Goal: Task Accomplishment & Management: Manage account settings

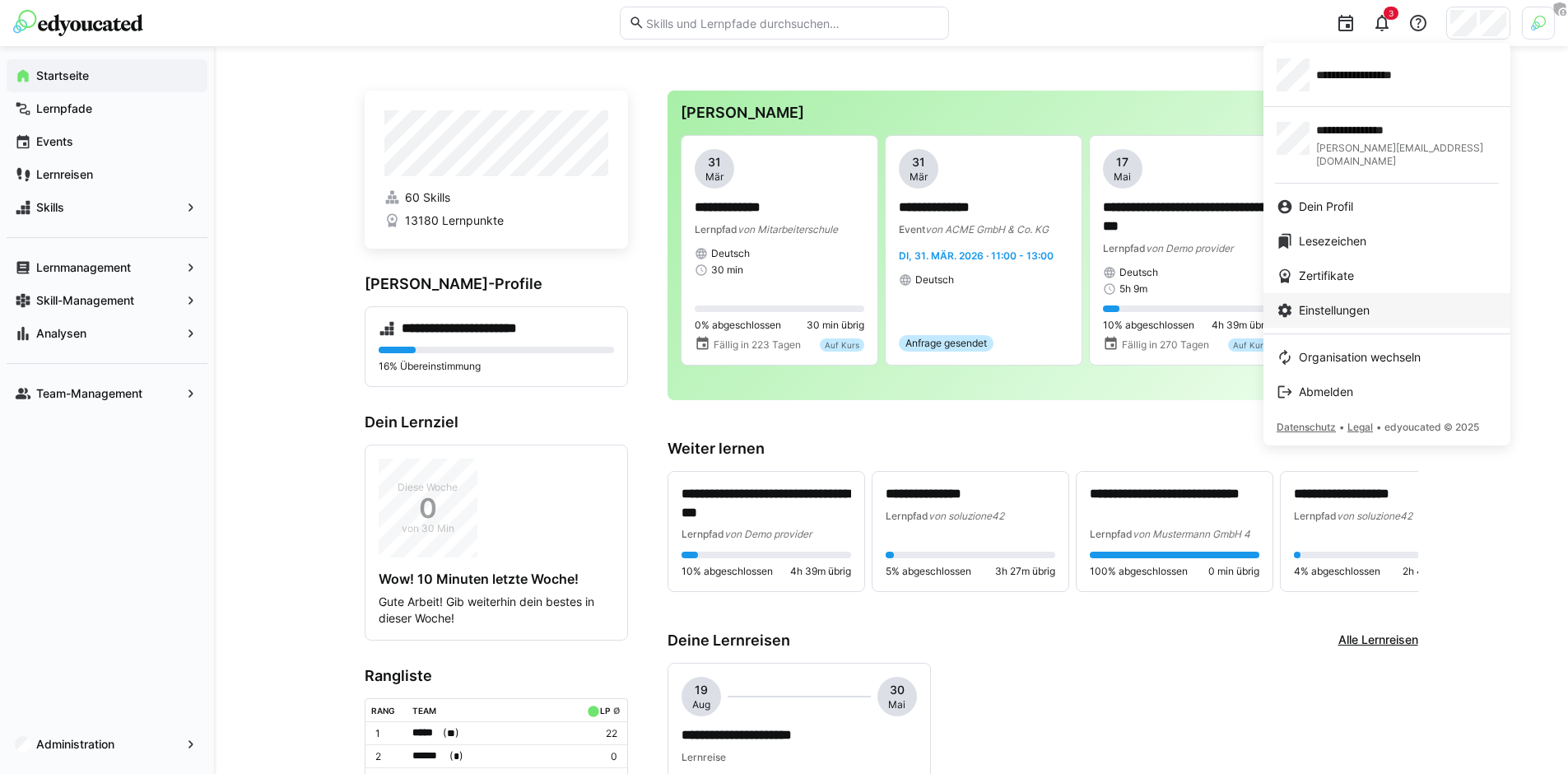
click at [1411, 302] on div "Einstellungen" at bounding box center [1387, 311] width 221 height 17
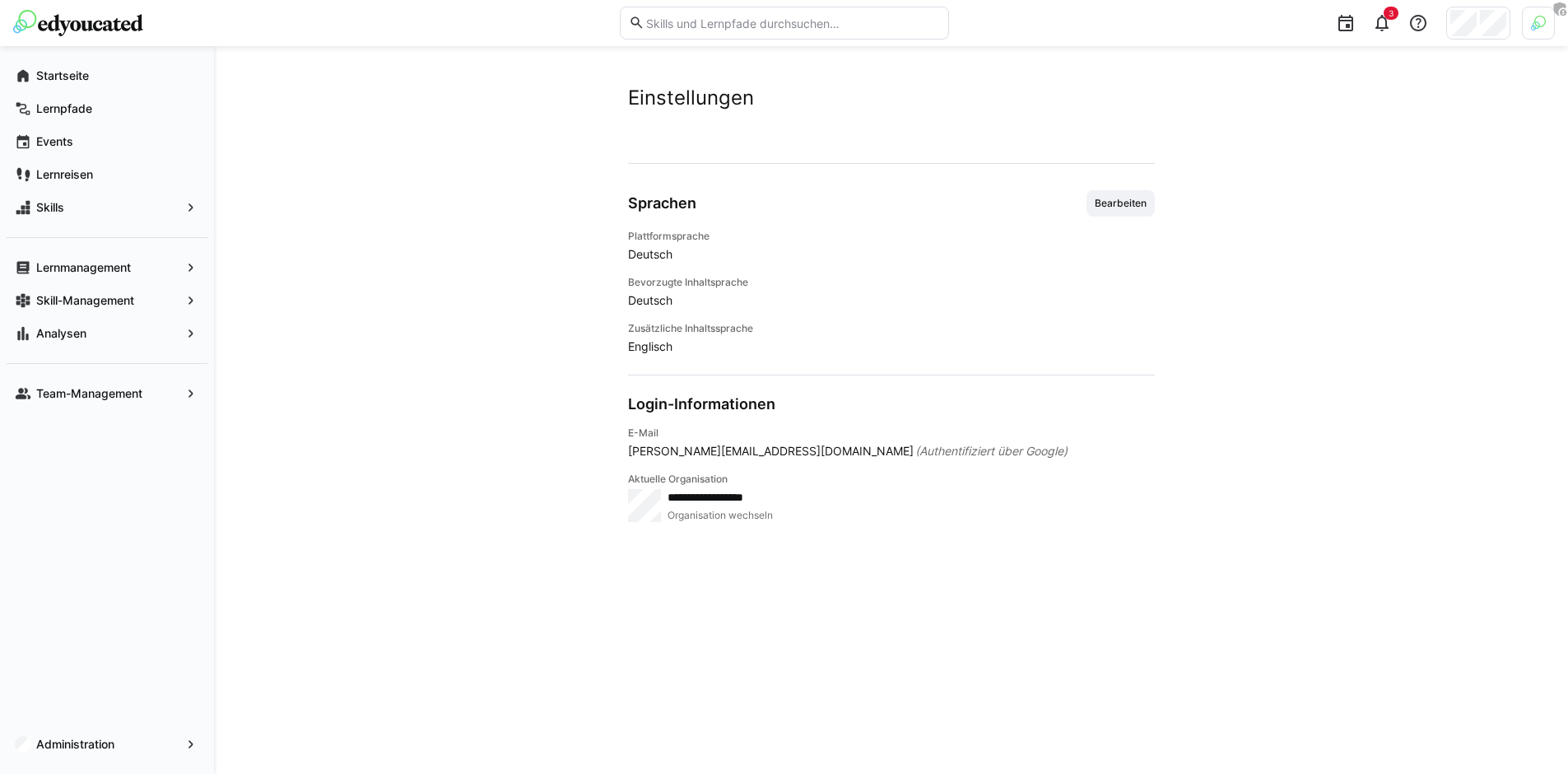
click at [1123, 221] on div "Sprachen Bearbeiten Plattformsprache Deutsch Bevorzugte Inhaltsprache Deutsch Z…" at bounding box center [892, 273] width 527 height 165
click at [1107, 200] on span "Bearbeiten" at bounding box center [1121, 203] width 55 height 13
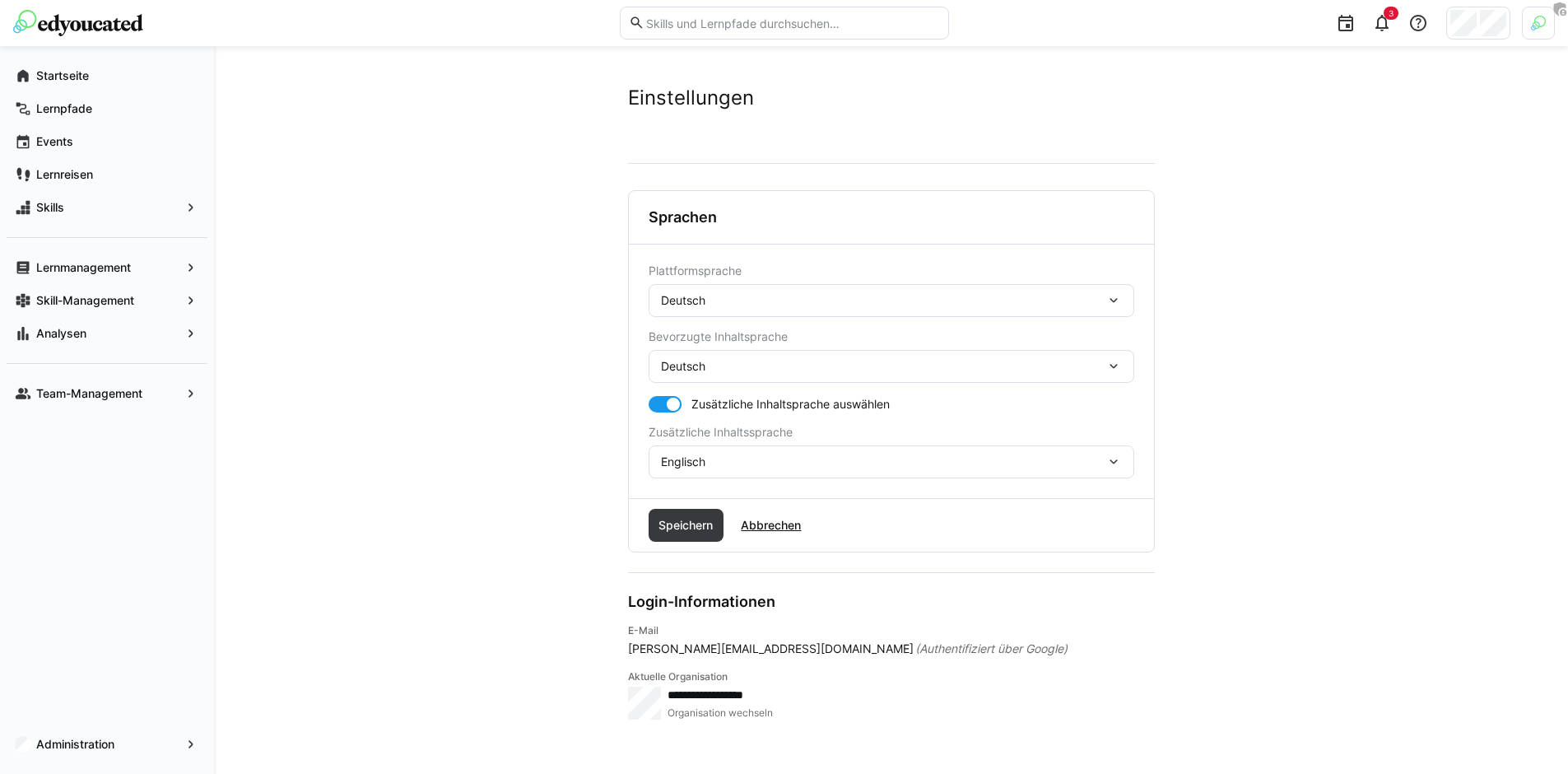
click at [770, 310] on div "Deutsch" at bounding box center [891, 300] width 486 height 33
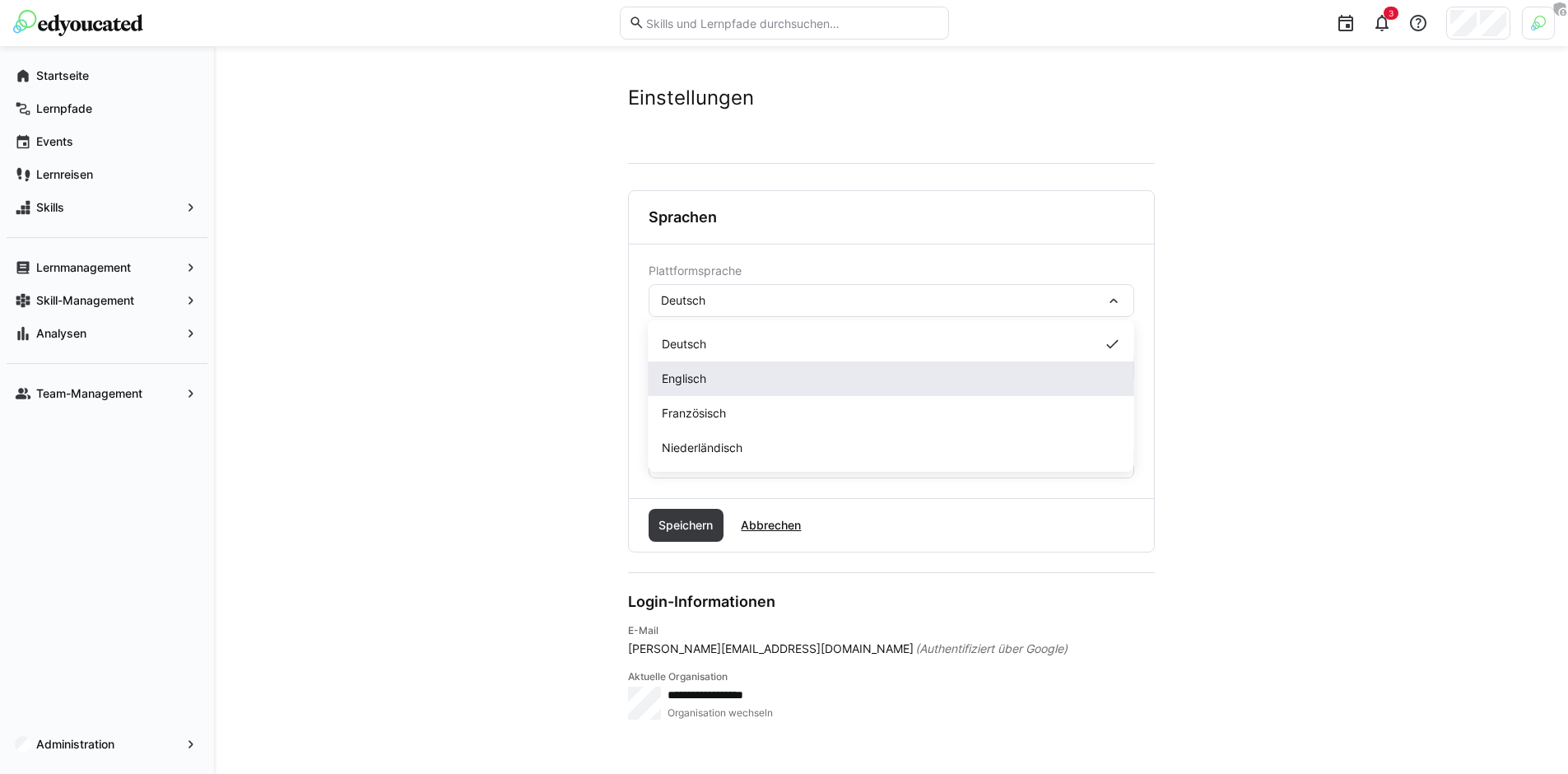
click at [731, 370] on div "Englisch" at bounding box center [891, 379] width 459 height 17
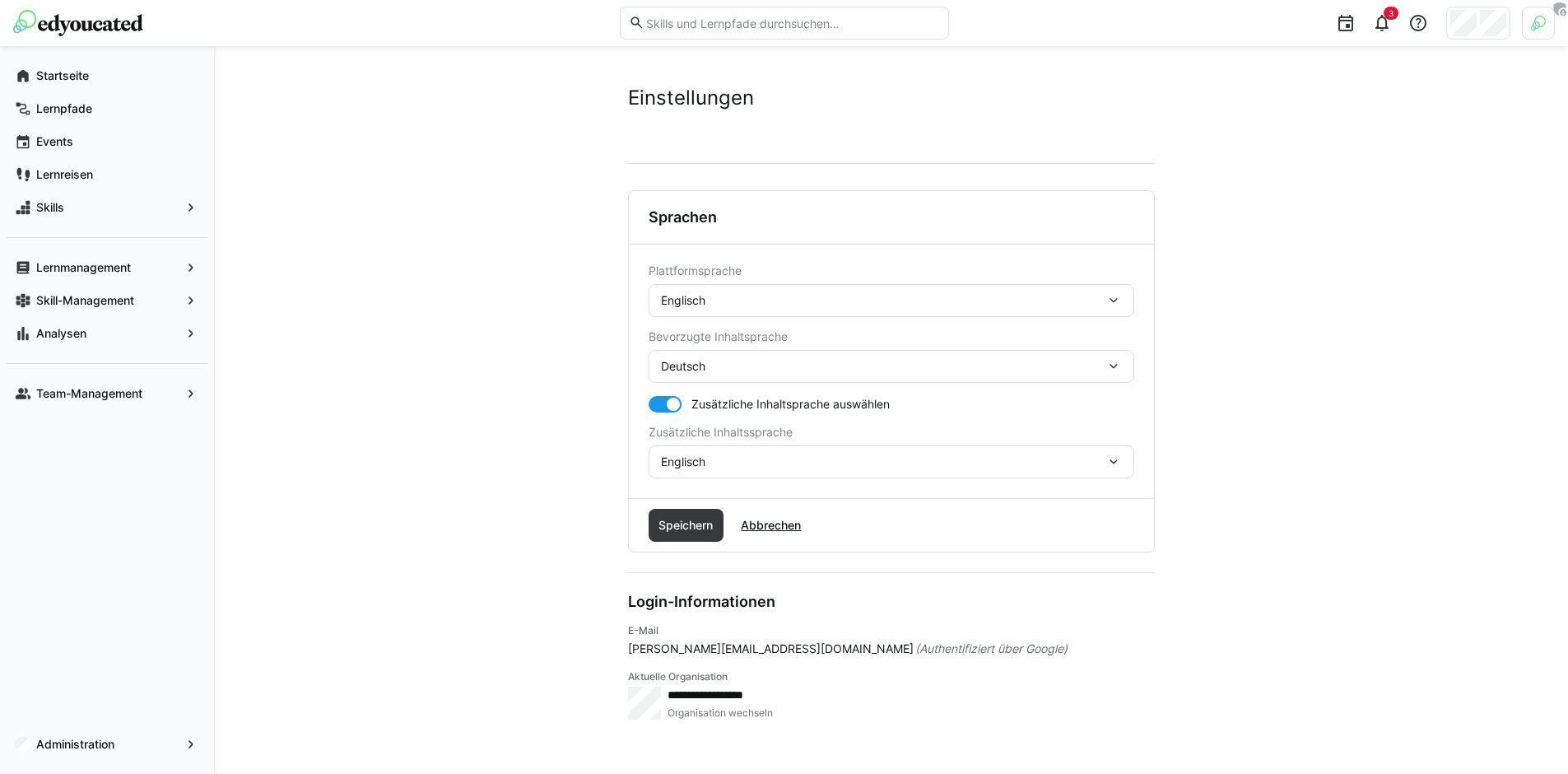
click at [740, 371] on div "Deutsch" at bounding box center [883, 367] width 445 height 15
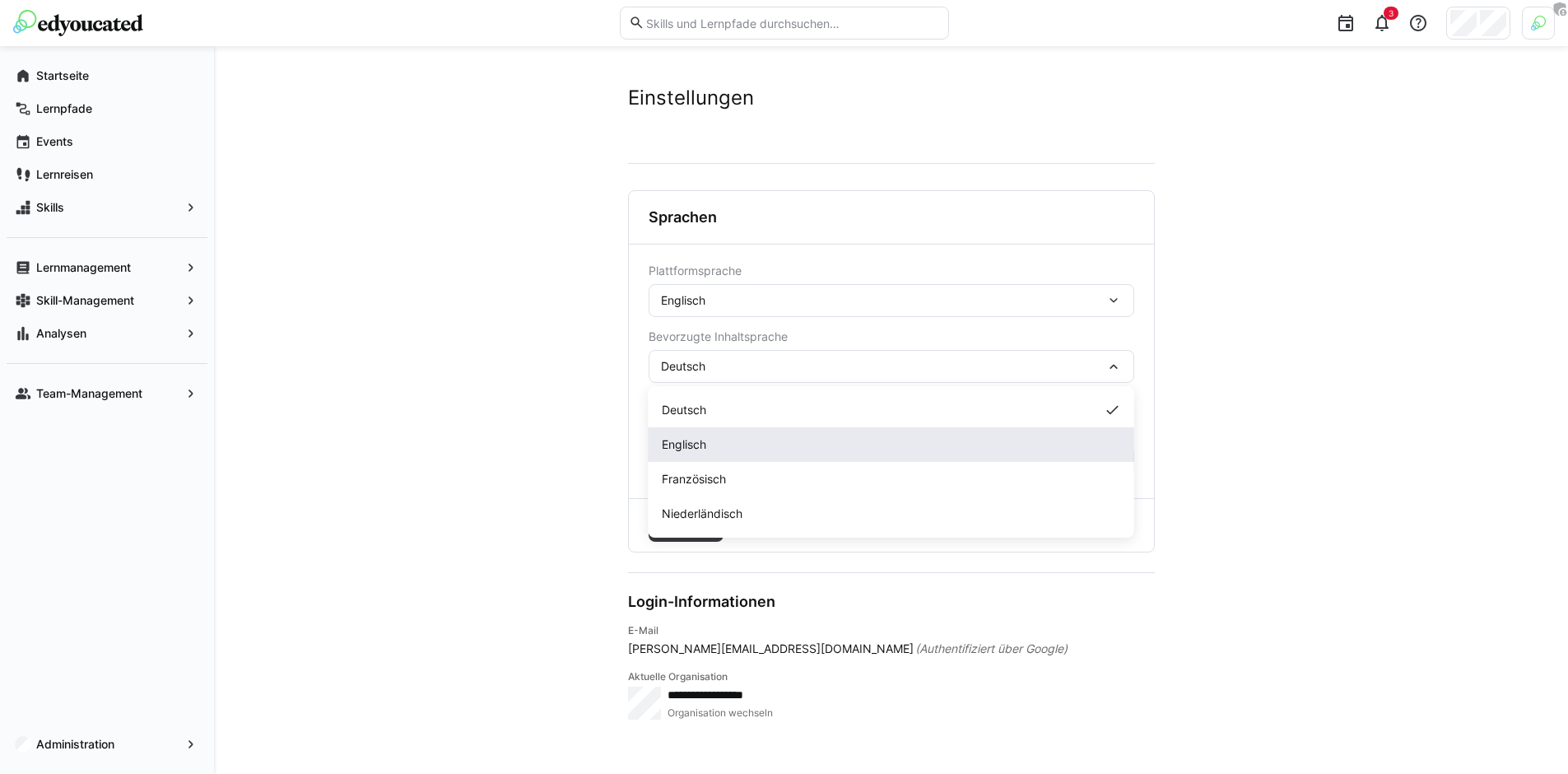
click at [735, 442] on div "Englisch" at bounding box center [891, 445] width 459 height 17
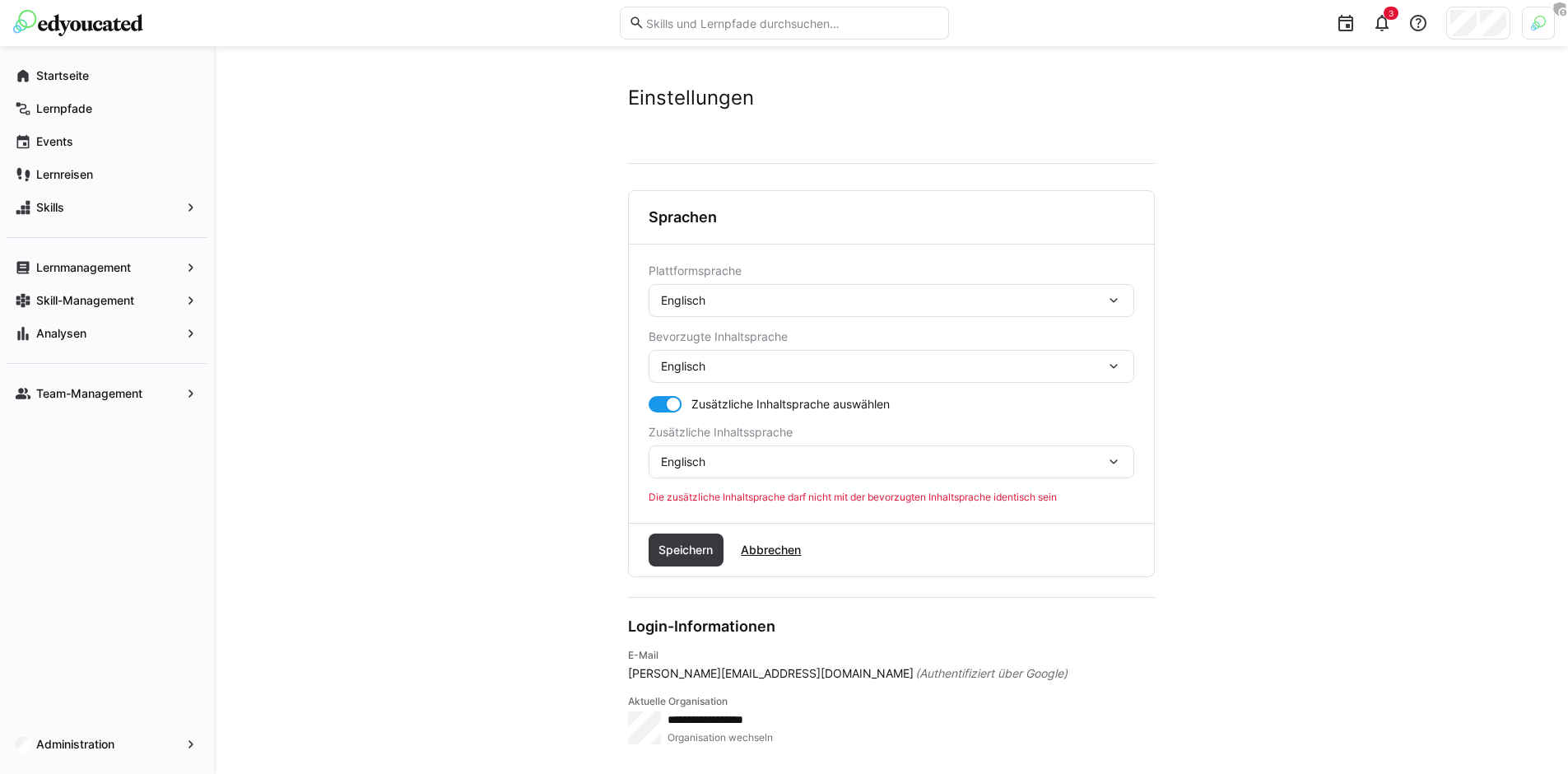
click at [730, 470] on div "Englisch" at bounding box center [891, 462] width 486 height 33
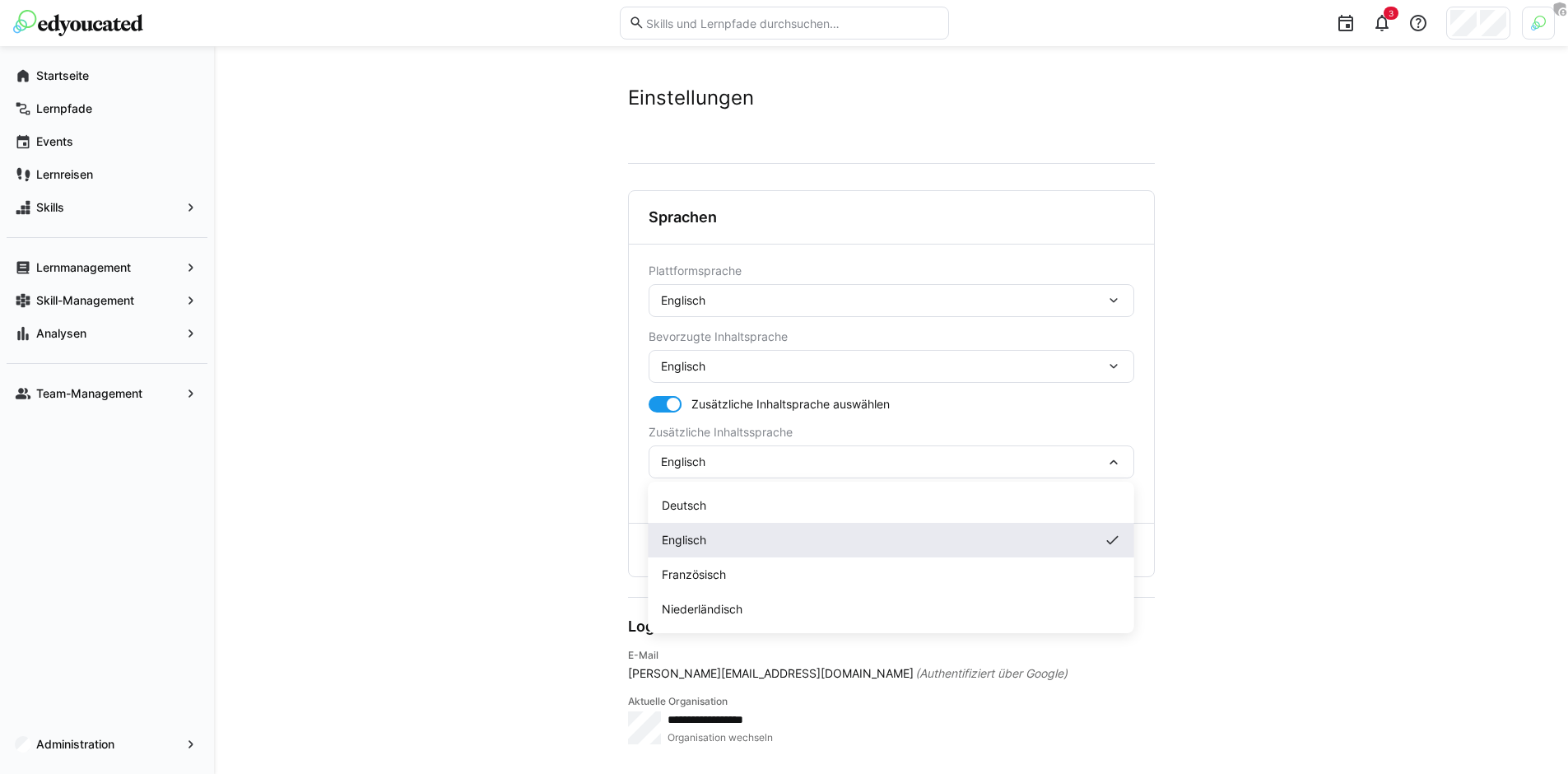
click at [709, 523] on div "Englisch" at bounding box center [891, 540] width 486 height 34
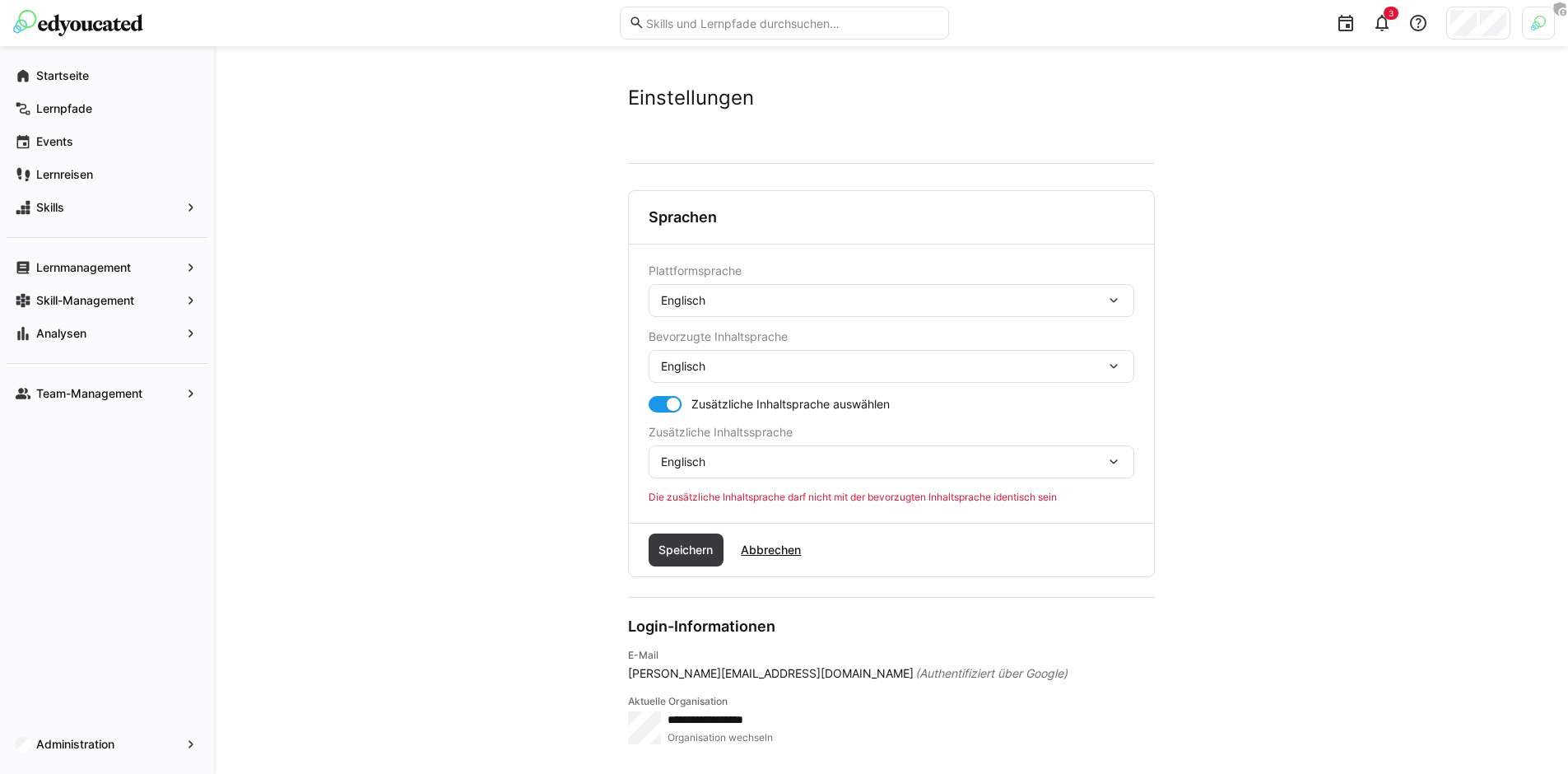
click at [727, 448] on div "Englisch" at bounding box center [891, 462] width 486 height 33
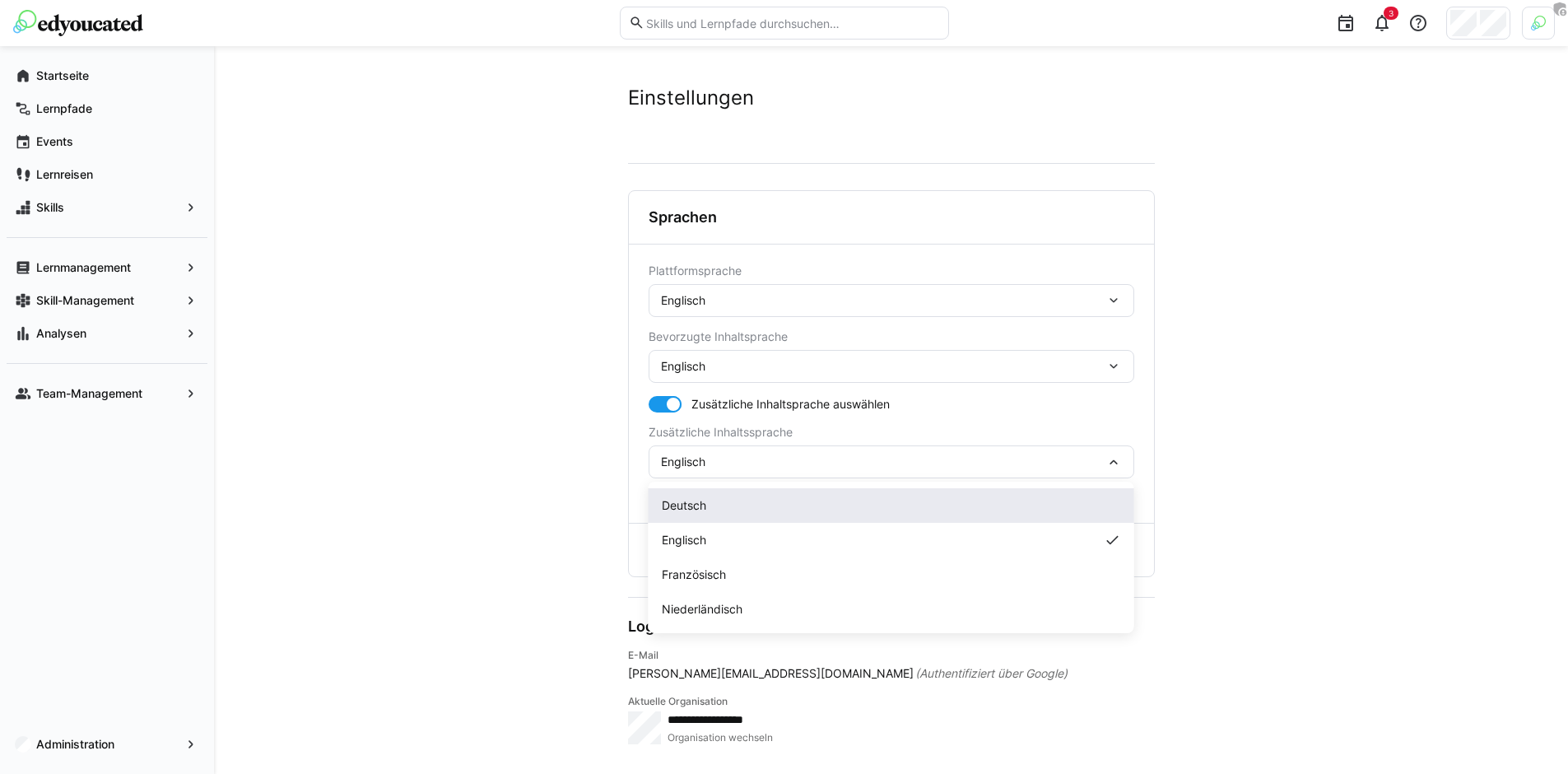
click at [709, 494] on div "Deutsch" at bounding box center [891, 505] width 486 height 34
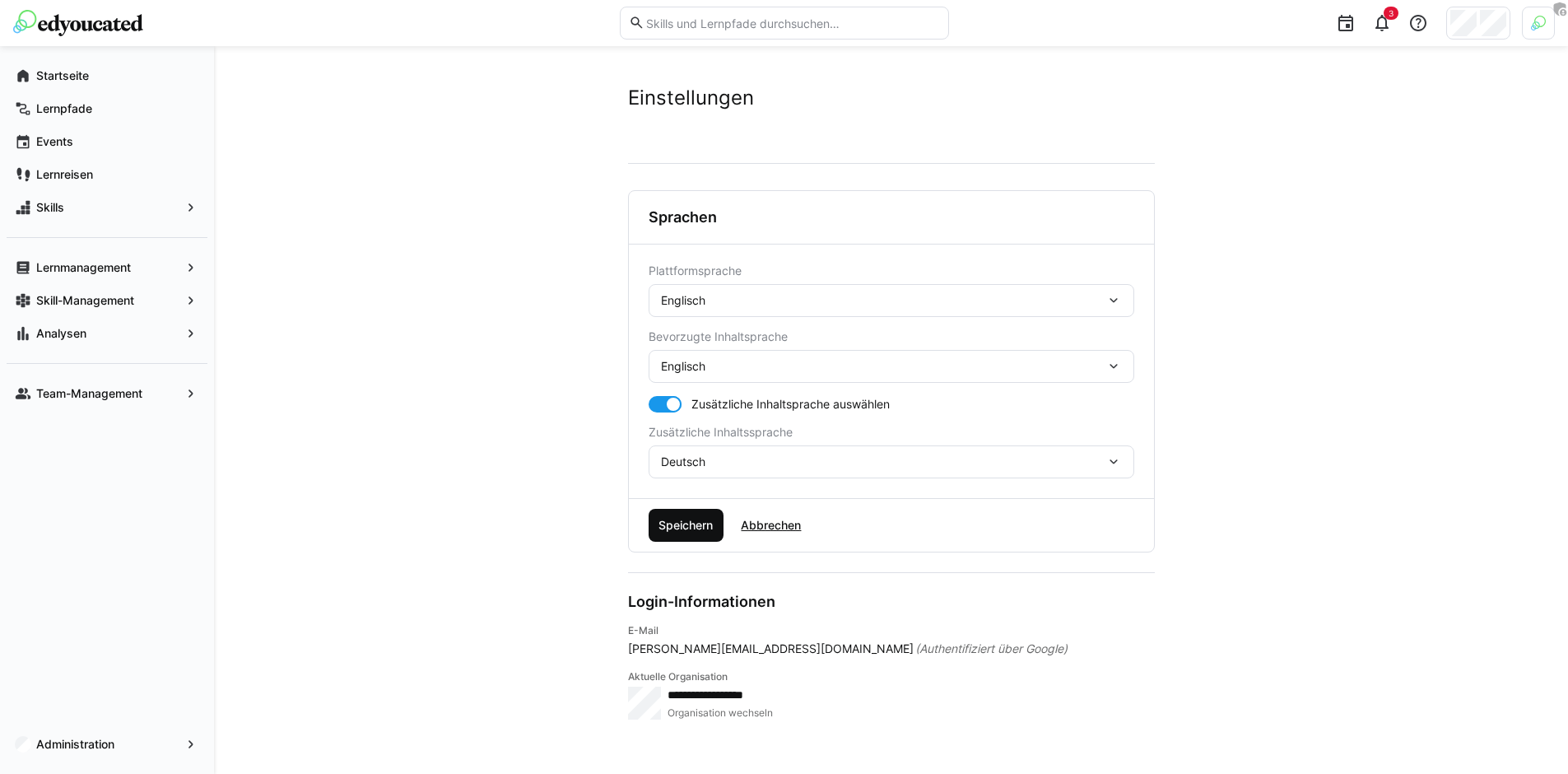
click at [687, 527] on span "Speichern" at bounding box center [685, 526] width 60 height 17
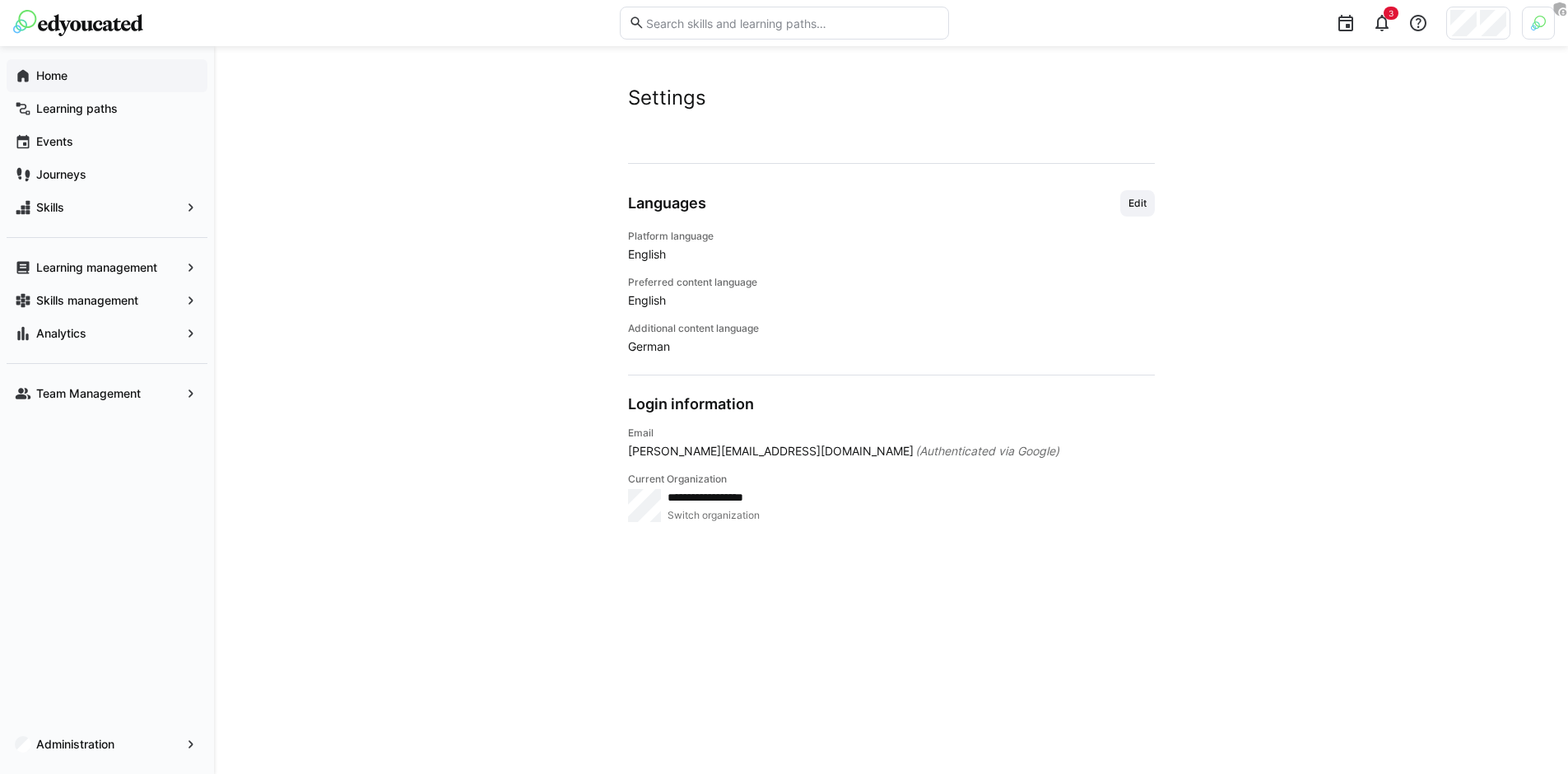
click at [96, 84] on div "Home" at bounding box center [107, 76] width 201 height 33
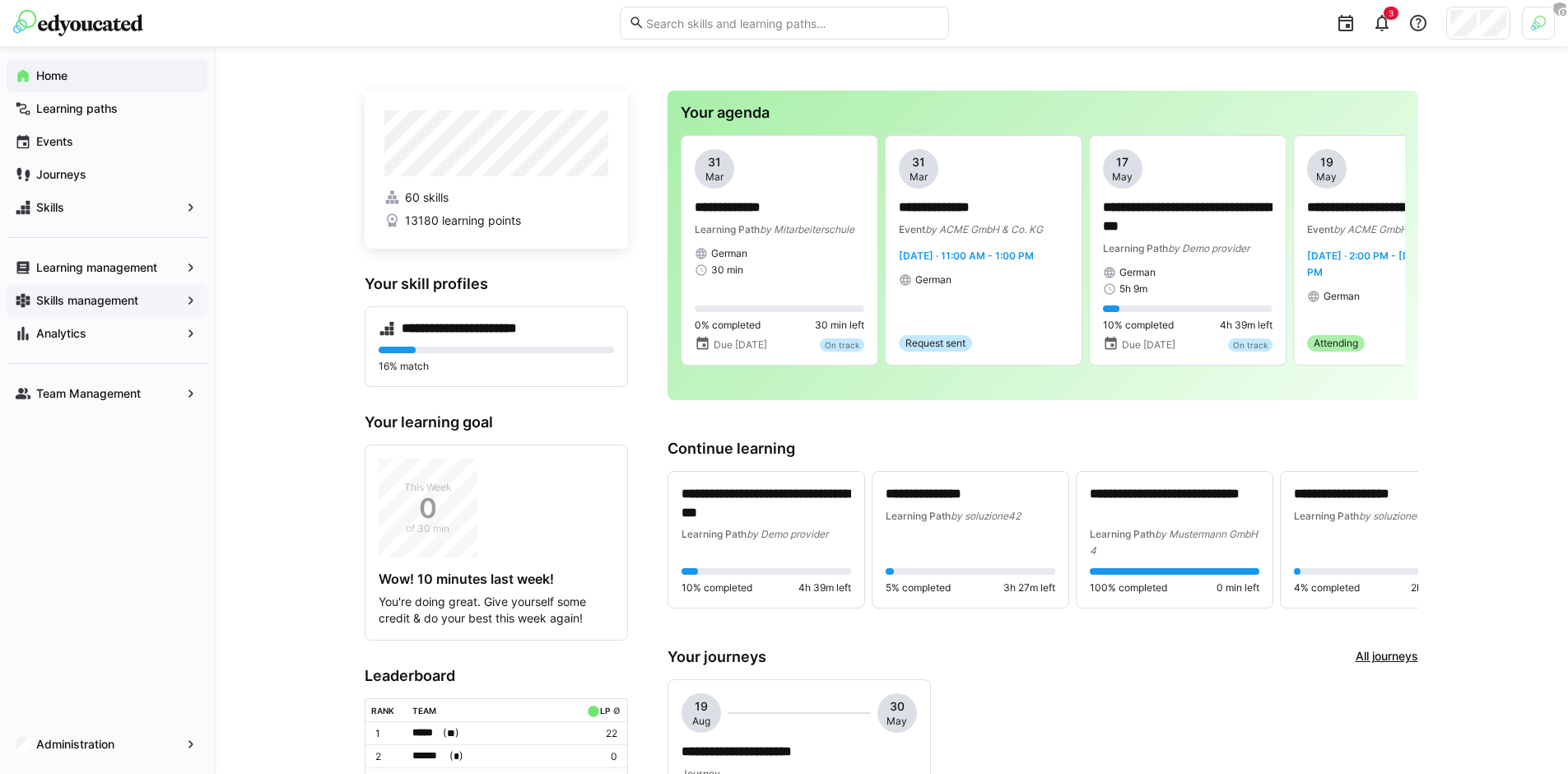
click at [0, 0] on app-navigation-label "Skills management" at bounding box center [0, 0] width 0 height 0
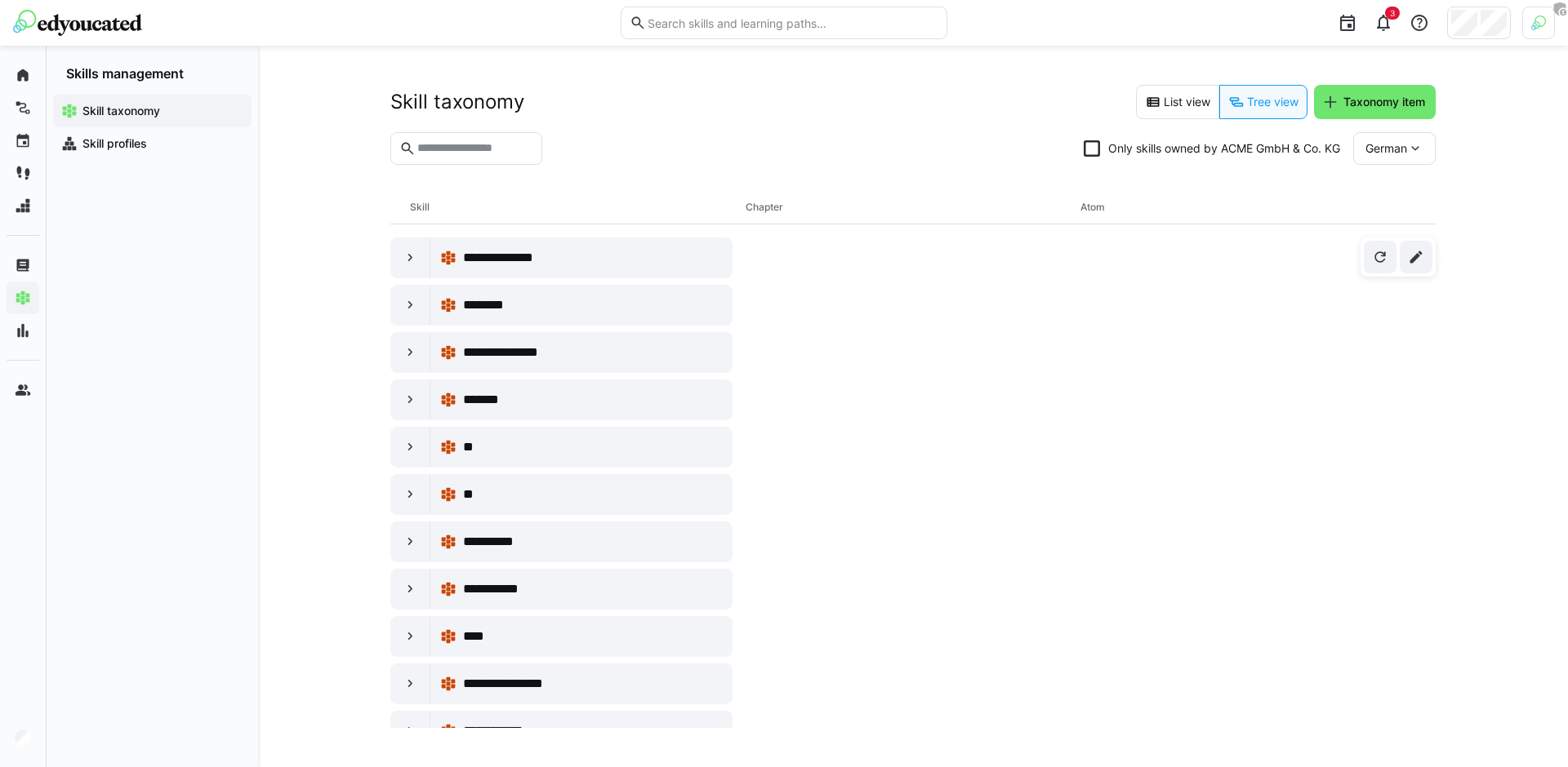
click at [1432, 146] on div "German" at bounding box center [1394, 148] width 82 height 32
click at [1400, 225] on span "English" at bounding box center [1383, 226] width 37 height 17
click at [402, 270] on div at bounding box center [410, 257] width 39 height 39
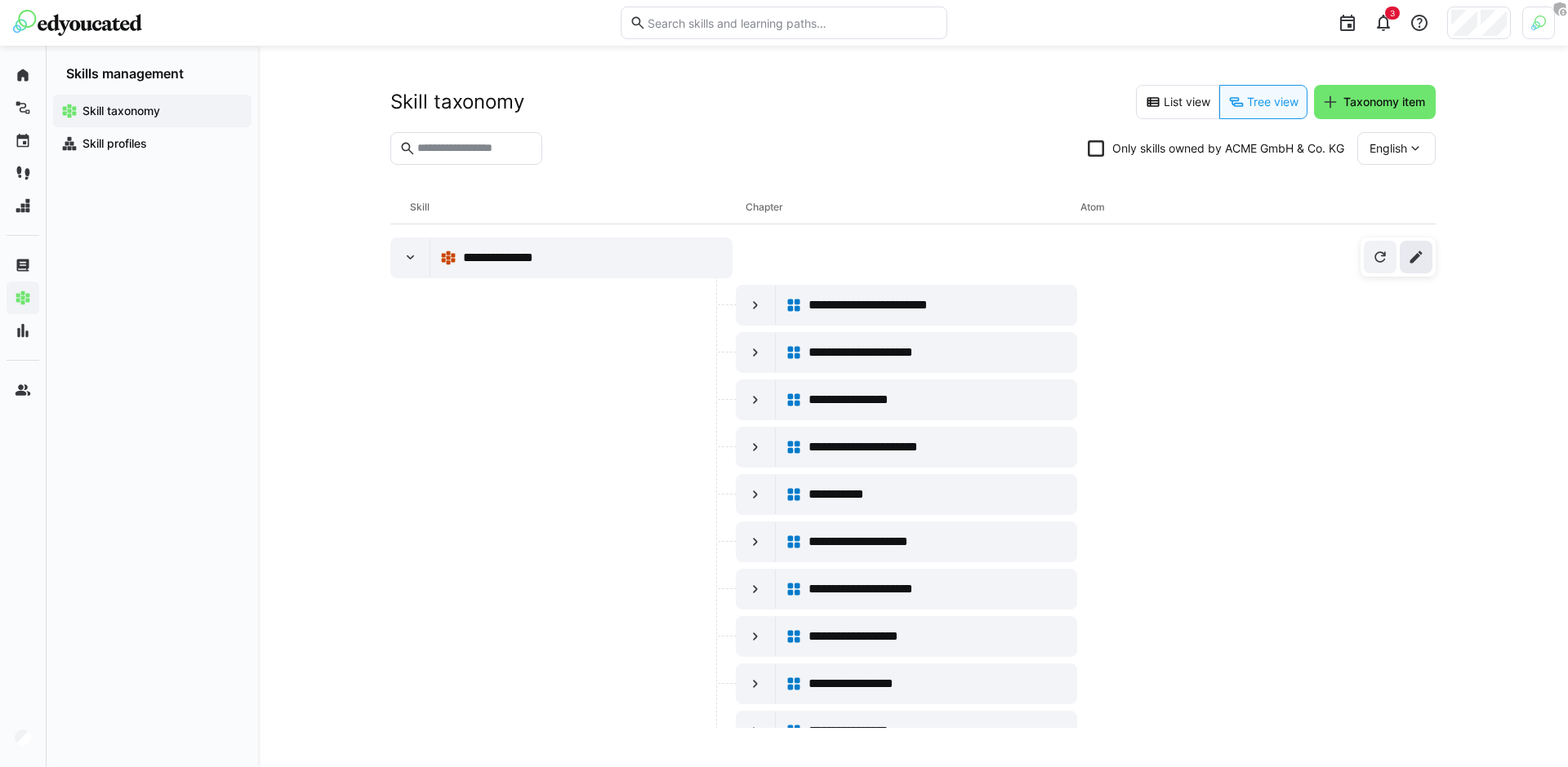
click at [1414, 259] on eds-icon at bounding box center [1416, 257] width 17 height 17
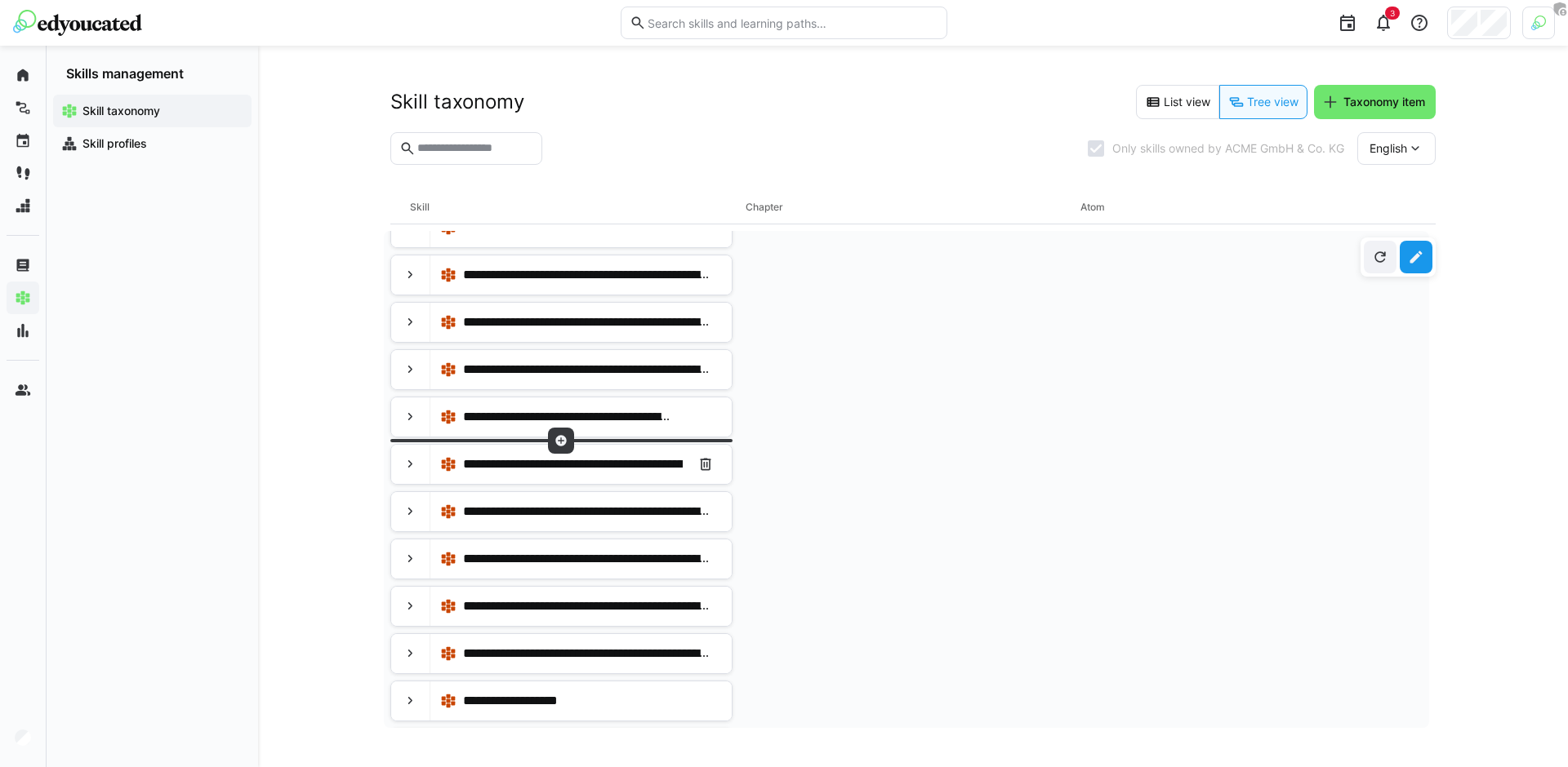
scroll to position [362, 0]
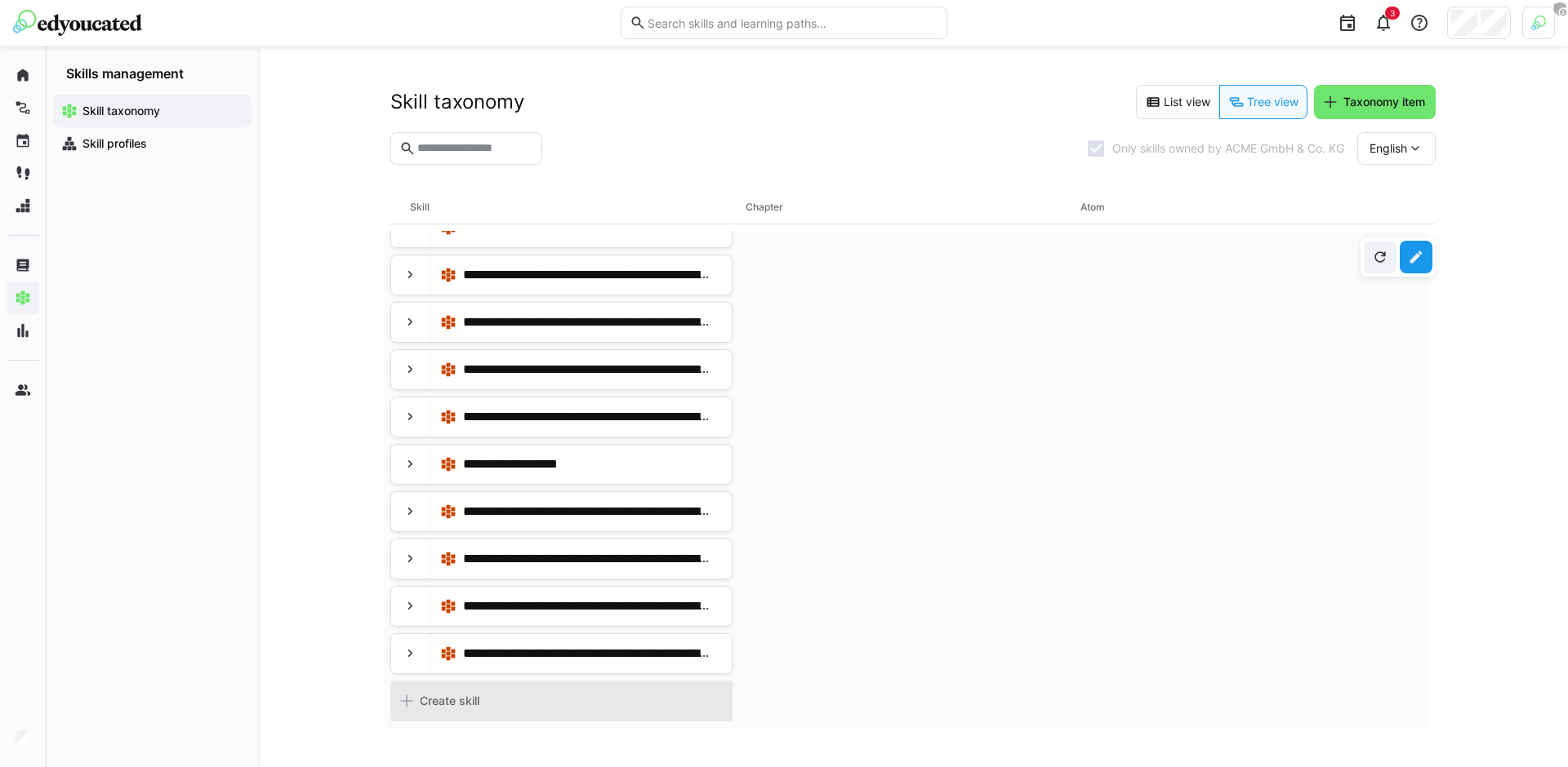
click at [500, 702] on div "Create skill" at bounding box center [561, 700] width 342 height 41
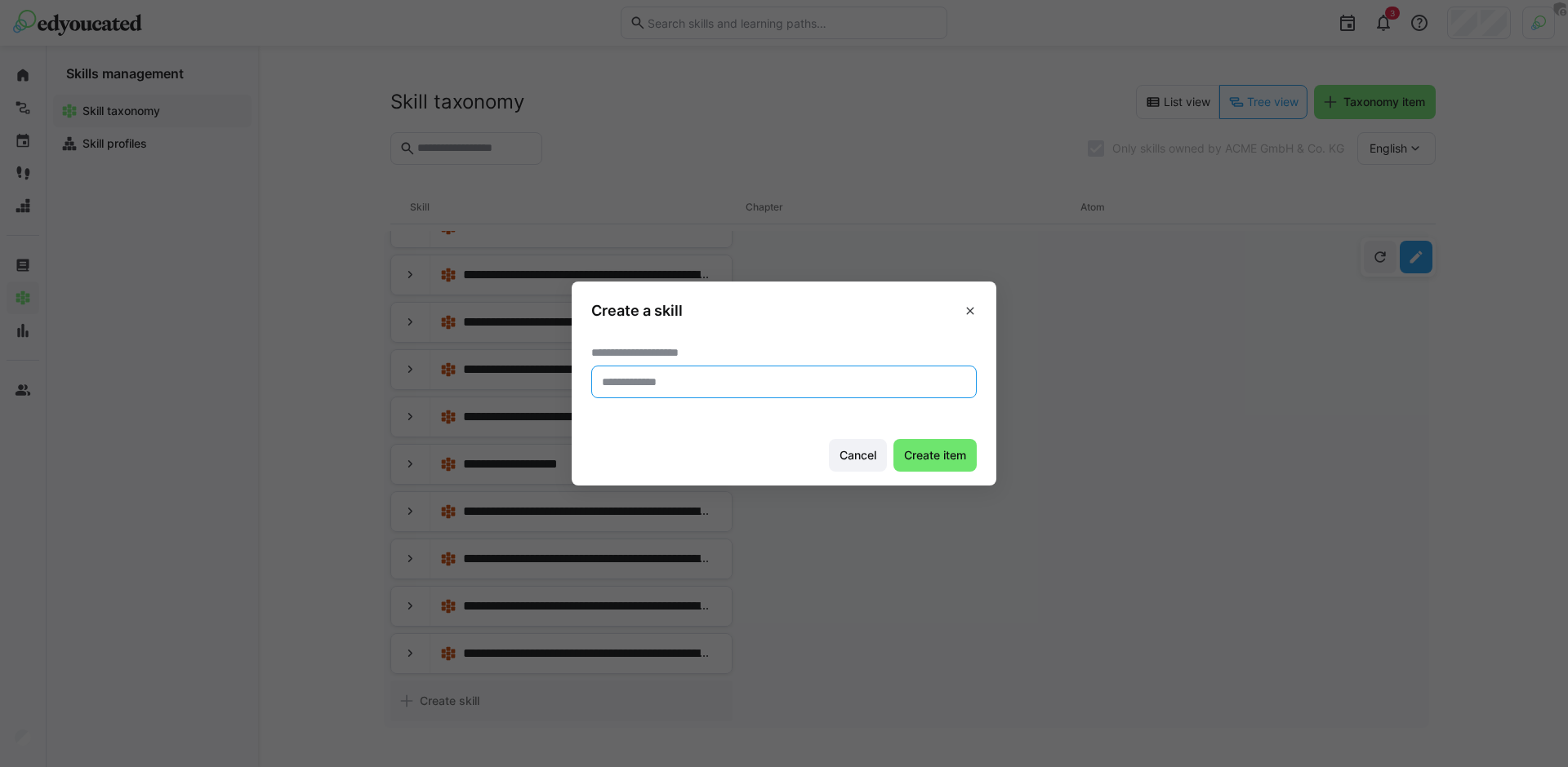
click at [705, 384] on input "text" at bounding box center [783, 382] width 367 height 15
type input "**********"
click at [930, 453] on span "Create item" at bounding box center [935, 456] width 67 height 17
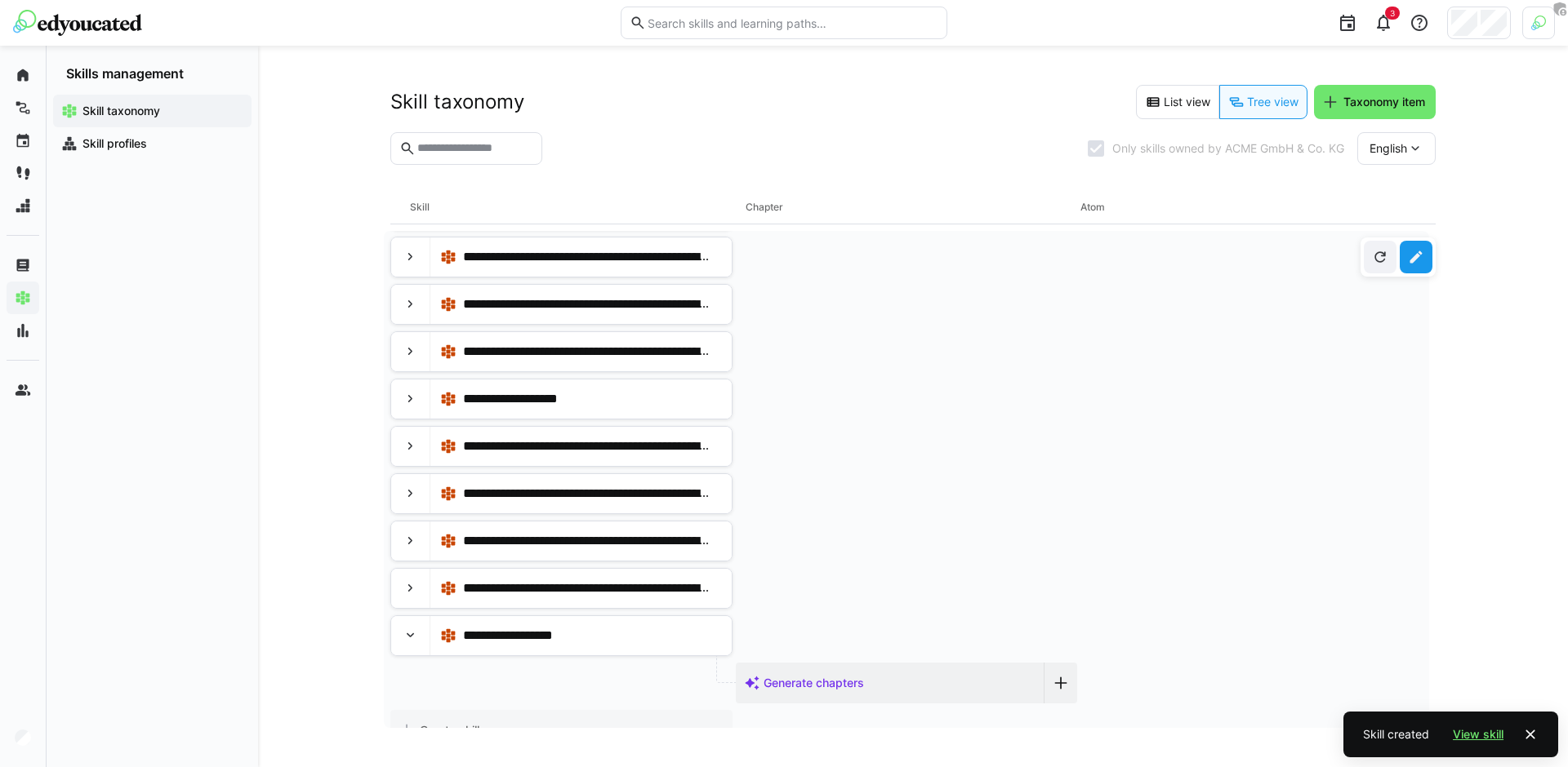
scroll to position [456, 0]
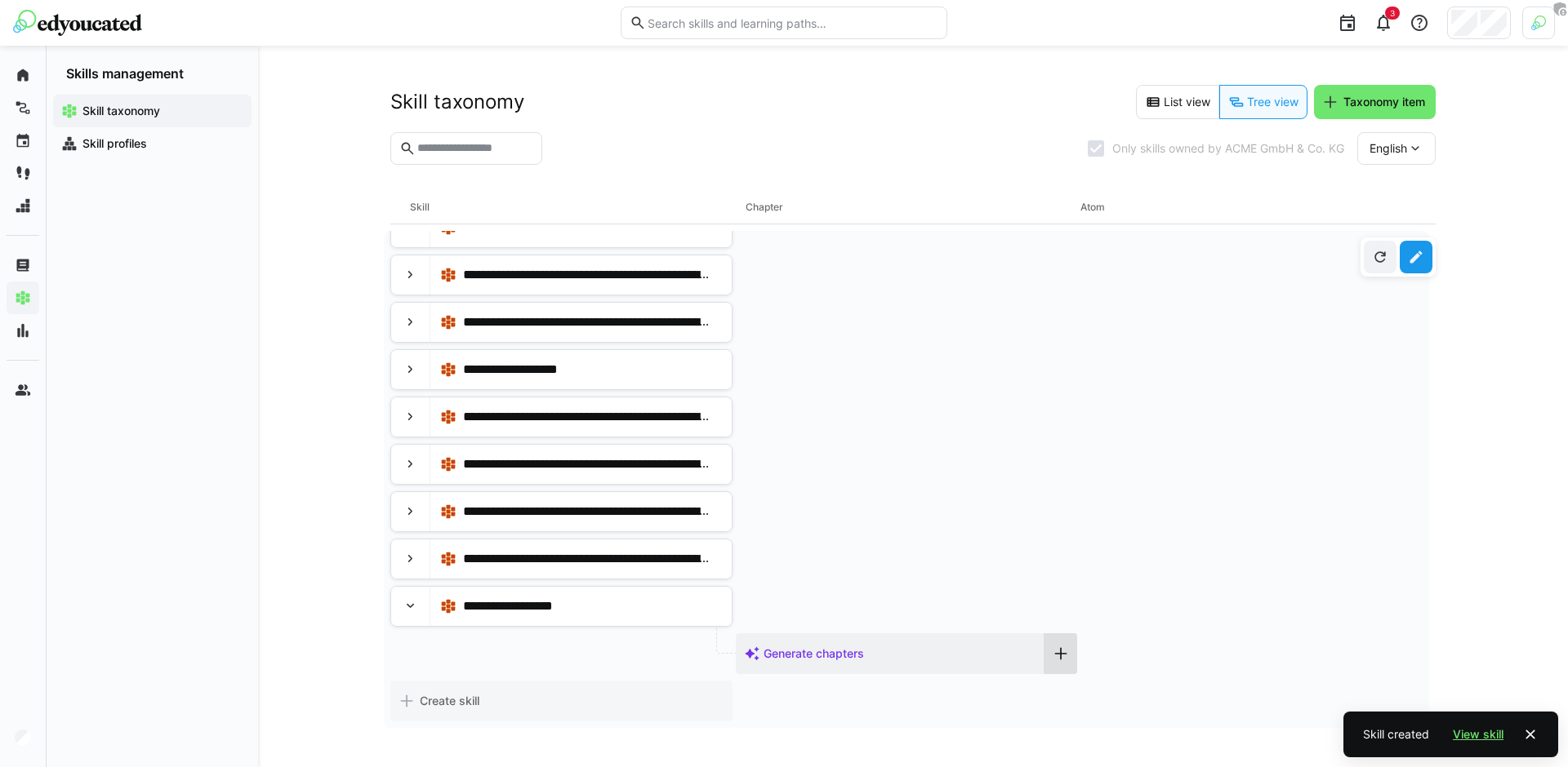
click at [1058, 662] on div at bounding box center [1060, 653] width 32 height 41
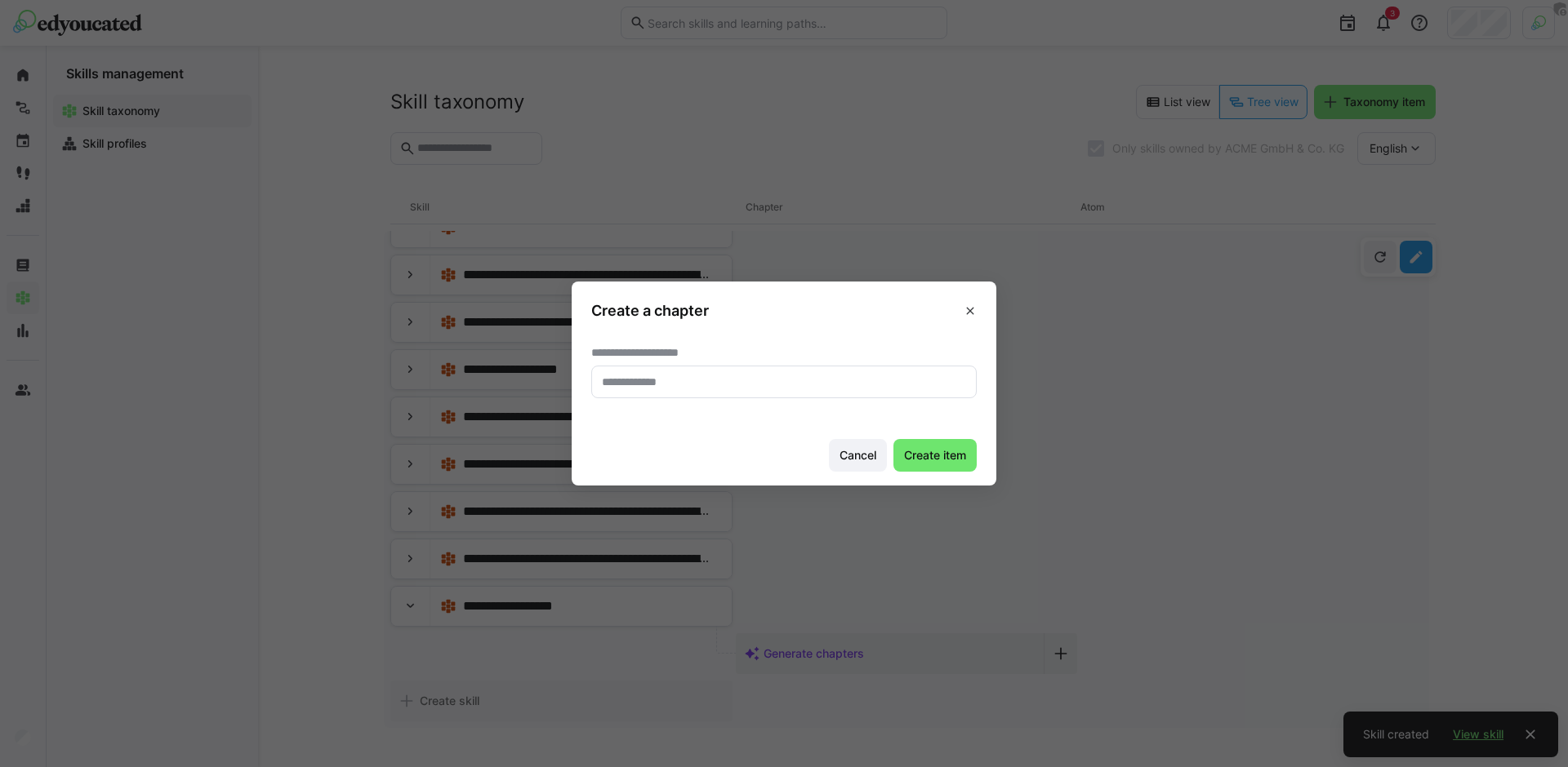
click at [762, 384] on input "text" at bounding box center [783, 382] width 367 height 15
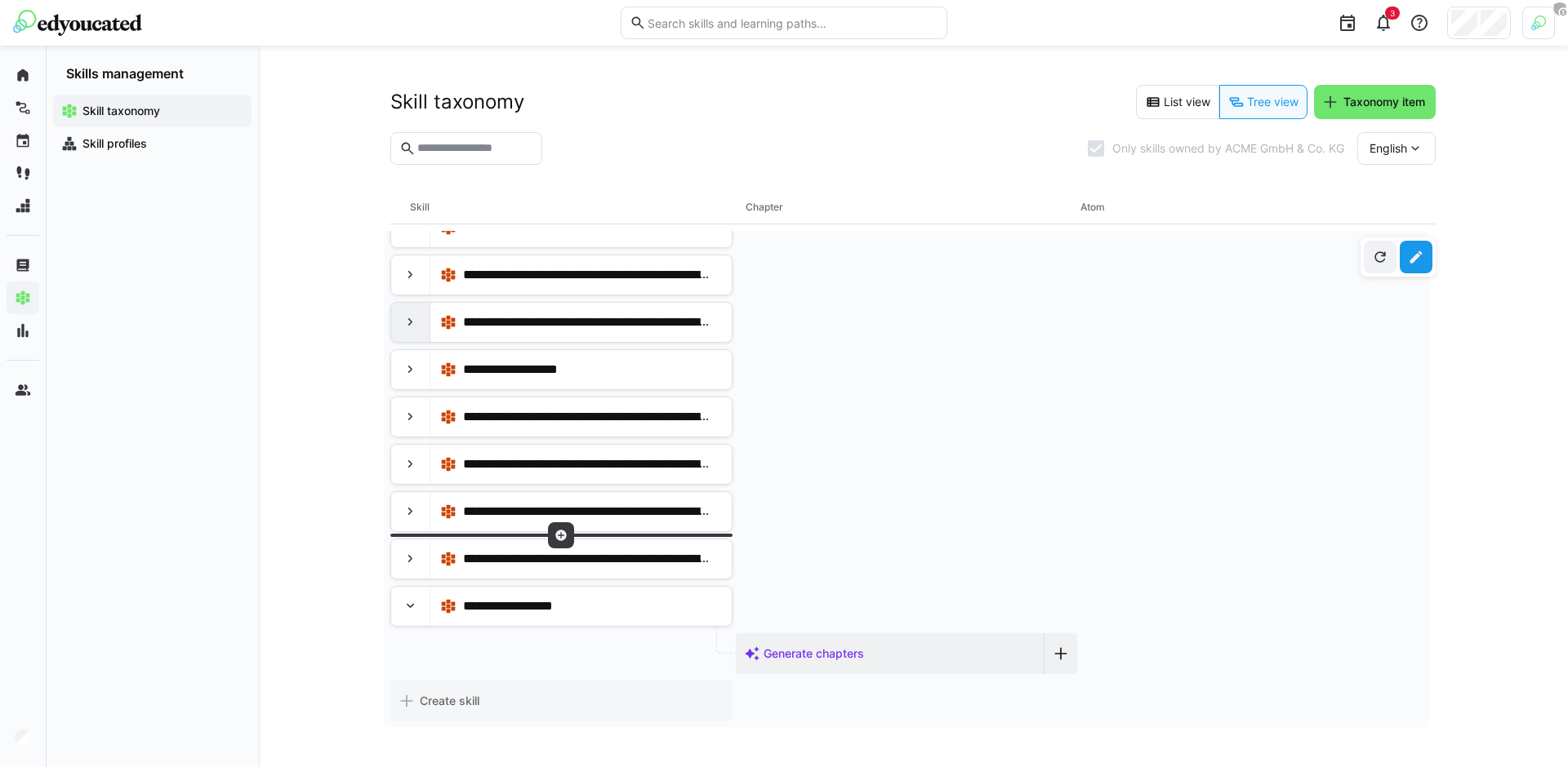
scroll to position [176, 0]
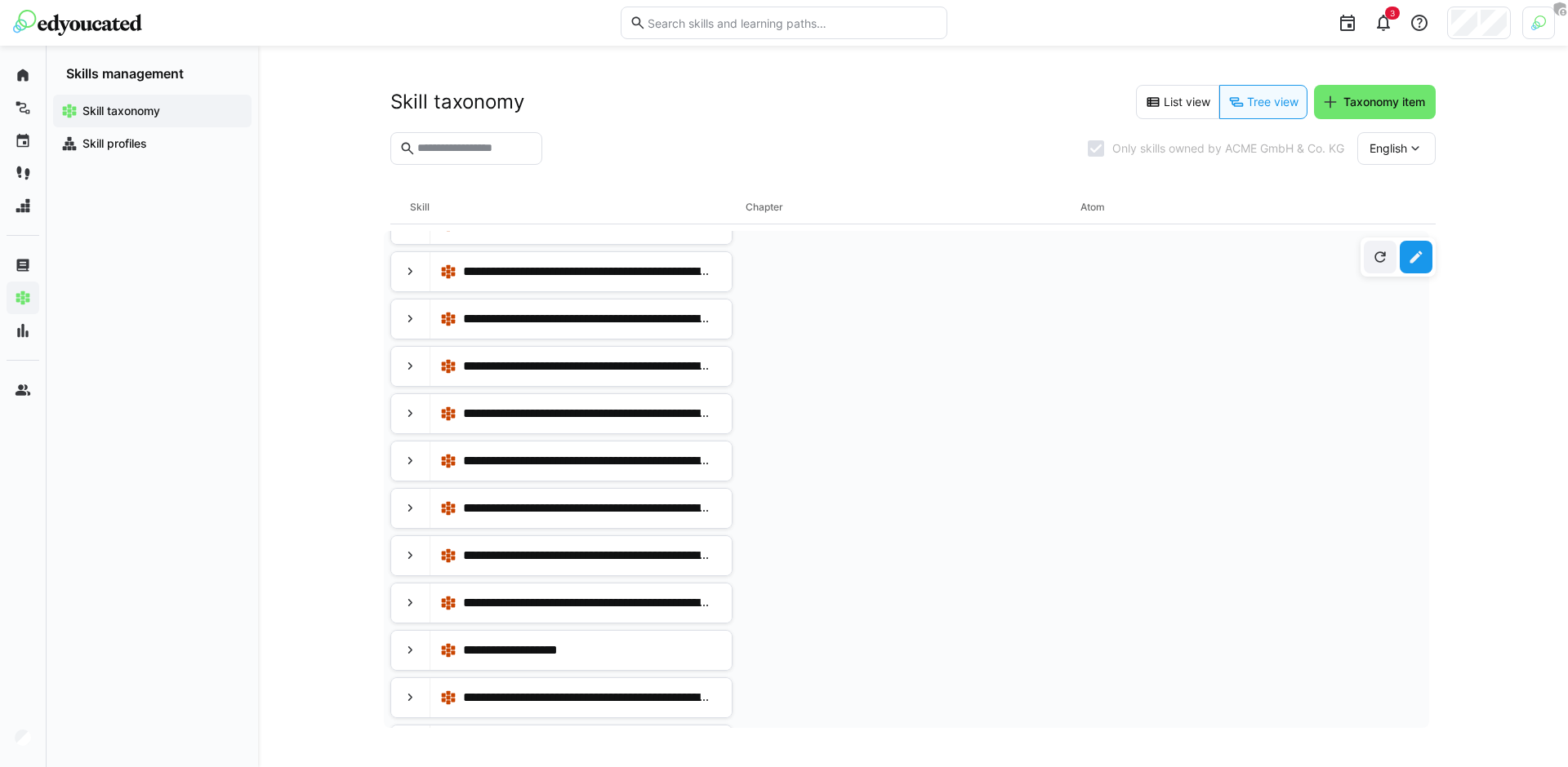
click at [1410, 252] on eds-icon at bounding box center [1416, 257] width 17 height 17
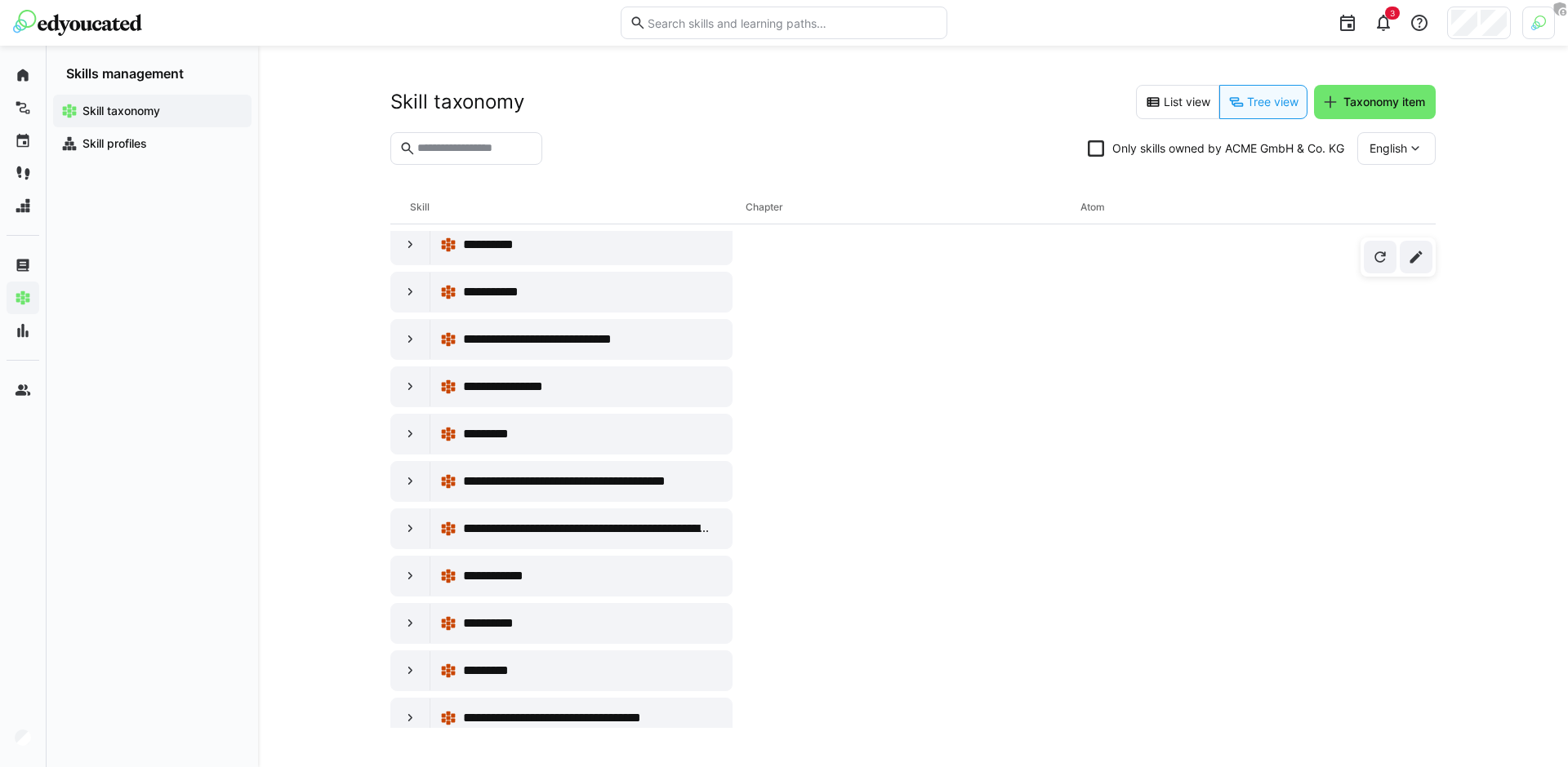
scroll to position [13918, 0]
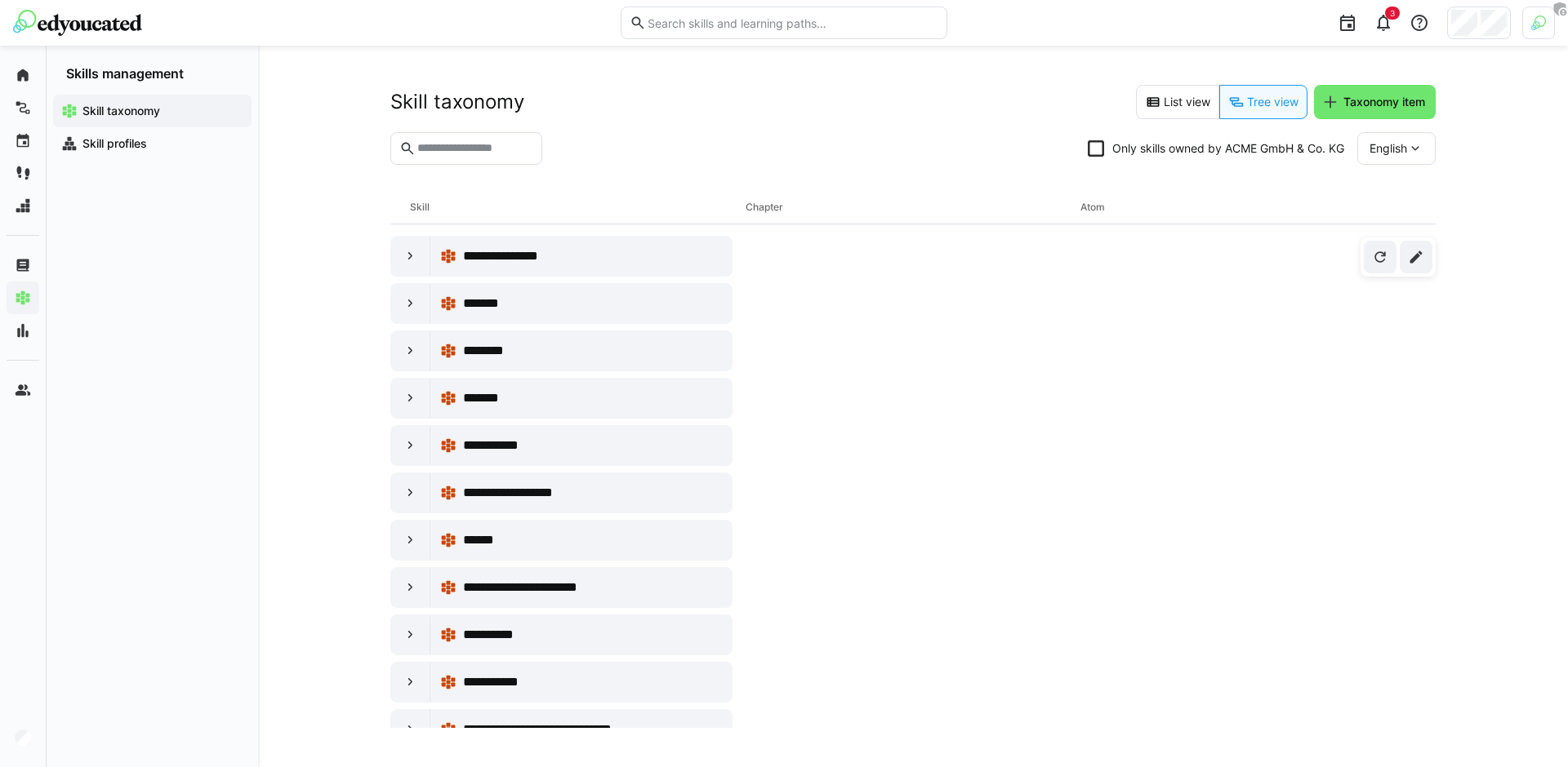
drag, startPoint x: 404, startPoint y: 205, endPoint x: 458, endPoint y: 206, distance: 54.0
click at [458, 206] on div "Skill Chapter Atom" at bounding box center [913, 208] width 1045 height 33
click at [757, 211] on div "Chapter" at bounding box center [913, 207] width 335 height 32
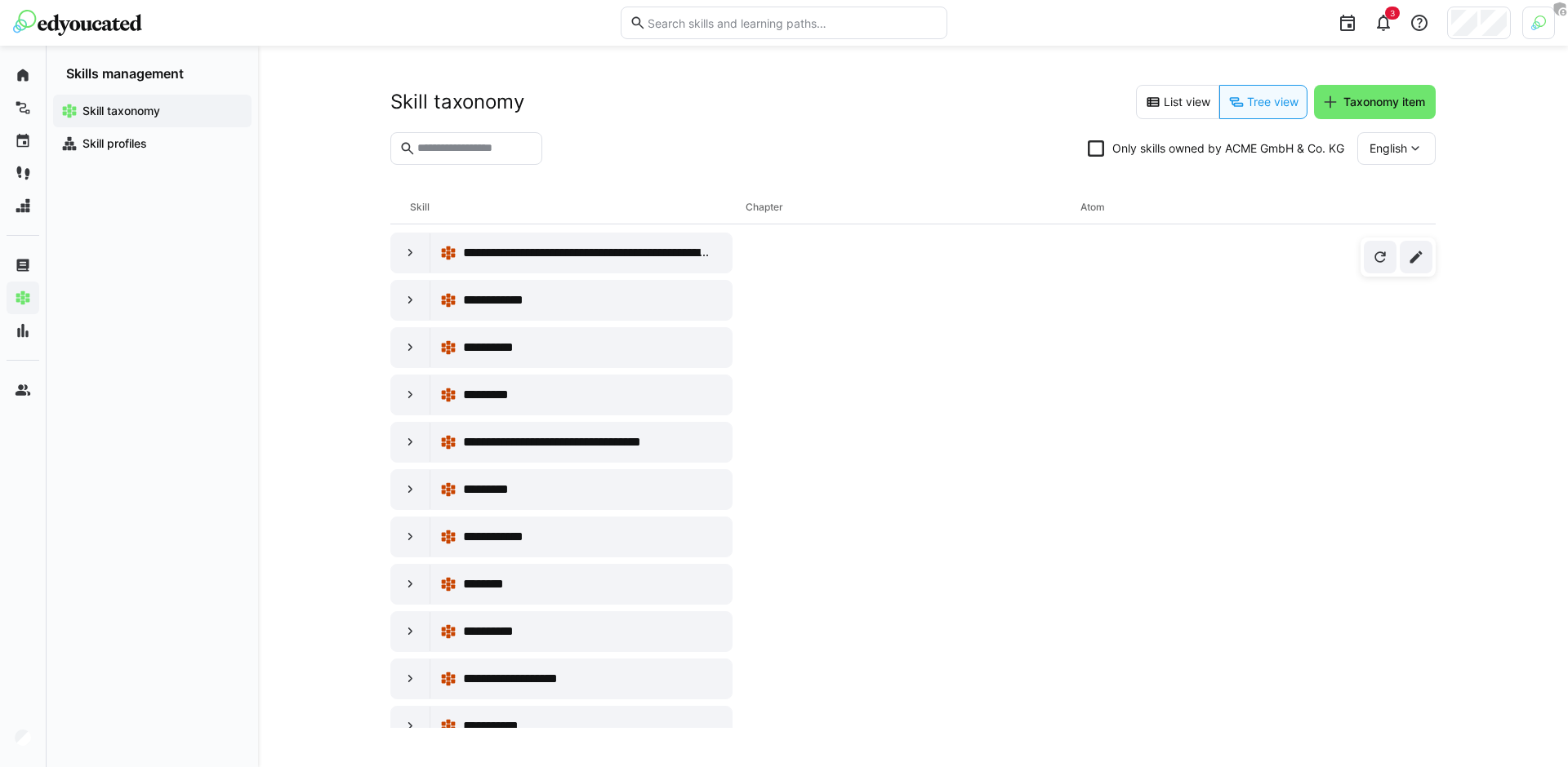
scroll to position [14585, 0]
click at [484, 144] on input "text" at bounding box center [474, 149] width 117 height 15
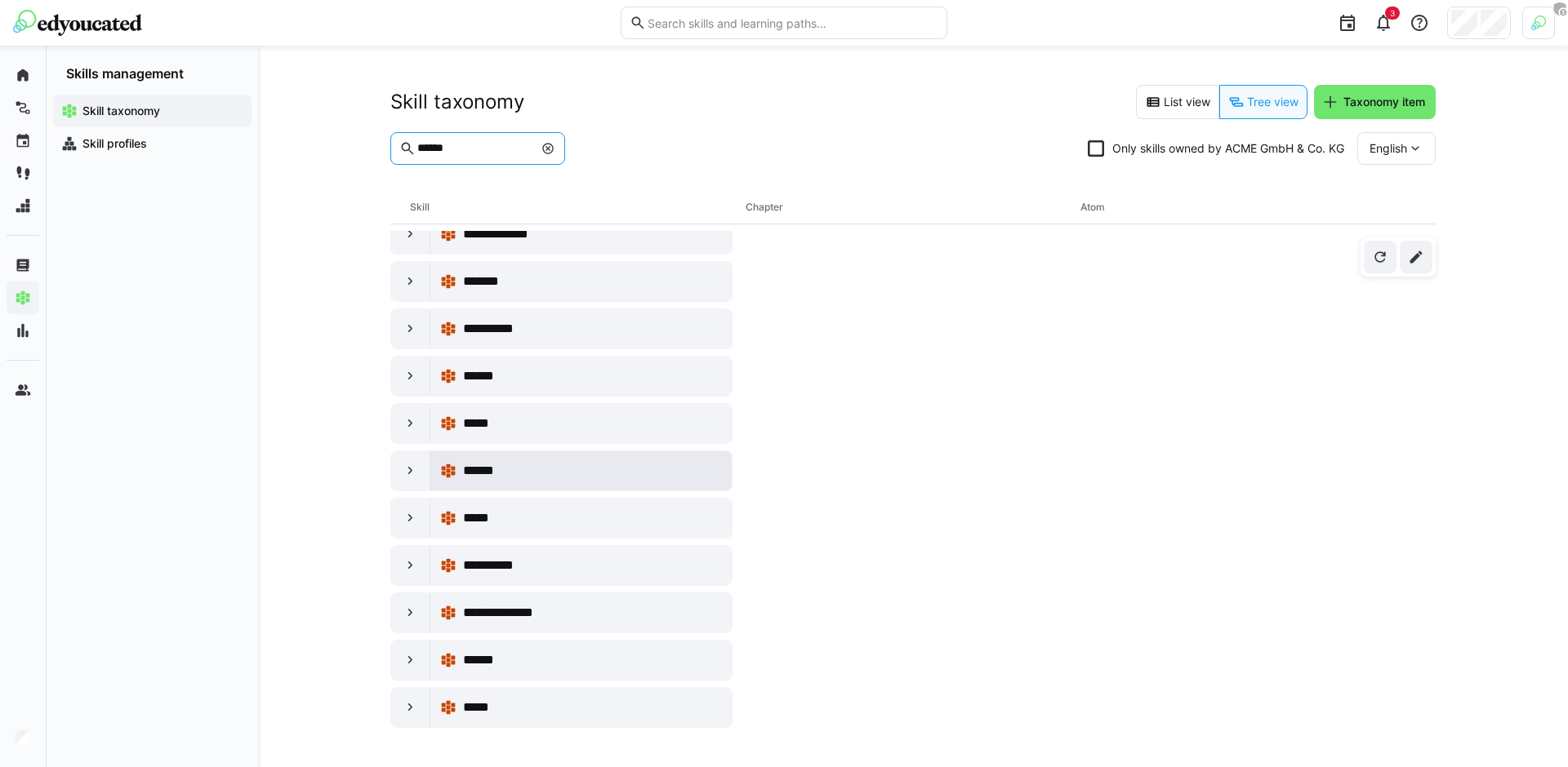
scroll to position [125, 0]
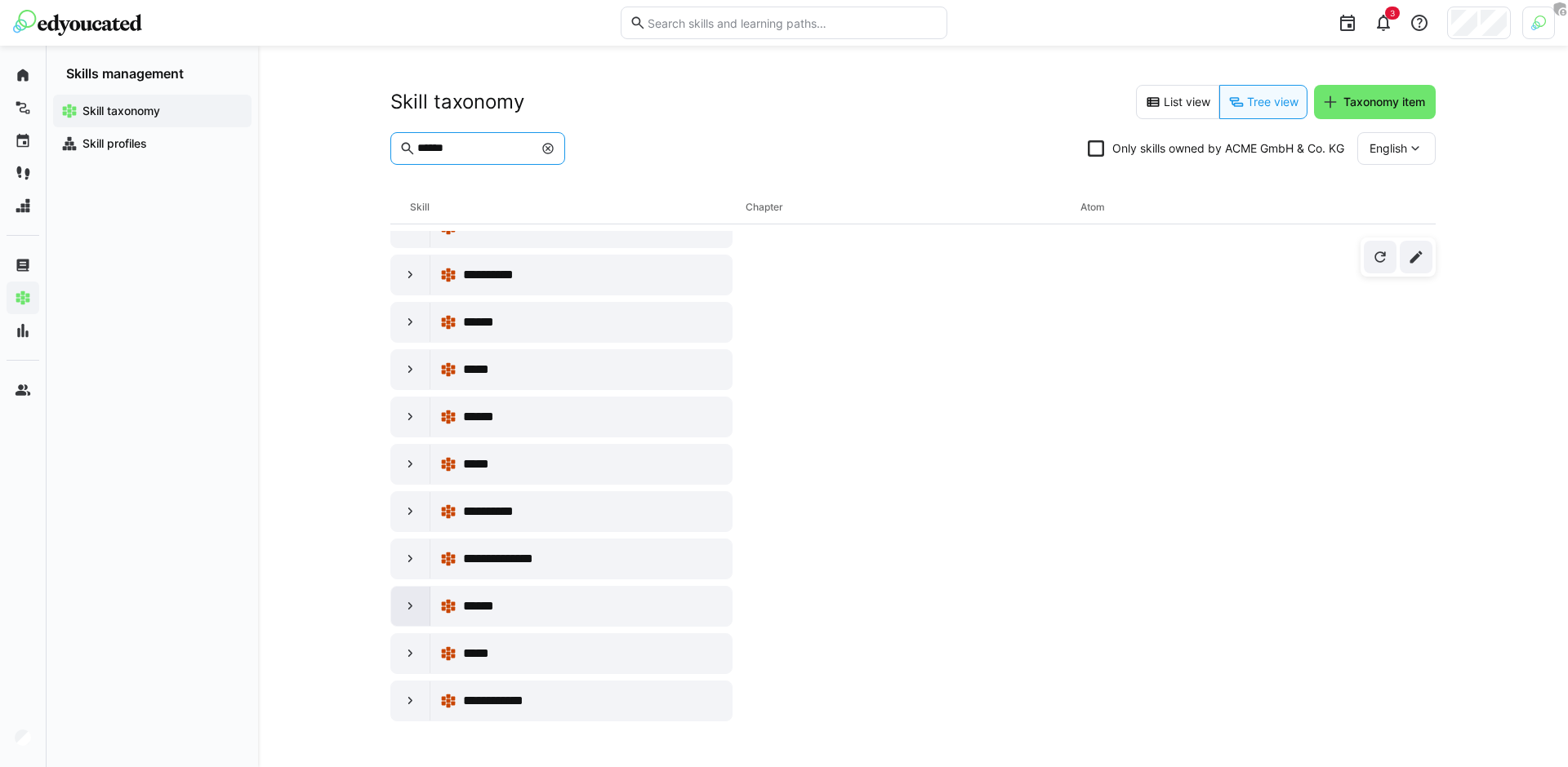
type input "******"
click at [409, 605] on eds-icon at bounding box center [411, 606] width 17 height 17
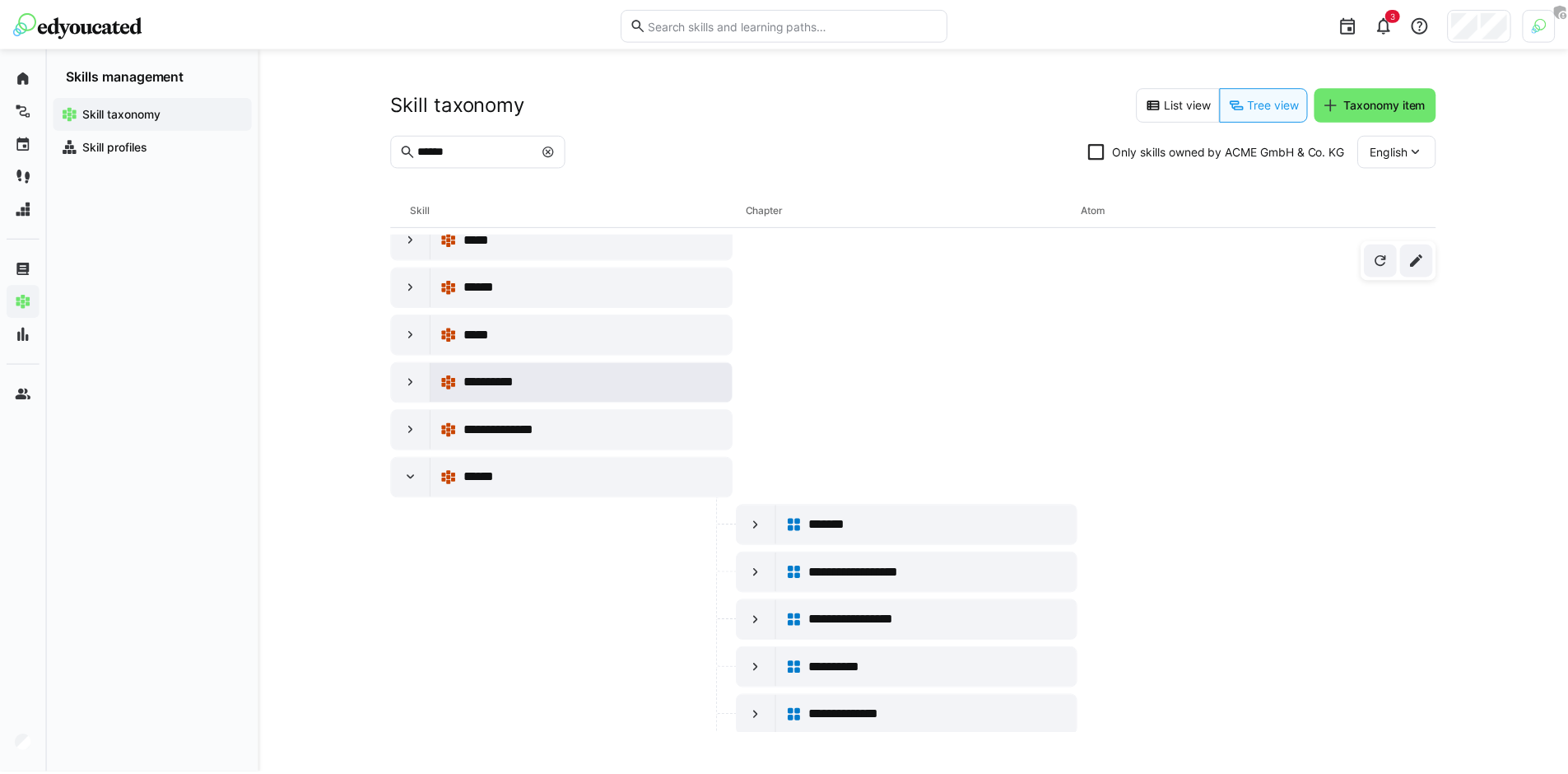
scroll to position [178, 0]
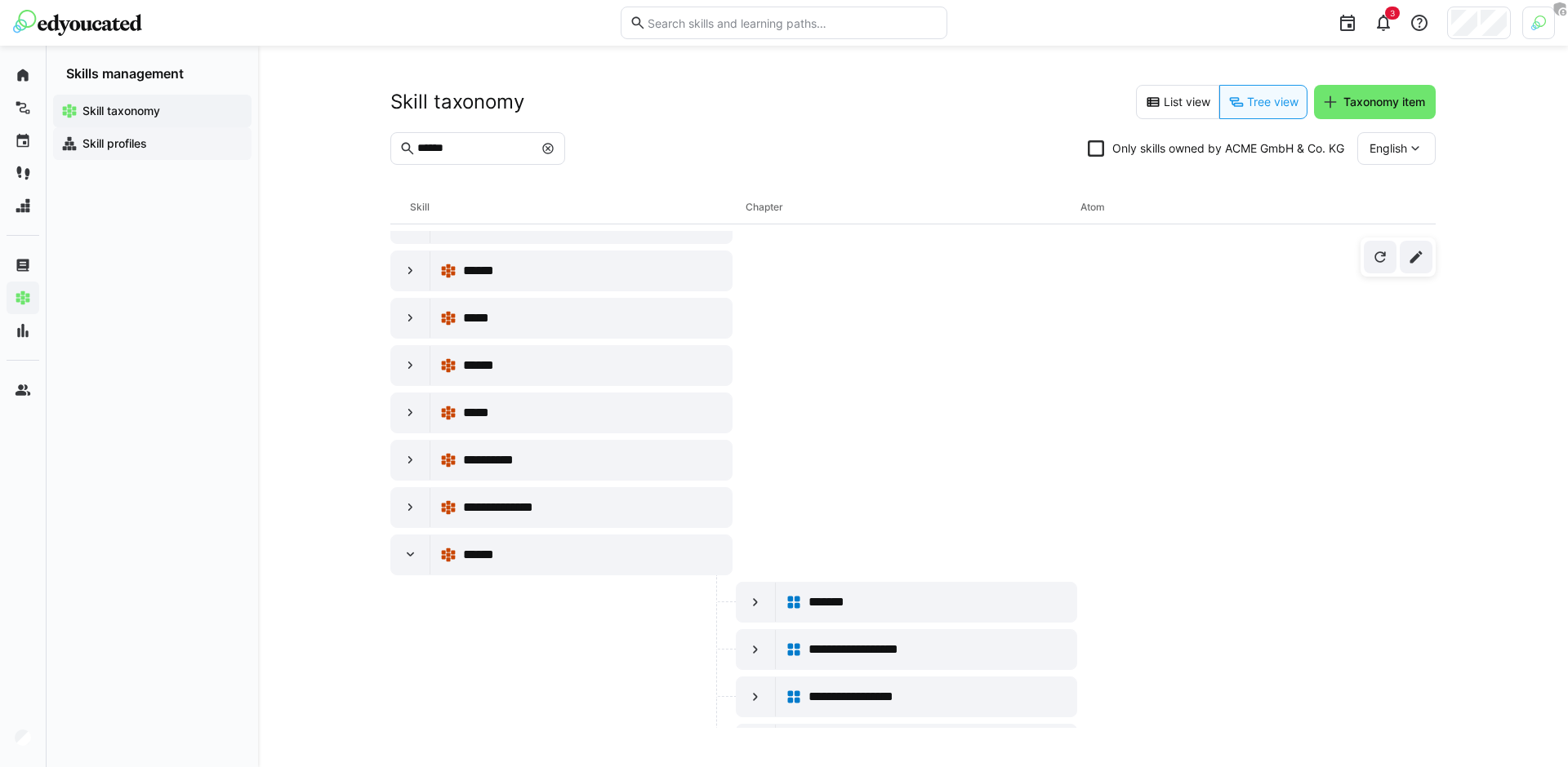
click at [0, 0] on app-navigation-label "Skill profiles" at bounding box center [0, 0] width 0 height 0
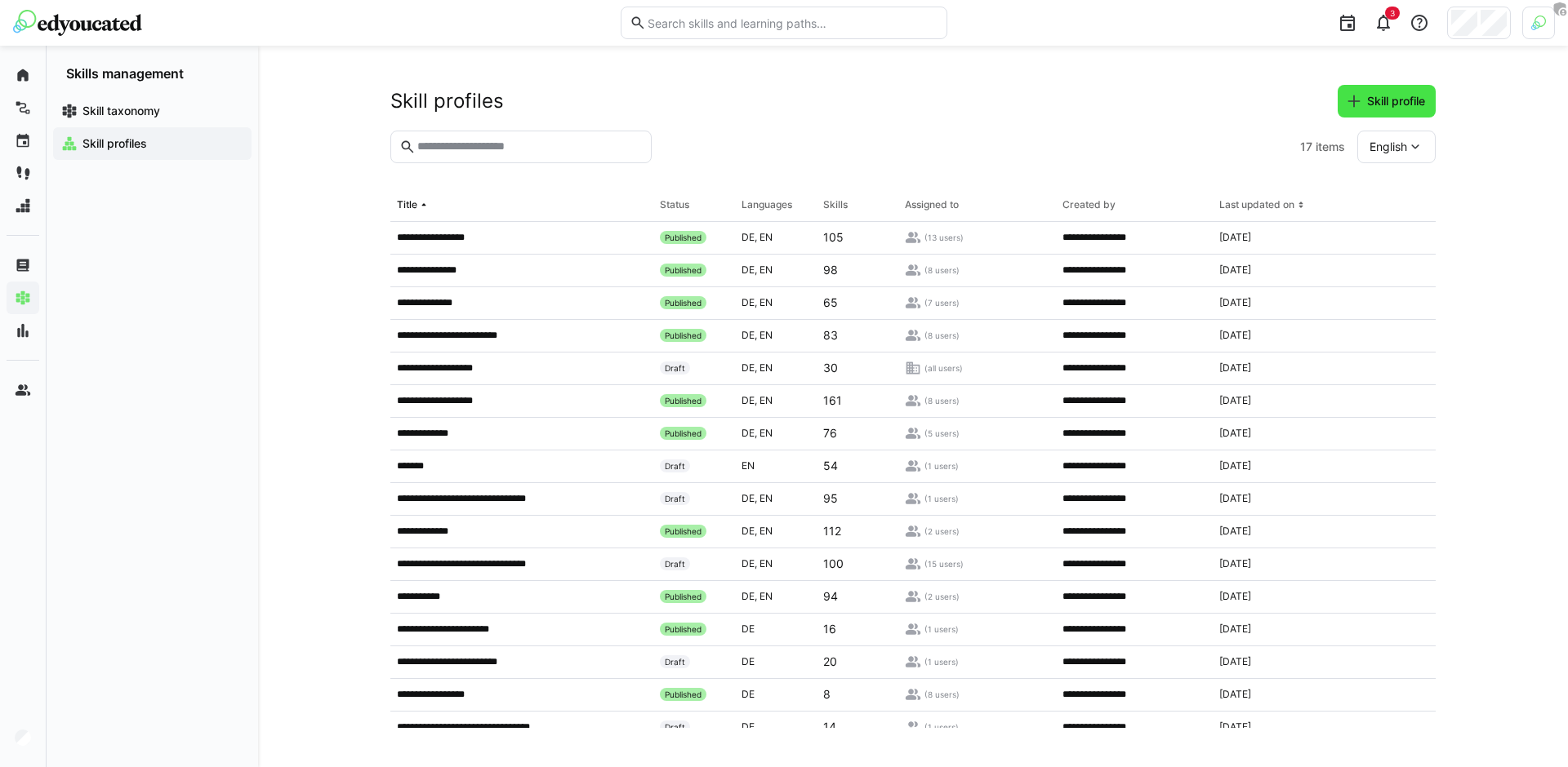
click at [1382, 102] on span "Skill profile" at bounding box center [1396, 101] width 63 height 17
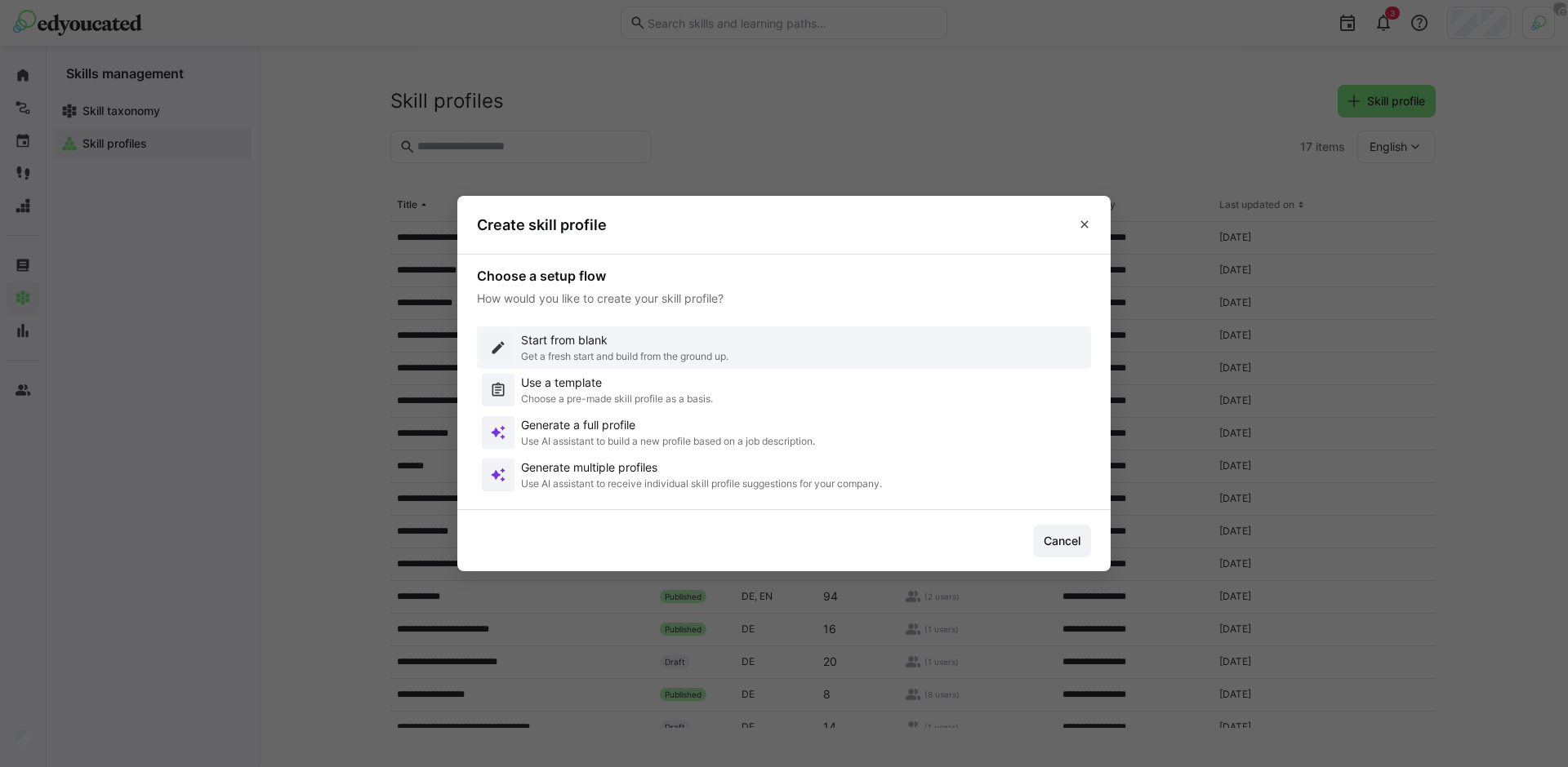
click at [570, 355] on p "Get a fresh start and build from the ground up." at bounding box center [624, 357] width 207 height 13
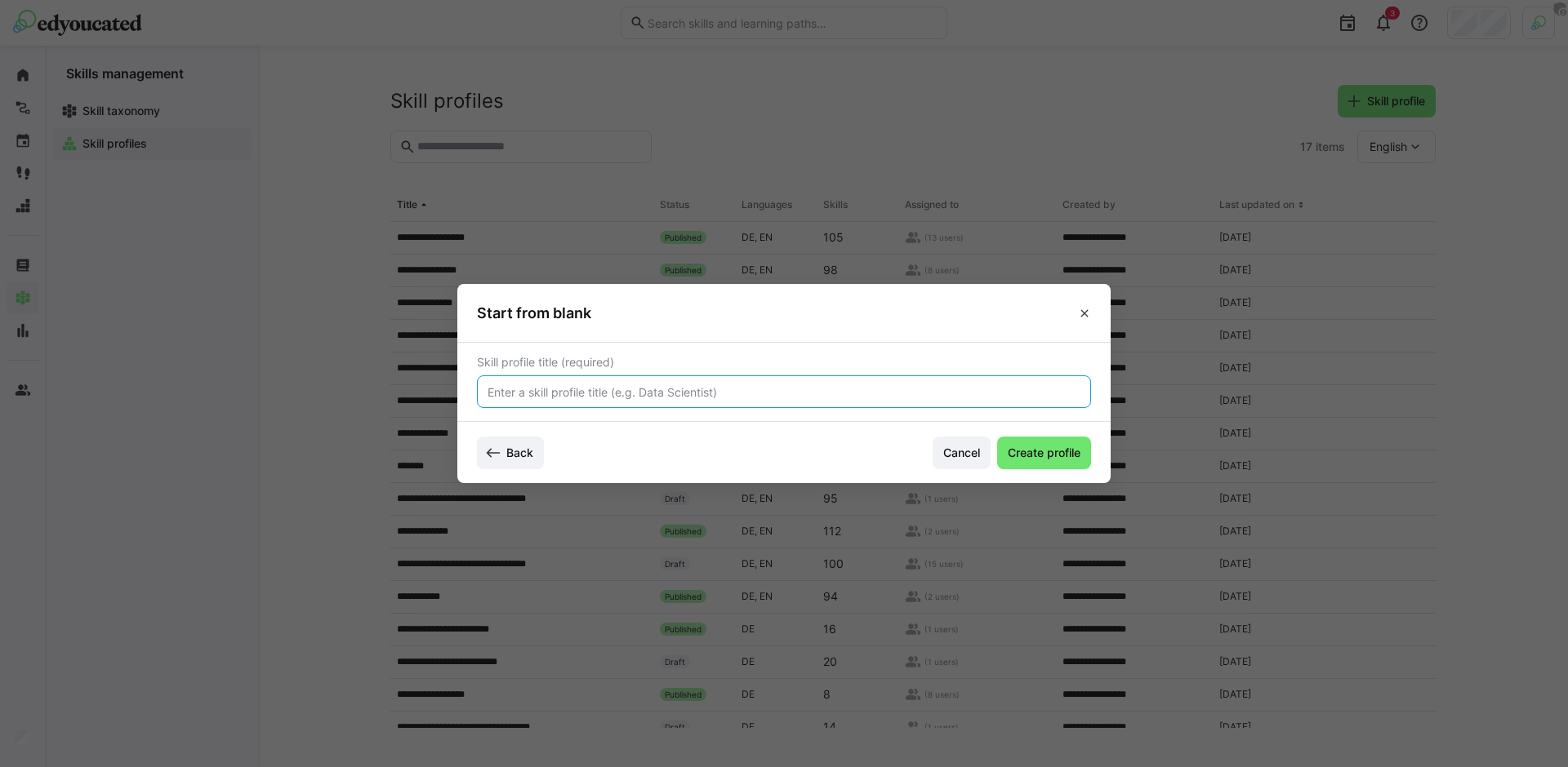
click at [589, 391] on input "text" at bounding box center [784, 392] width 596 height 15
type input "Software Engineer"
click at [997, 437] on button "Create profile" at bounding box center [1044, 453] width 94 height 32
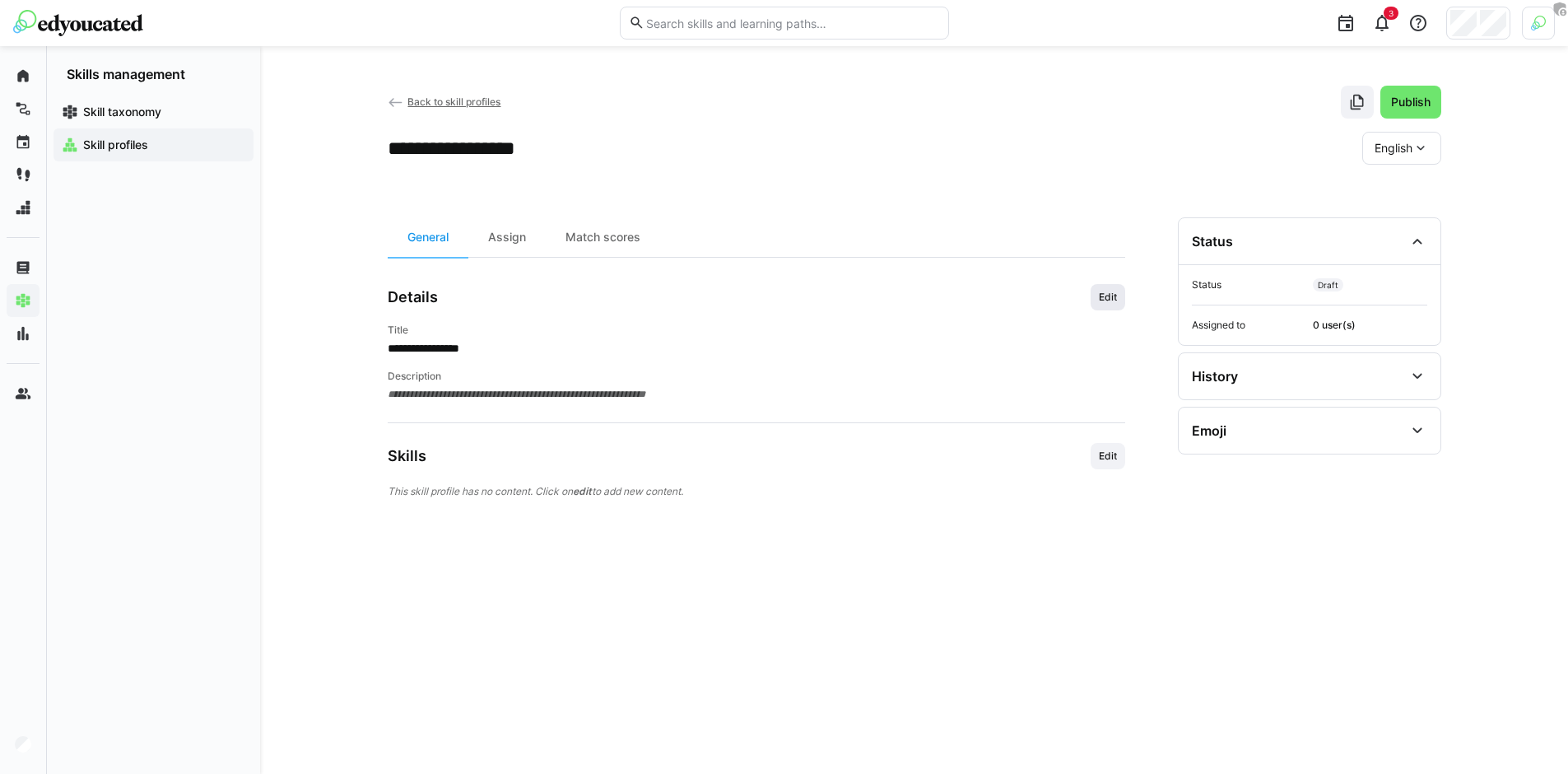
click at [1114, 300] on span "Edit" at bounding box center [1108, 297] width 22 height 13
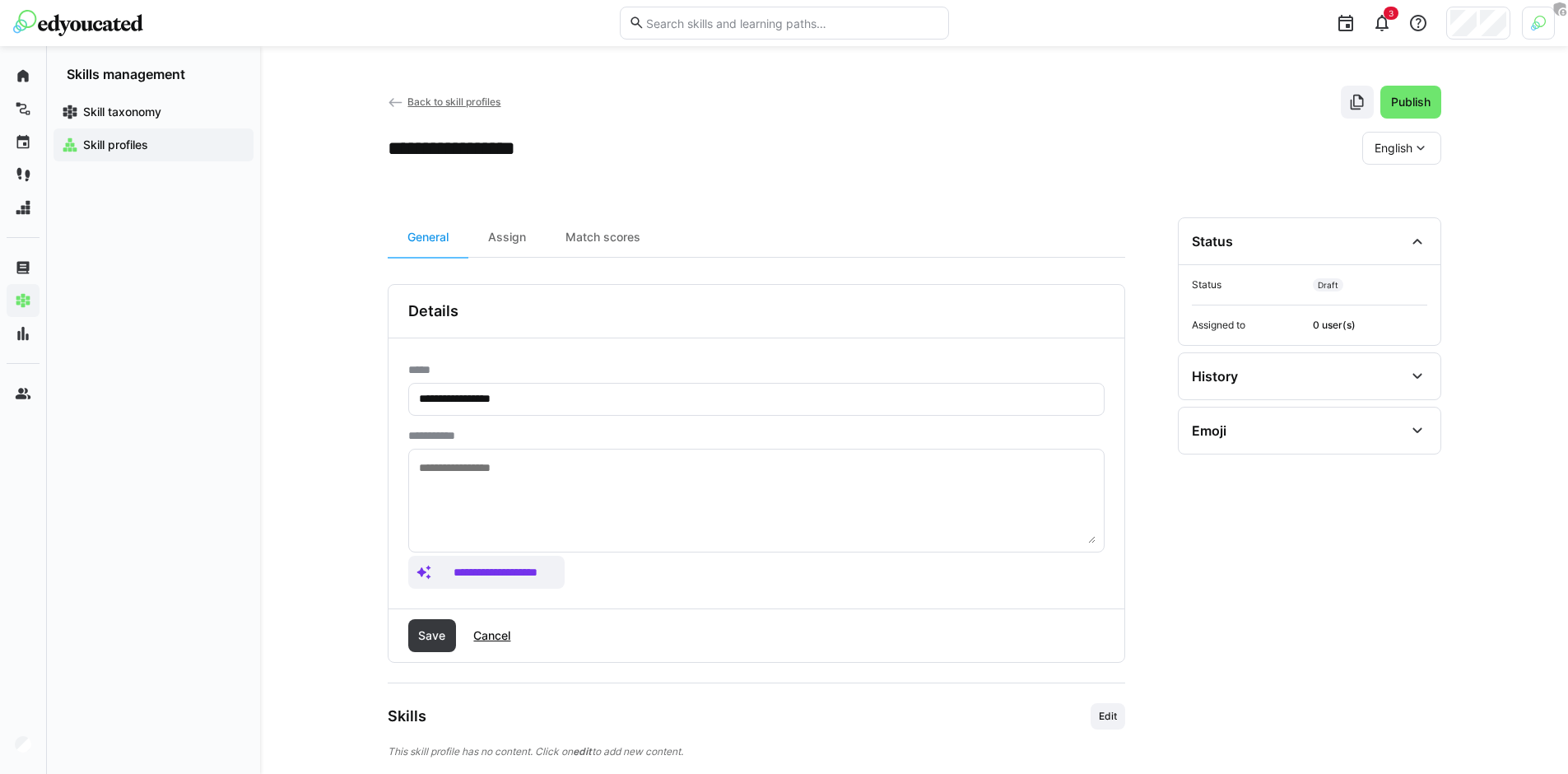
click at [574, 500] on textarea at bounding box center [756, 500] width 678 height 86
type textarea "****"
click at [447, 630] on span "Save" at bounding box center [431, 636] width 32 height 17
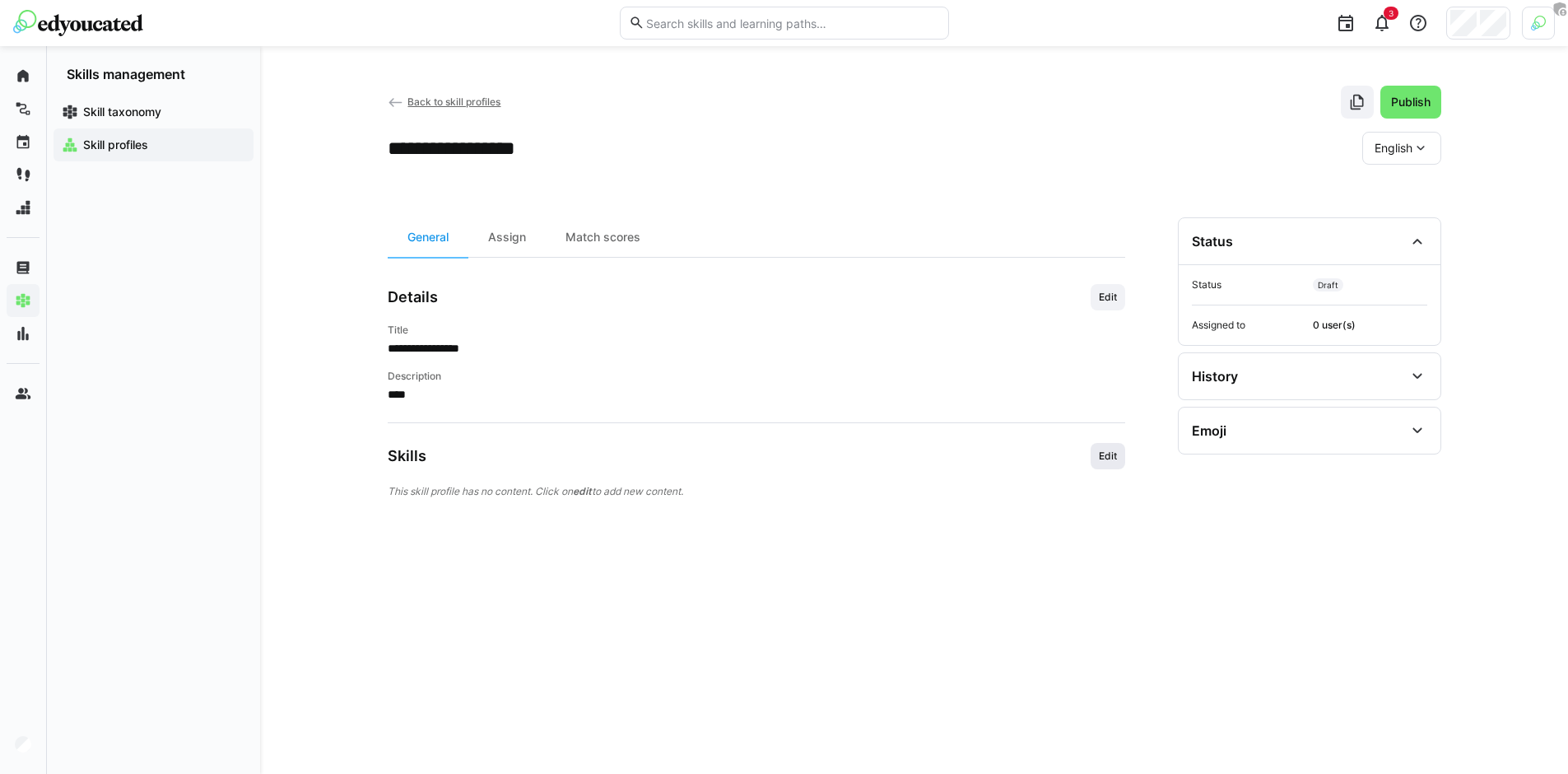
click at [1111, 461] on span "Edit" at bounding box center [1108, 457] width 22 height 13
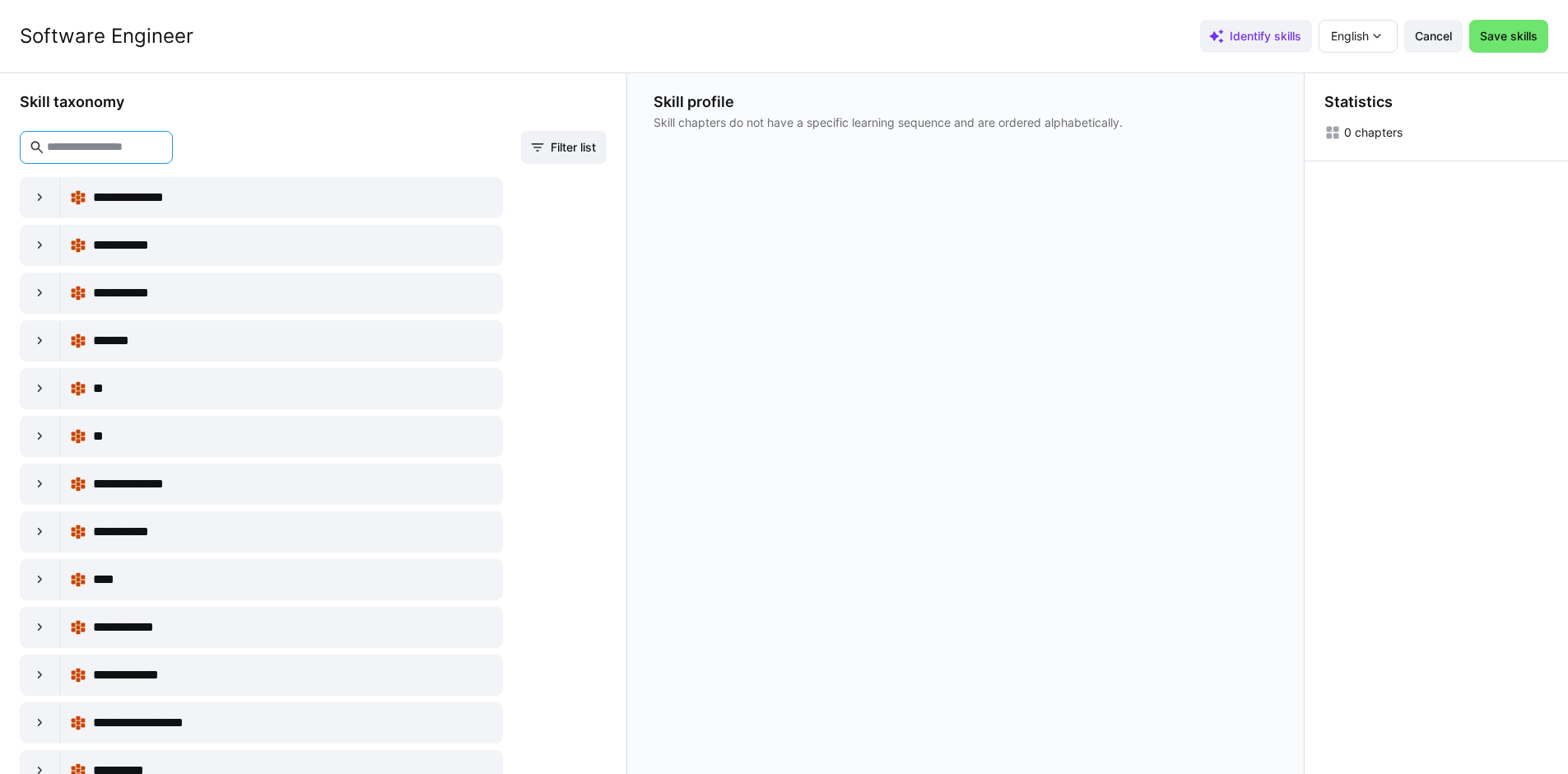
click at [108, 150] on input "text" at bounding box center [104, 148] width 118 height 15
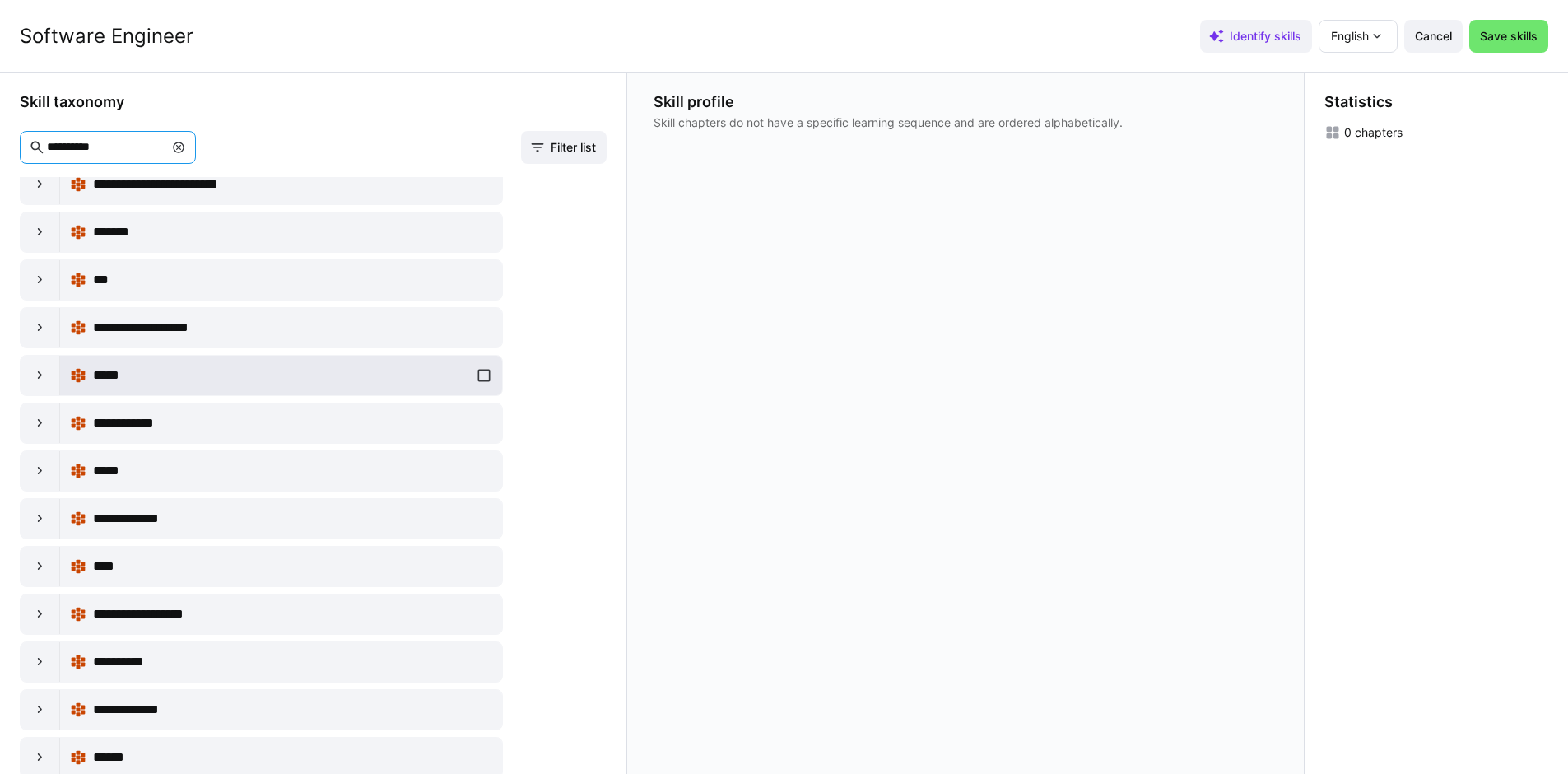
scroll to position [703, 0]
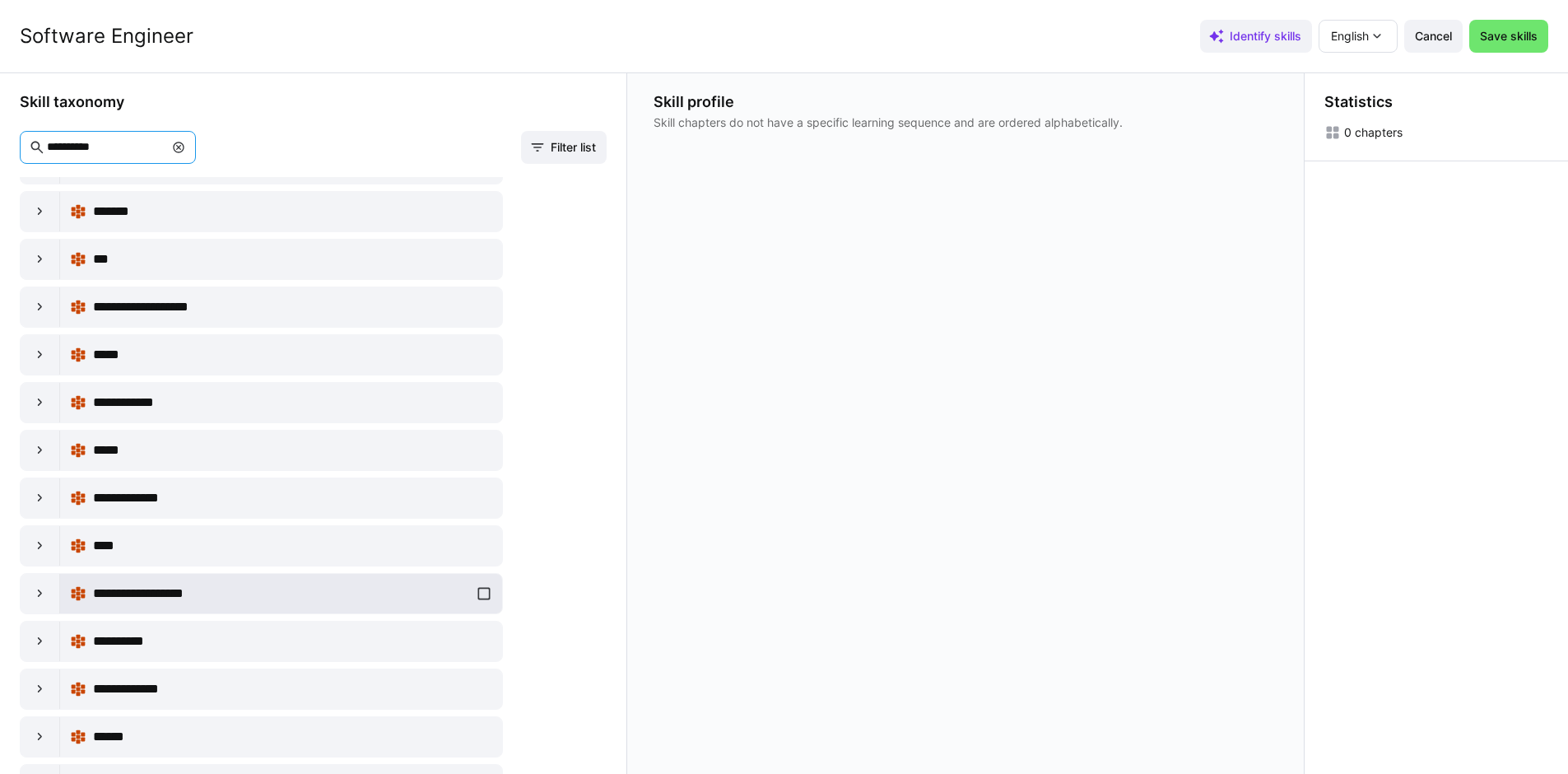
type input "**********"
click at [482, 594] on div "**********" at bounding box center [280, 594] width 422 height 33
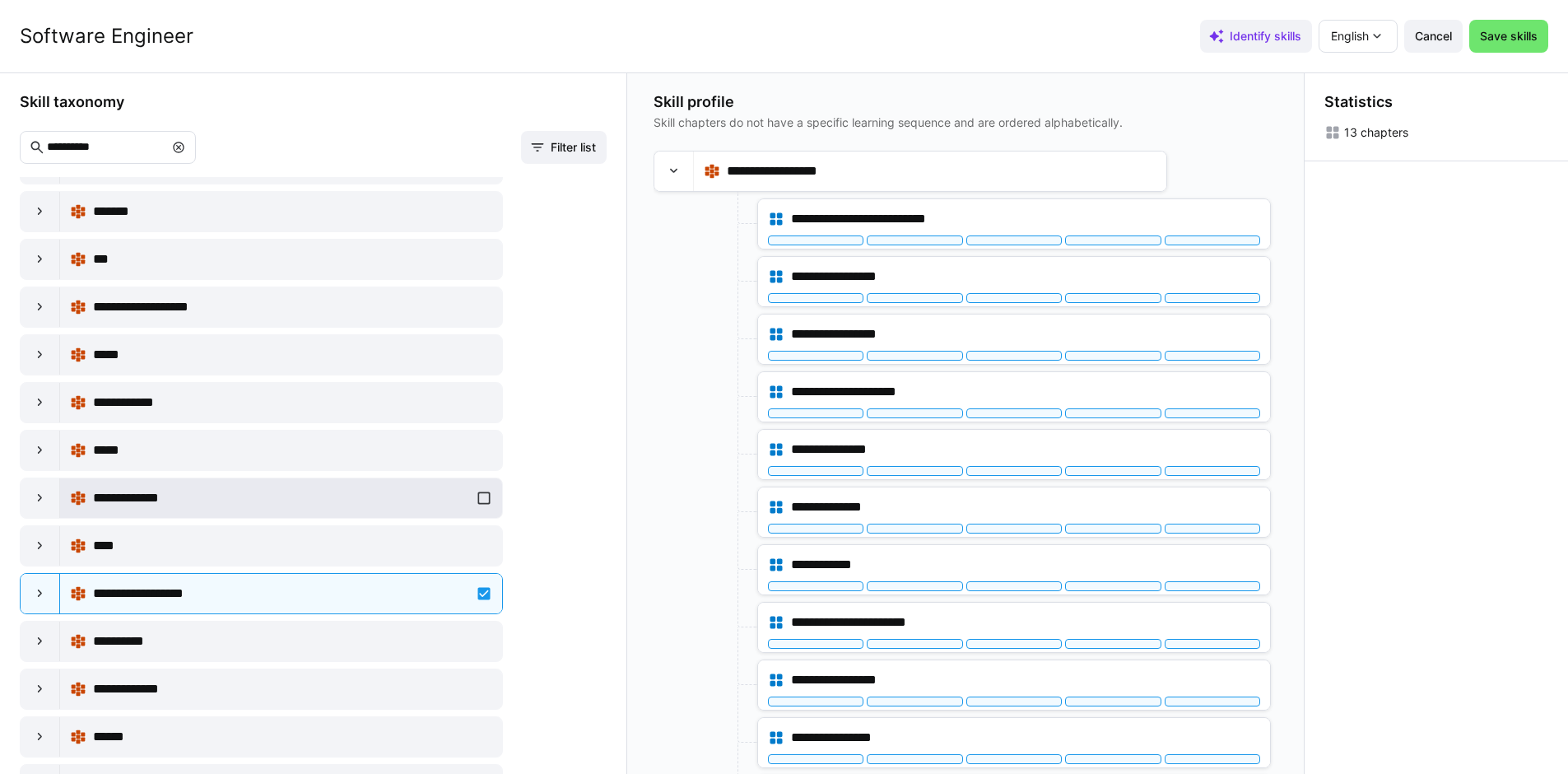
click at [473, 502] on div "**********" at bounding box center [280, 498] width 422 height 33
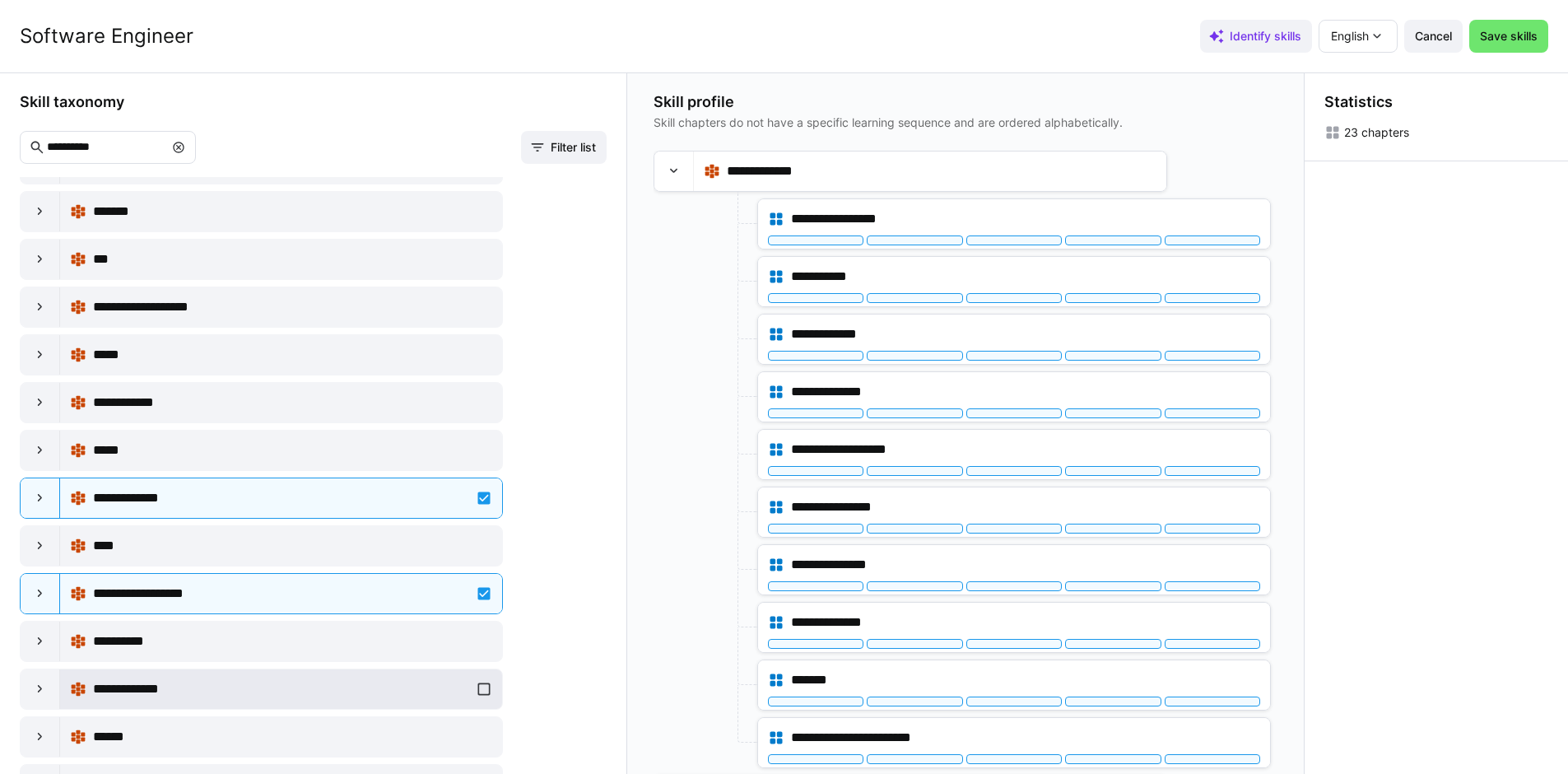
click at [475, 687] on div "**********" at bounding box center [280, 689] width 422 height 33
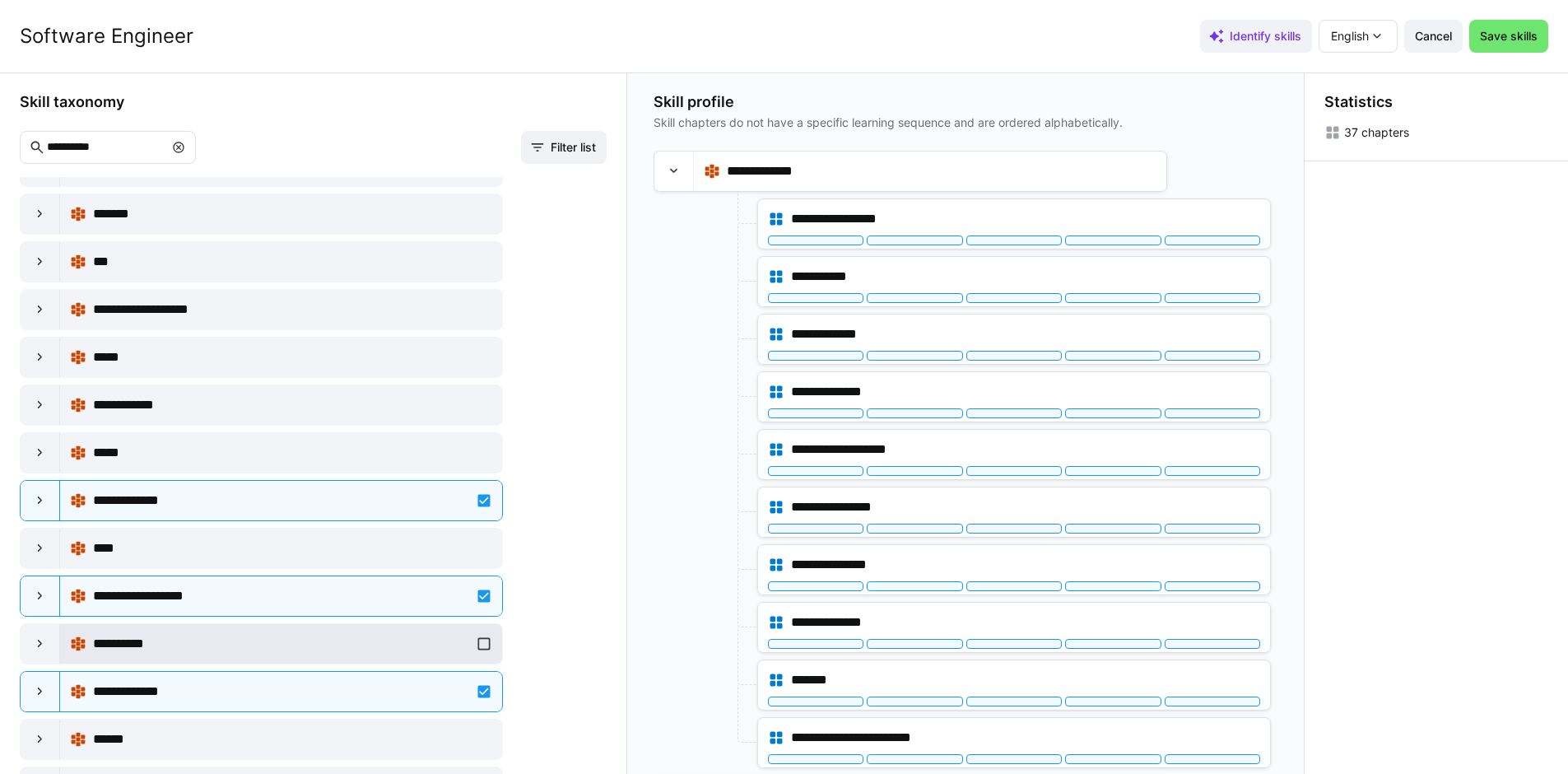
scroll to position [699, 0]
click at [483, 647] on div "**********" at bounding box center [280, 645] width 422 height 33
click at [41, 646] on eds-icon at bounding box center [40, 645] width 17 height 17
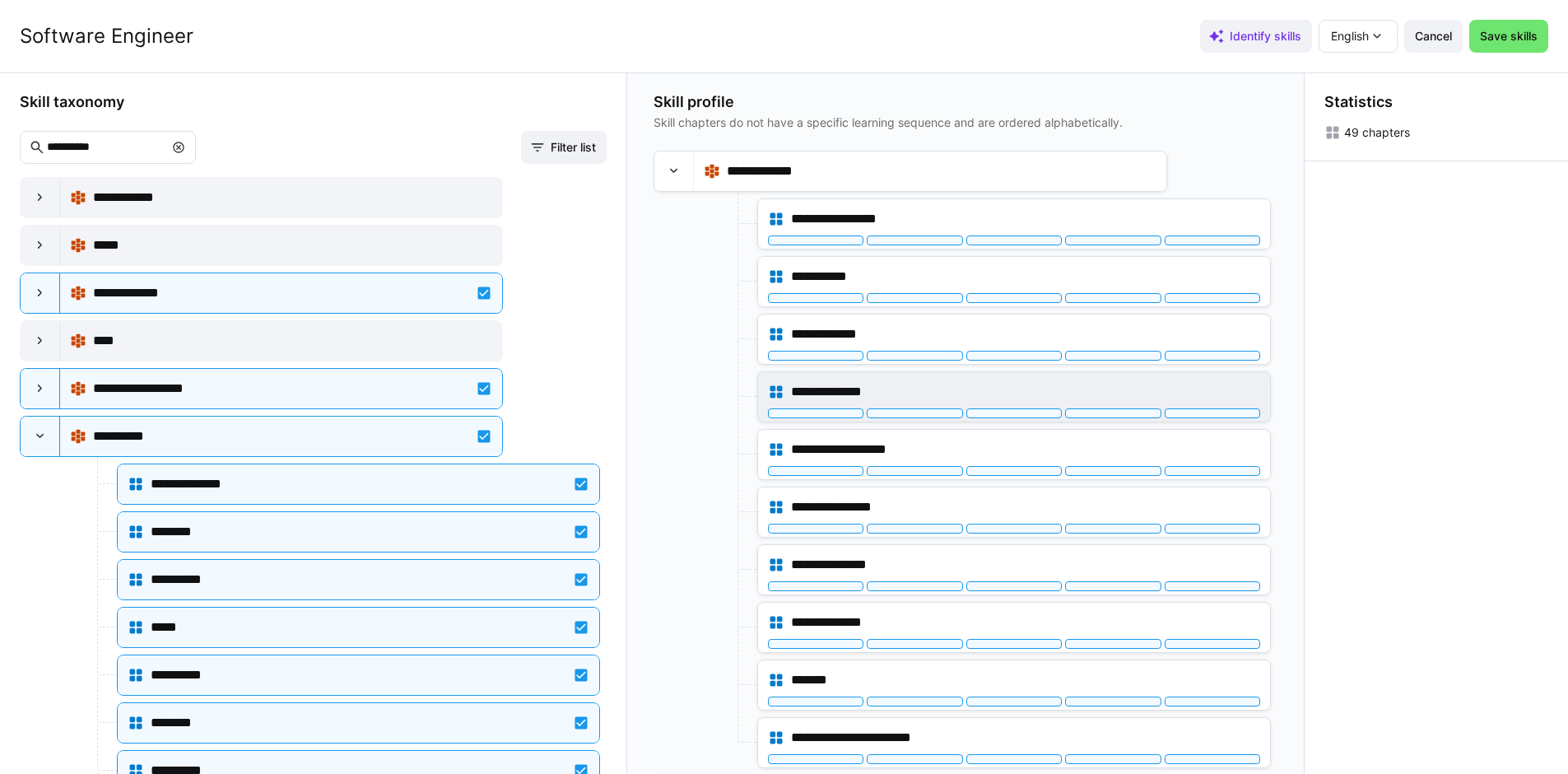
scroll to position [879, 0]
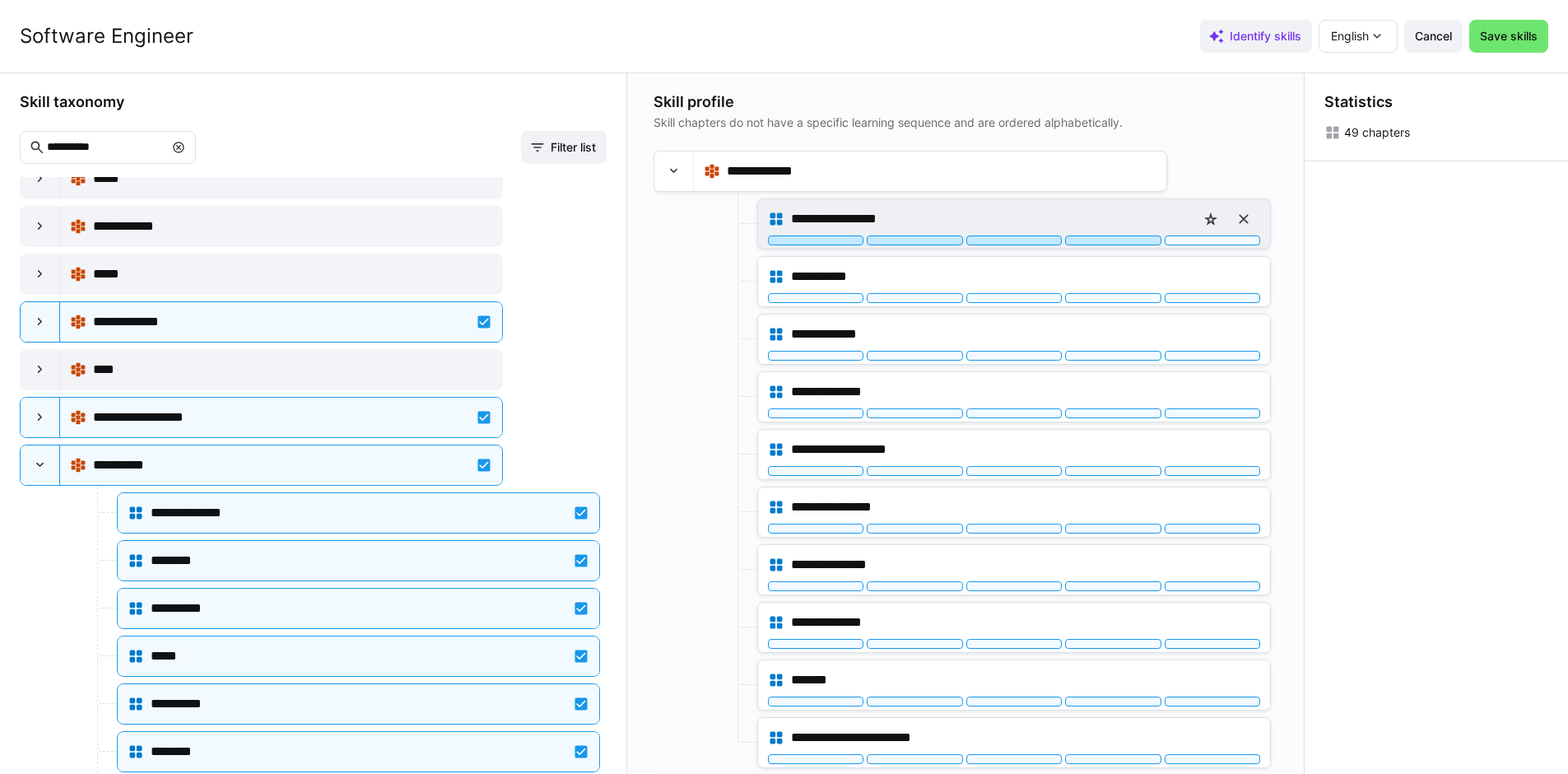
click at [1117, 240] on div at bounding box center [1112, 241] width 96 height 10
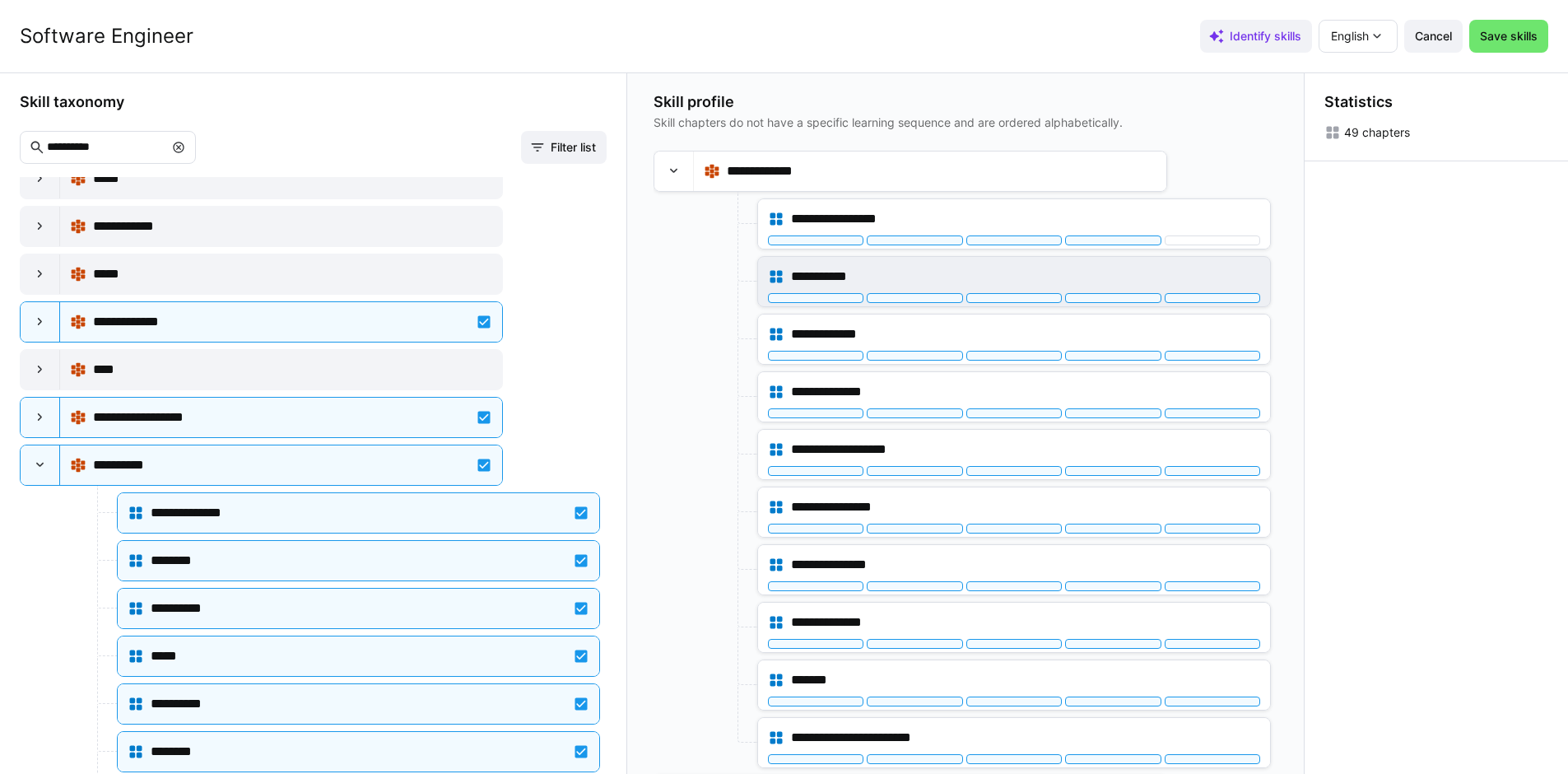
click at [1027, 299] on div at bounding box center [1014, 298] width 96 height 10
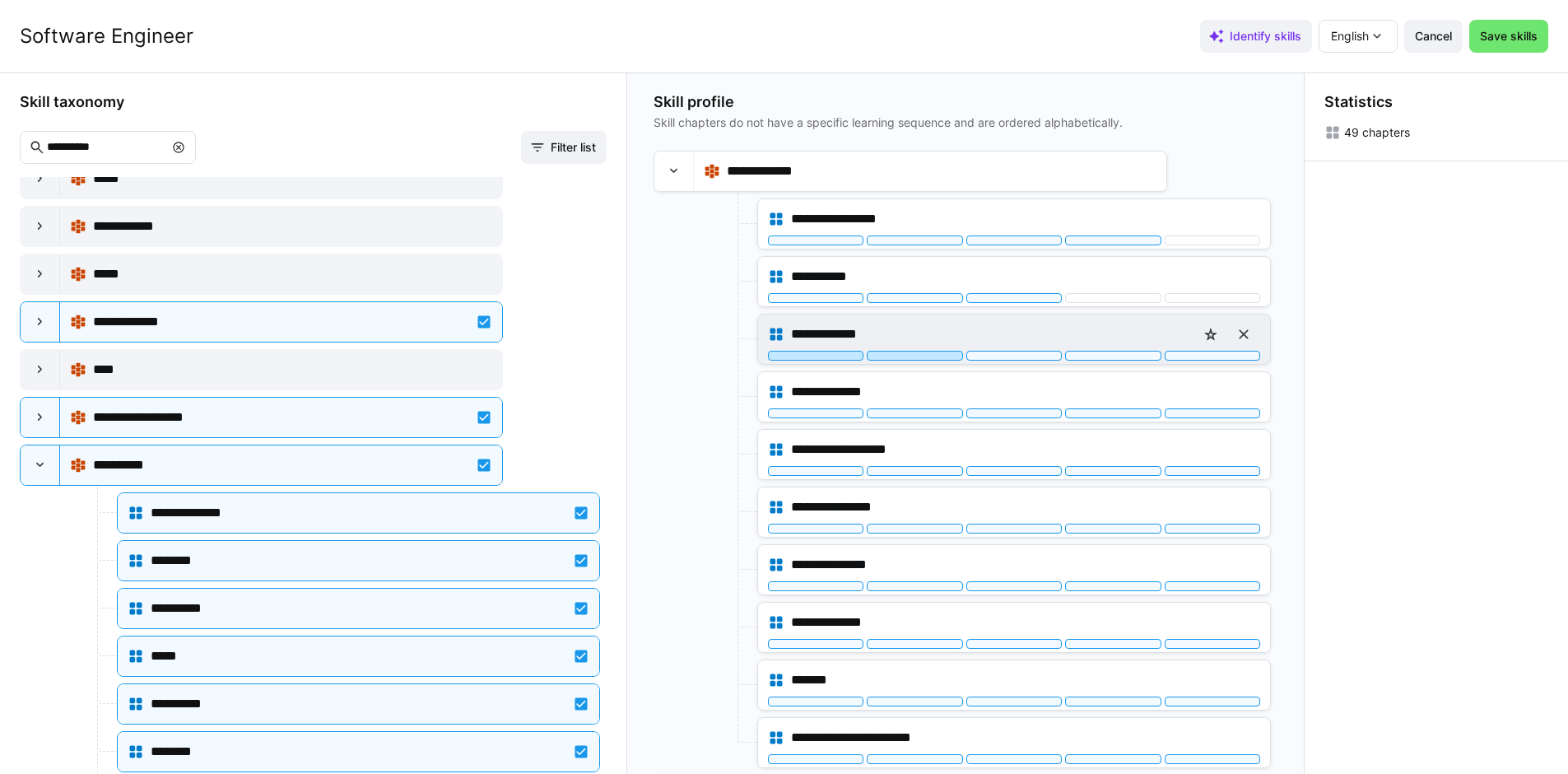
click at [945, 356] on div at bounding box center [914, 356] width 96 height 10
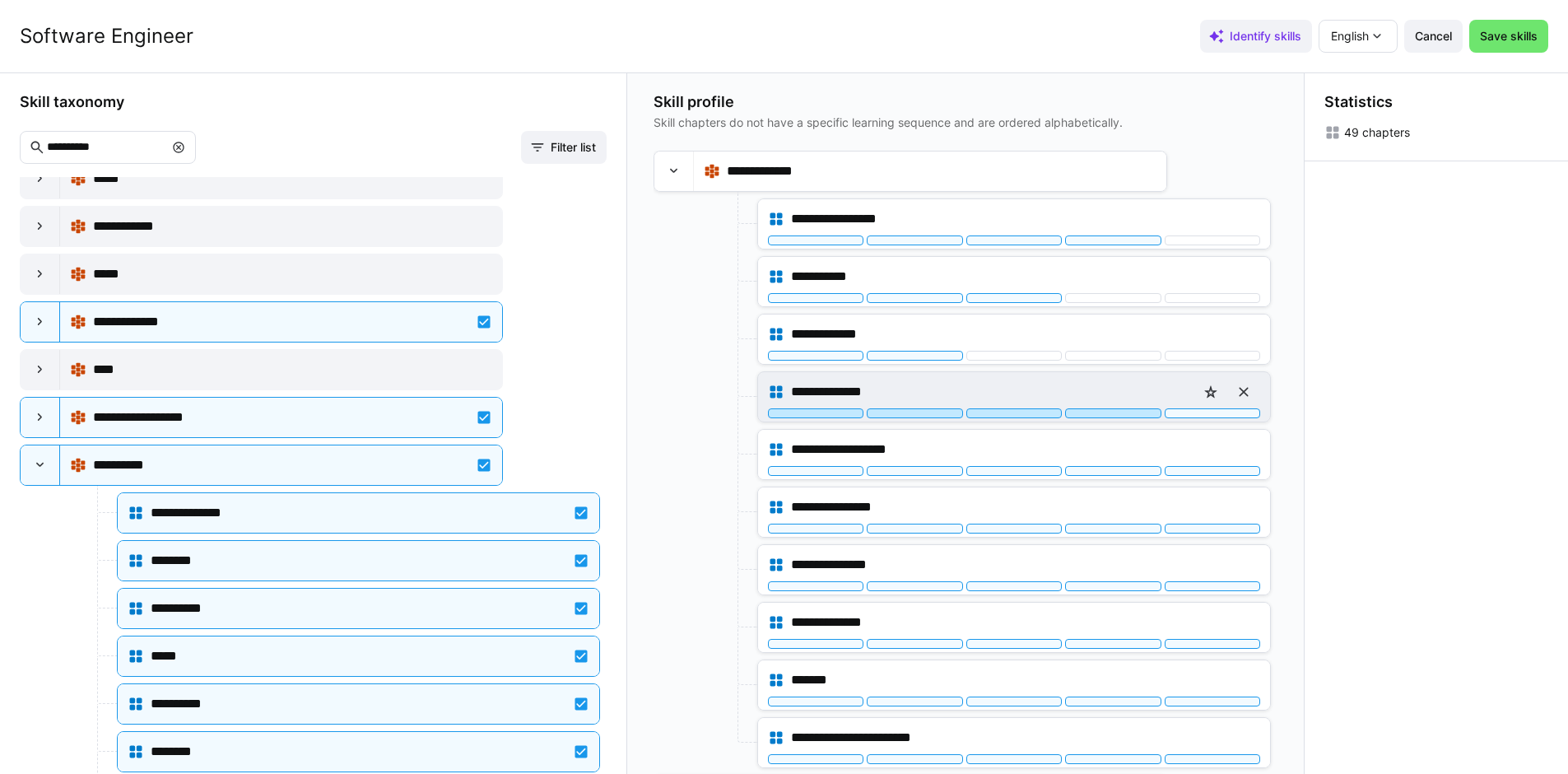
click at [1116, 413] on div at bounding box center [1112, 414] width 96 height 10
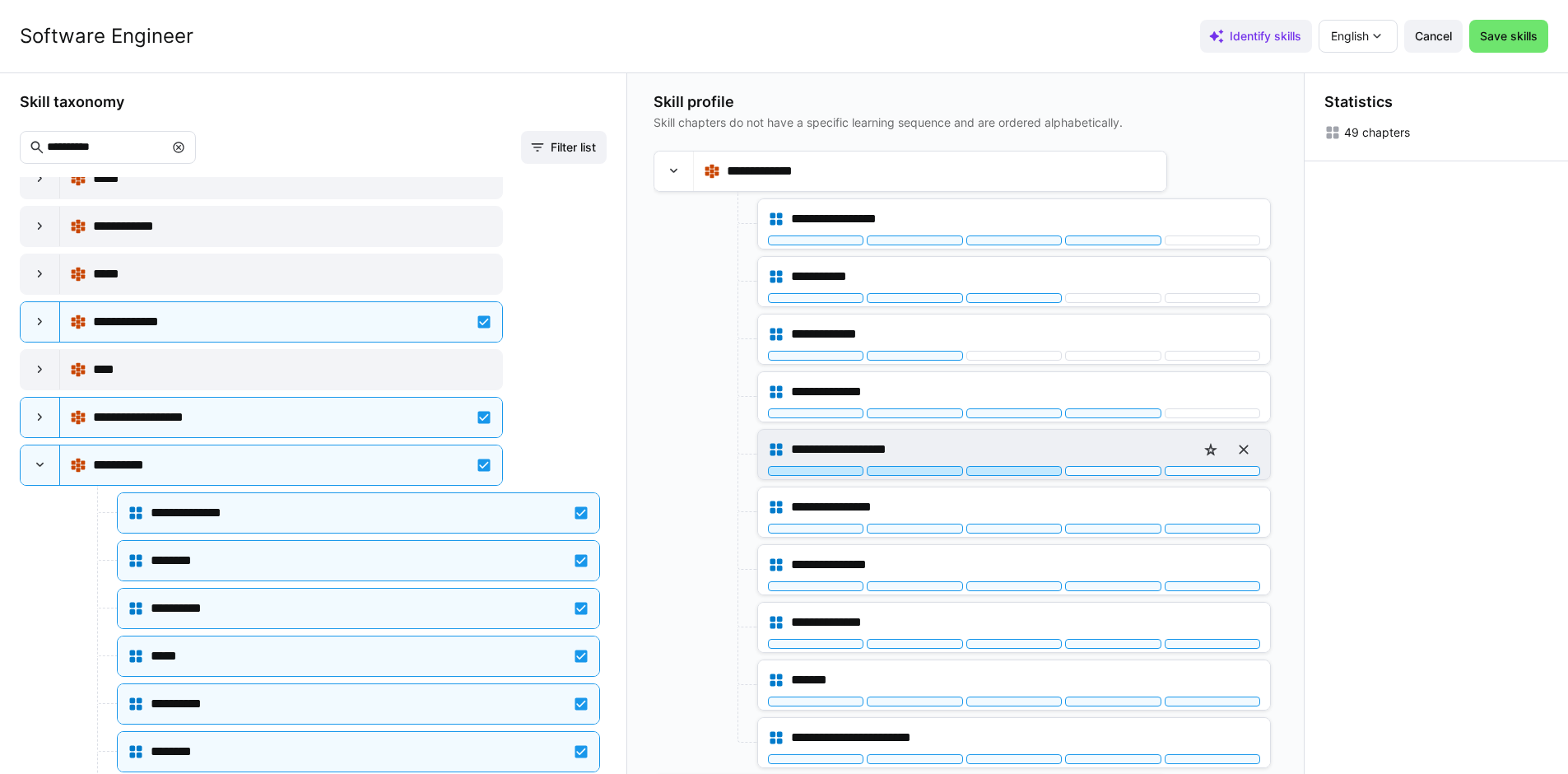
click at [1031, 473] on div at bounding box center [1014, 471] width 96 height 10
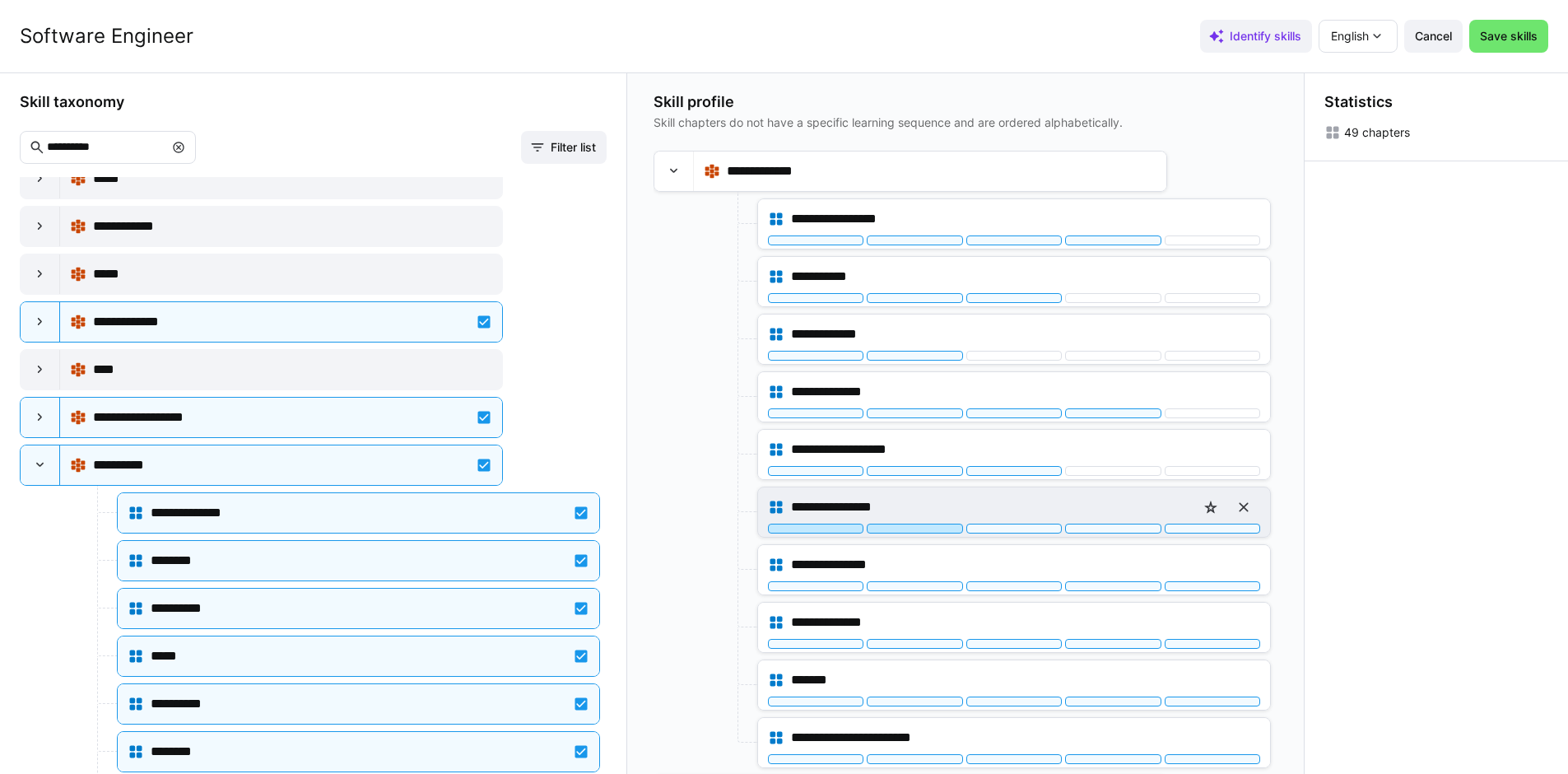
click at [920, 524] on div at bounding box center [914, 529] width 96 height 10
click at [1244, 509] on eds-icon at bounding box center [1244, 508] width 17 height 17
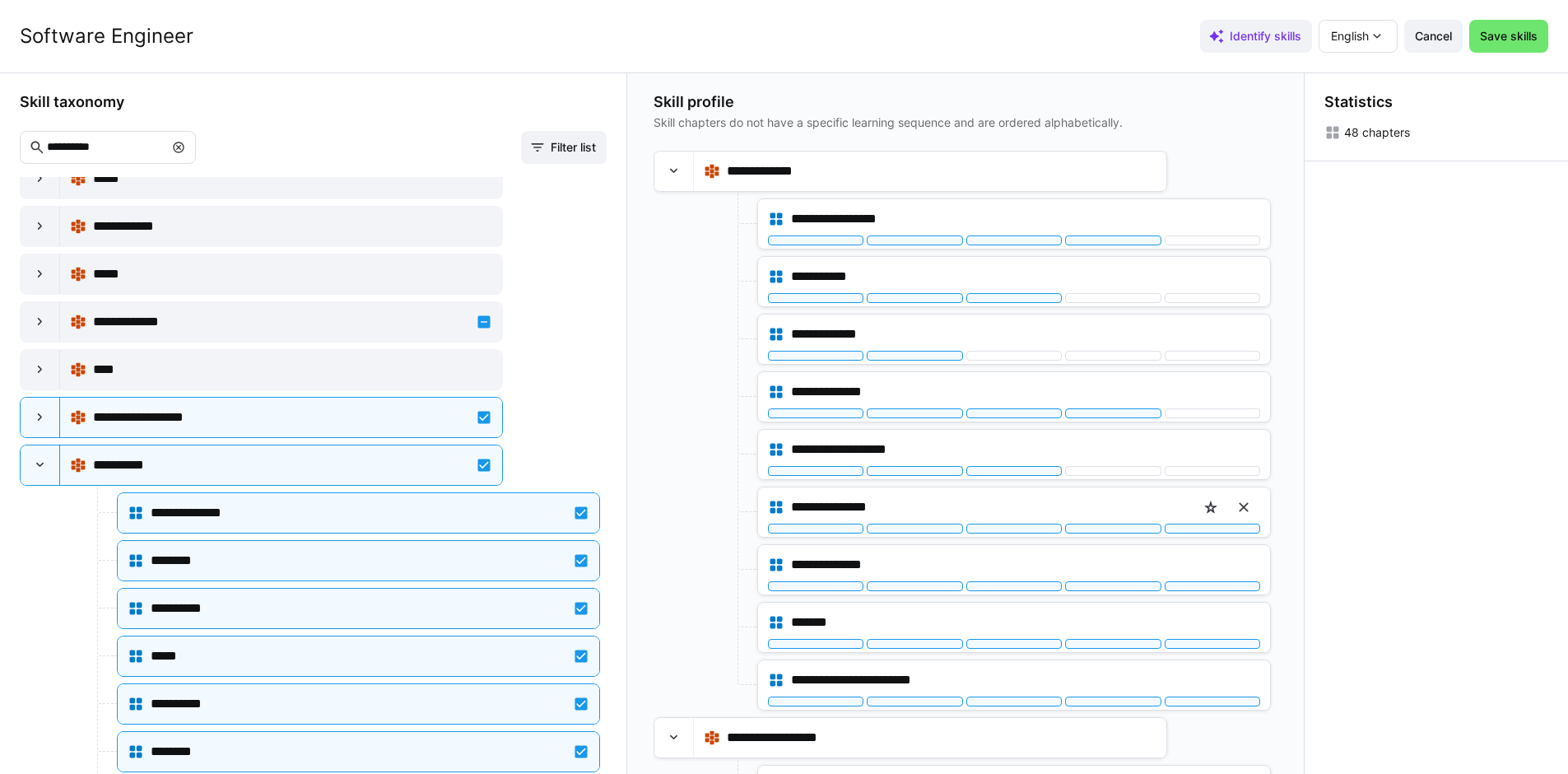
click at [1244, 509] on eds-icon at bounding box center [1244, 508] width 17 height 17
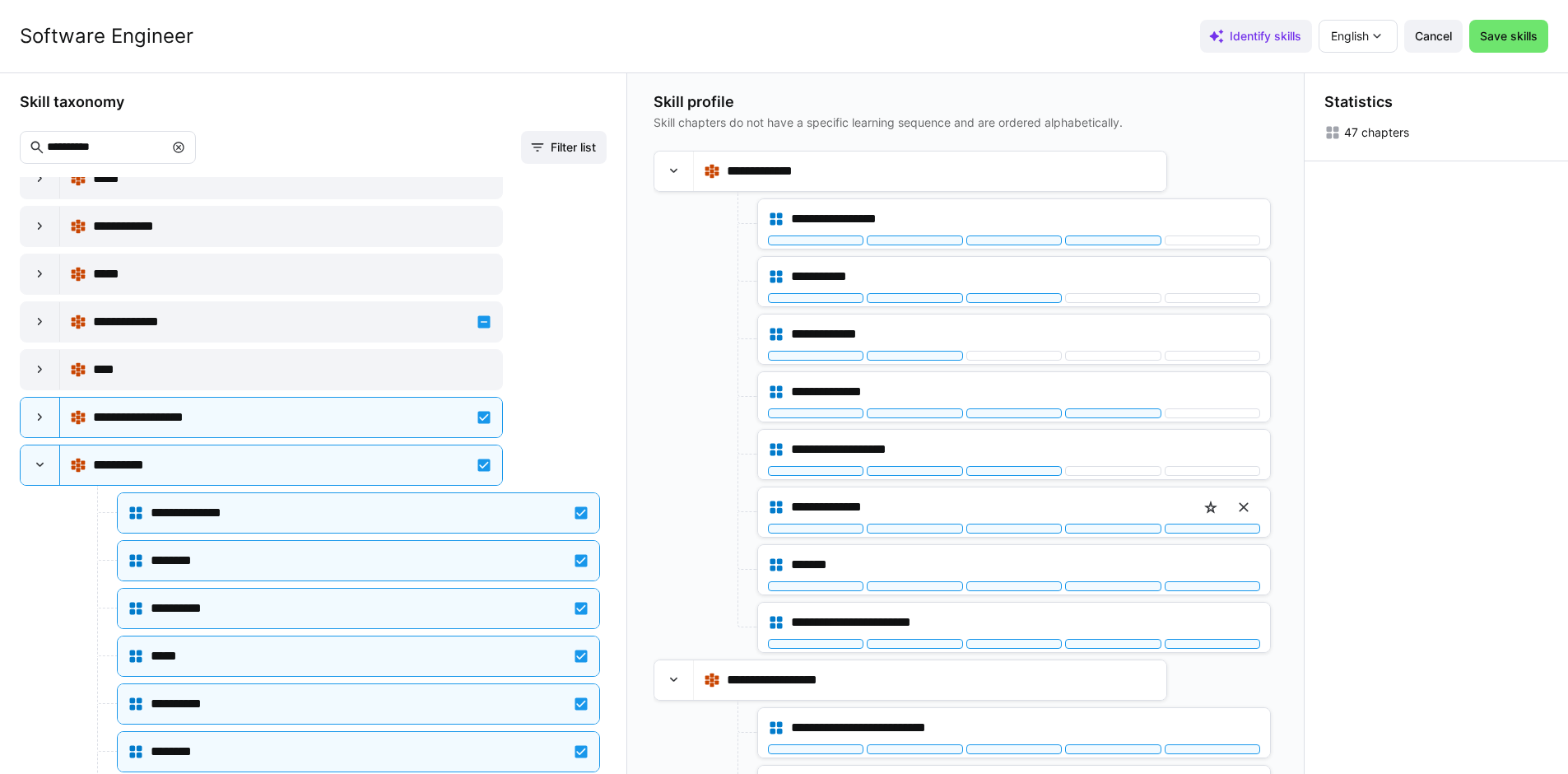
click at [1244, 509] on eds-icon at bounding box center [1244, 508] width 17 height 17
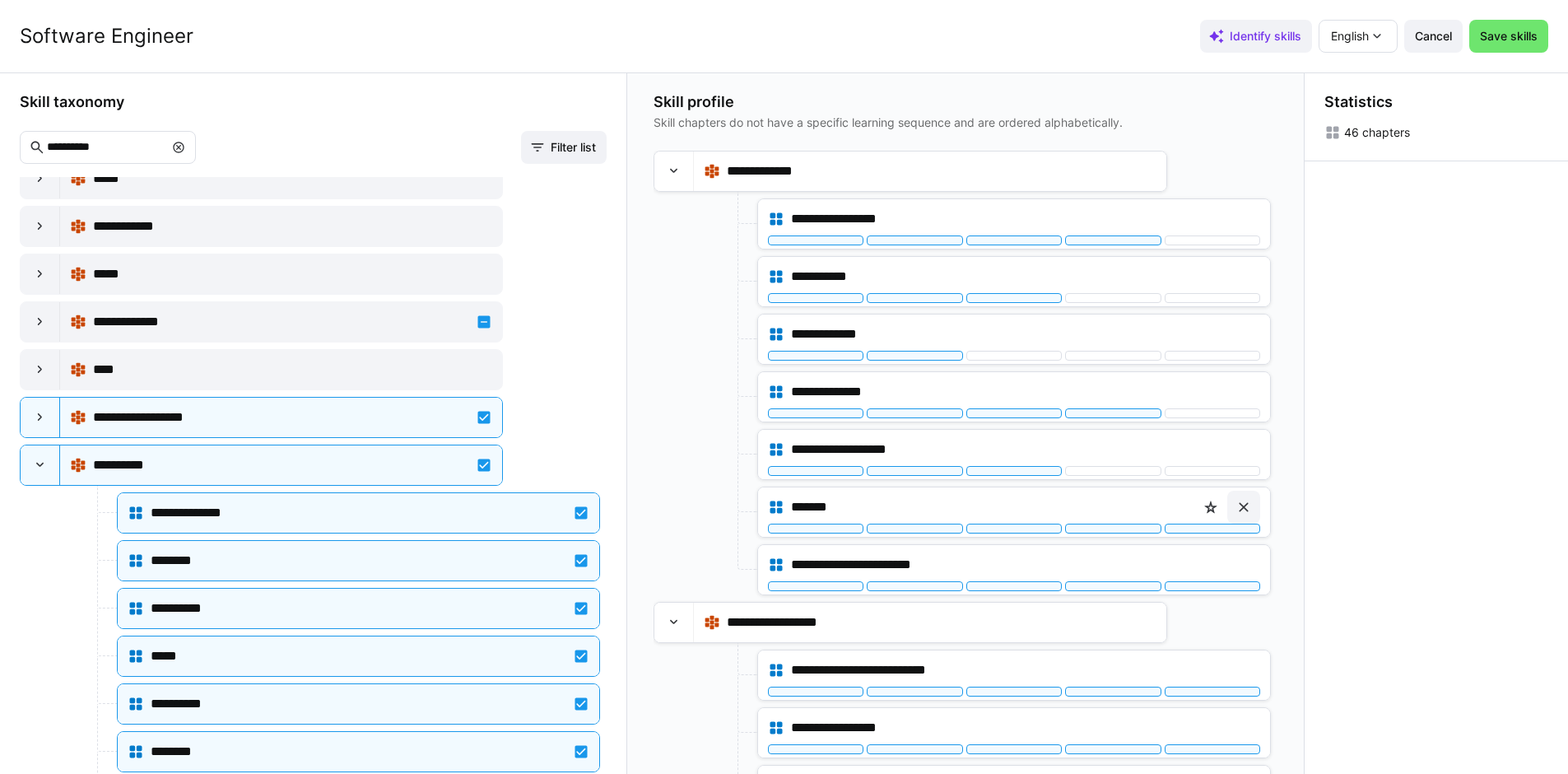
click at [1244, 509] on eds-icon at bounding box center [1244, 508] width 17 height 17
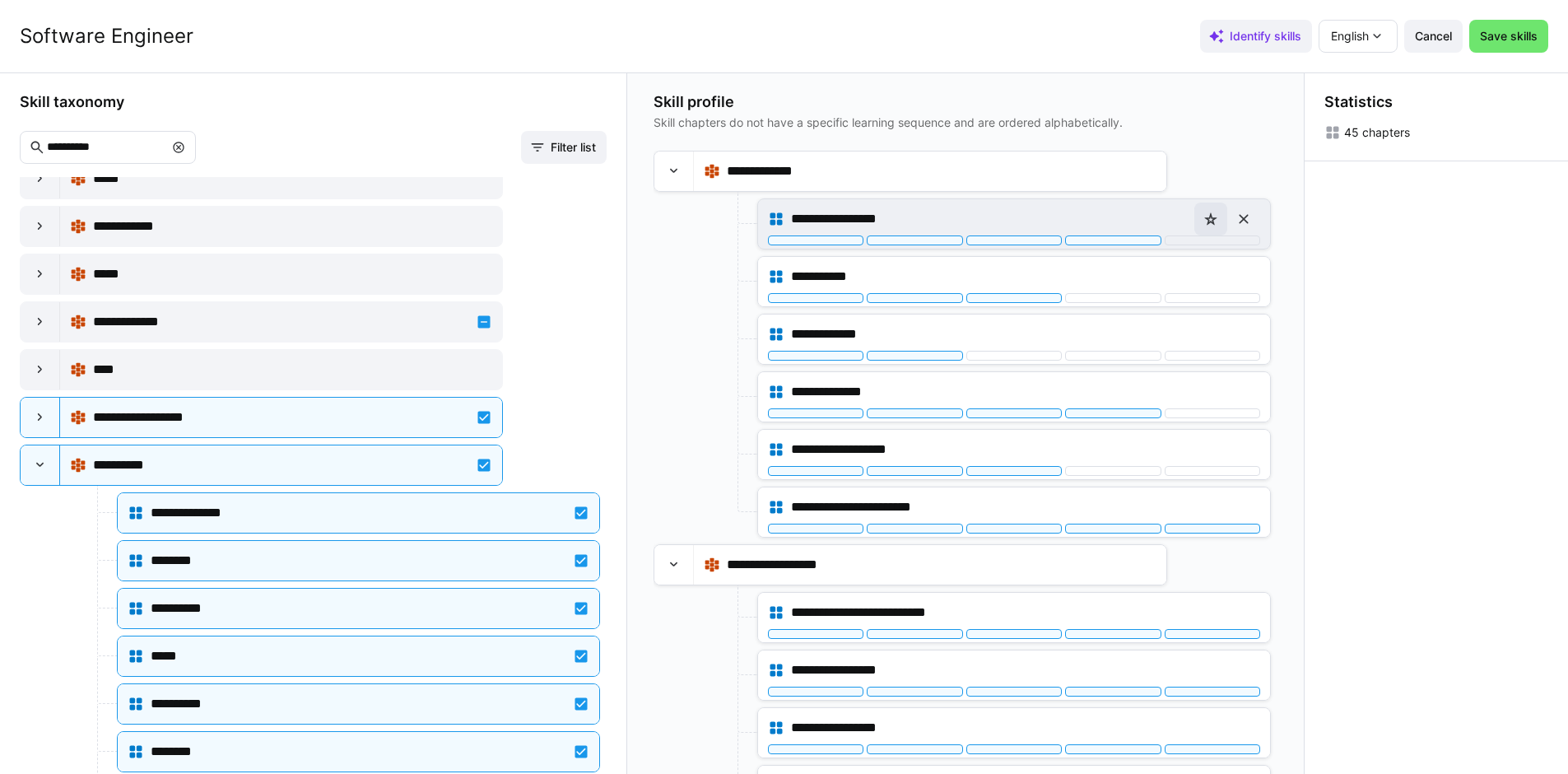
click at [1204, 221] on eds-icon at bounding box center [1211, 219] width 17 height 17
click at [1215, 217] on span at bounding box center [1210, 218] width 33 height 33
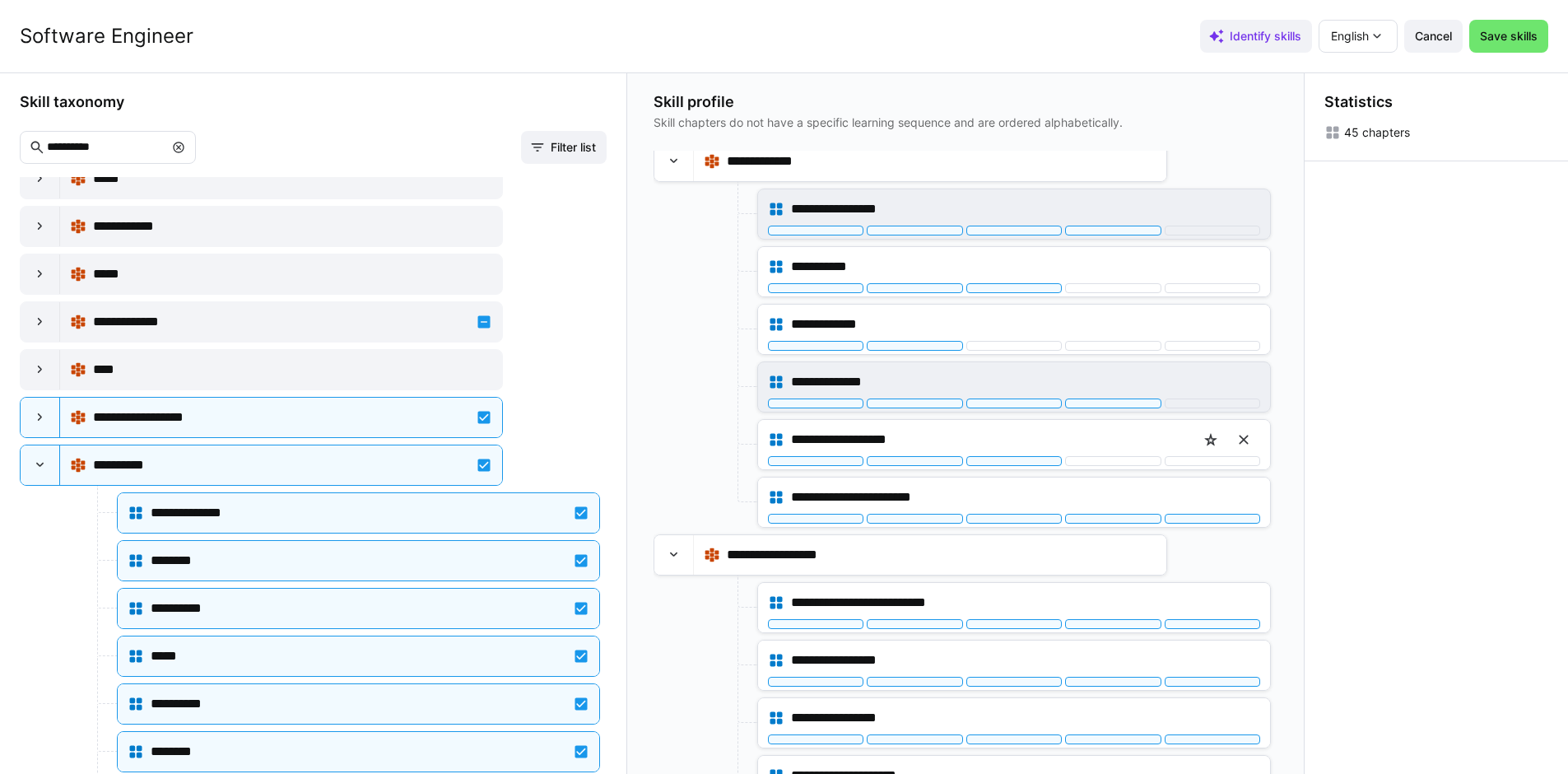
scroll to position [0, 0]
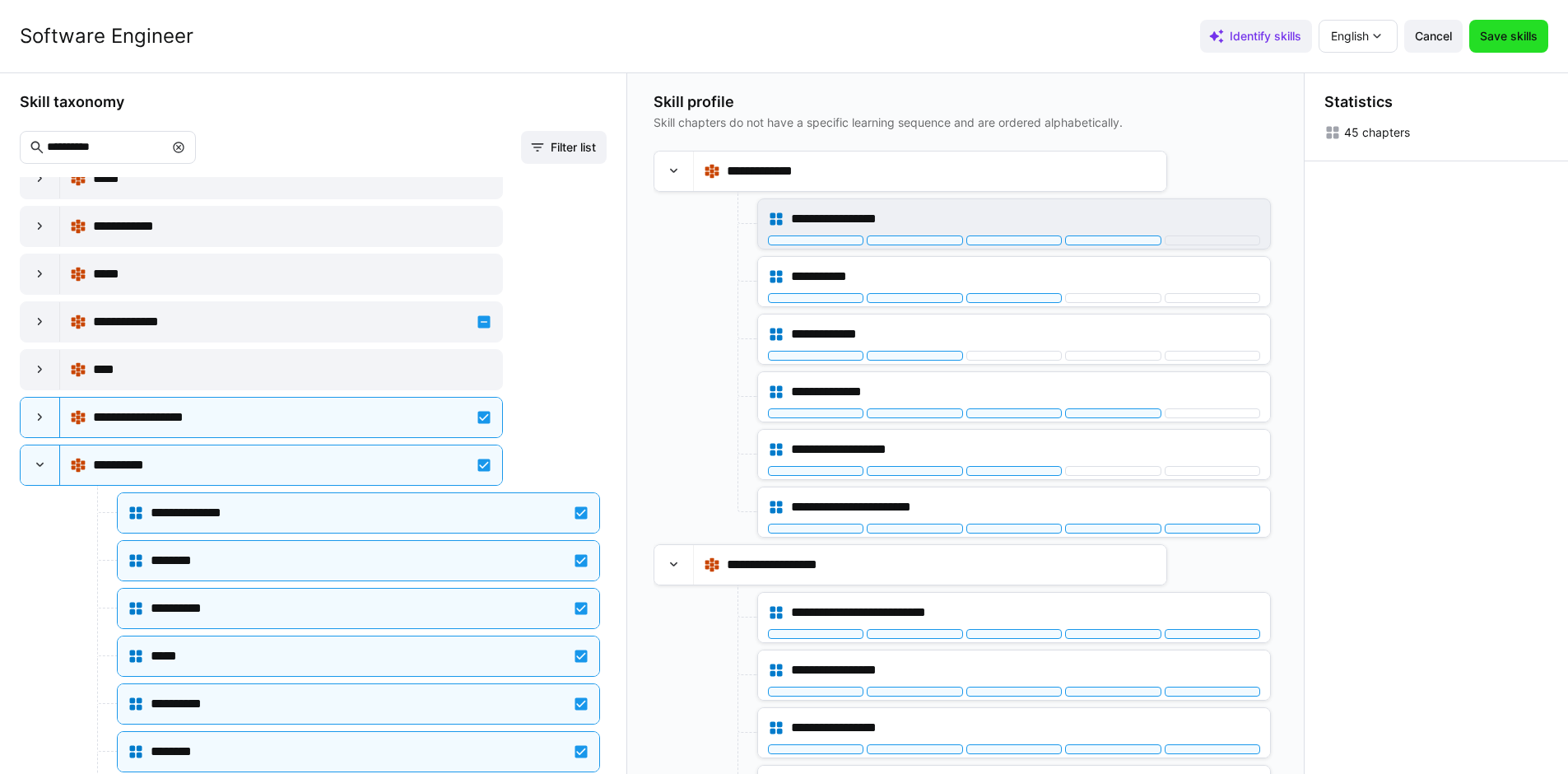
click at [1509, 35] on span "Save skills" at bounding box center [1508, 36] width 63 height 17
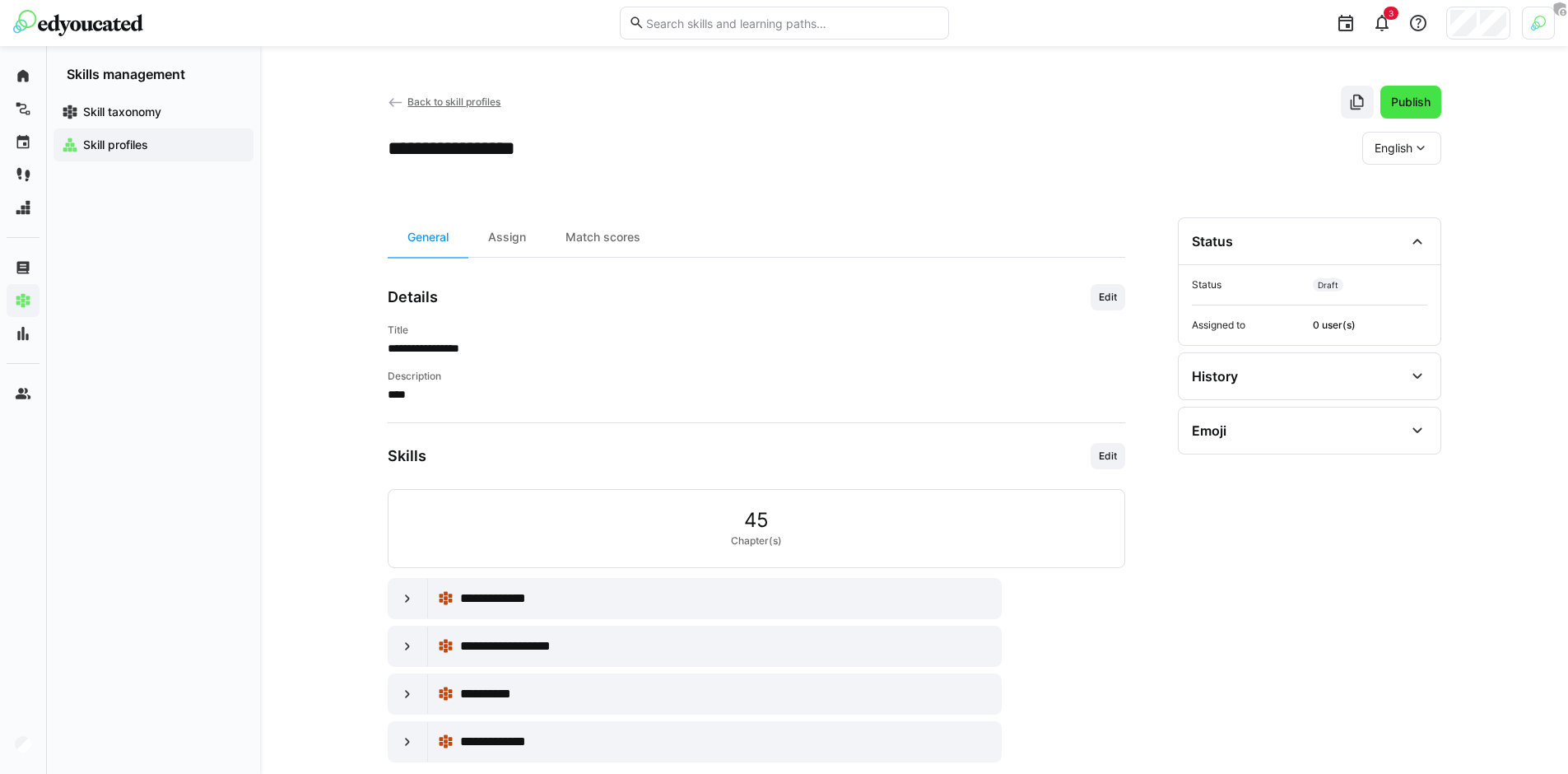
click at [1404, 110] on span "Publish" at bounding box center [1410, 102] width 61 height 33
click at [523, 246] on div "Assign" at bounding box center [507, 237] width 77 height 39
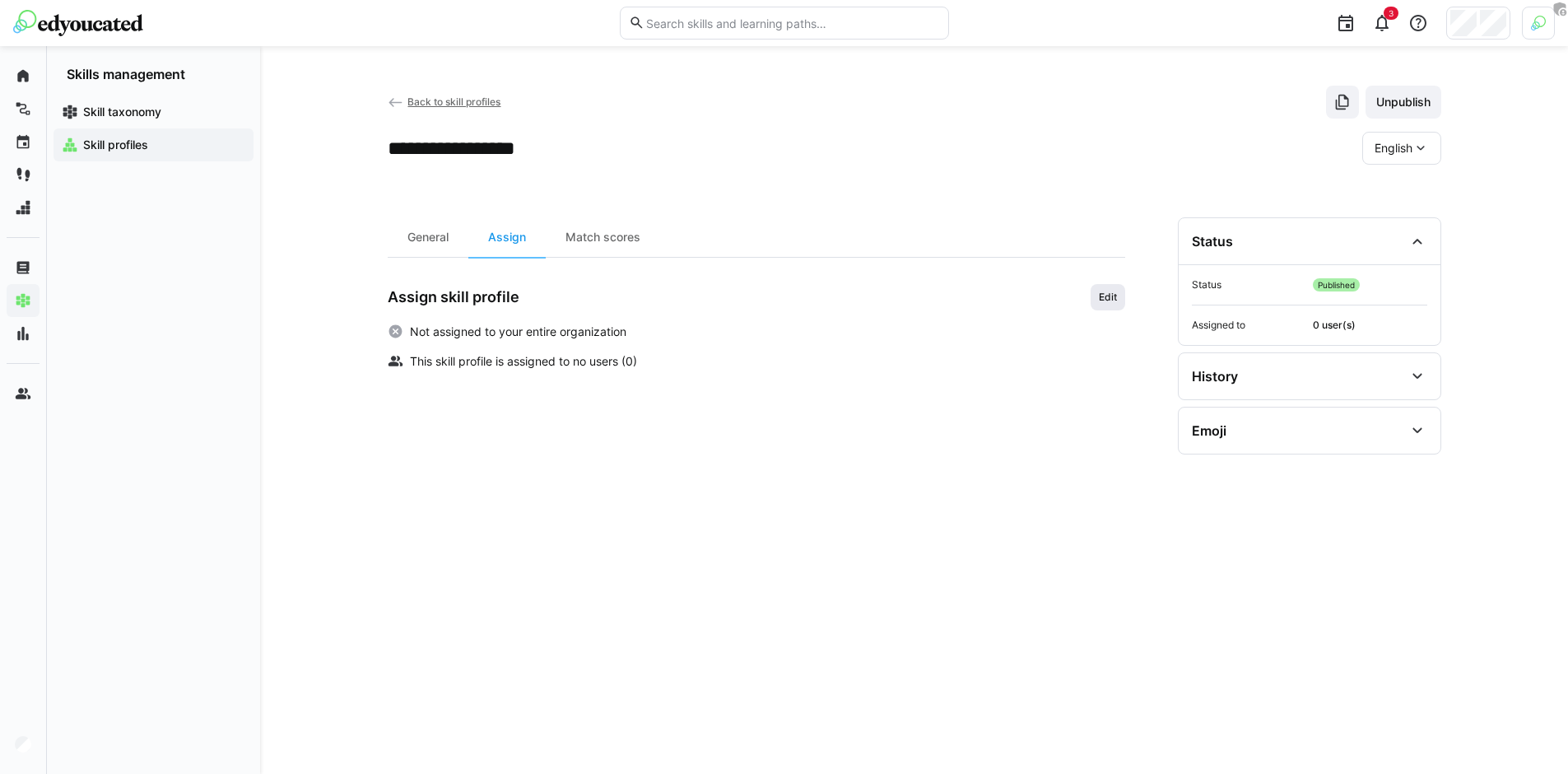
click at [1111, 300] on span "Edit" at bounding box center [1108, 297] width 22 height 13
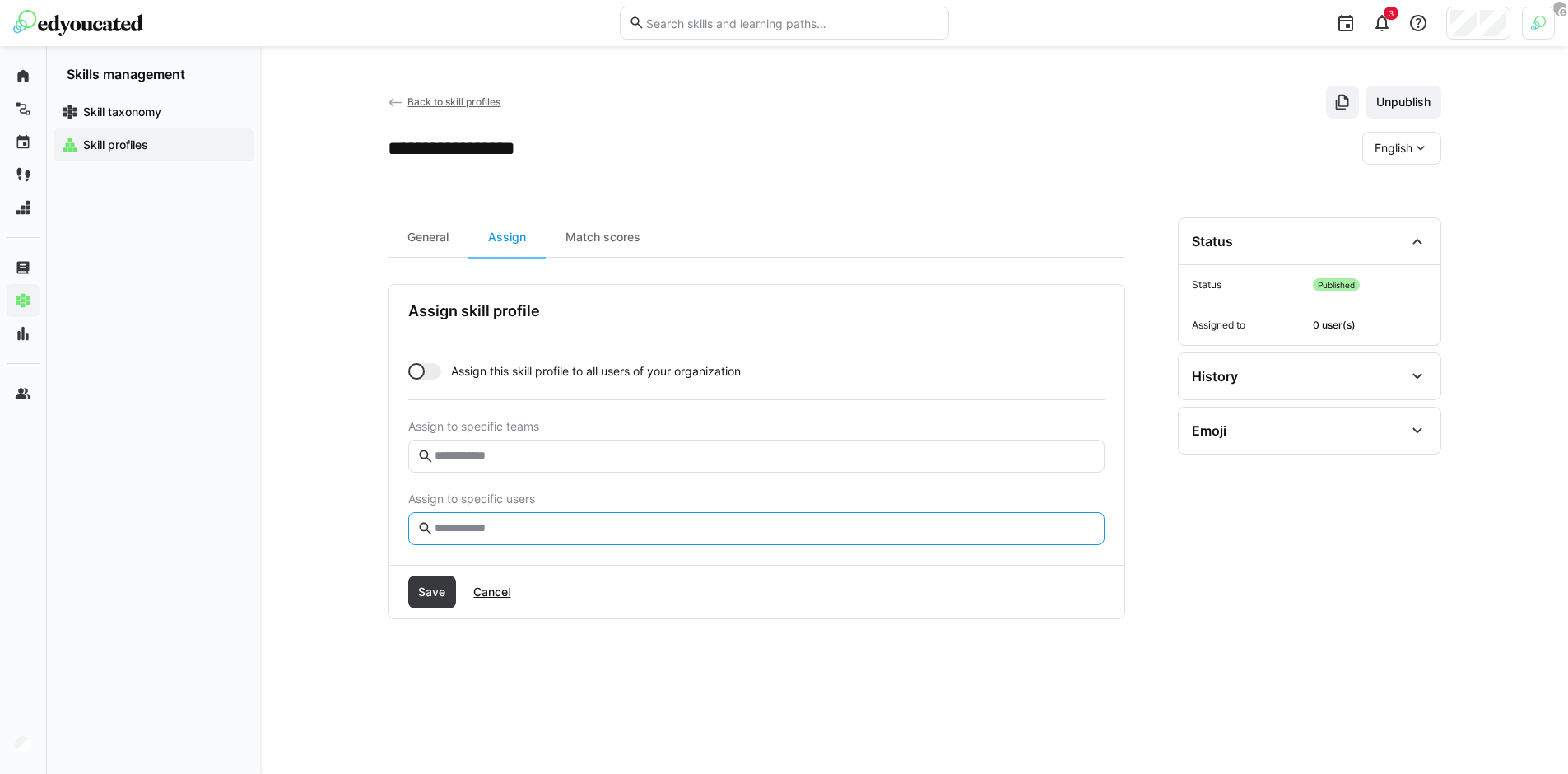
click at [641, 527] on input "text" at bounding box center [763, 529] width 662 height 15
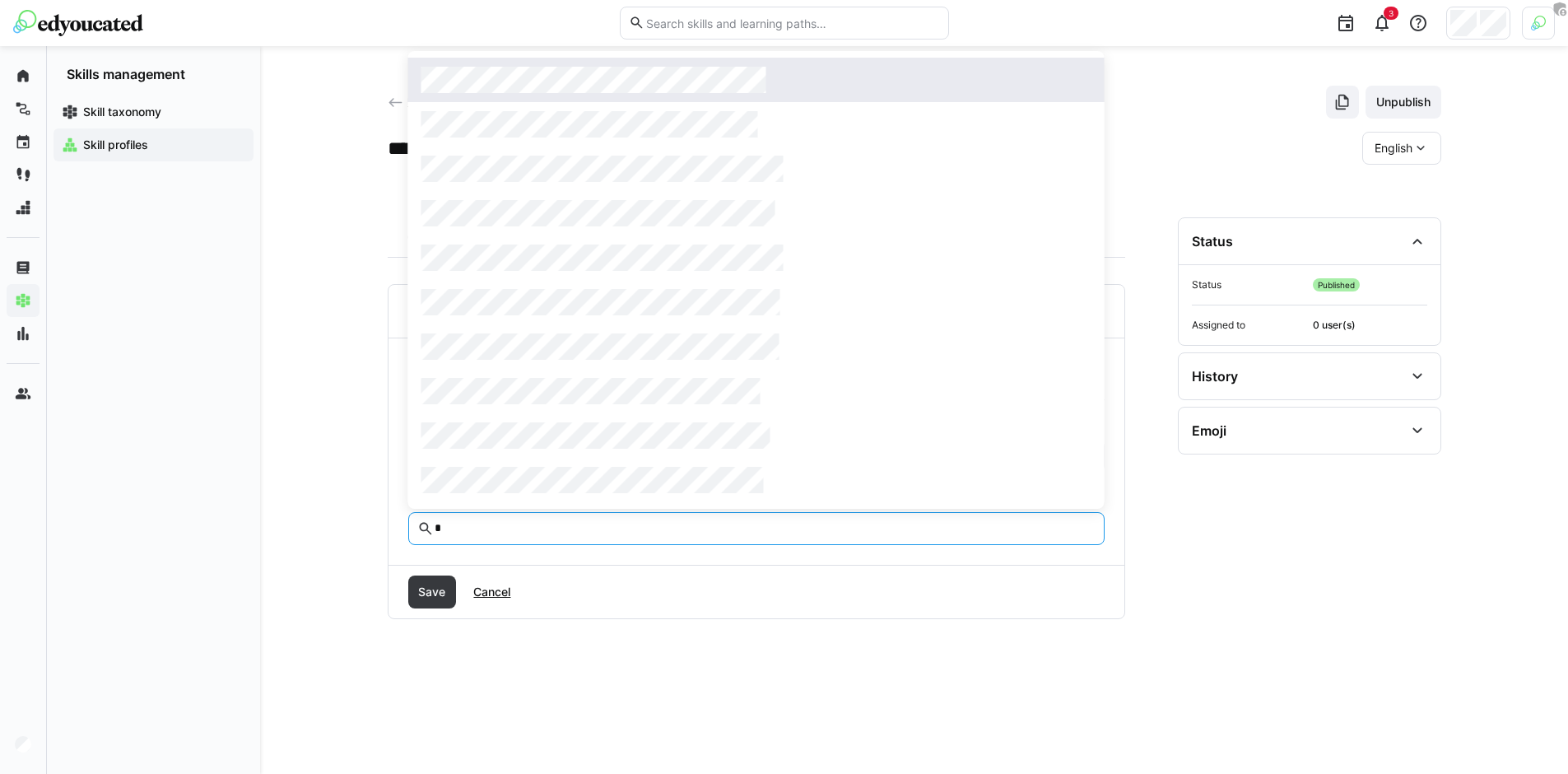
type input "*"
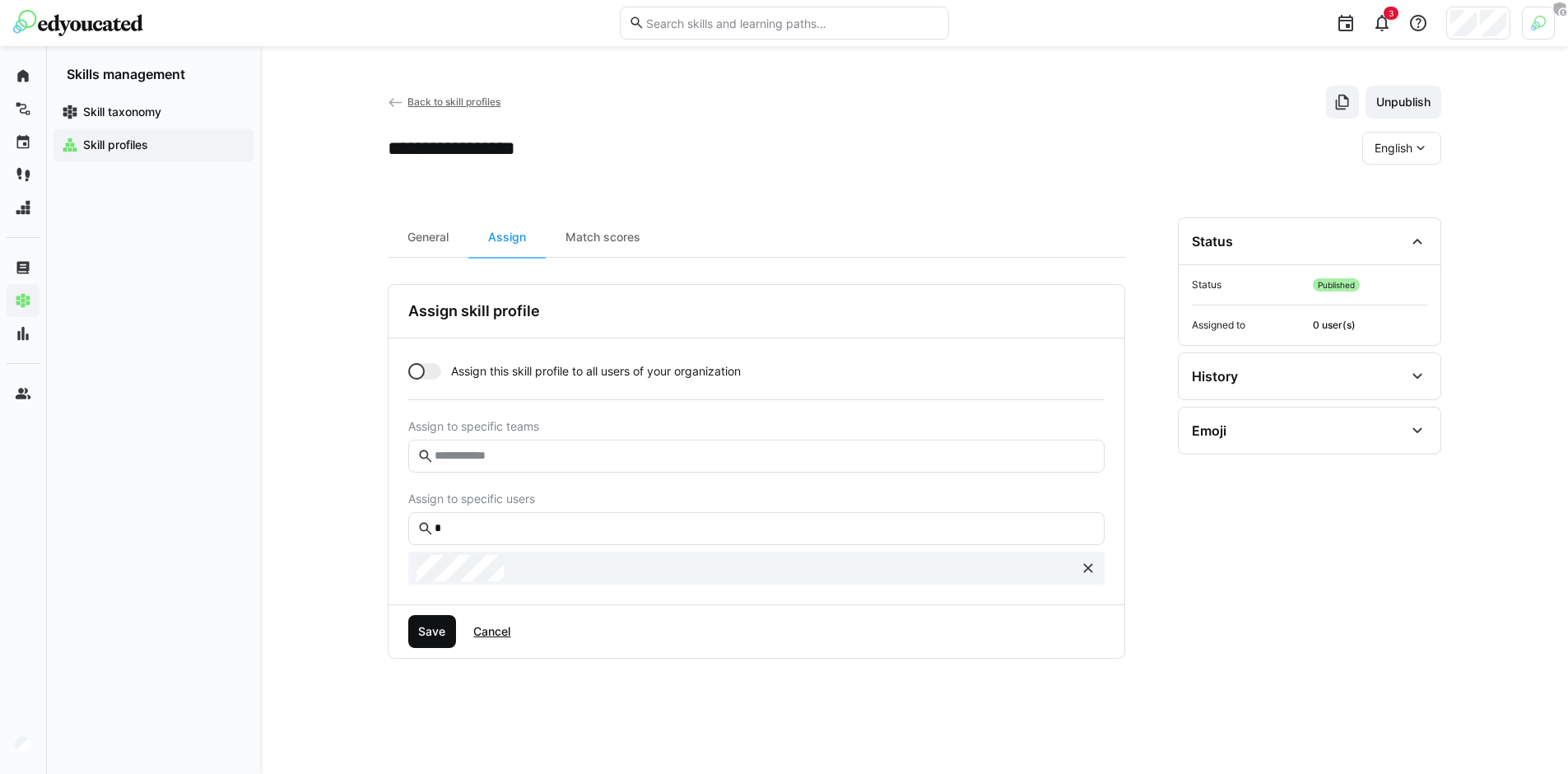
click at [435, 630] on span "Save" at bounding box center [431, 632] width 32 height 17
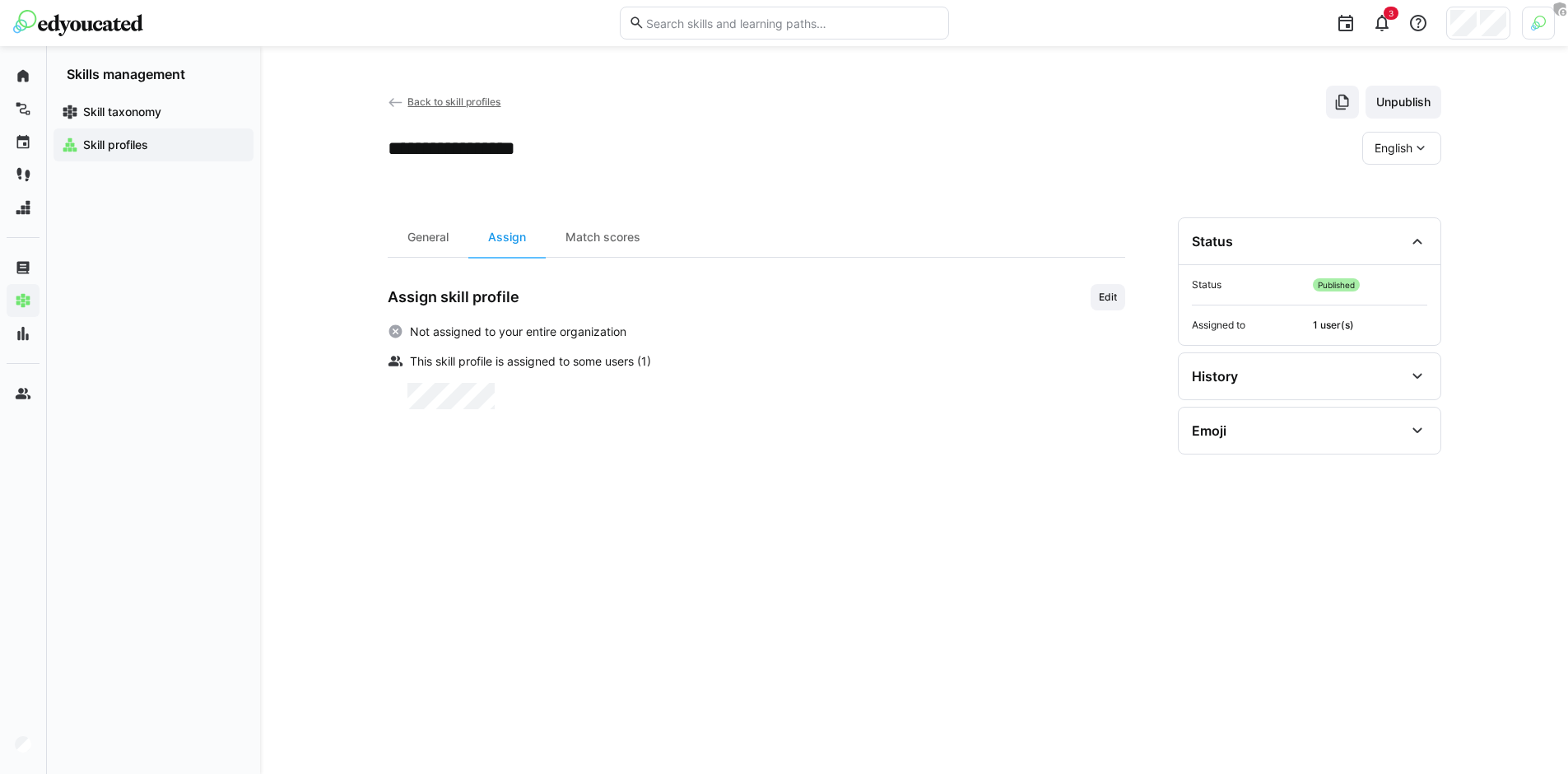
click at [1119, 302] on span "Edit" at bounding box center [1107, 296] width 34 height 26
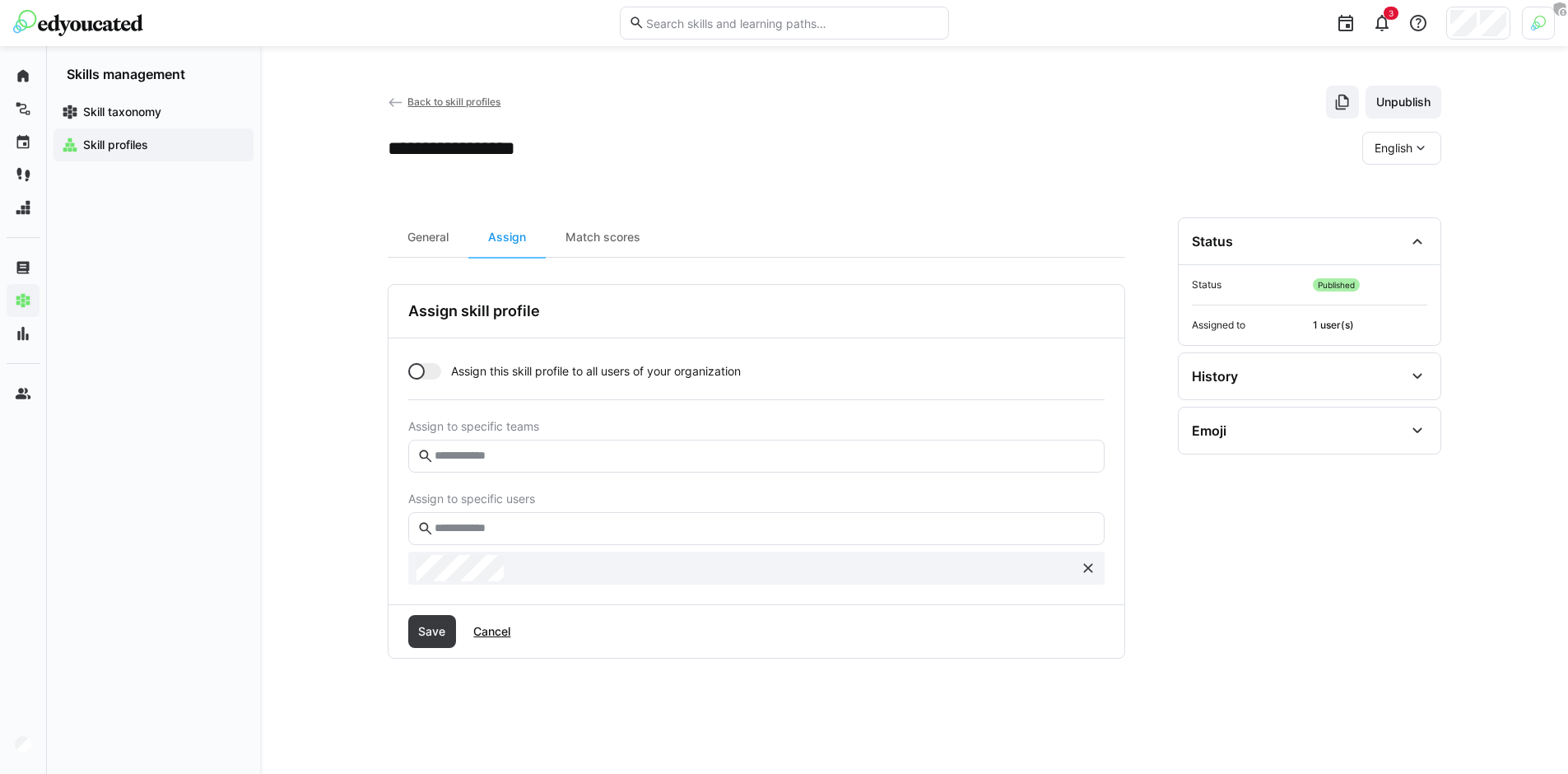
click at [581, 516] on eds-input at bounding box center [757, 528] width 696 height 33
click at [583, 526] on input "text" at bounding box center [763, 529] width 662 height 15
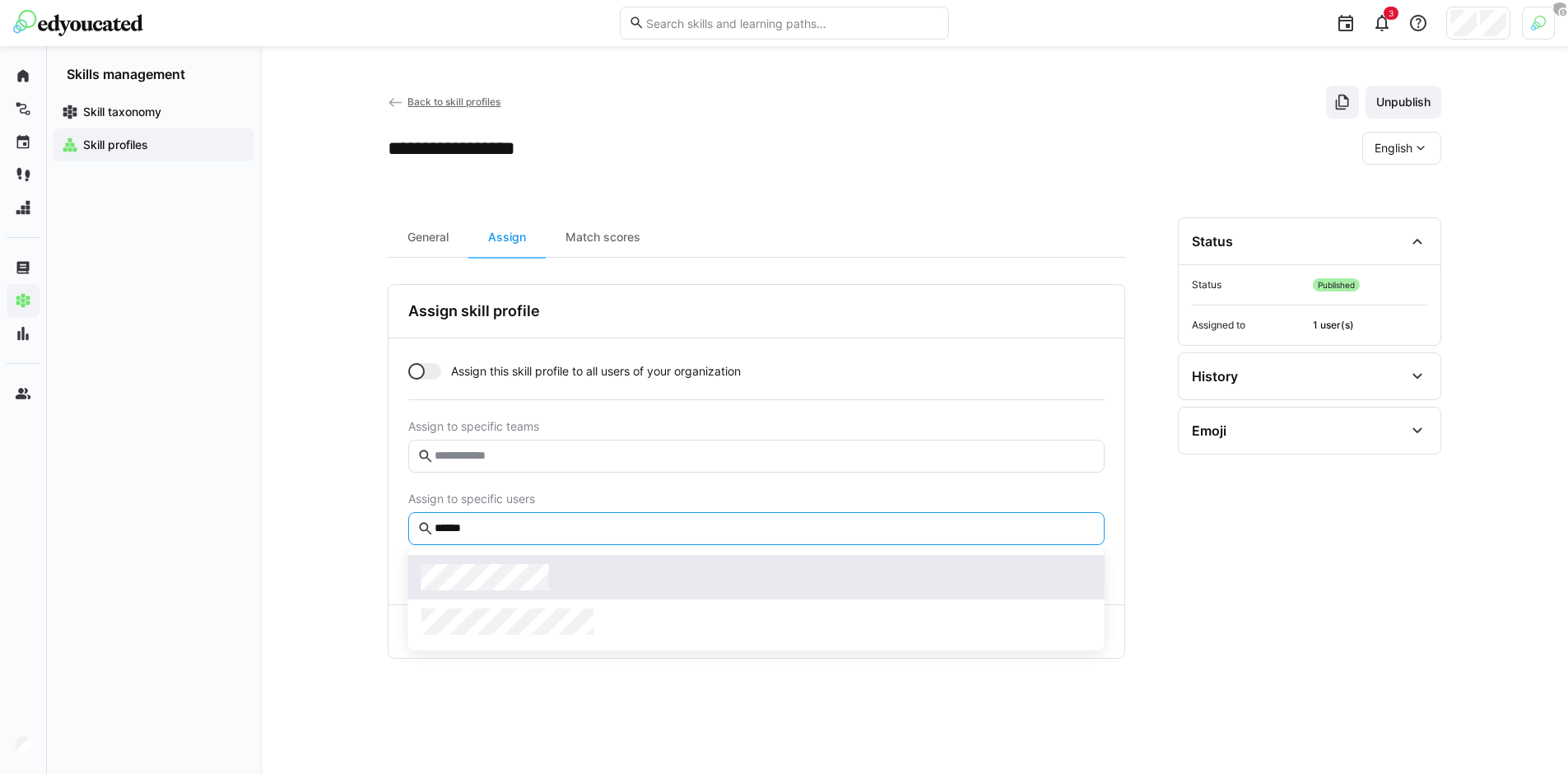
type input "******"
click at [582, 577] on div at bounding box center [756, 577] width 670 height 26
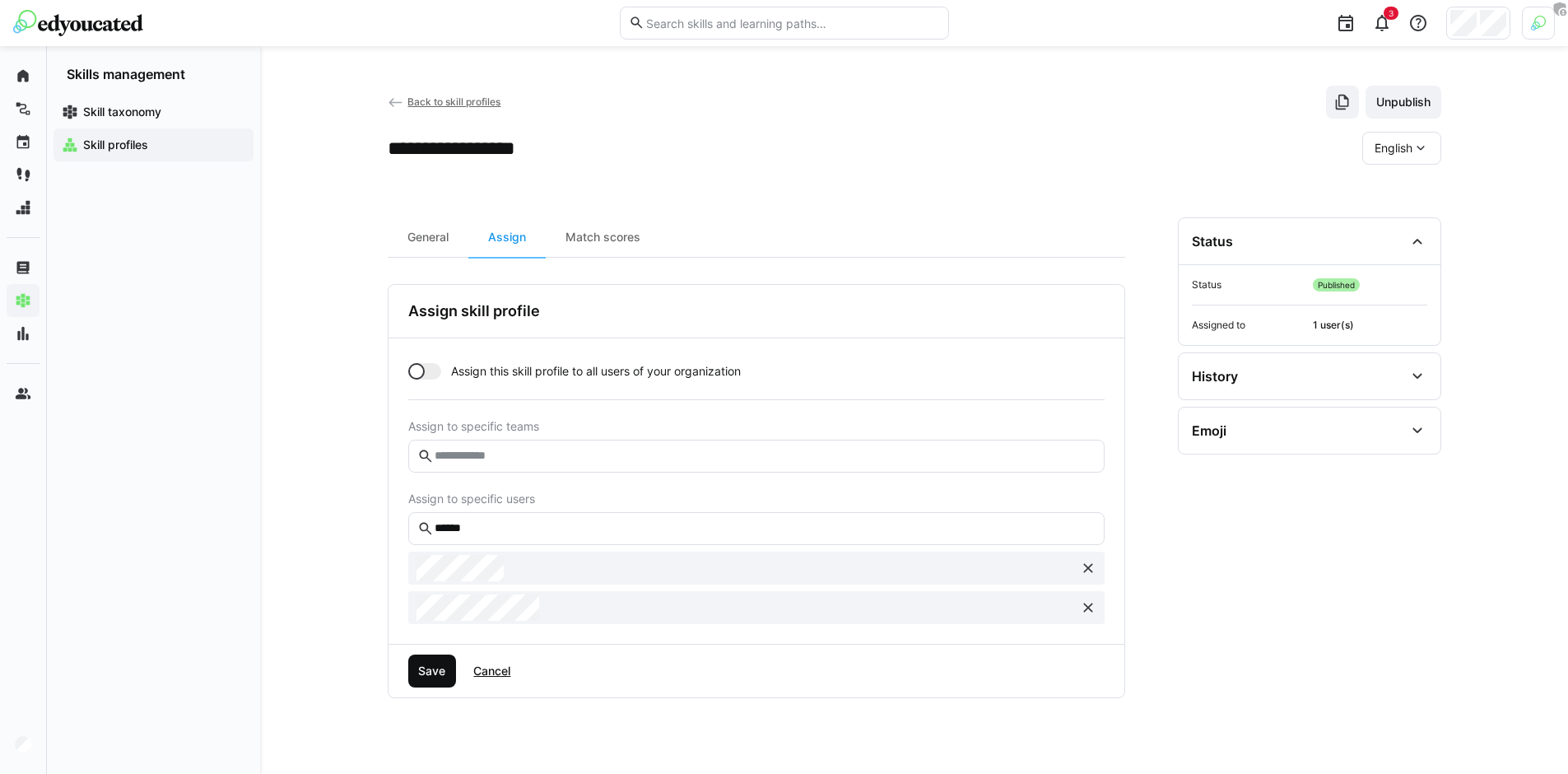
click at [436, 670] on span "Save" at bounding box center [431, 672] width 32 height 17
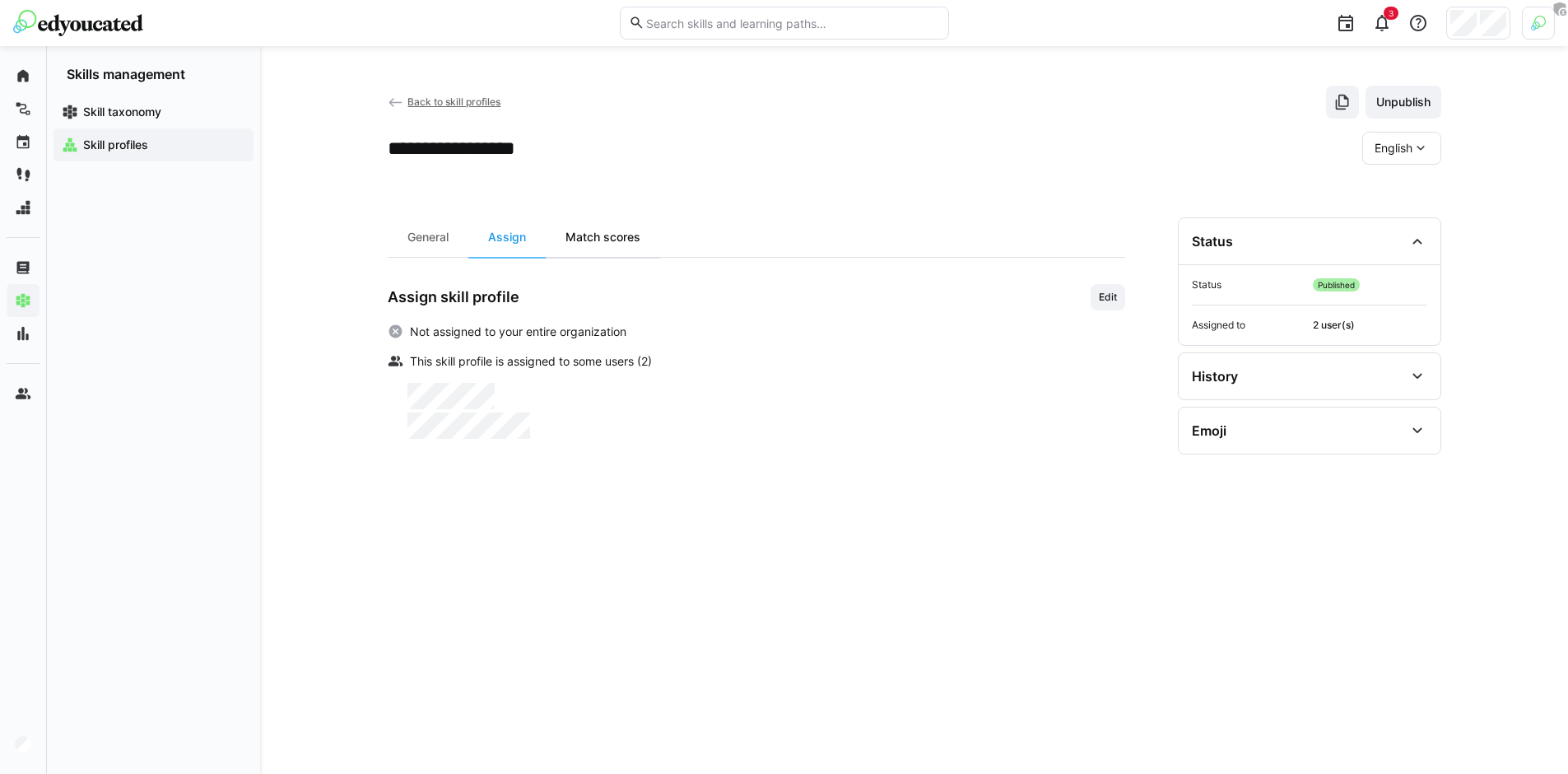
click at [597, 243] on div "Match scores" at bounding box center [602, 237] width 114 height 39
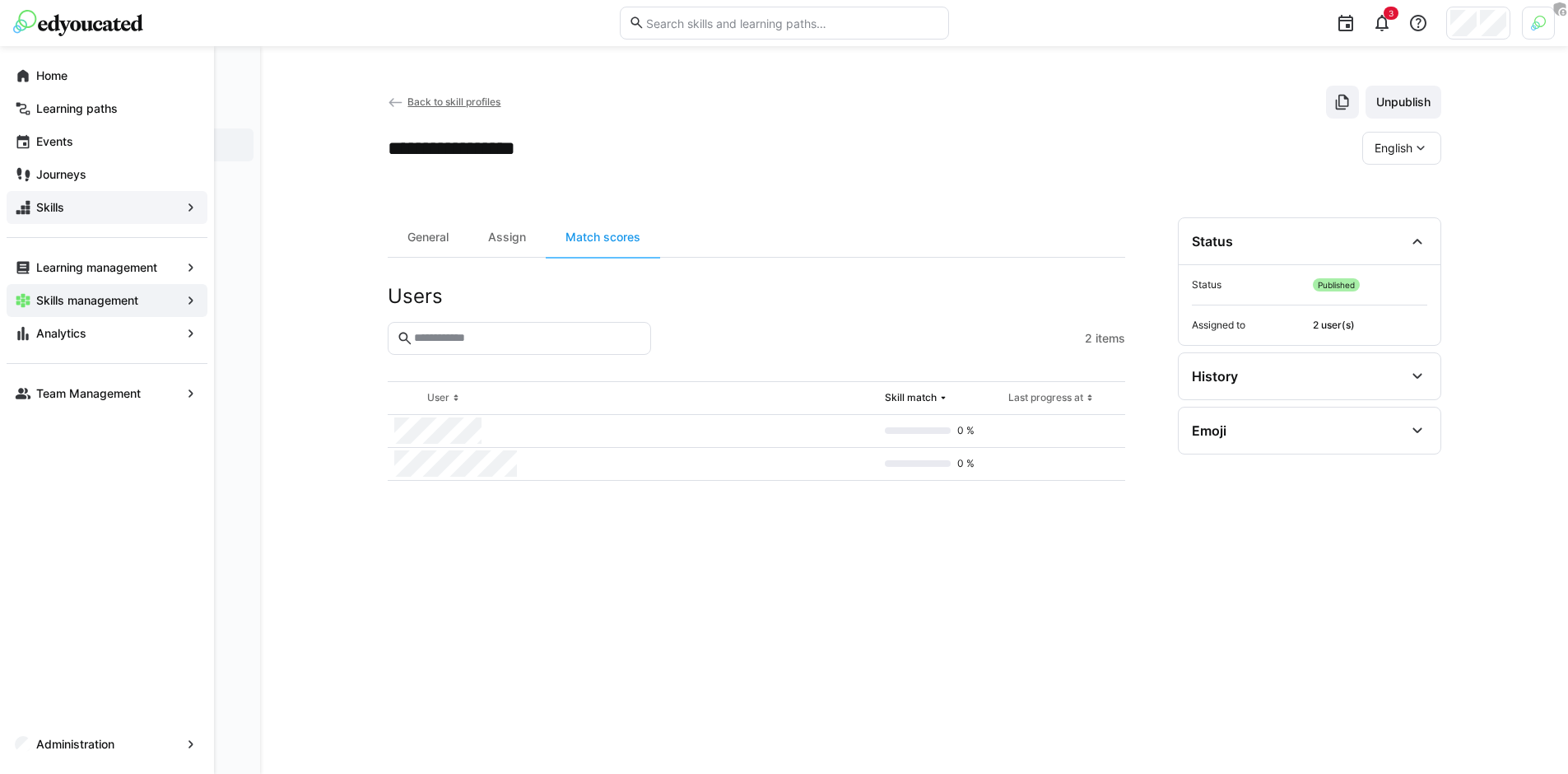
click at [76, 202] on span "Skills" at bounding box center [107, 207] width 147 height 17
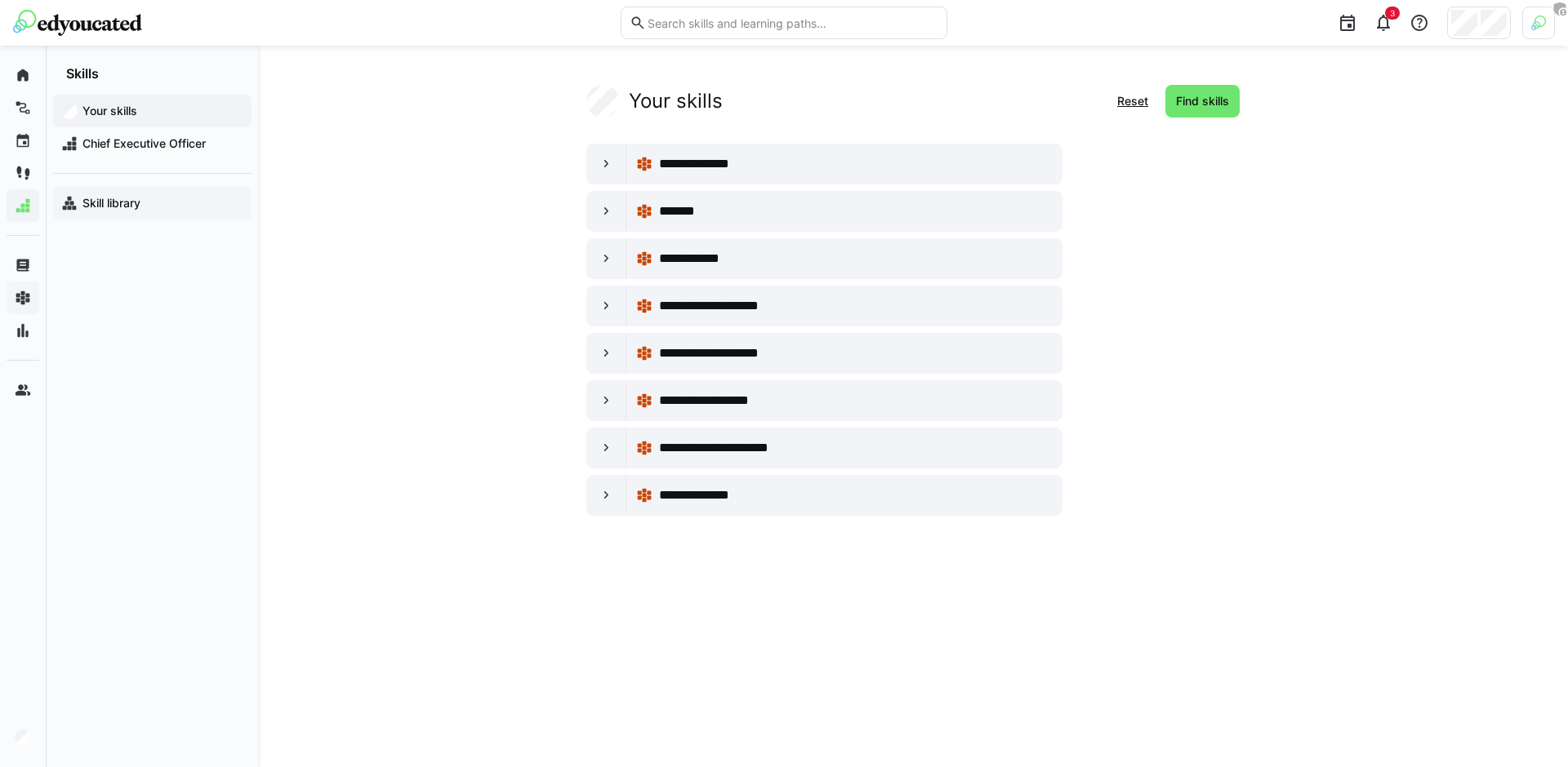
click at [153, 210] on span "Skill library" at bounding box center [161, 203] width 163 height 17
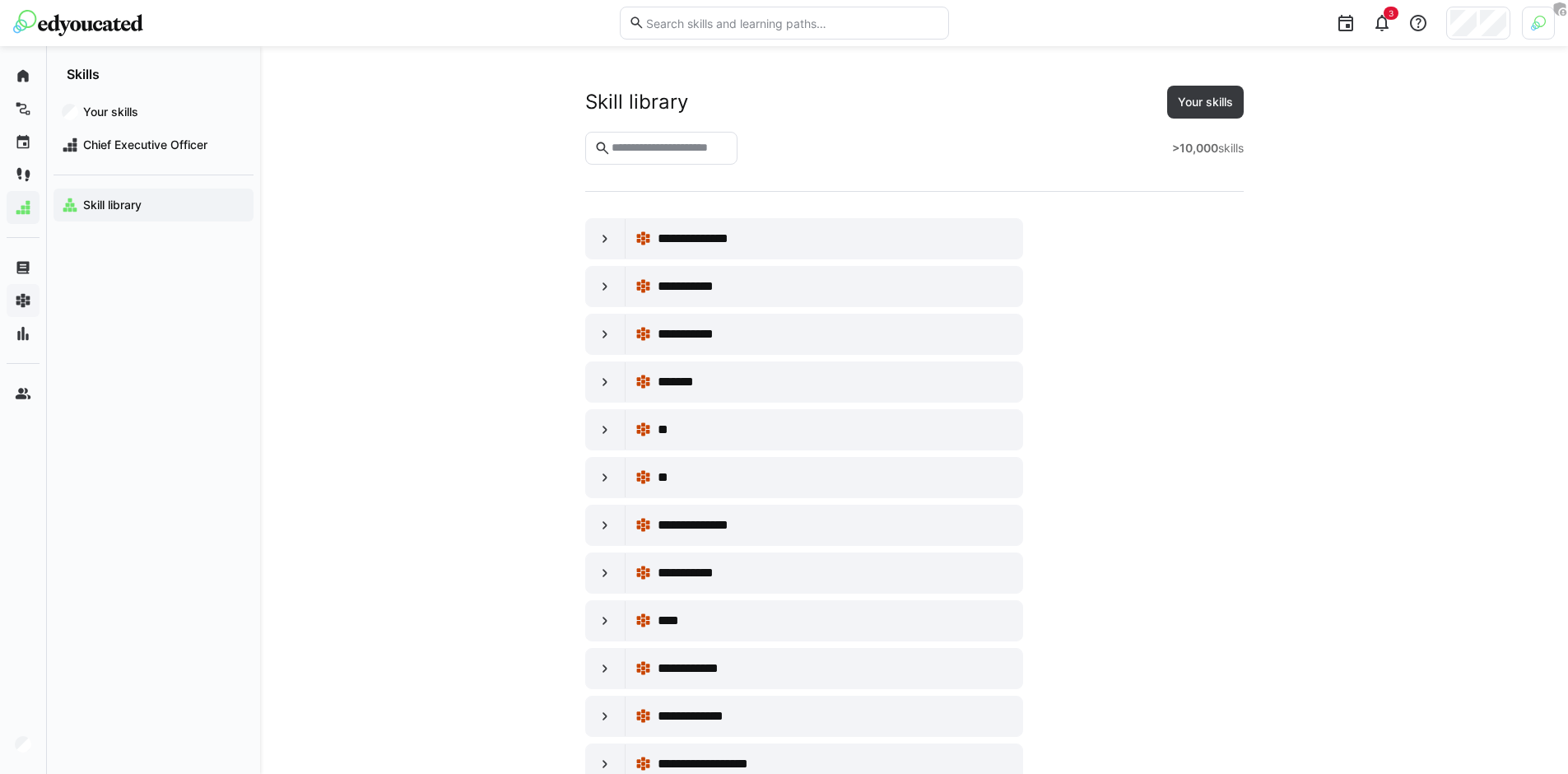
click at [638, 149] on input "text" at bounding box center [669, 149] width 118 height 15
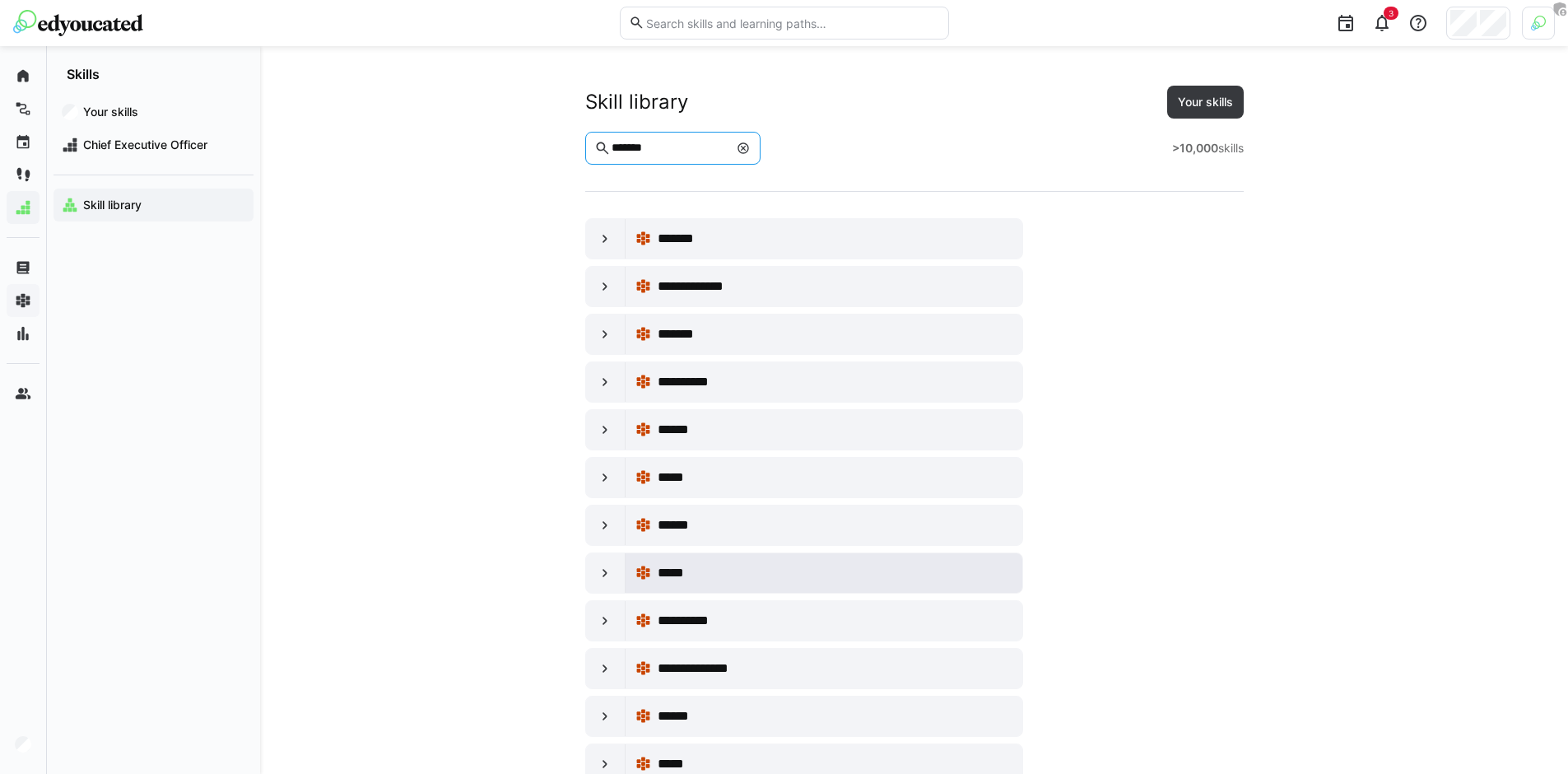
scroll to position [98, 0]
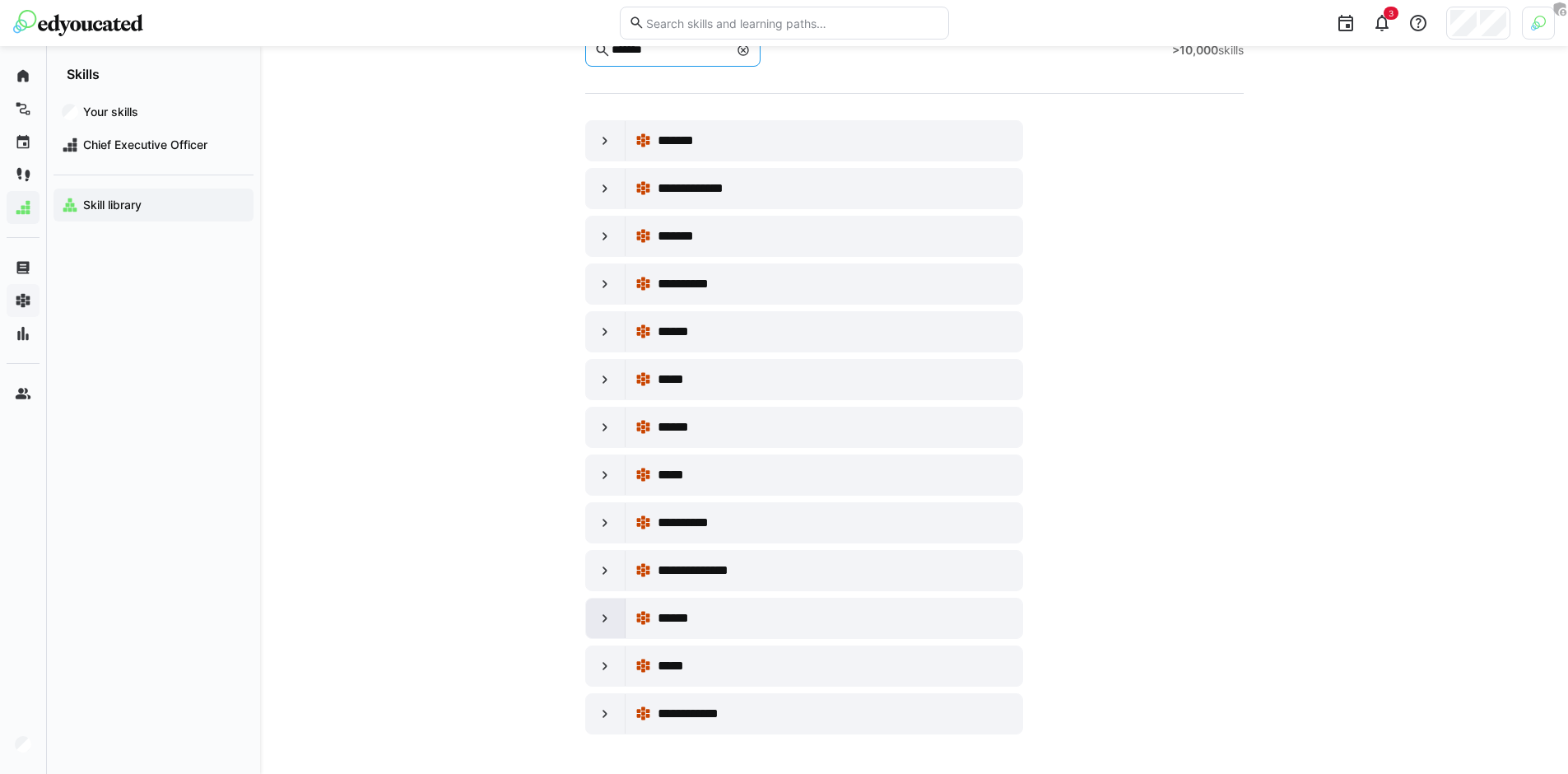
type input "******"
click at [615, 620] on div at bounding box center [606, 618] width 39 height 39
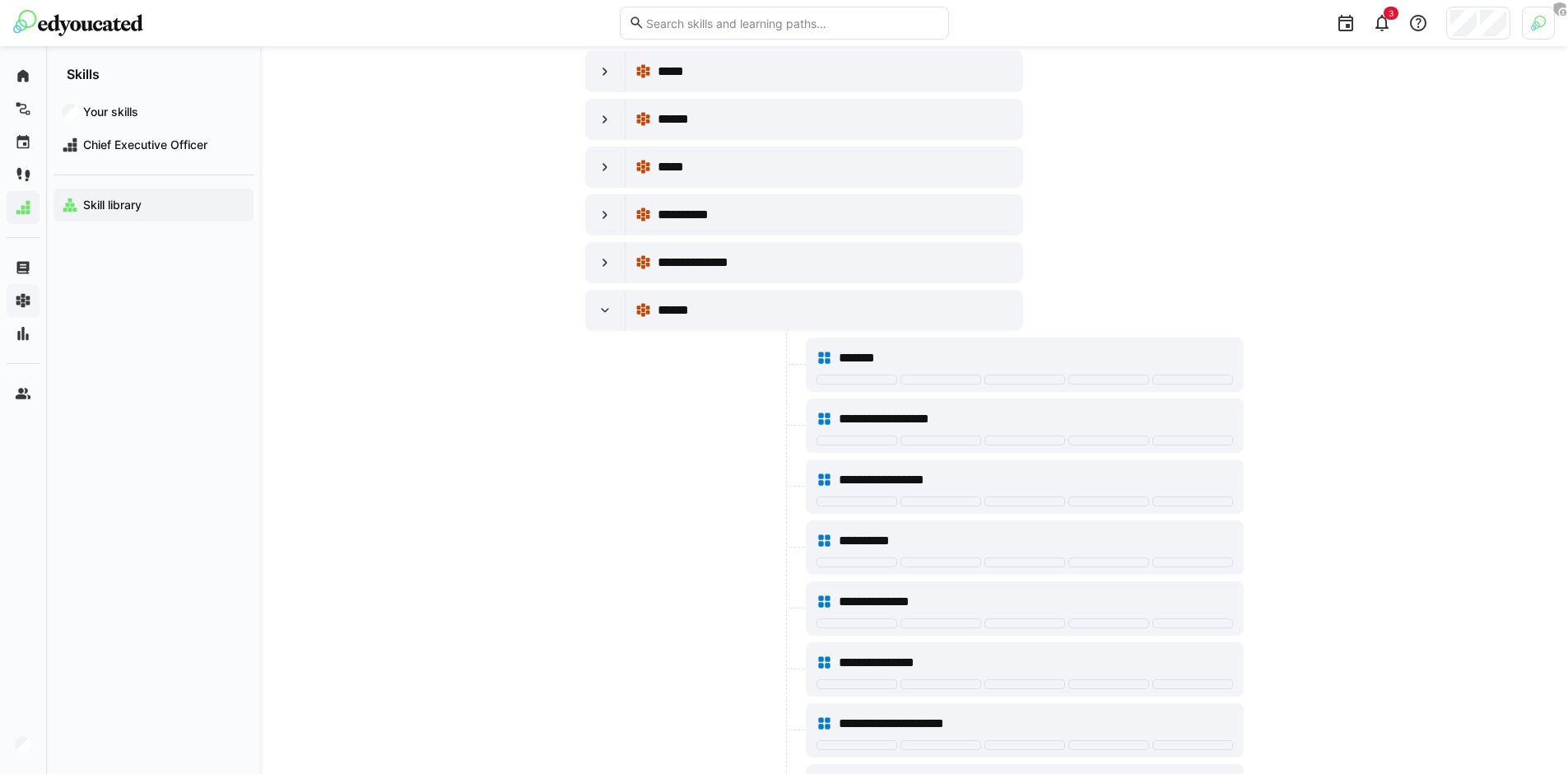
scroll to position [447, 0]
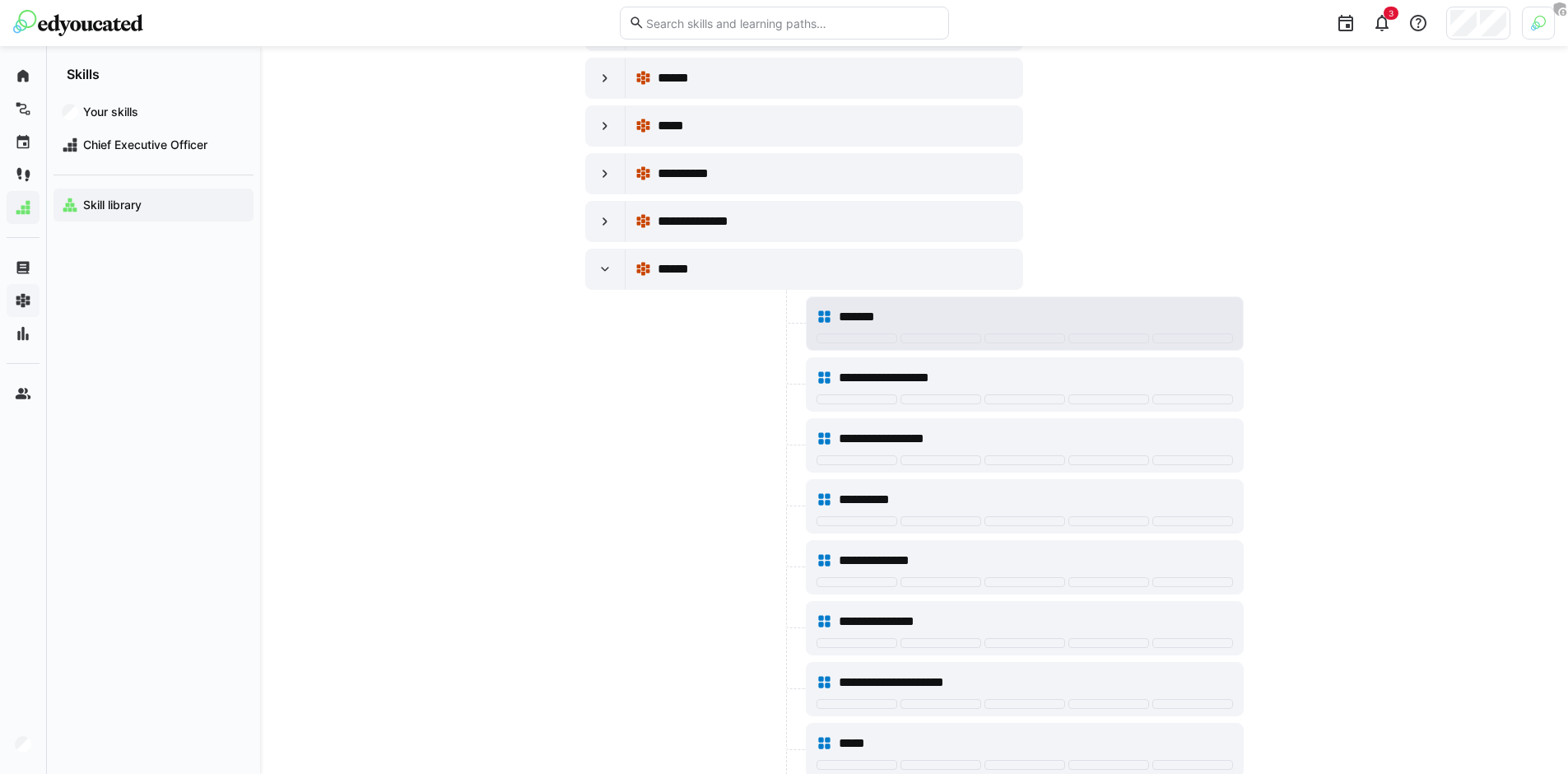
click at [1082, 318] on div "*******" at bounding box center [1035, 317] width 393 height 20
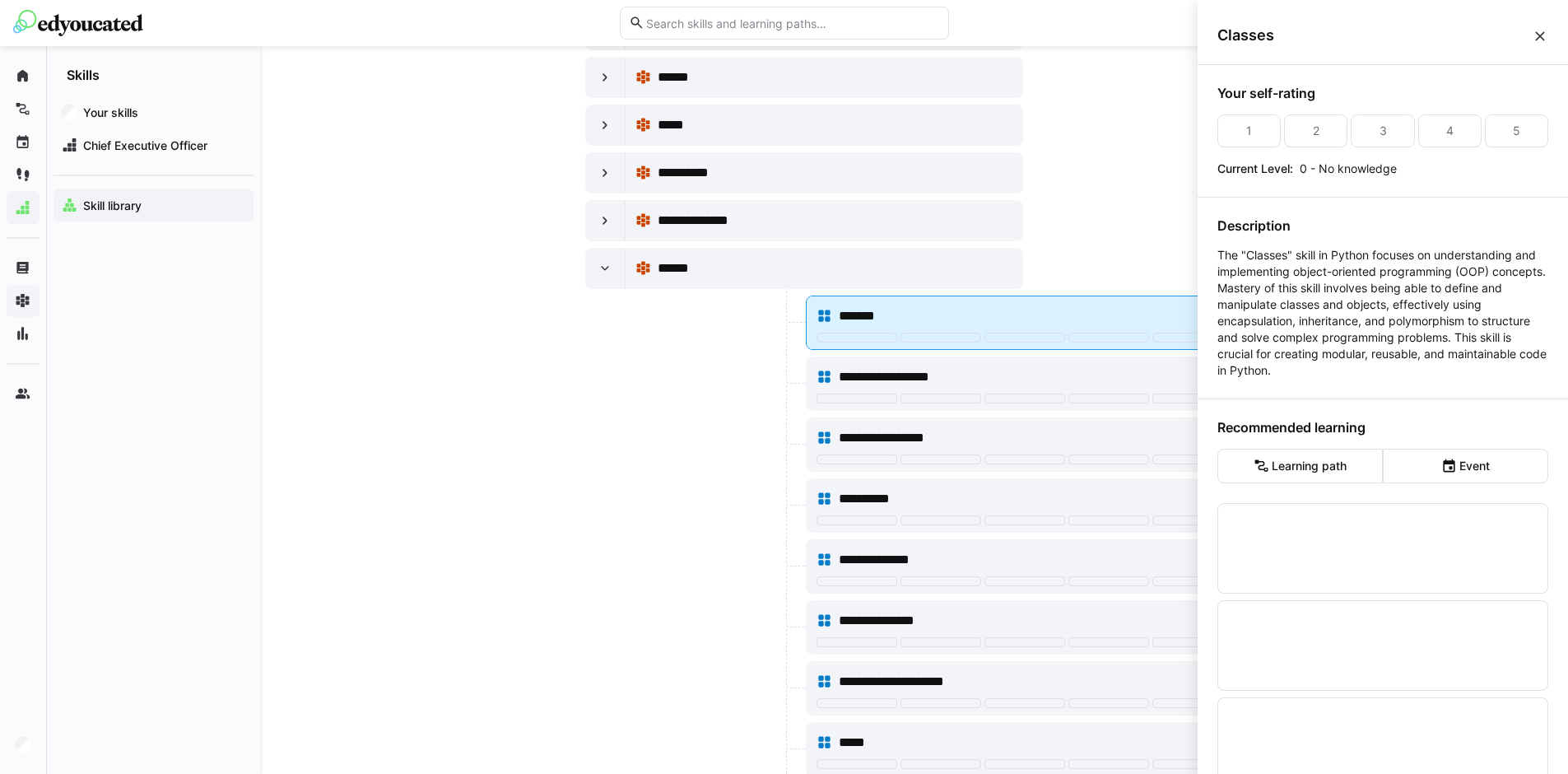
scroll to position [0, 0]
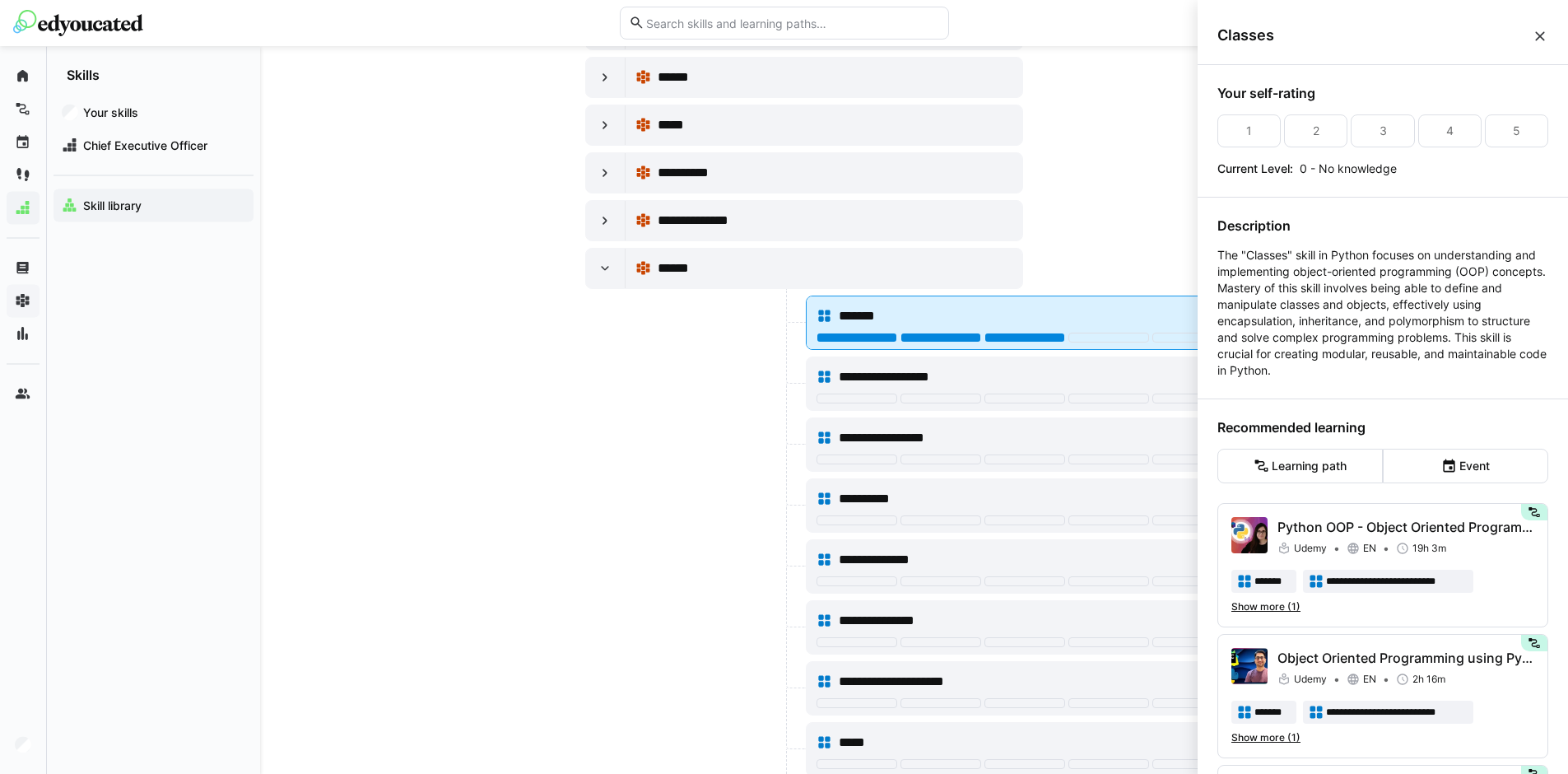
click at [1037, 341] on div at bounding box center [1024, 337] width 81 height 10
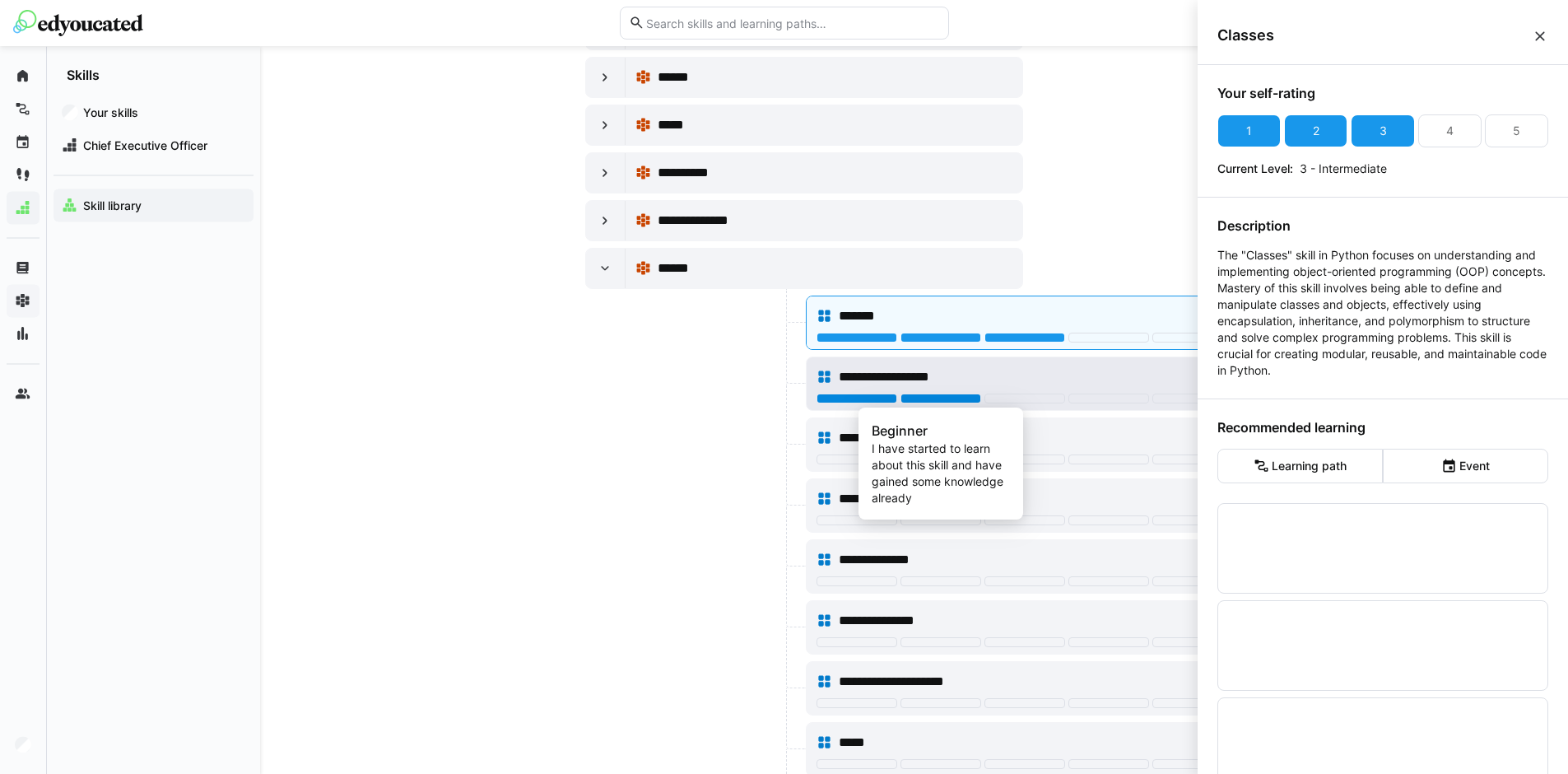
click at [972, 375] on div "**********" at bounding box center [1035, 378] width 393 height 20
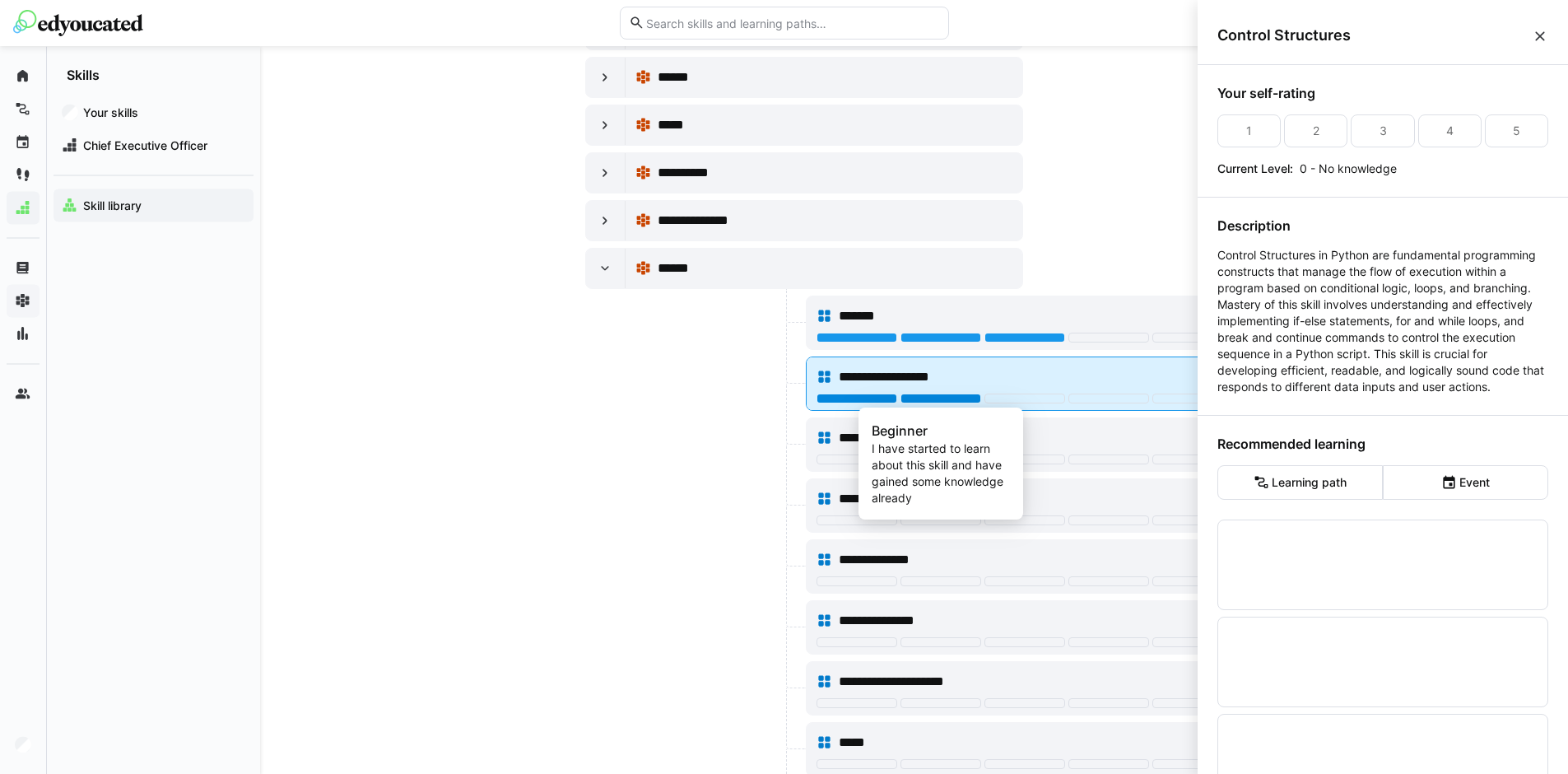
click at [962, 397] on div at bounding box center [940, 399] width 81 height 10
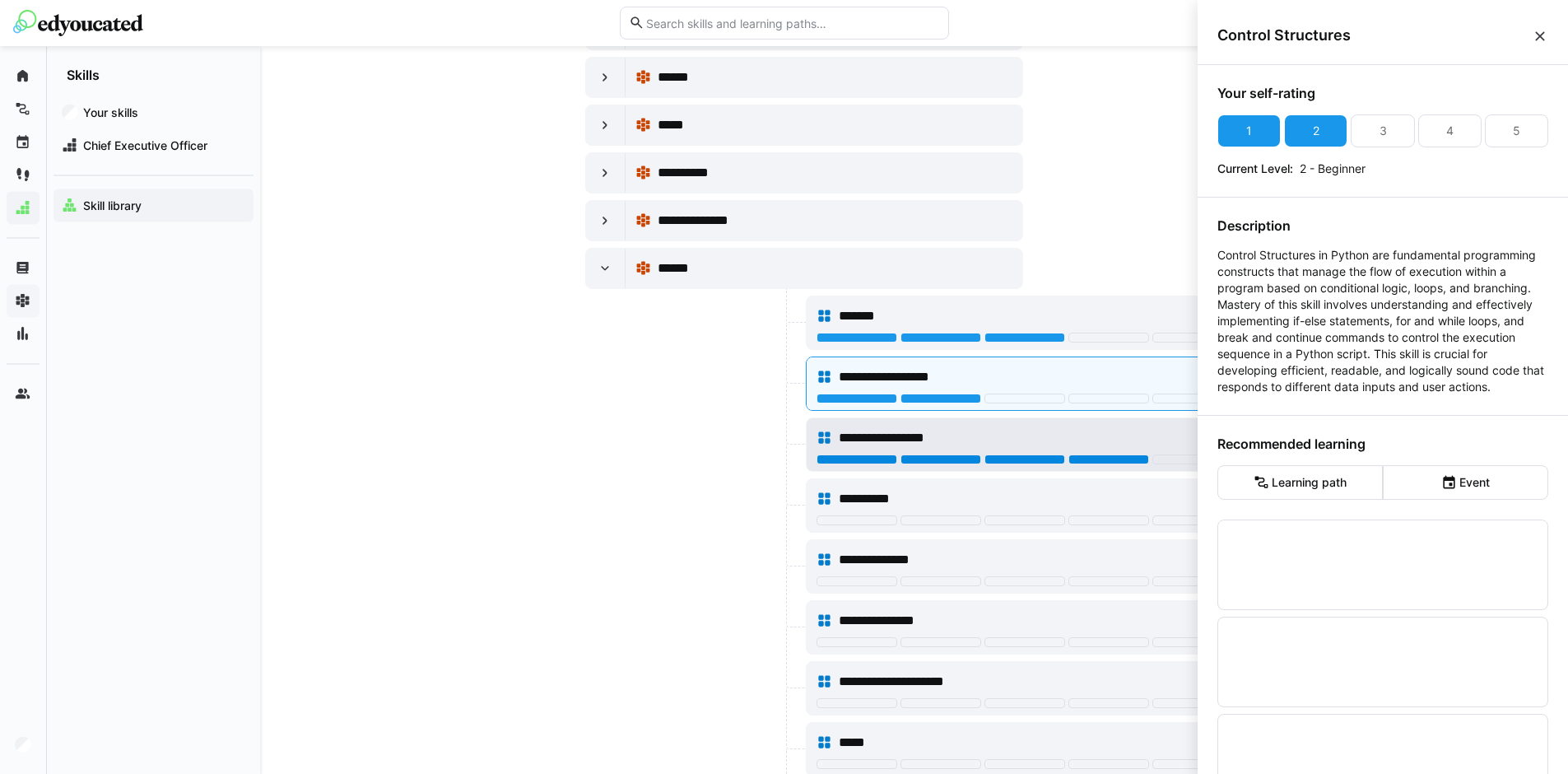
click at [1103, 456] on div at bounding box center [1108, 460] width 81 height 10
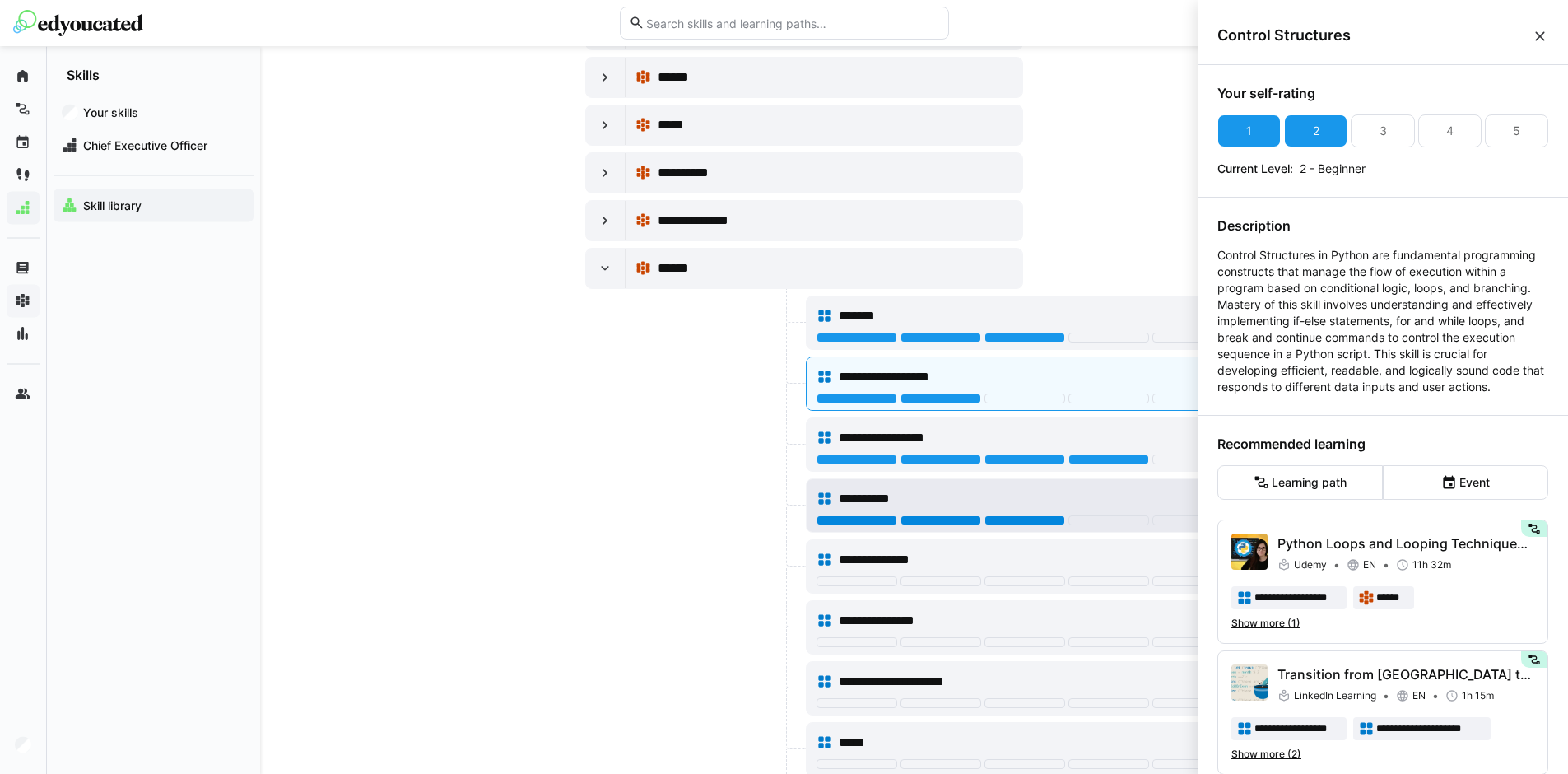
click at [1044, 520] on div at bounding box center [1024, 520] width 81 height 10
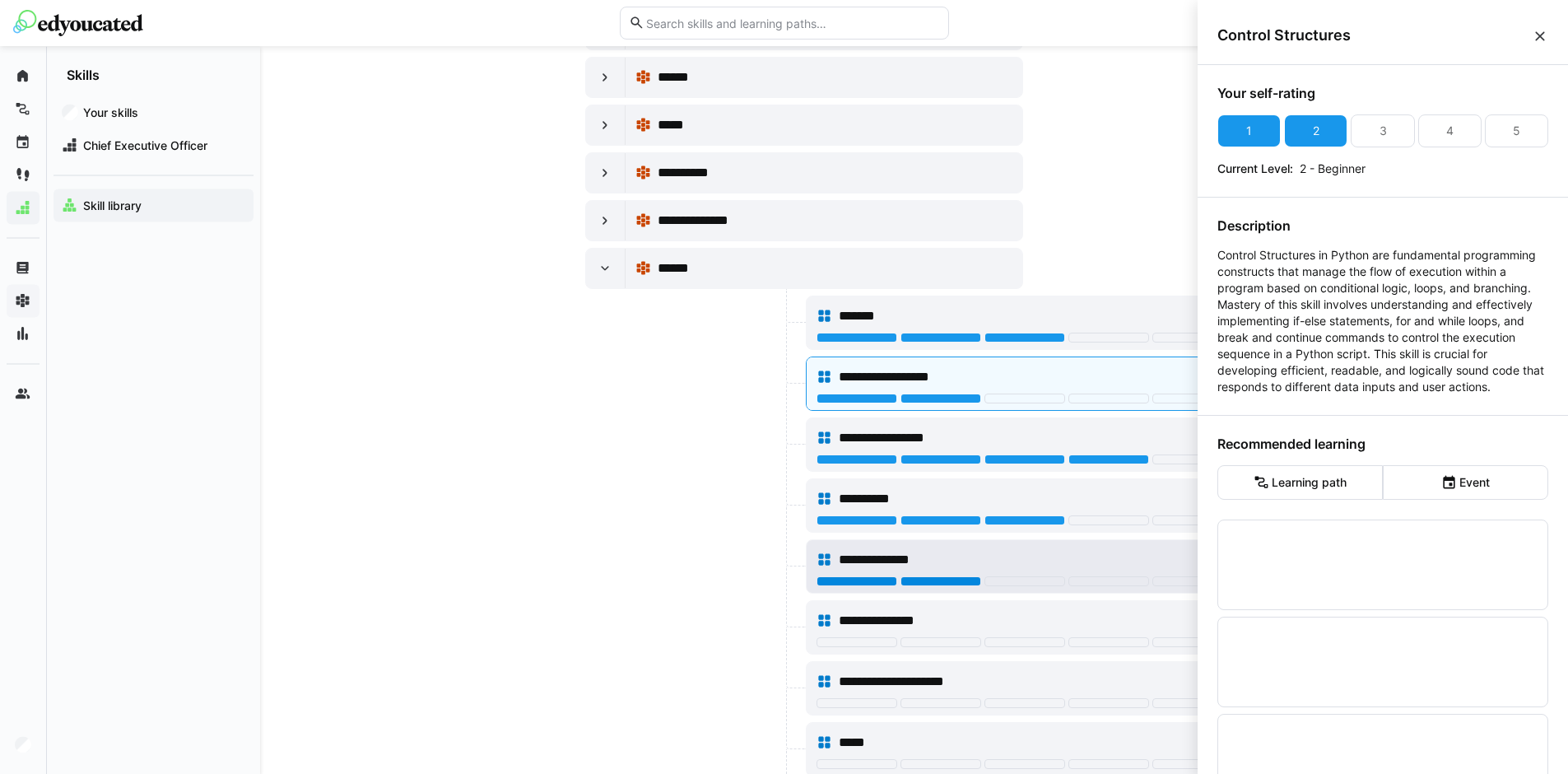
click at [942, 584] on div at bounding box center [940, 582] width 81 height 10
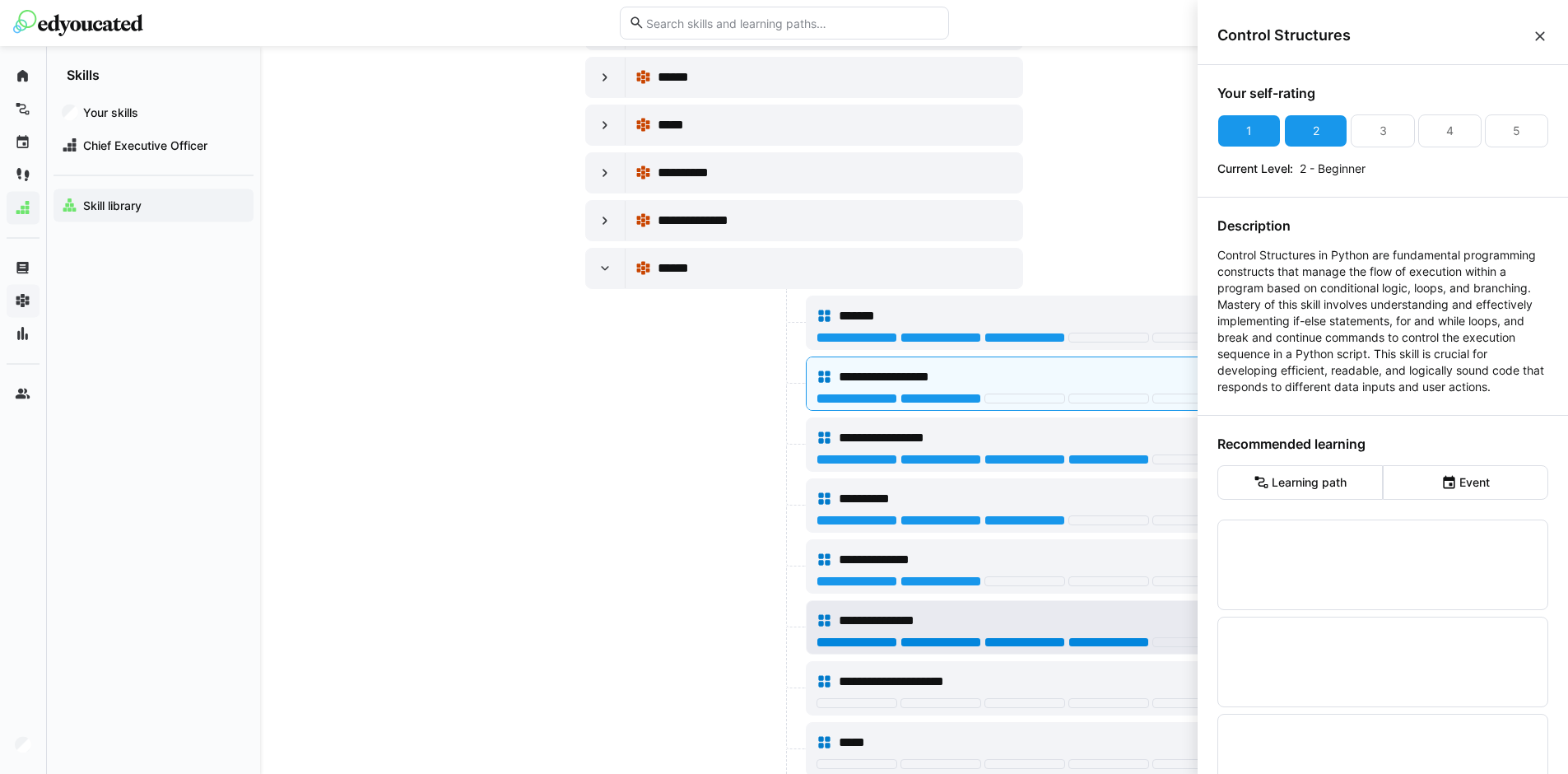
click at [1107, 642] on div at bounding box center [1108, 642] width 81 height 10
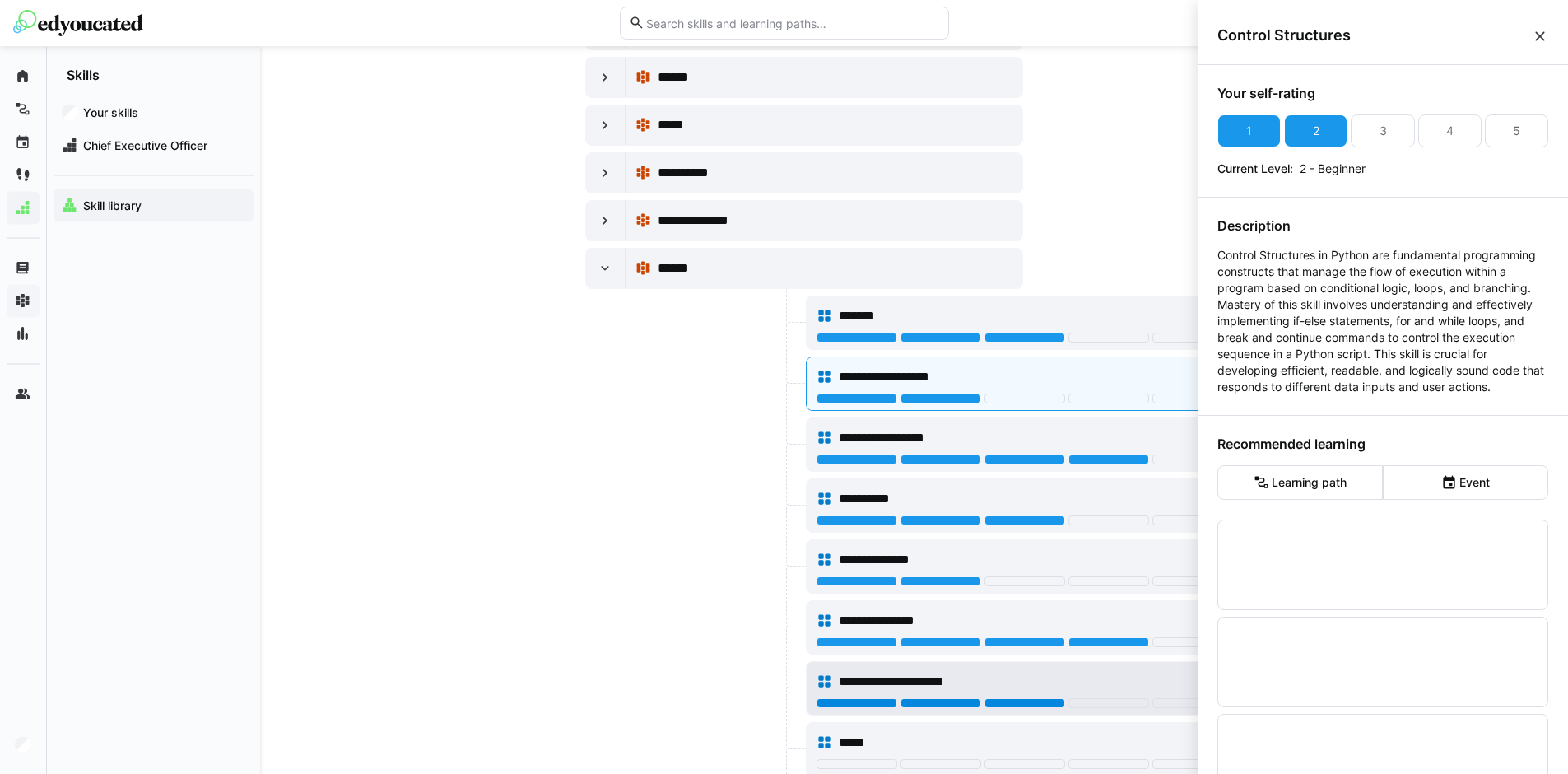
click at [1047, 703] on div at bounding box center [1024, 703] width 81 height 10
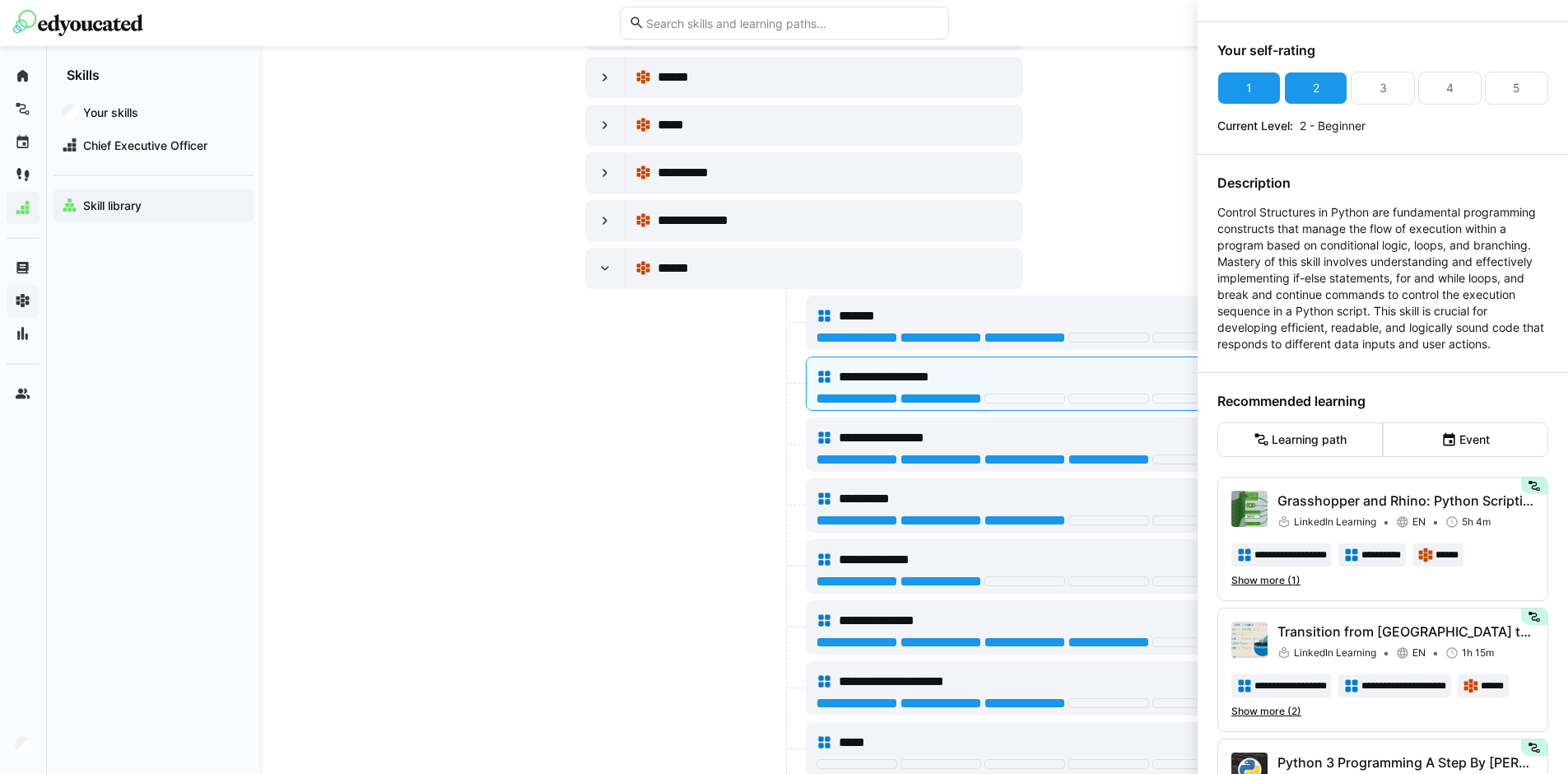
scroll to position [73, 0]
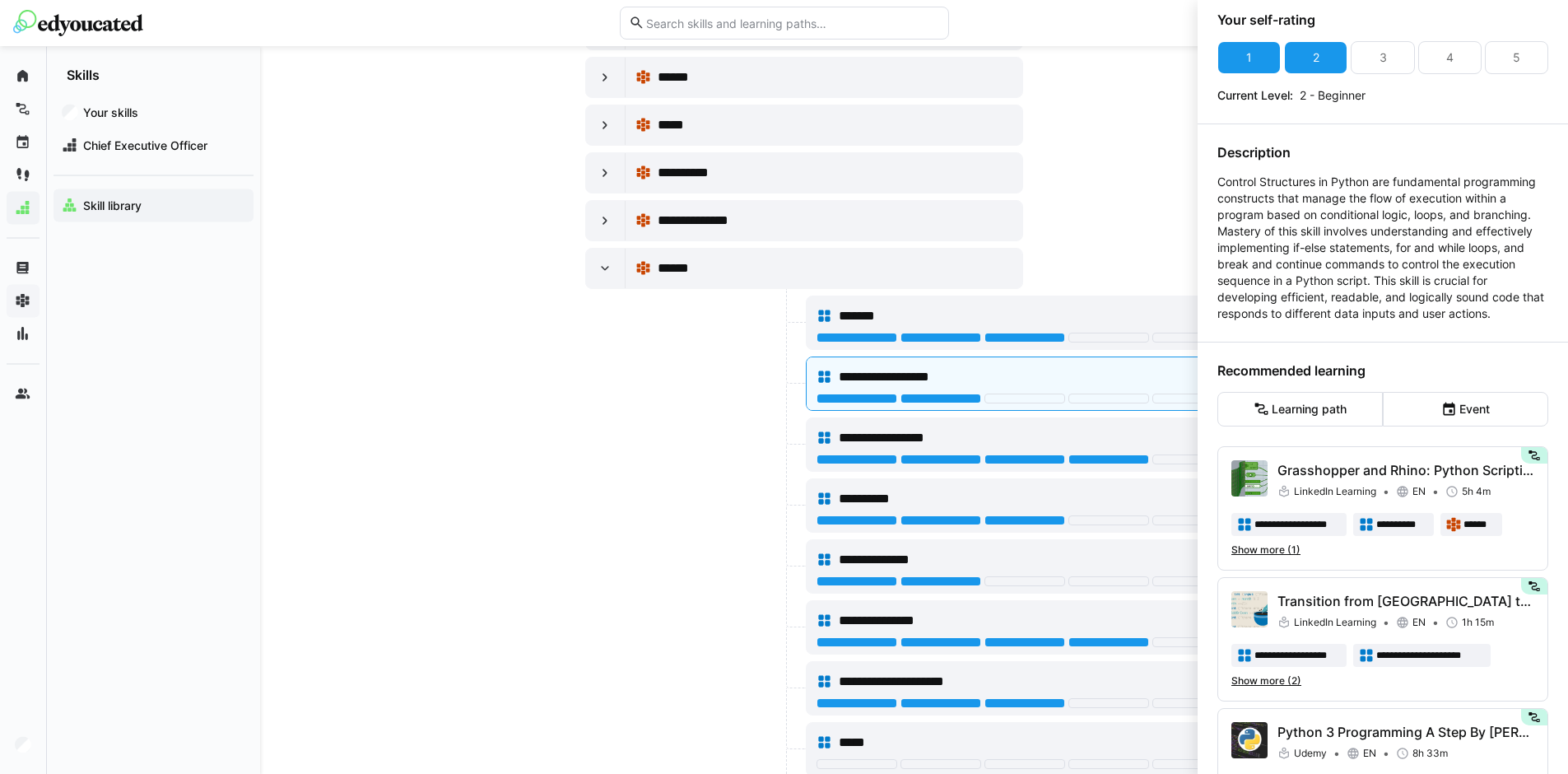
click at [1121, 245] on div "**********" at bounding box center [914, 747] width 659 height 1955
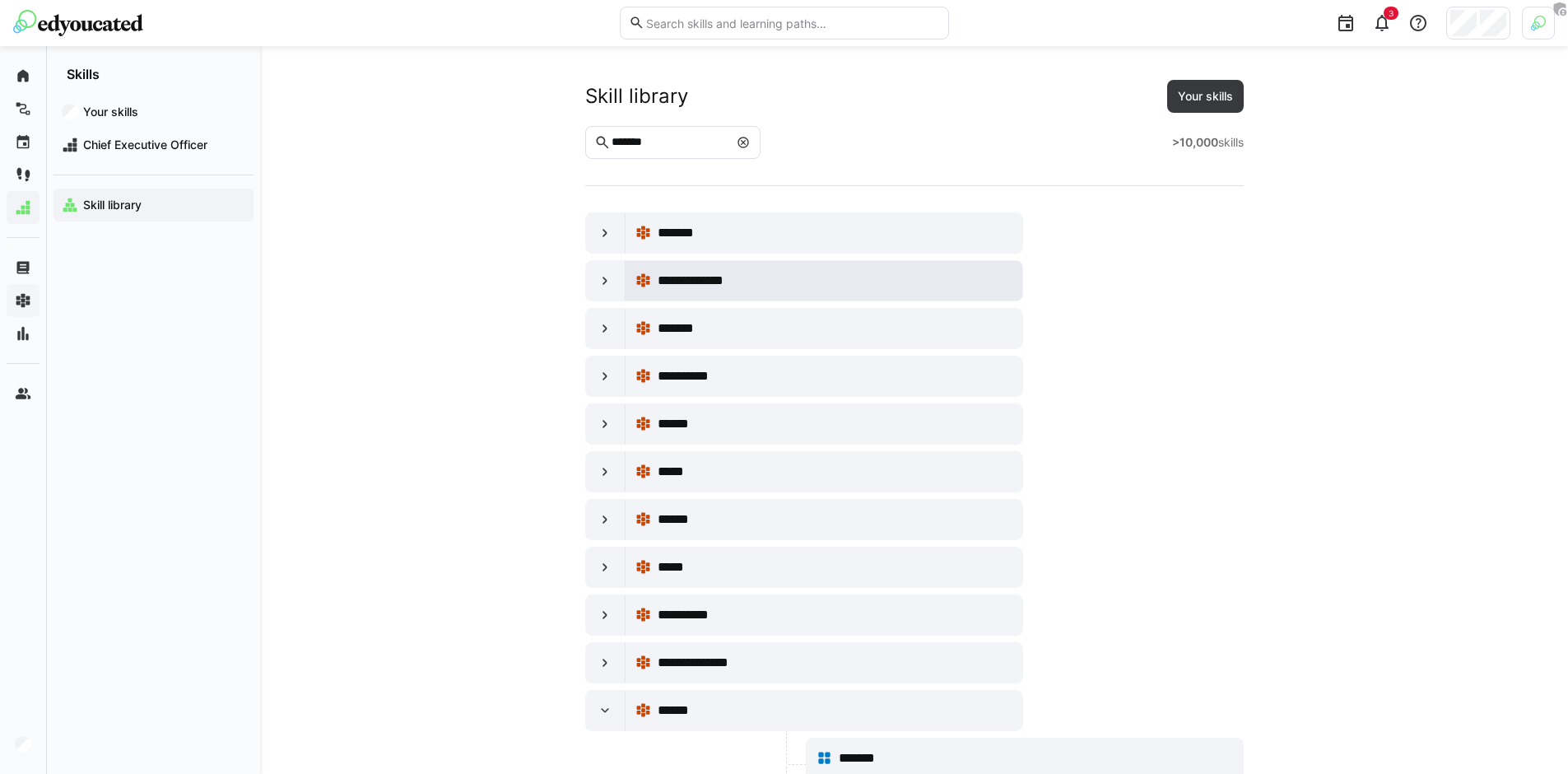
scroll to position [0, 0]
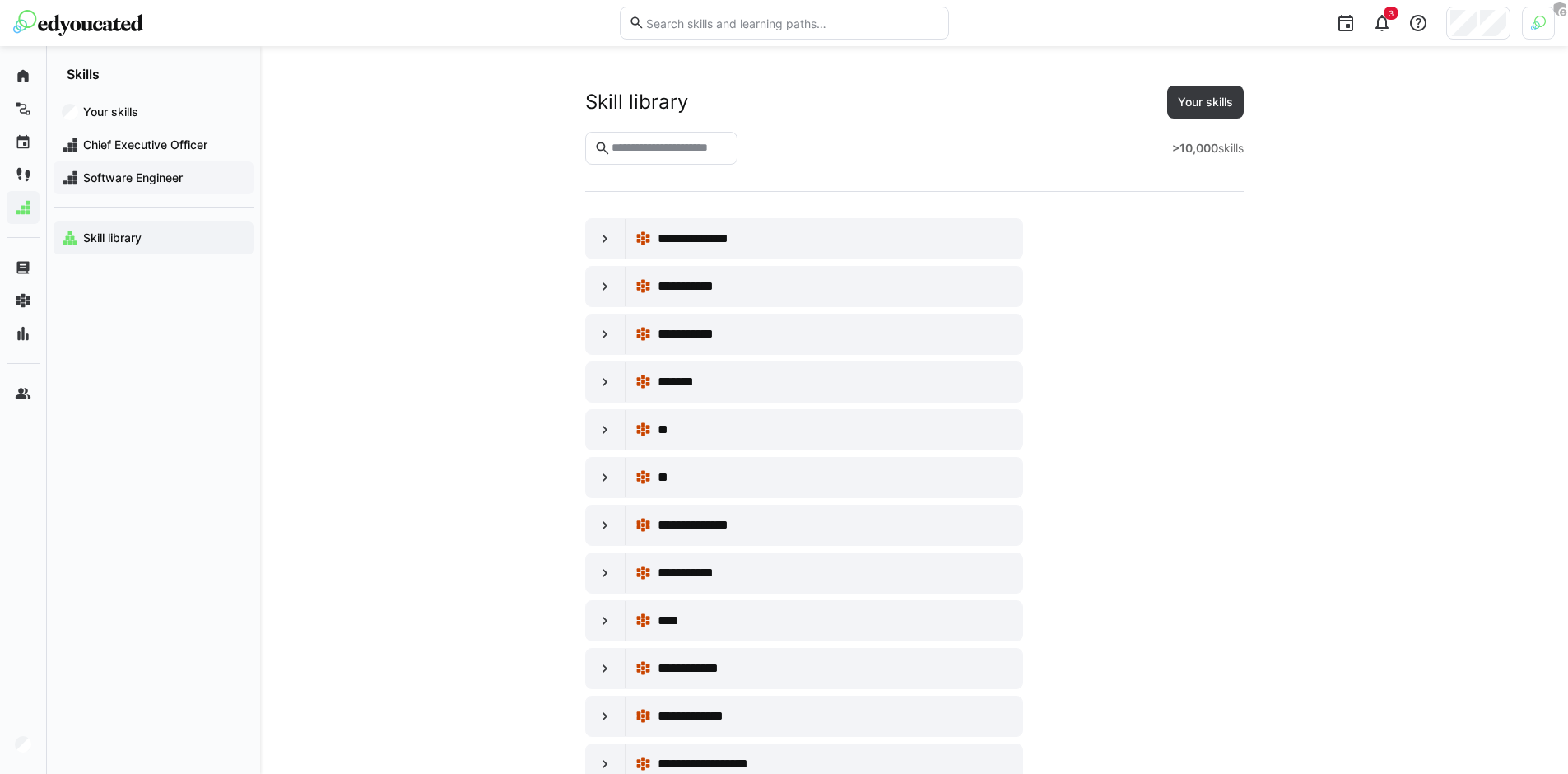
click at [174, 184] on span "Software Engineer" at bounding box center [163, 178] width 164 height 17
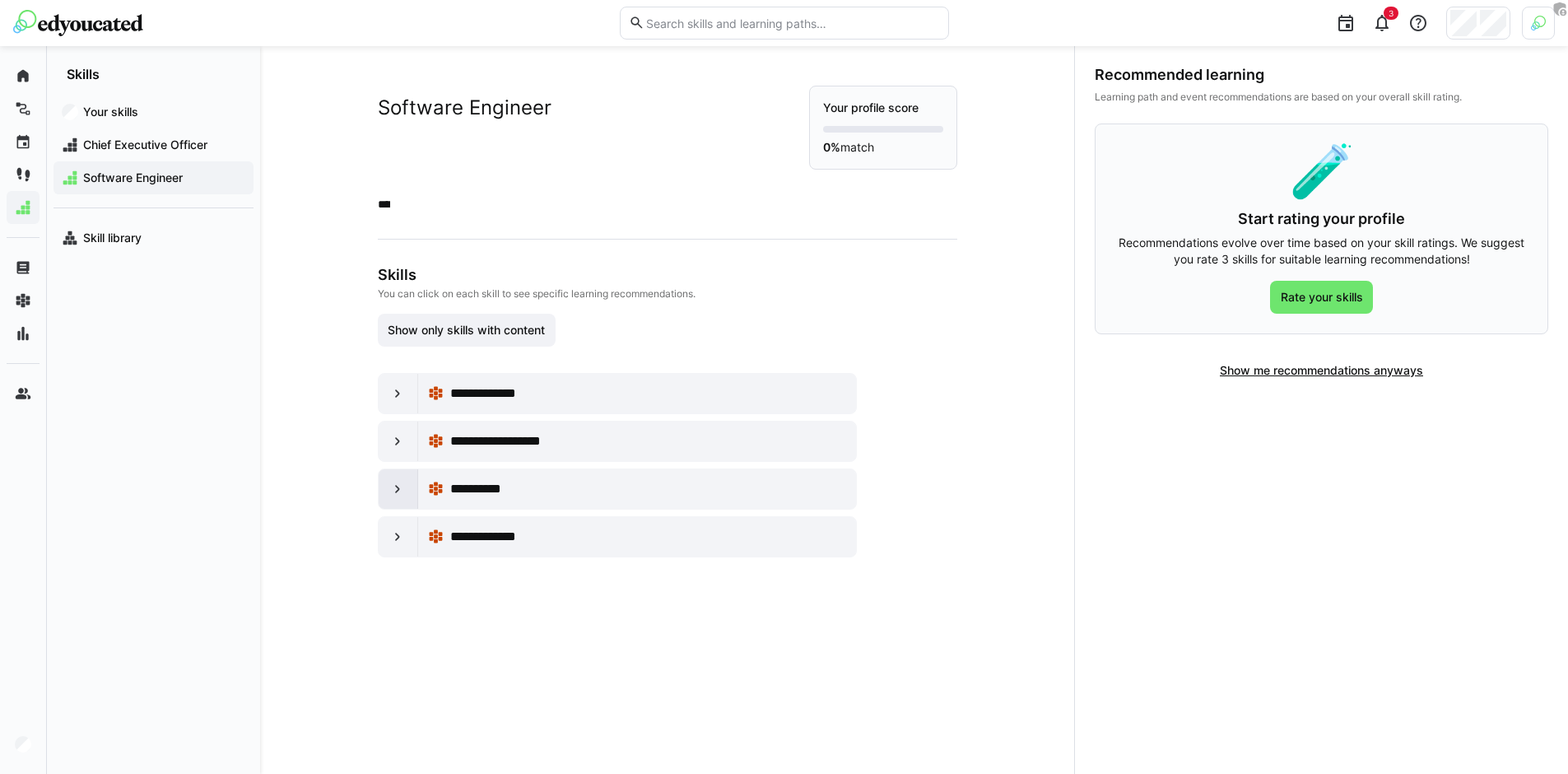
click at [394, 493] on eds-icon at bounding box center [398, 489] width 17 height 17
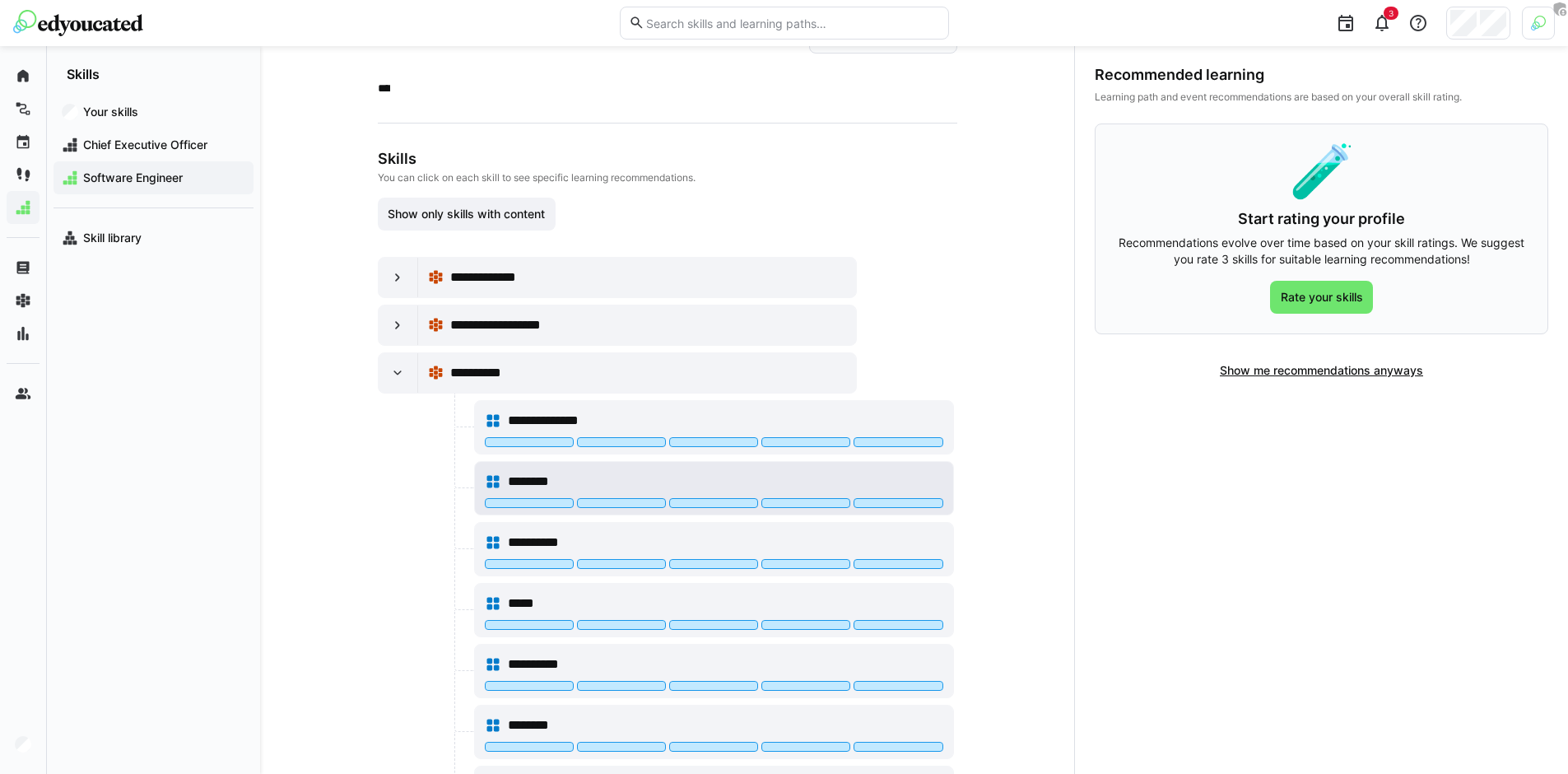
scroll to position [121, 0]
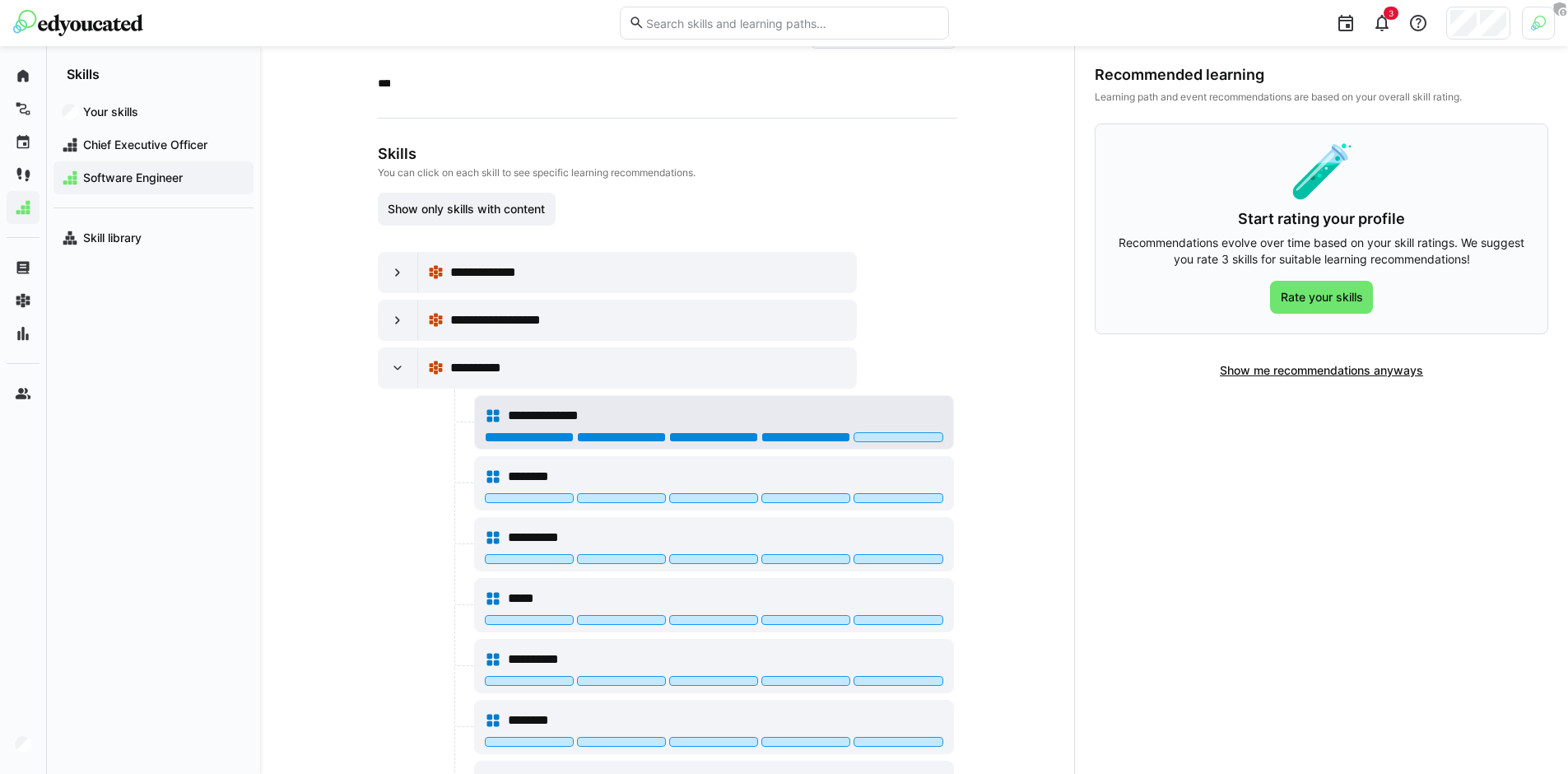
click at [784, 436] on div at bounding box center [805, 437] width 89 height 10
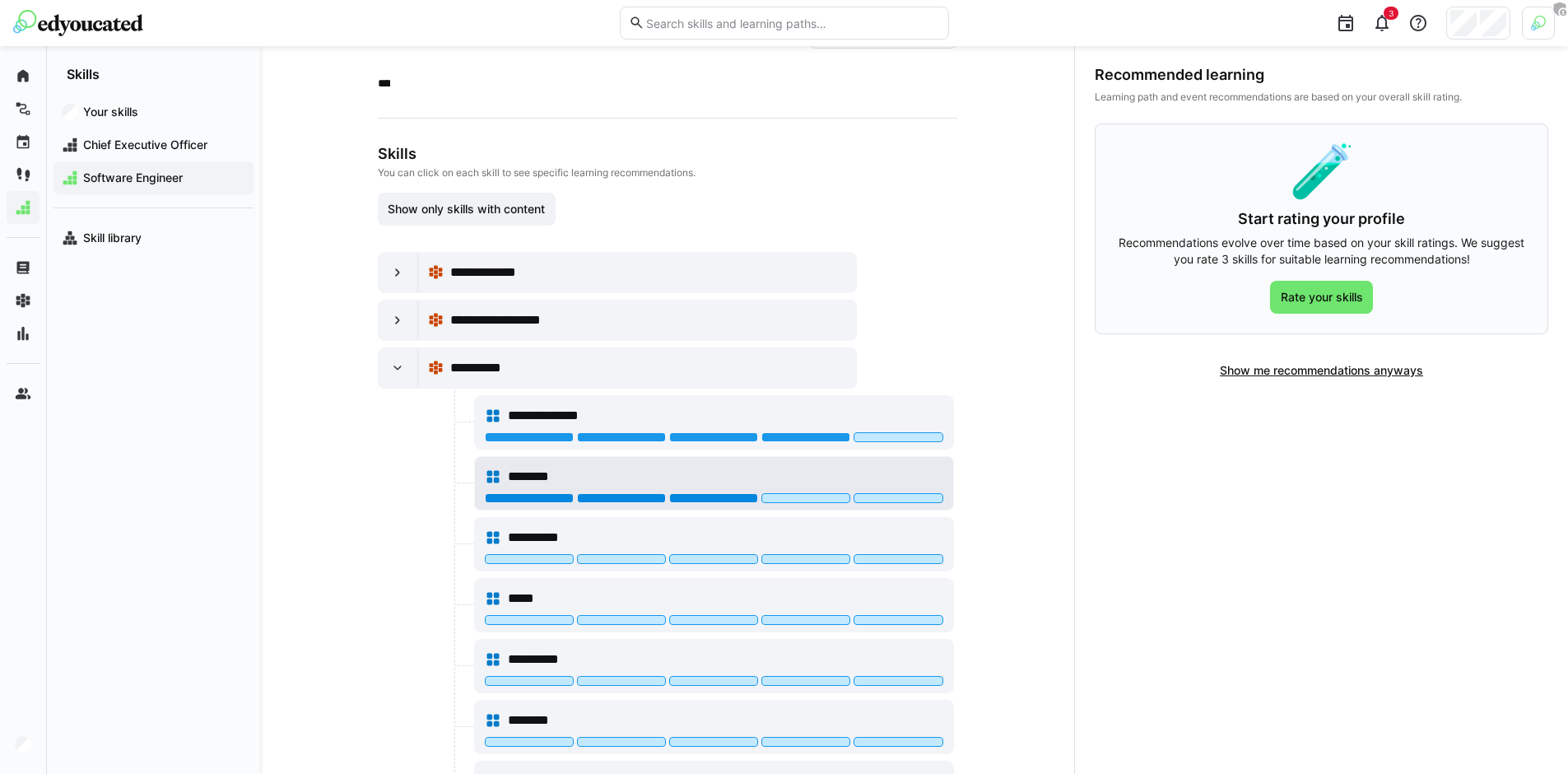
click at [701, 499] on div at bounding box center [714, 499] width 89 height 10
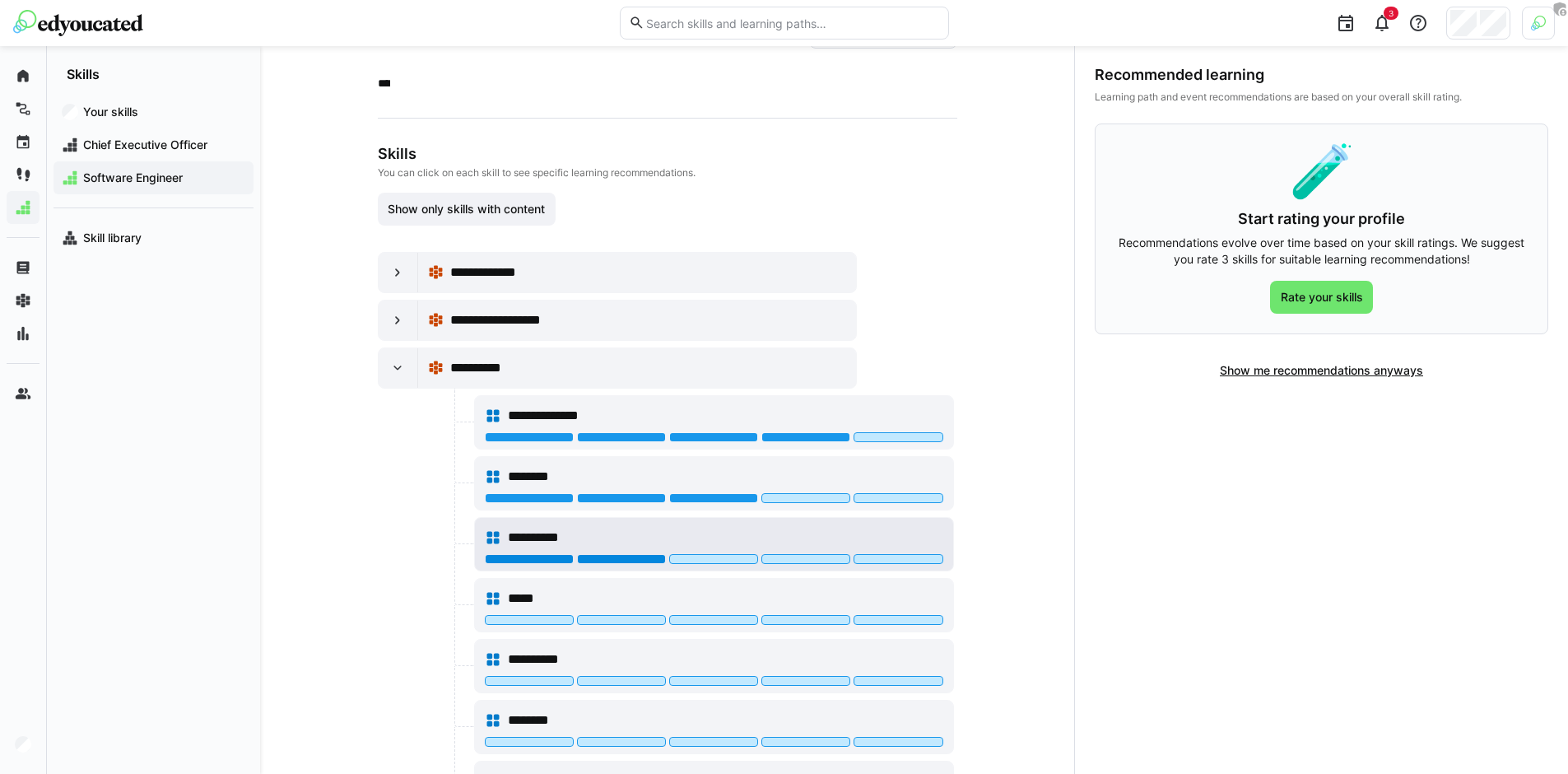
click at [623, 563] on div at bounding box center [622, 559] width 89 height 10
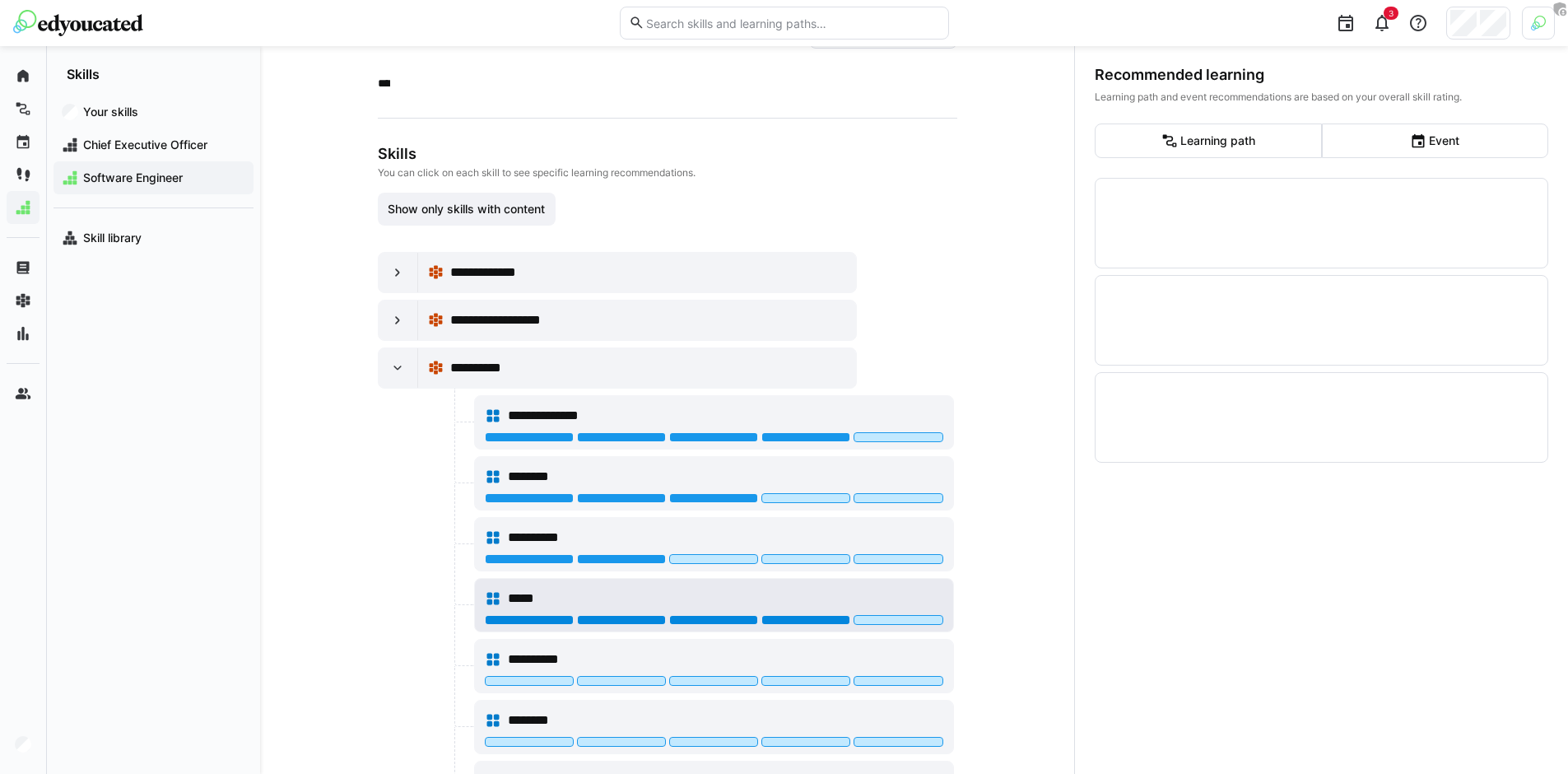
click at [790, 617] on div at bounding box center [805, 620] width 89 height 10
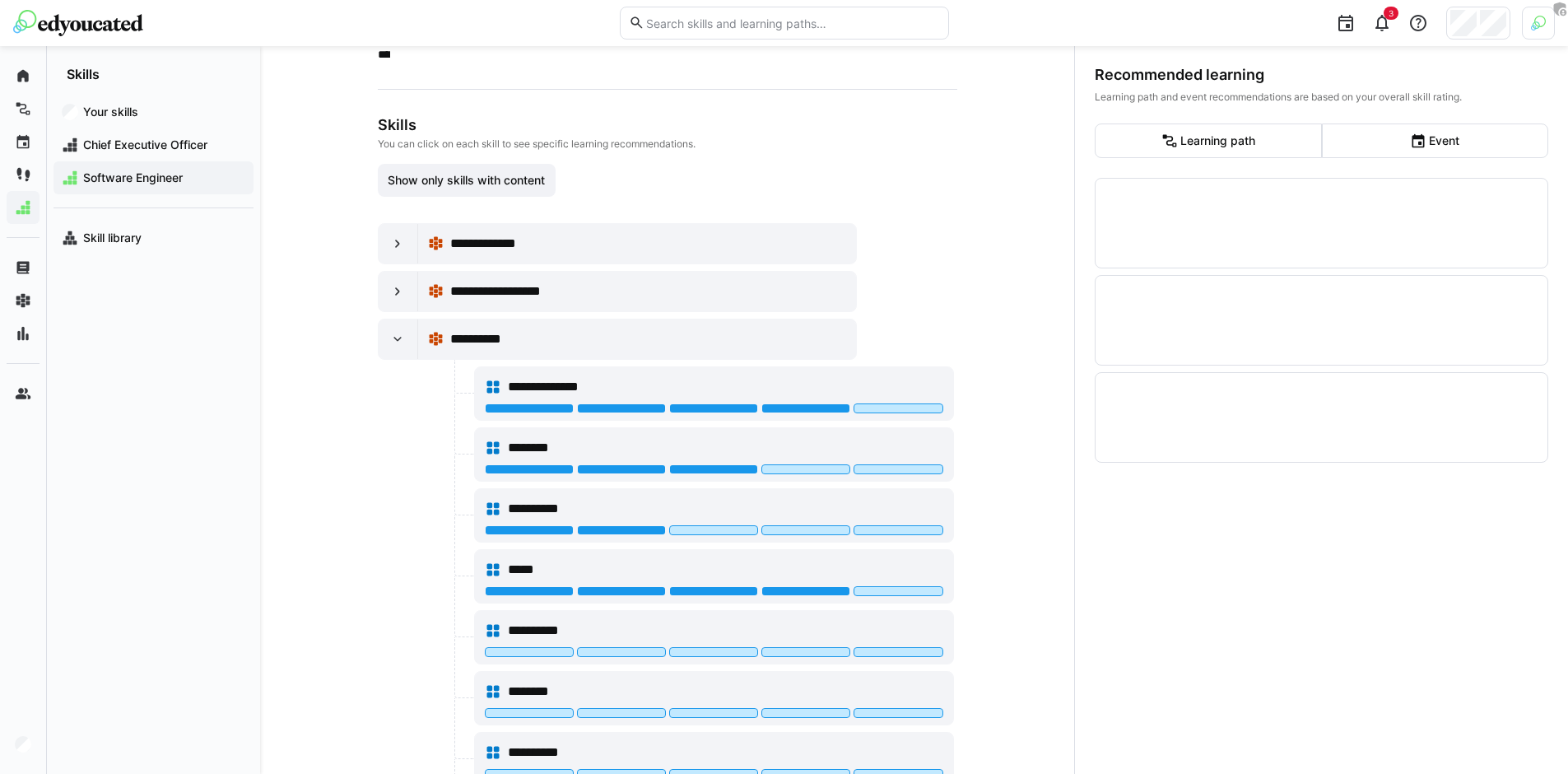
scroll to position [162, 0]
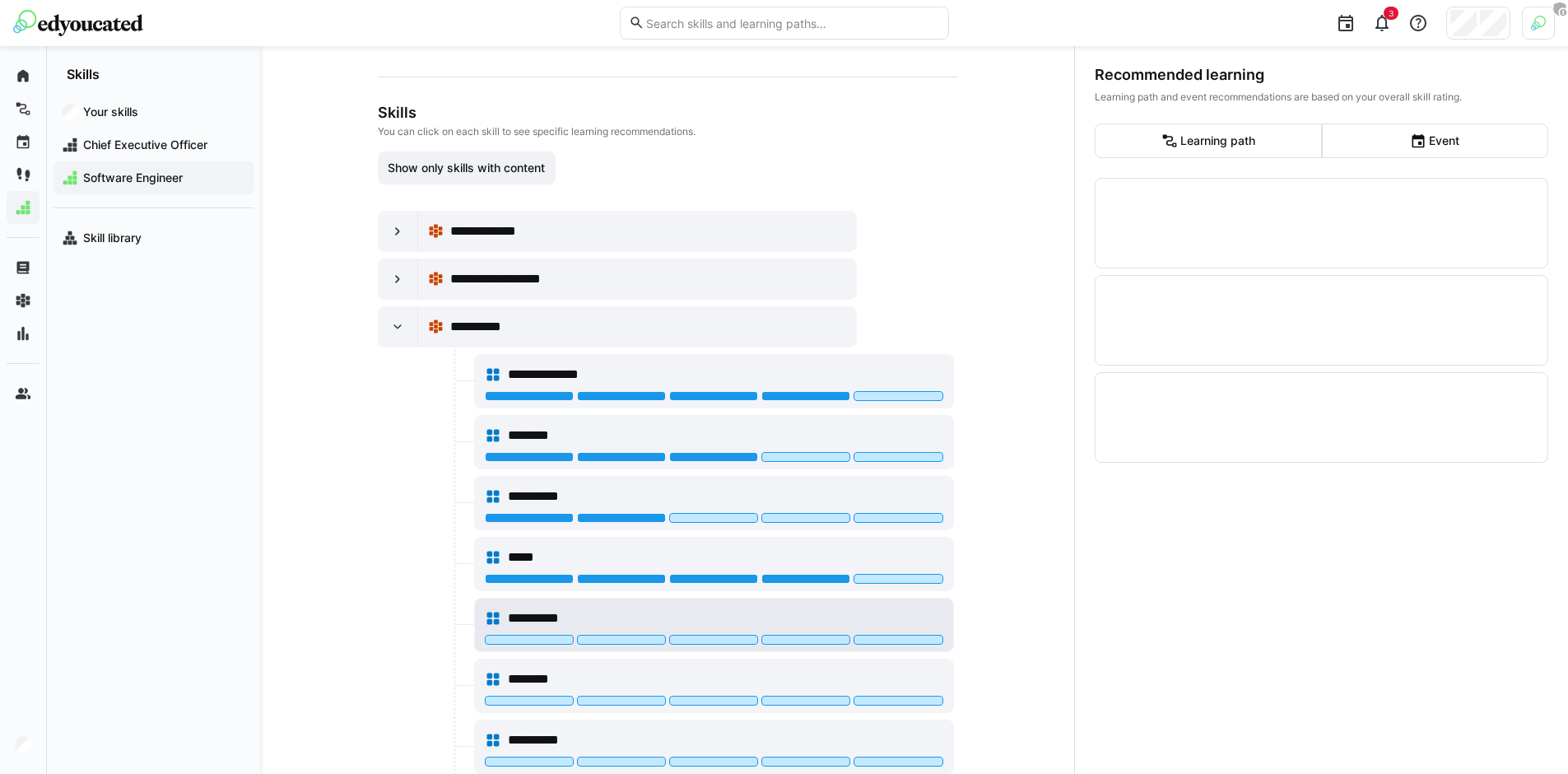
click at [639, 645] on div at bounding box center [714, 641] width 458 height 13
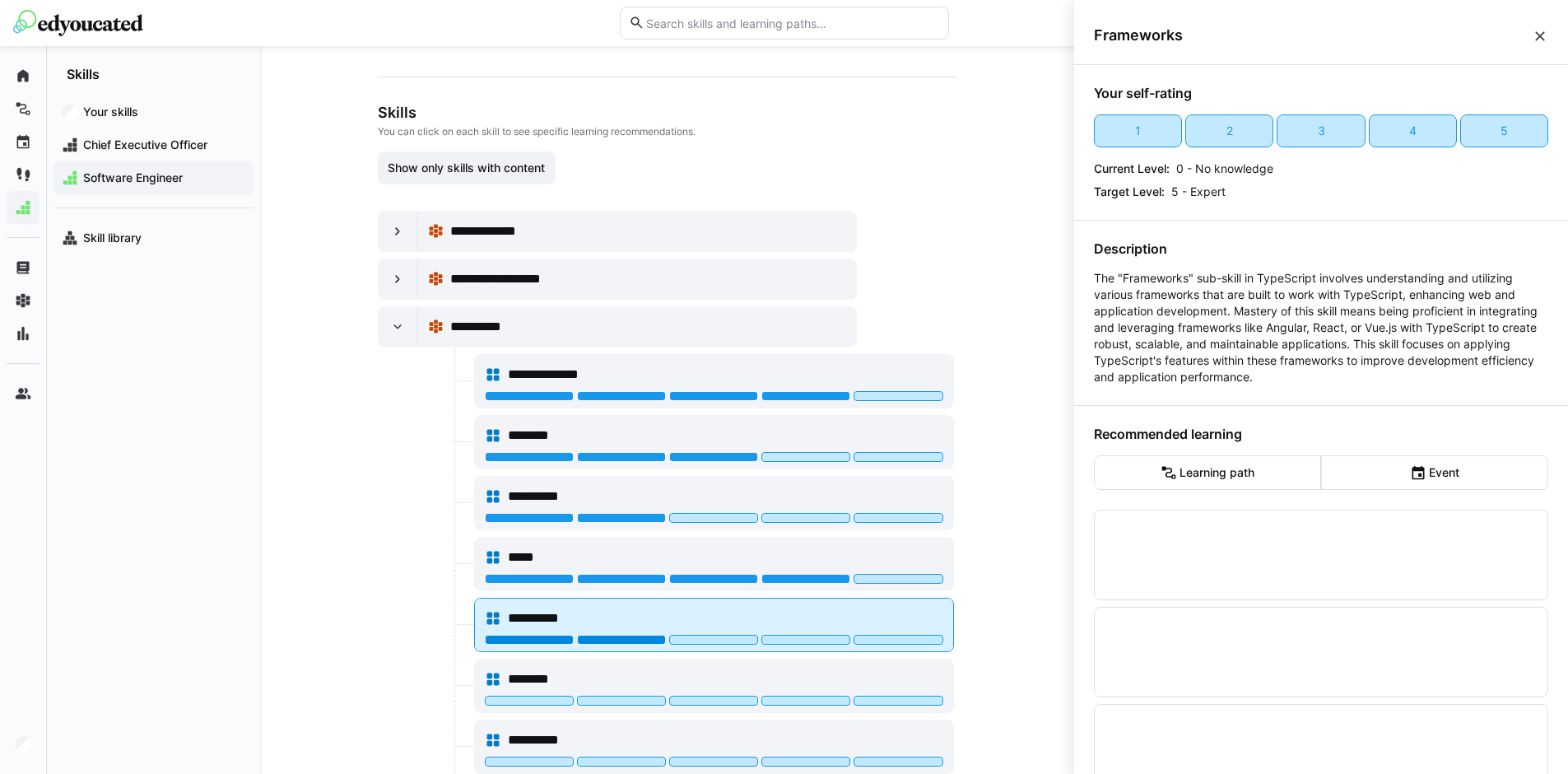
click at [637, 641] on div at bounding box center [622, 640] width 89 height 10
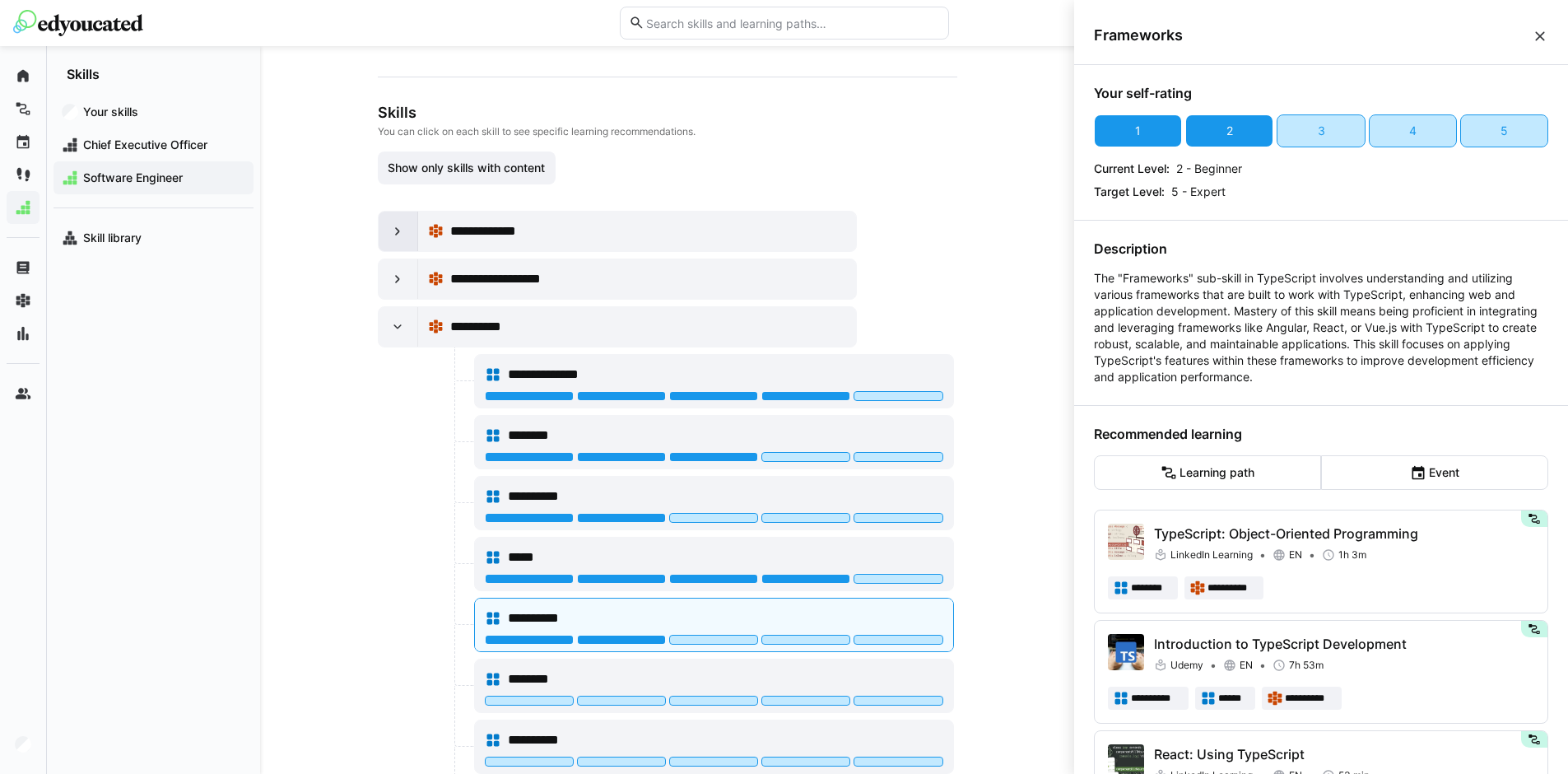
click at [396, 238] on eds-icon at bounding box center [398, 232] width 17 height 17
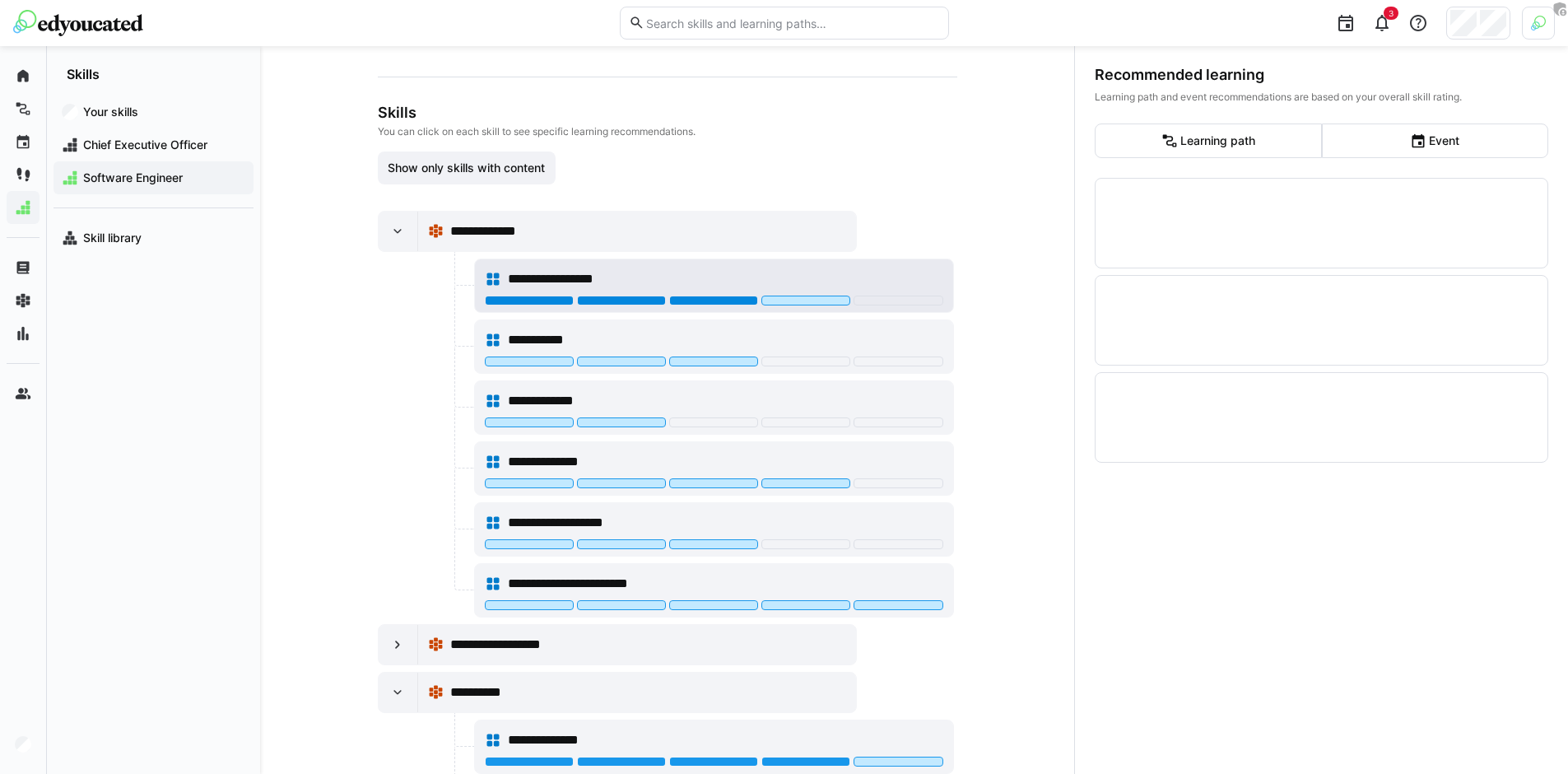
click at [729, 298] on div at bounding box center [714, 301] width 89 height 10
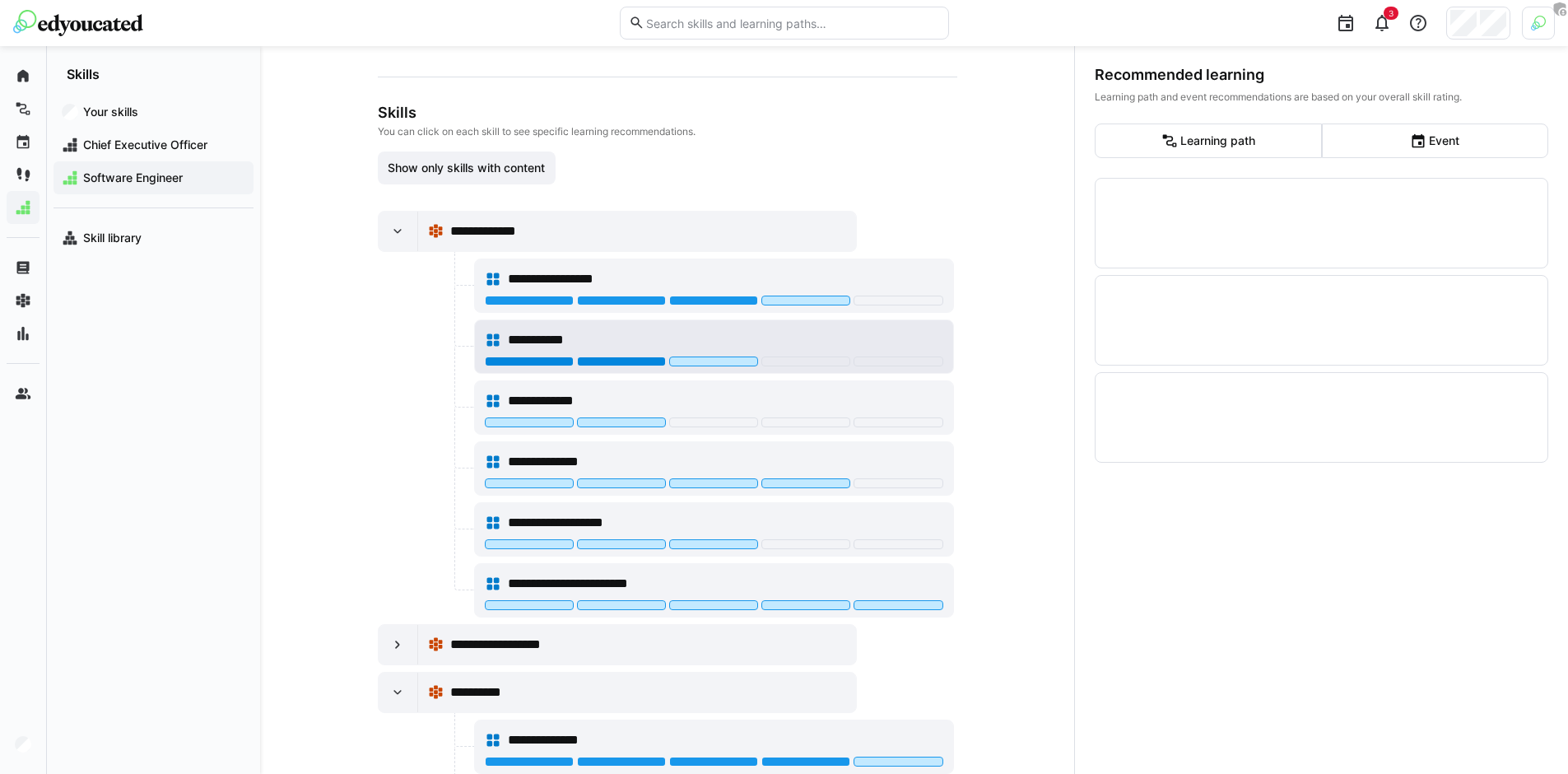
click at [638, 363] on div at bounding box center [622, 362] width 89 height 10
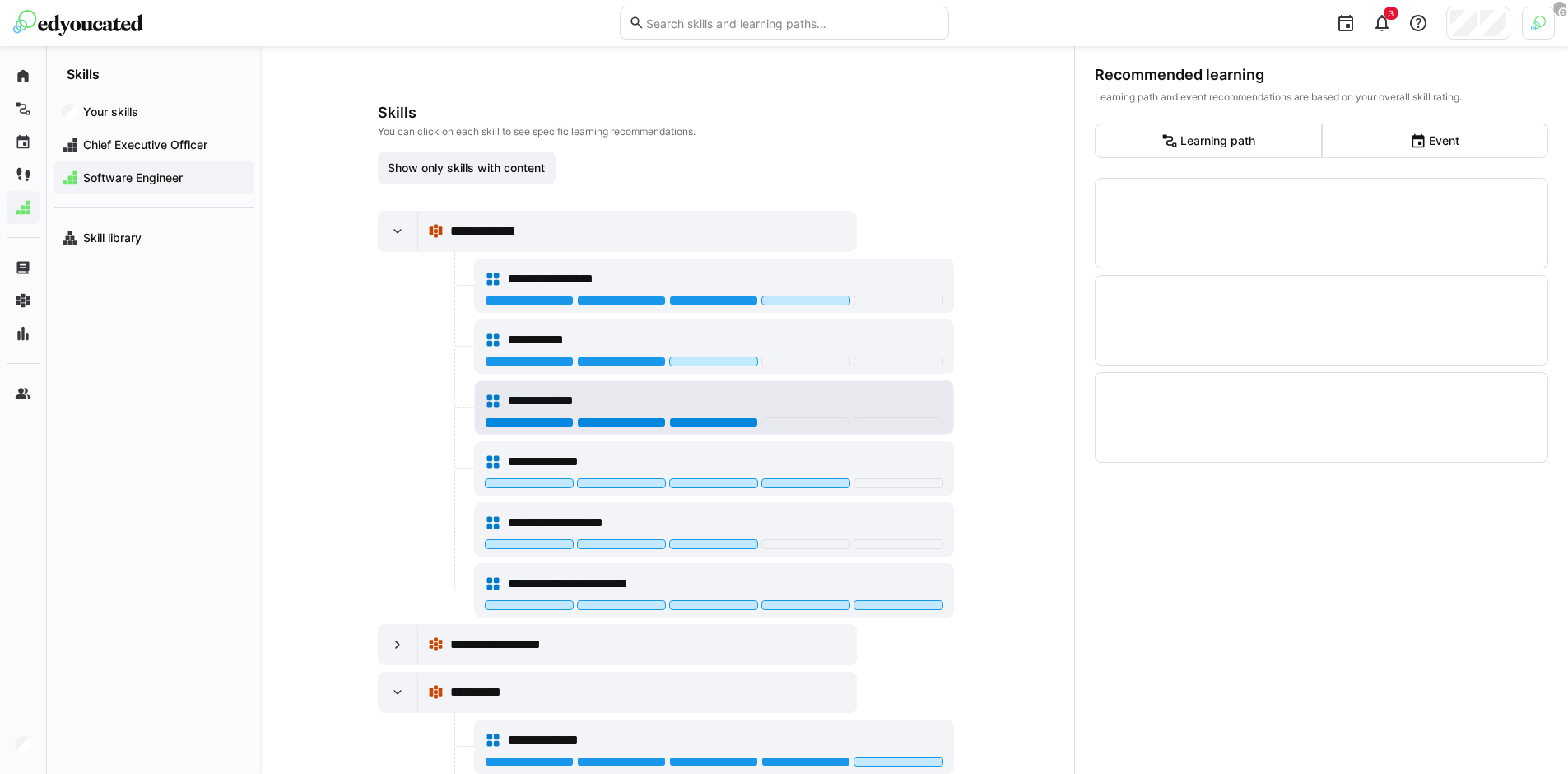
click at [728, 421] on div at bounding box center [714, 422] width 89 height 10
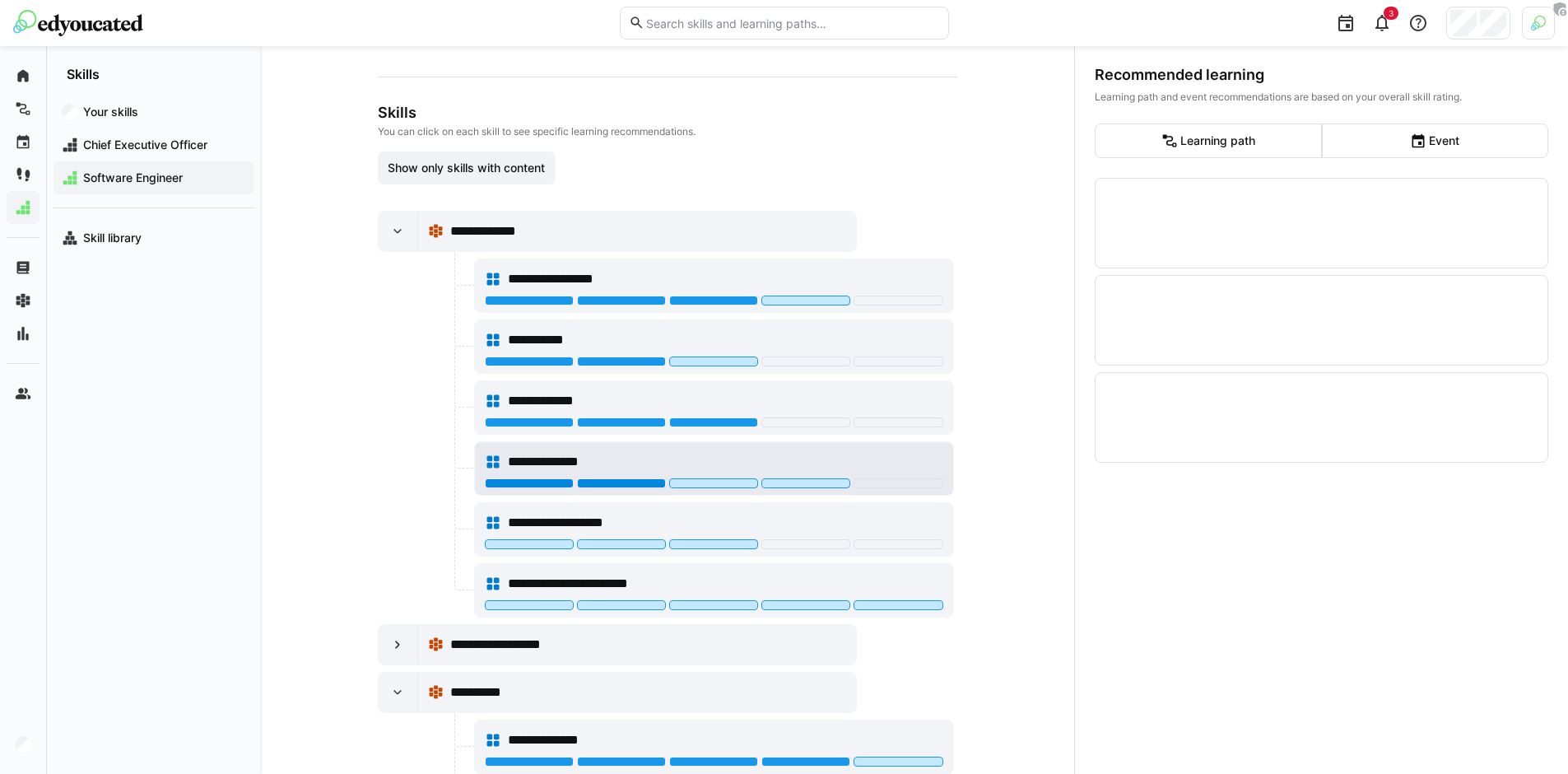
click at [653, 482] on div at bounding box center [622, 484] width 89 height 10
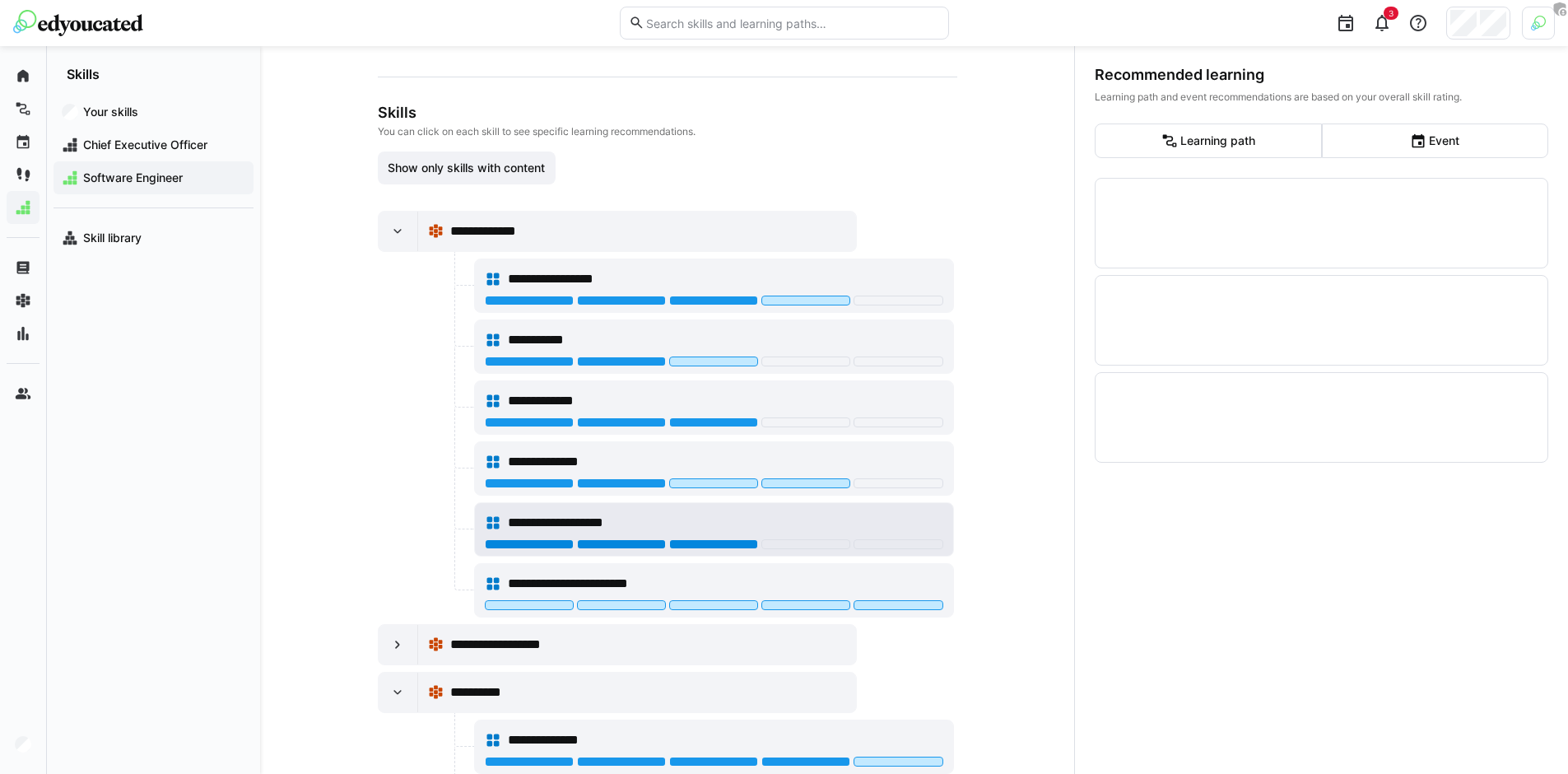
click at [719, 542] on div at bounding box center [714, 545] width 89 height 10
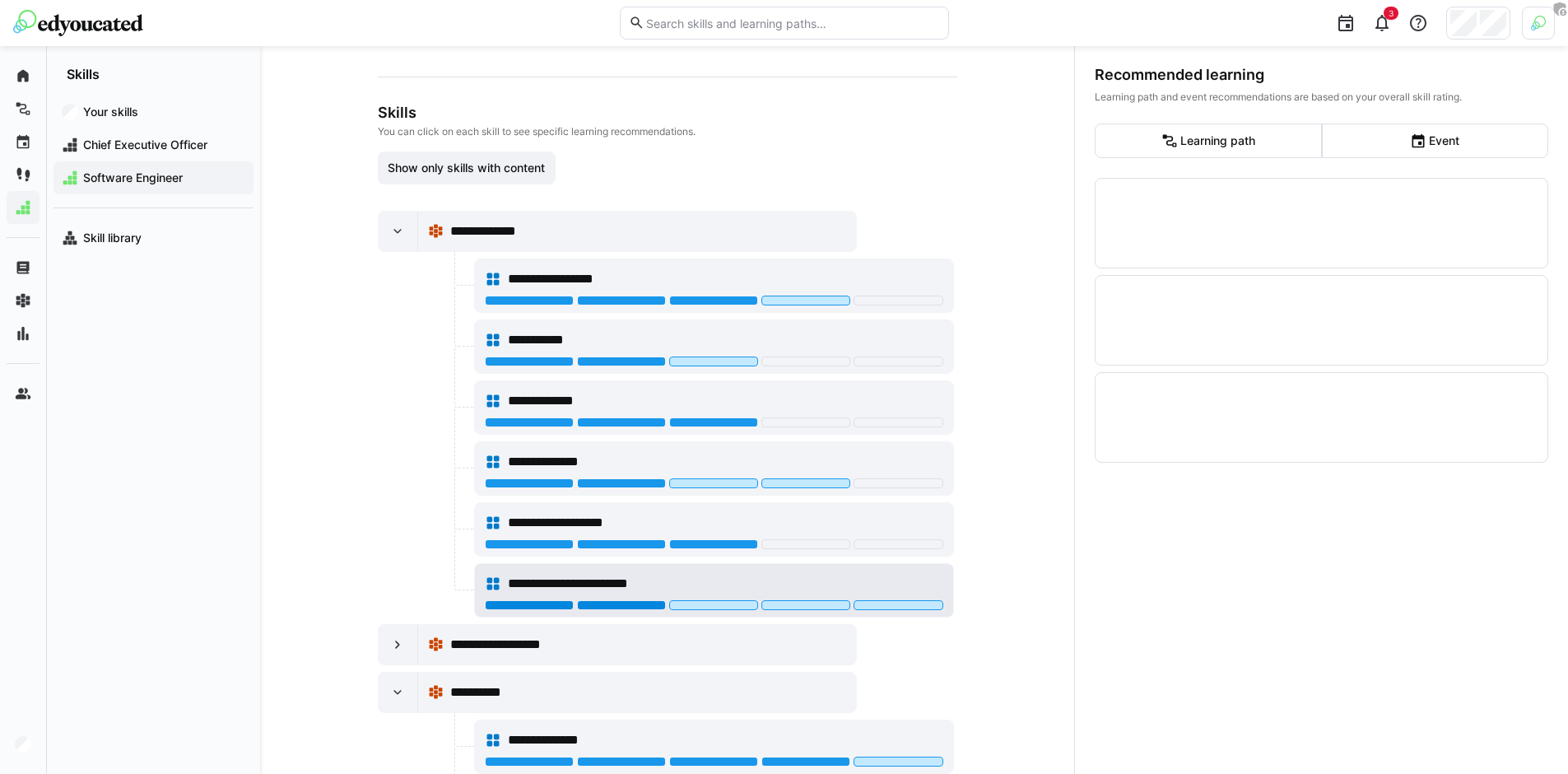
click at [638, 600] on div at bounding box center [622, 605] width 89 height 10
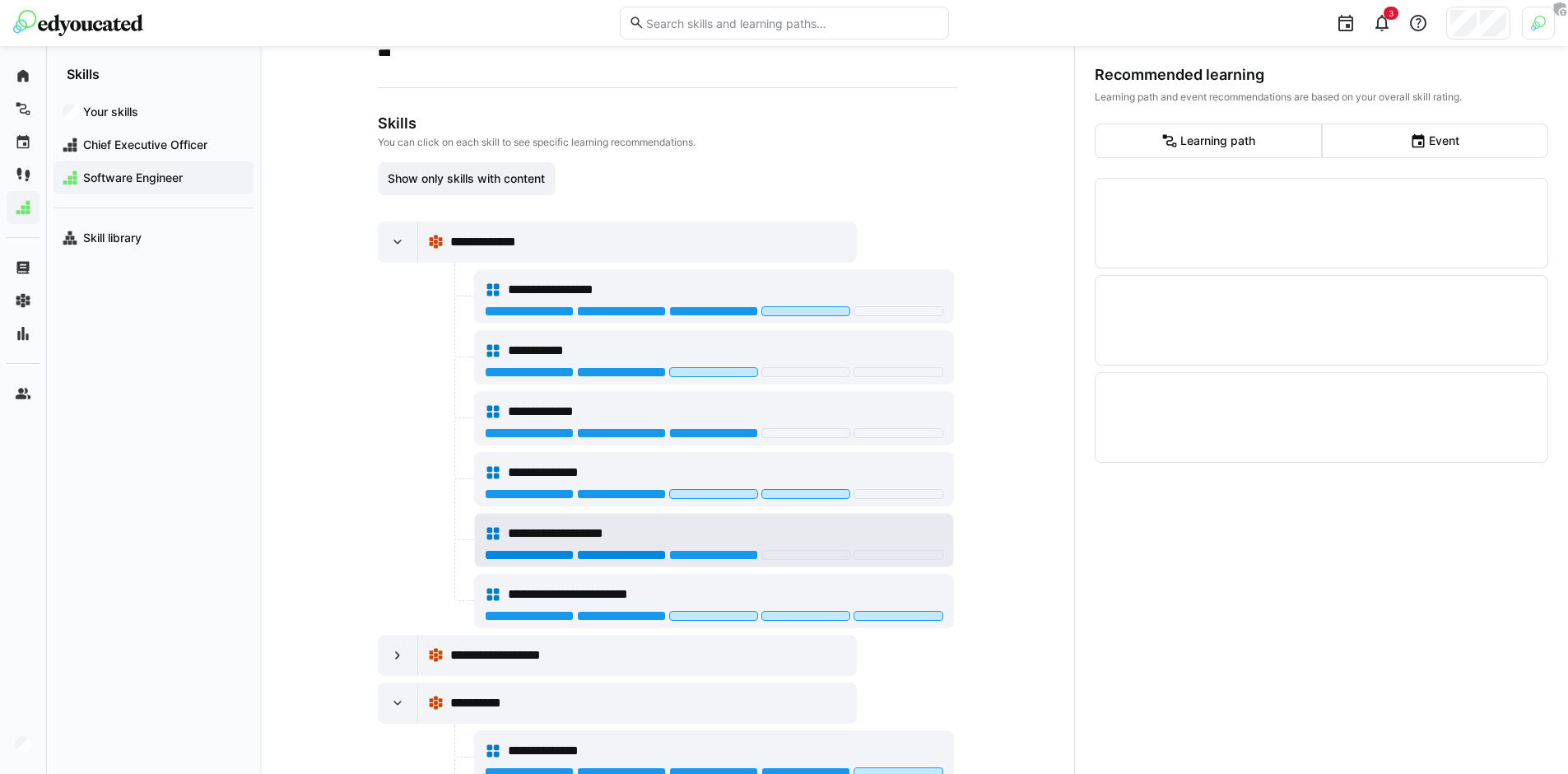
scroll to position [0, 0]
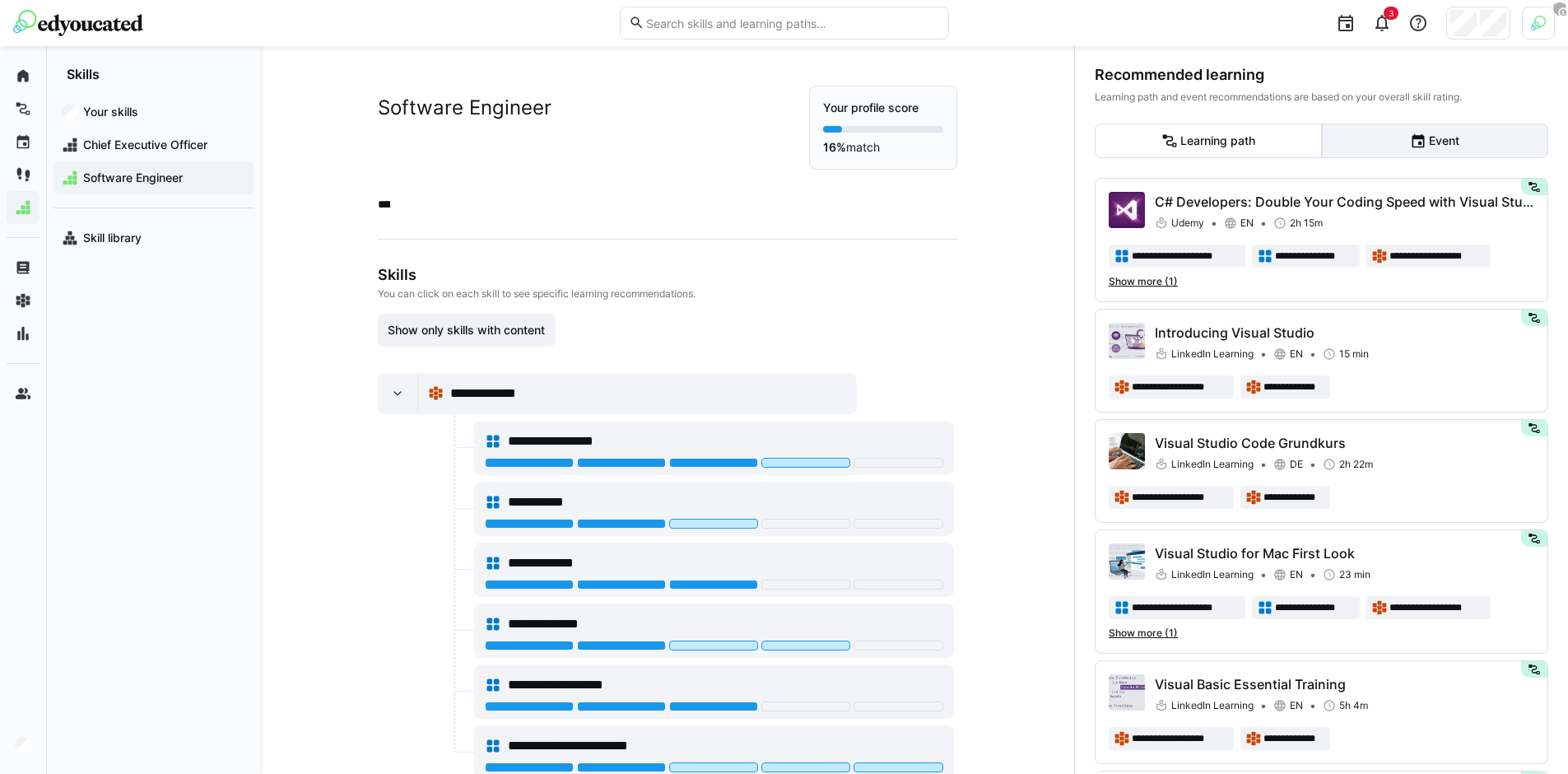
click at [1442, 139] on eds-button-option "Event" at bounding box center [1435, 140] width 227 height 34
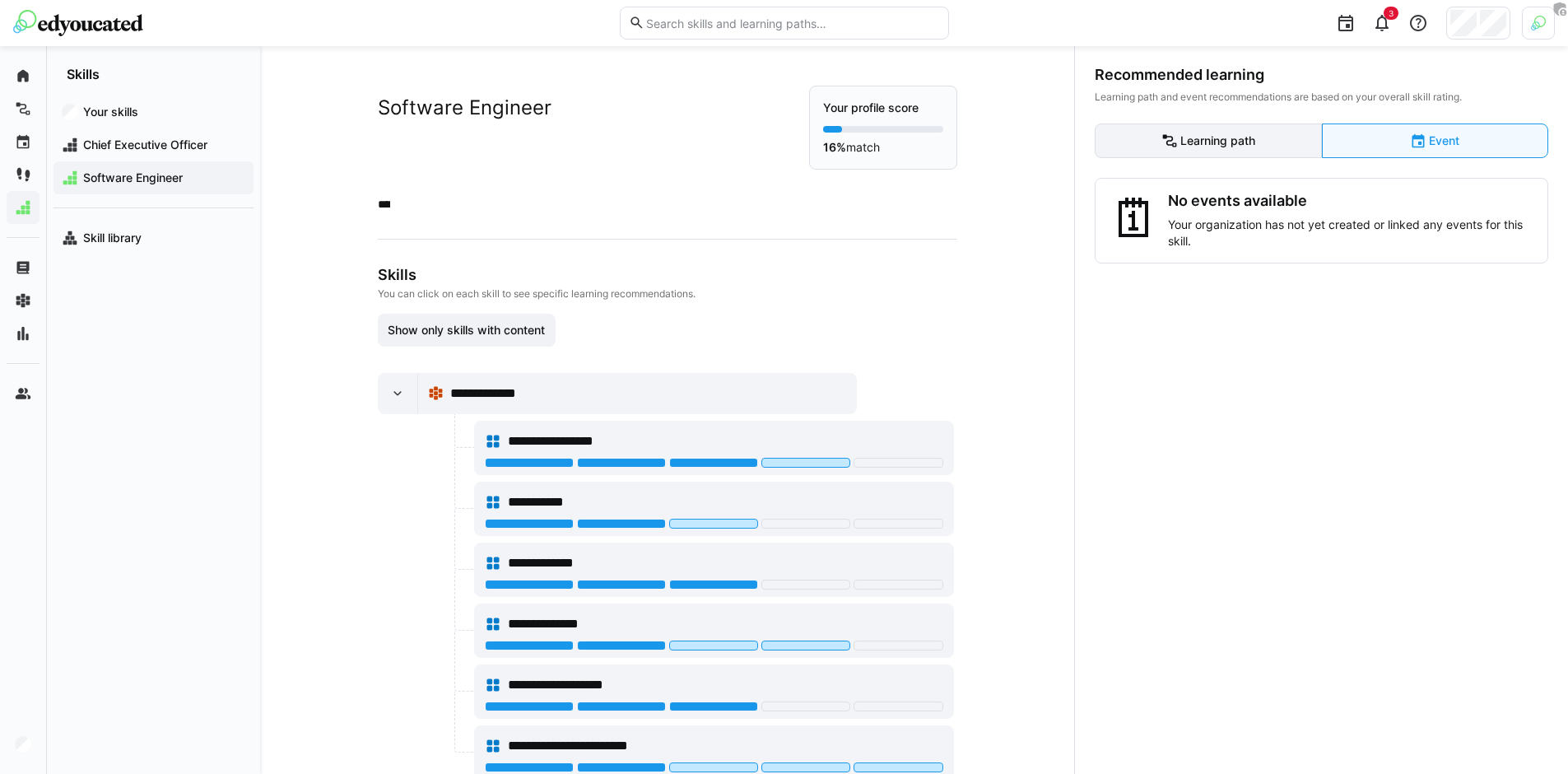
click at [1241, 147] on eds-button-option "Learning path" at bounding box center [1208, 140] width 227 height 34
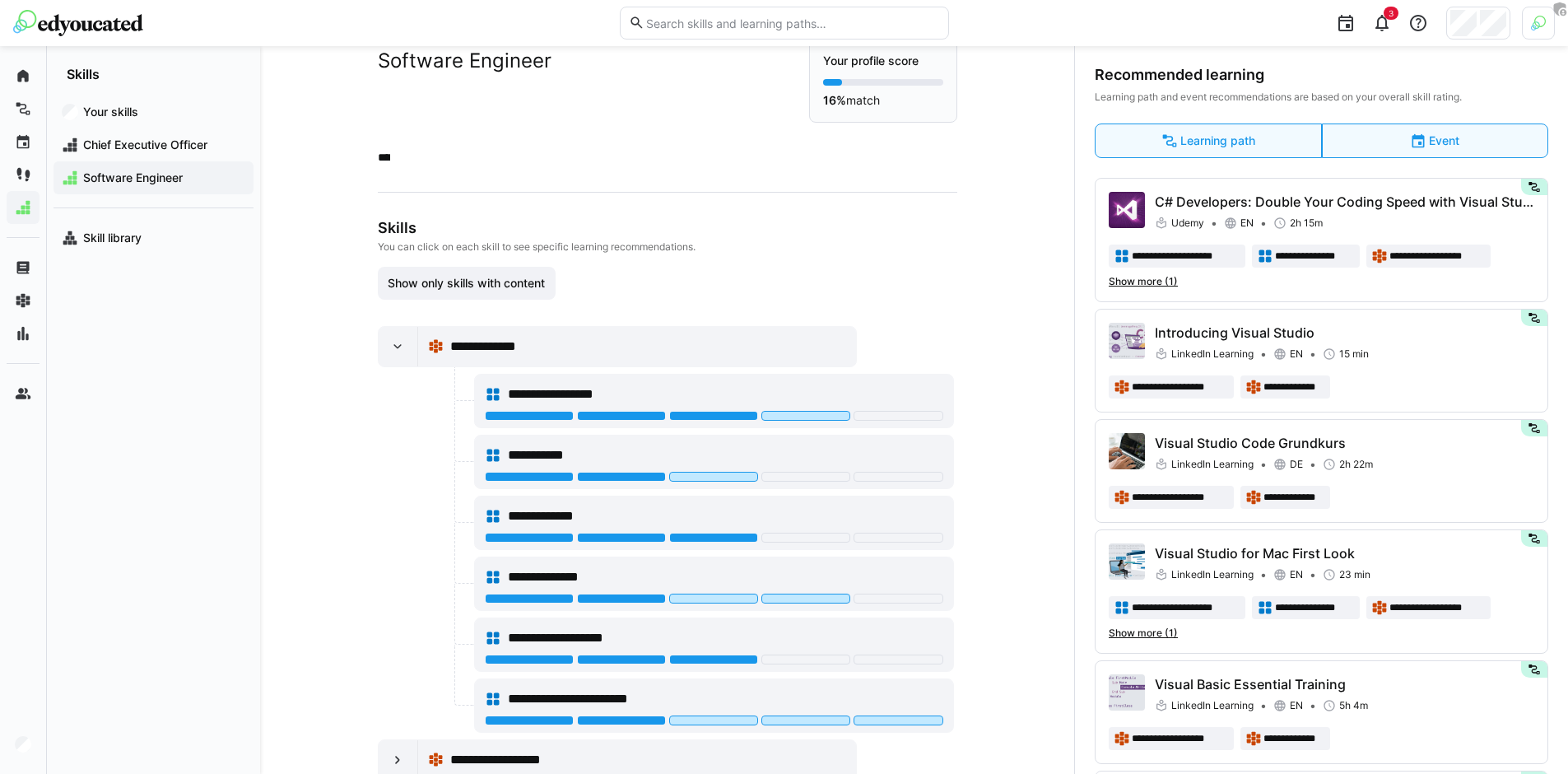
scroll to position [48, 0]
click at [585, 334] on div "**********" at bounding box center [637, 345] width 419 height 33
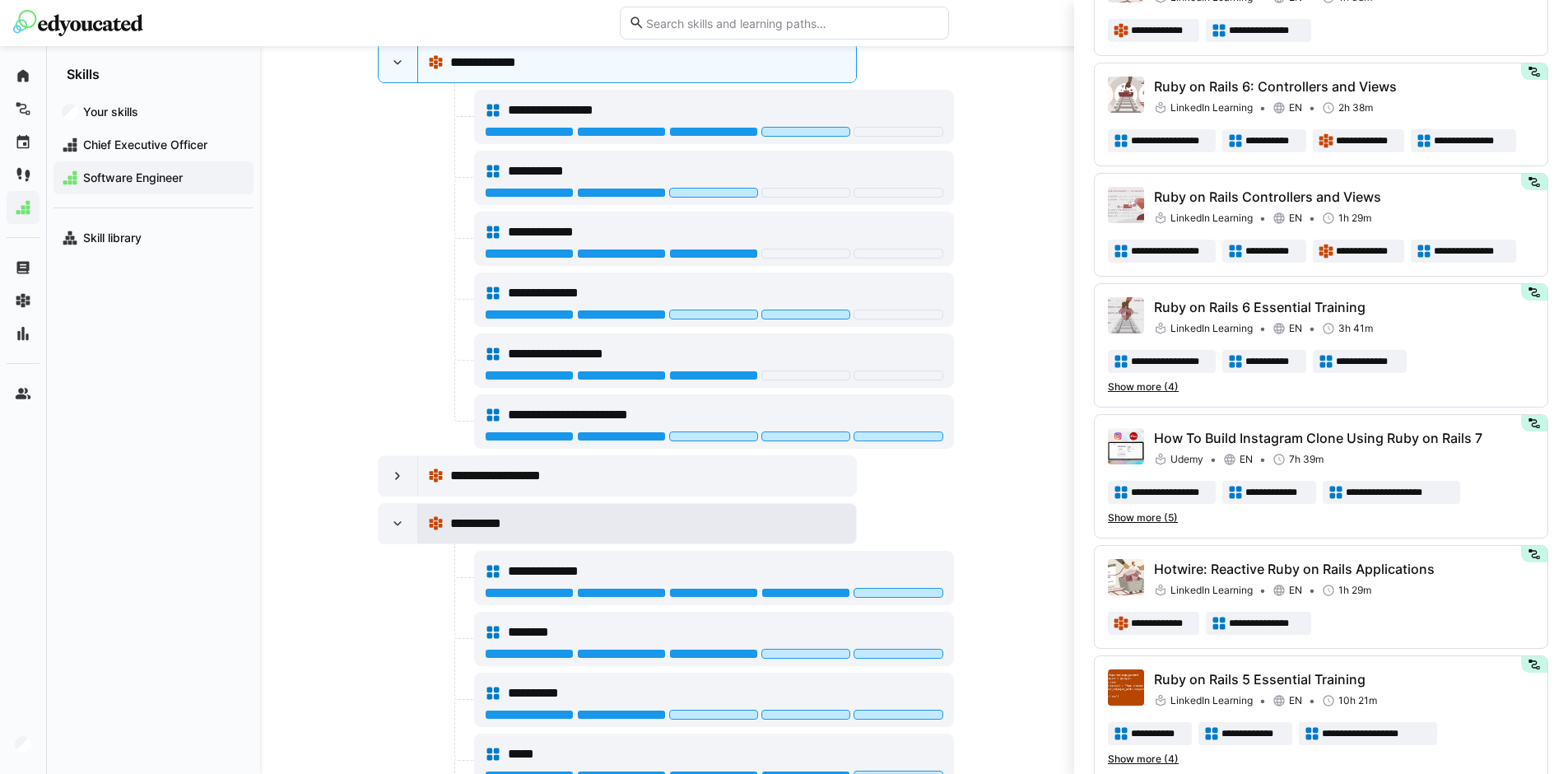
scroll to position [482, 0]
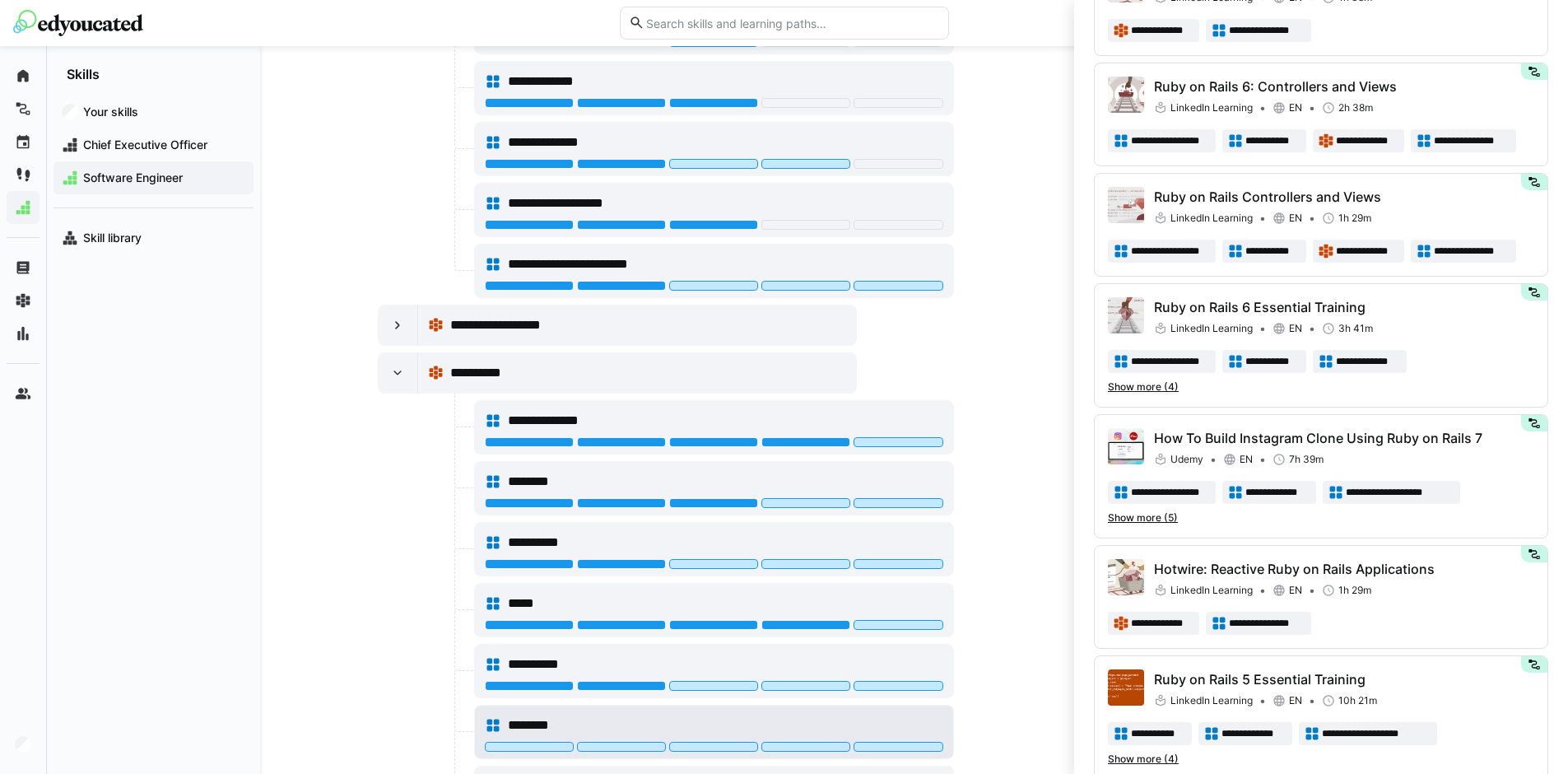
click at [685, 709] on div "********" at bounding box center [714, 725] width 458 height 33
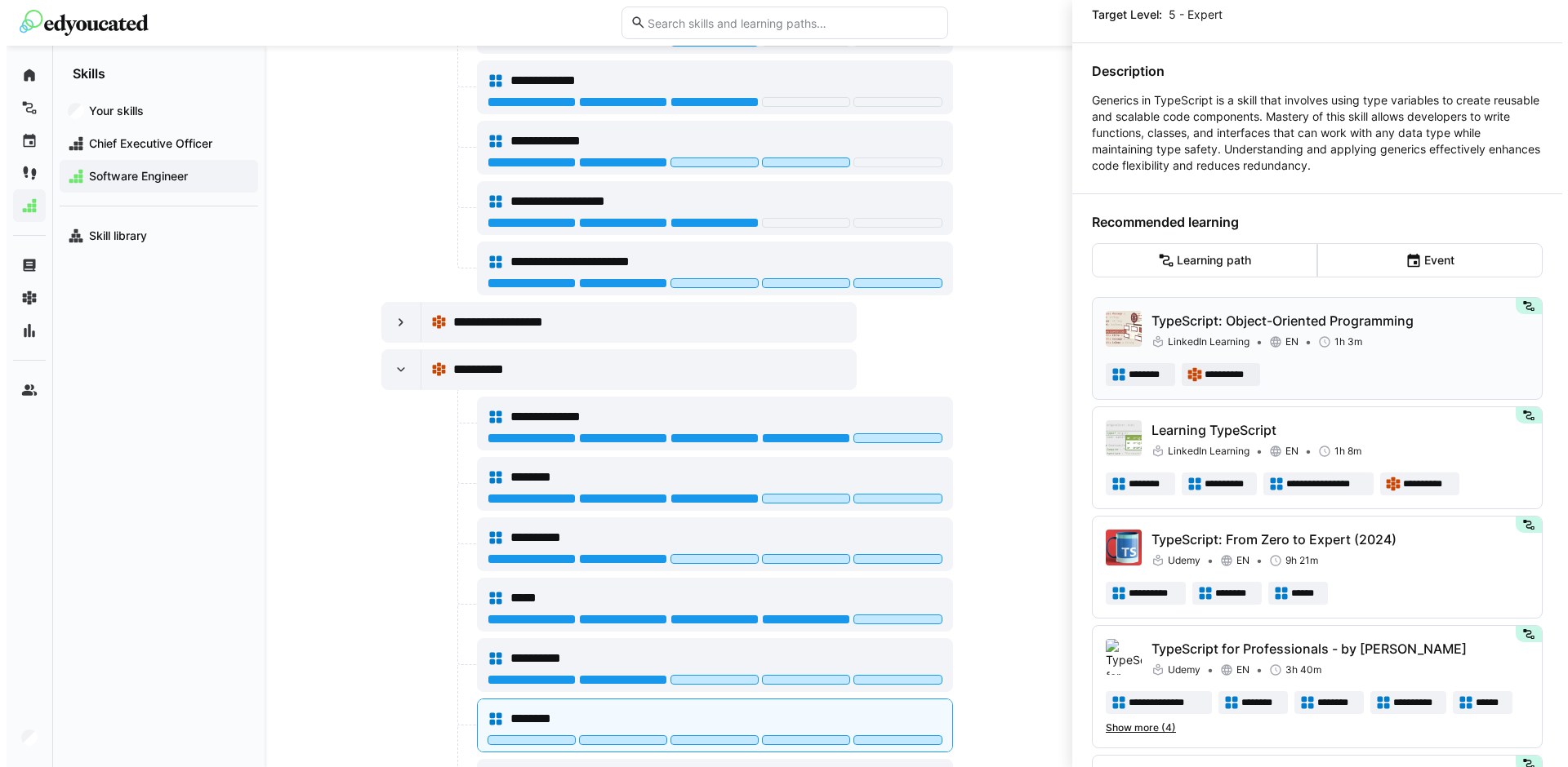
scroll to position [167, 0]
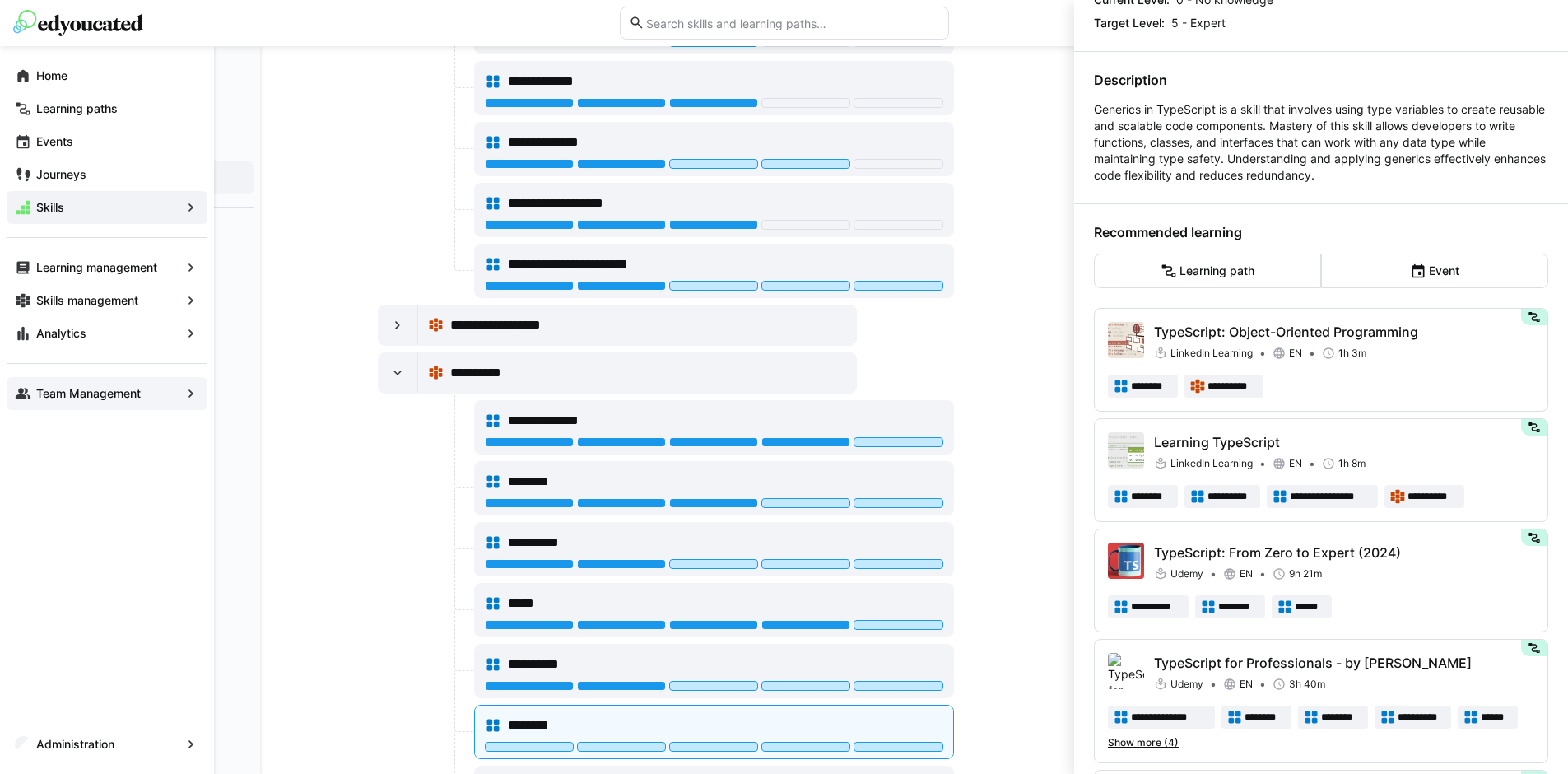
click at [0, 0] on app-navigation-label "Team Management" at bounding box center [0, 0] width 0 height 0
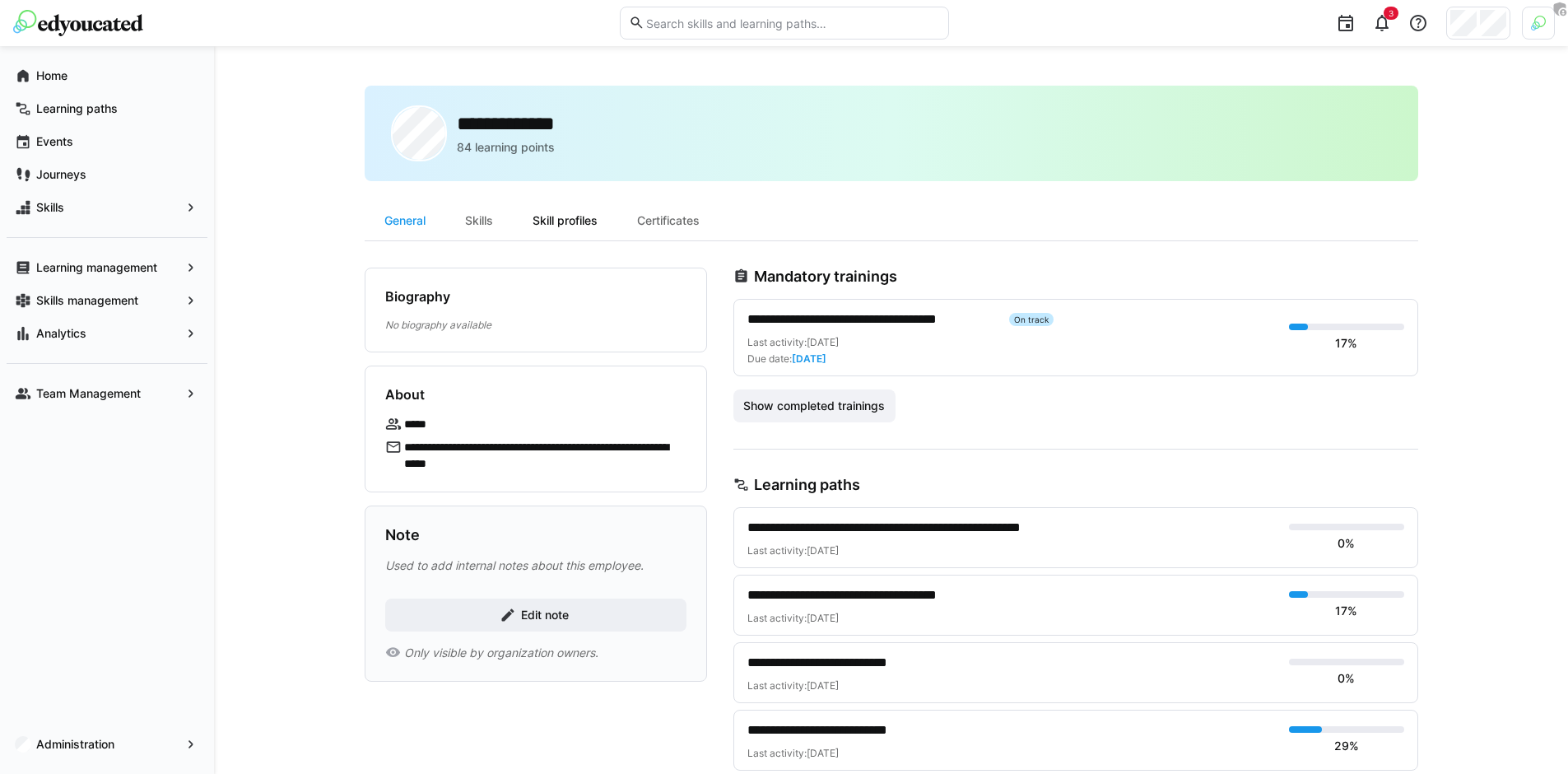
click at [581, 215] on div "Skill profiles" at bounding box center [565, 220] width 105 height 39
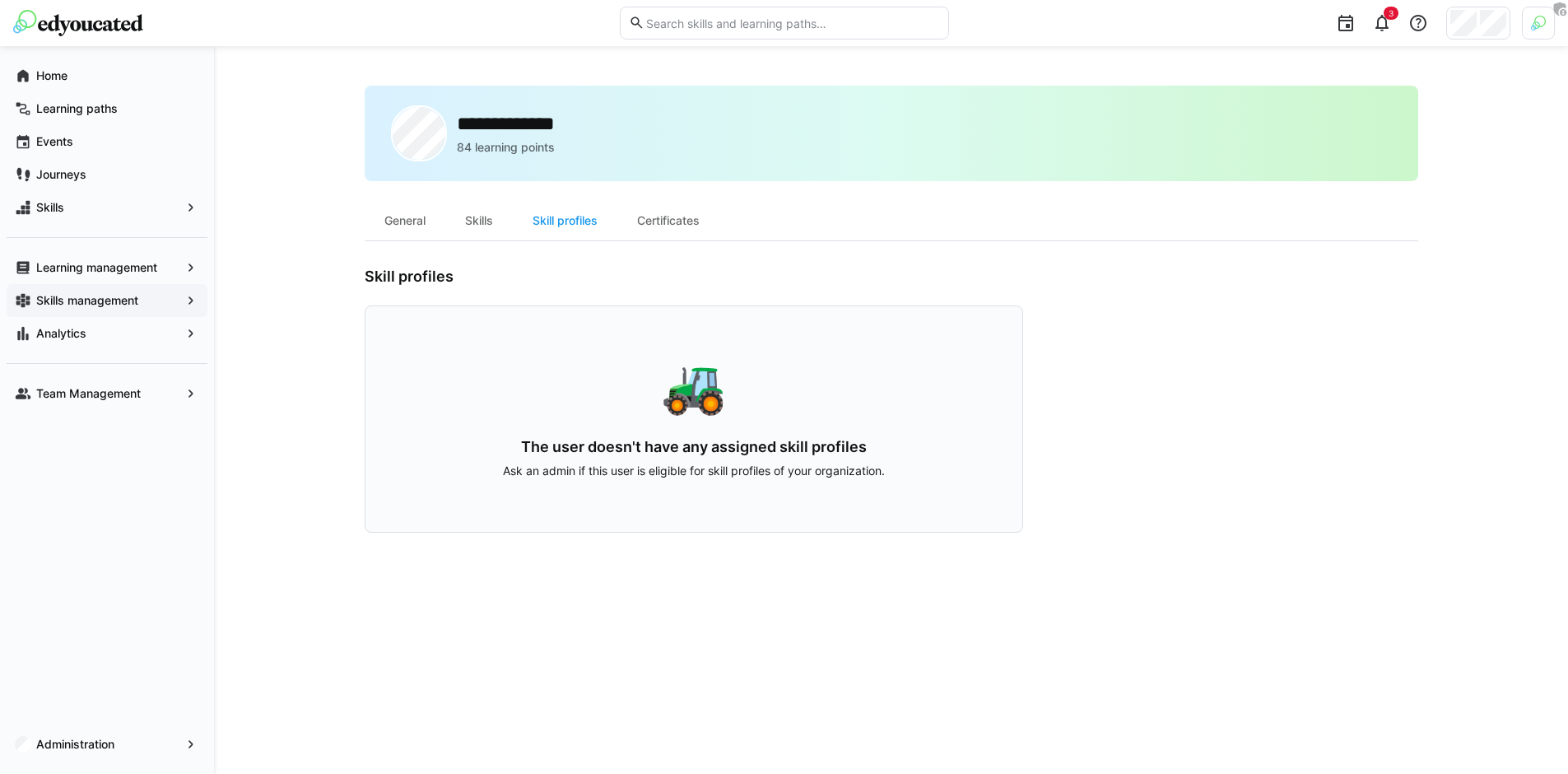
click at [0, 0] on app-navigation-label "Skills management" at bounding box center [0, 0] width 0 height 0
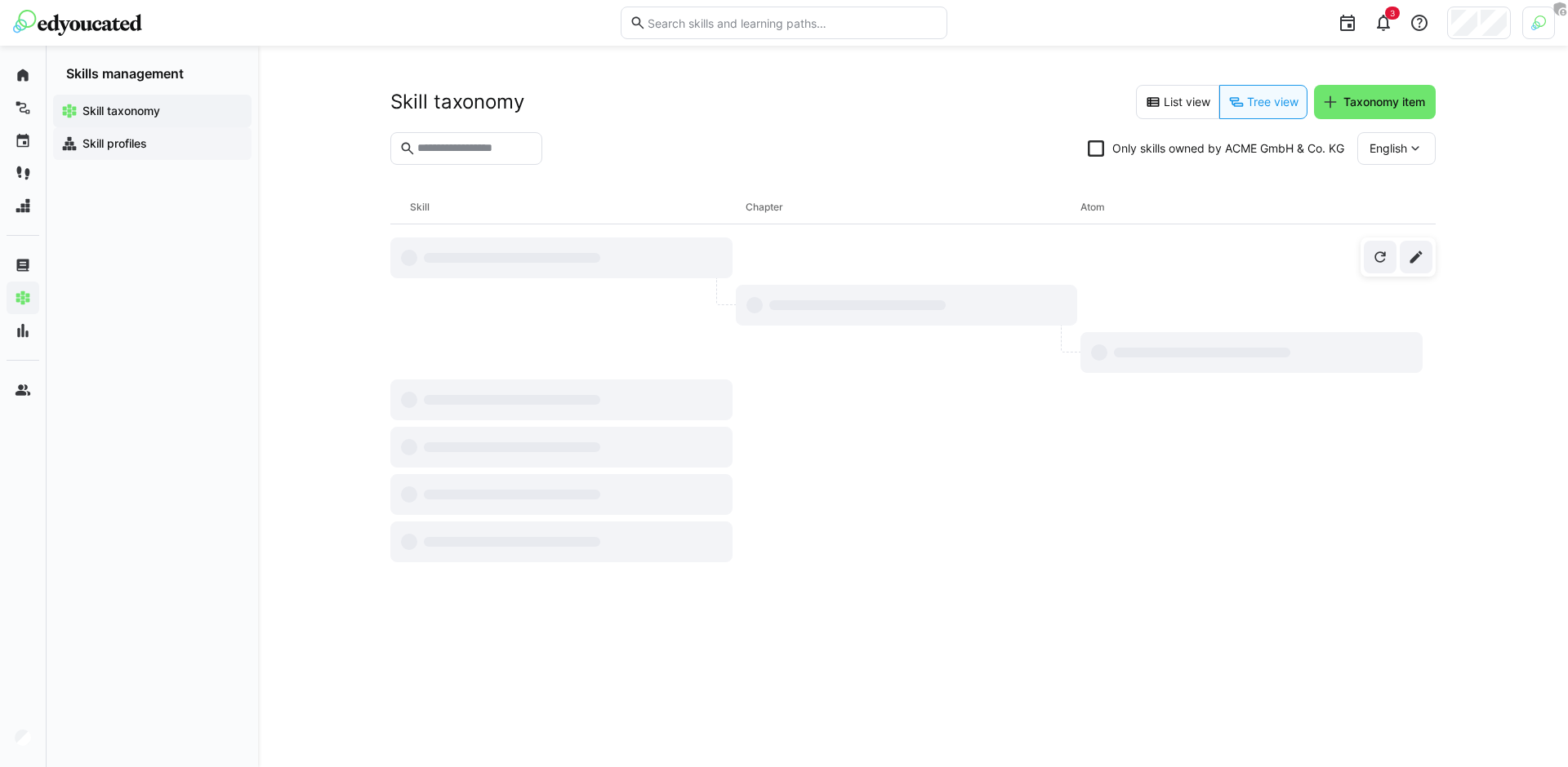
click at [171, 141] on span "Skill profiles" at bounding box center [161, 144] width 163 height 17
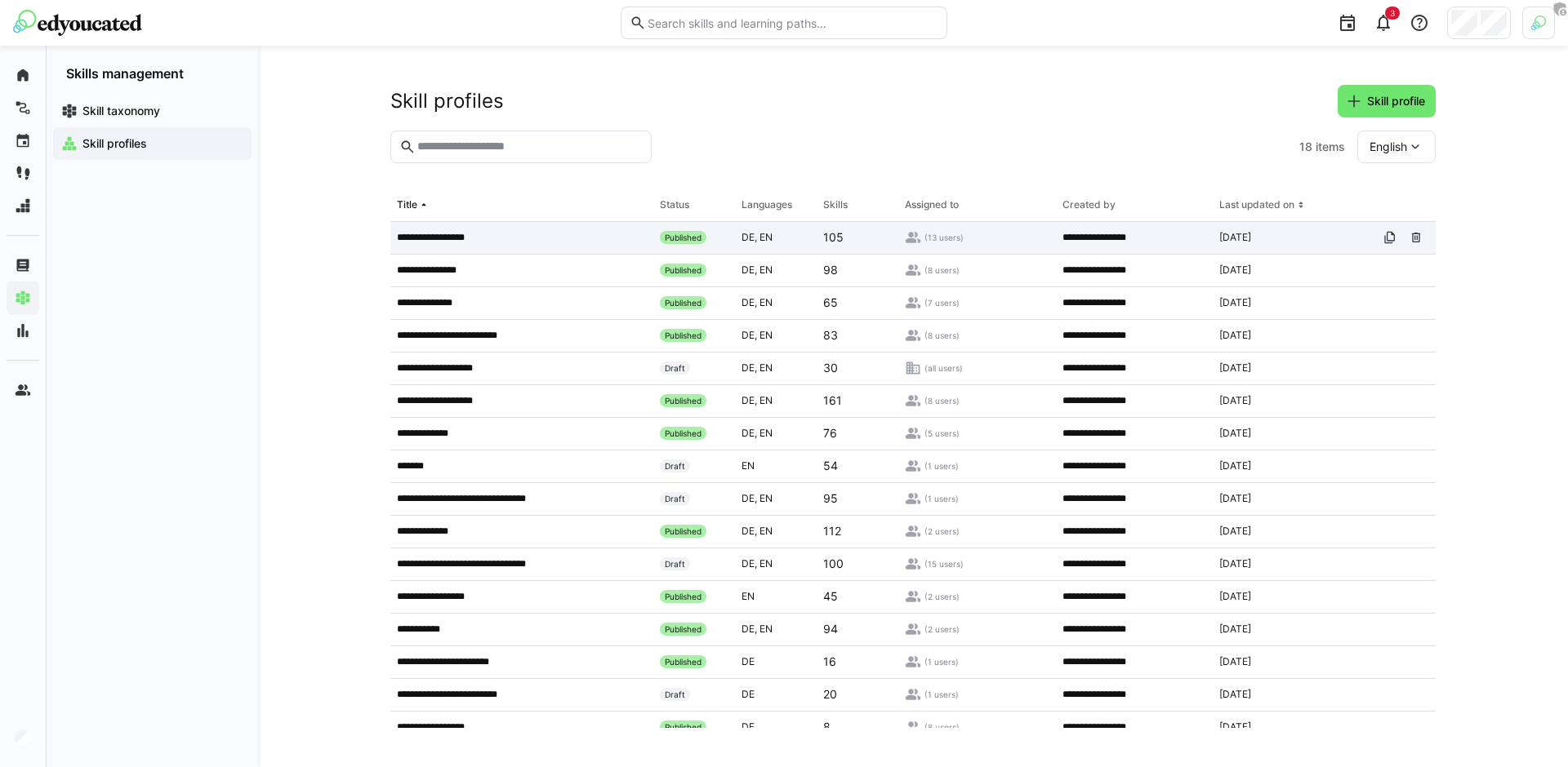
click at [540, 230] on div "**********" at bounding box center [522, 238] width 263 height 32
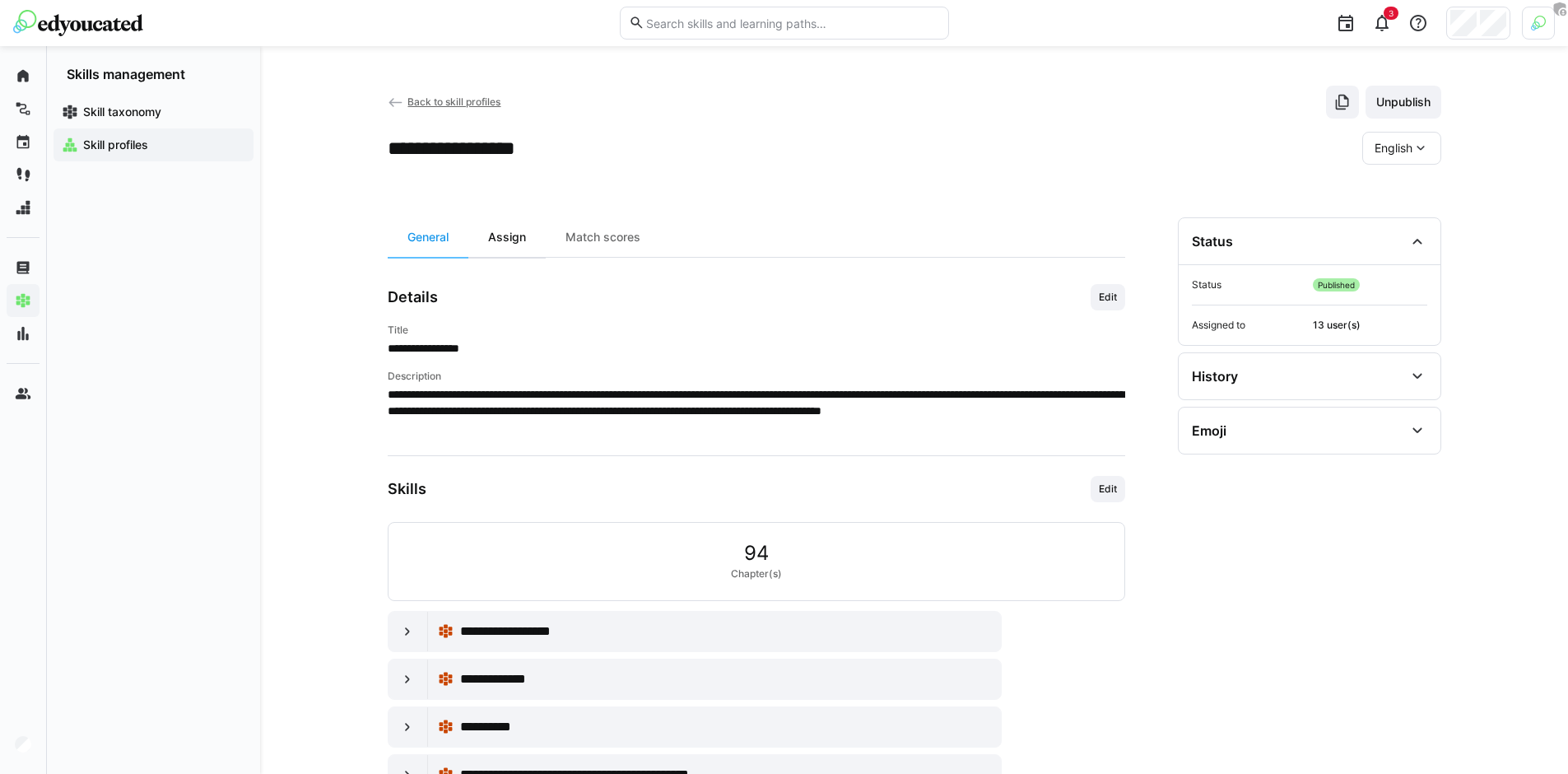
click at [516, 221] on div "Assign" at bounding box center [507, 237] width 77 height 39
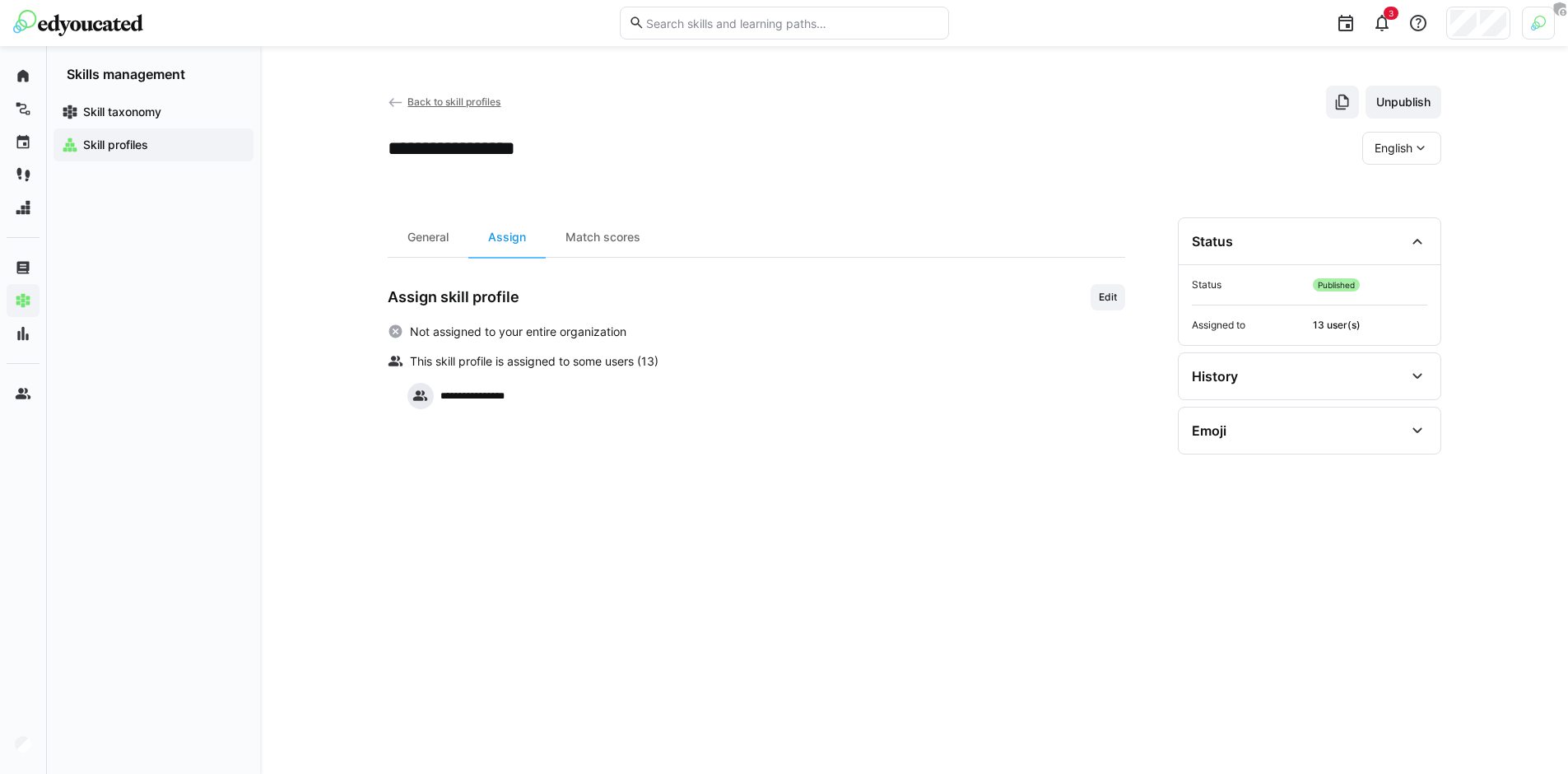
click at [1150, 285] on div "**********" at bounding box center [914, 476] width 1054 height 517
click at [1102, 295] on span "Edit" at bounding box center [1108, 297] width 22 height 13
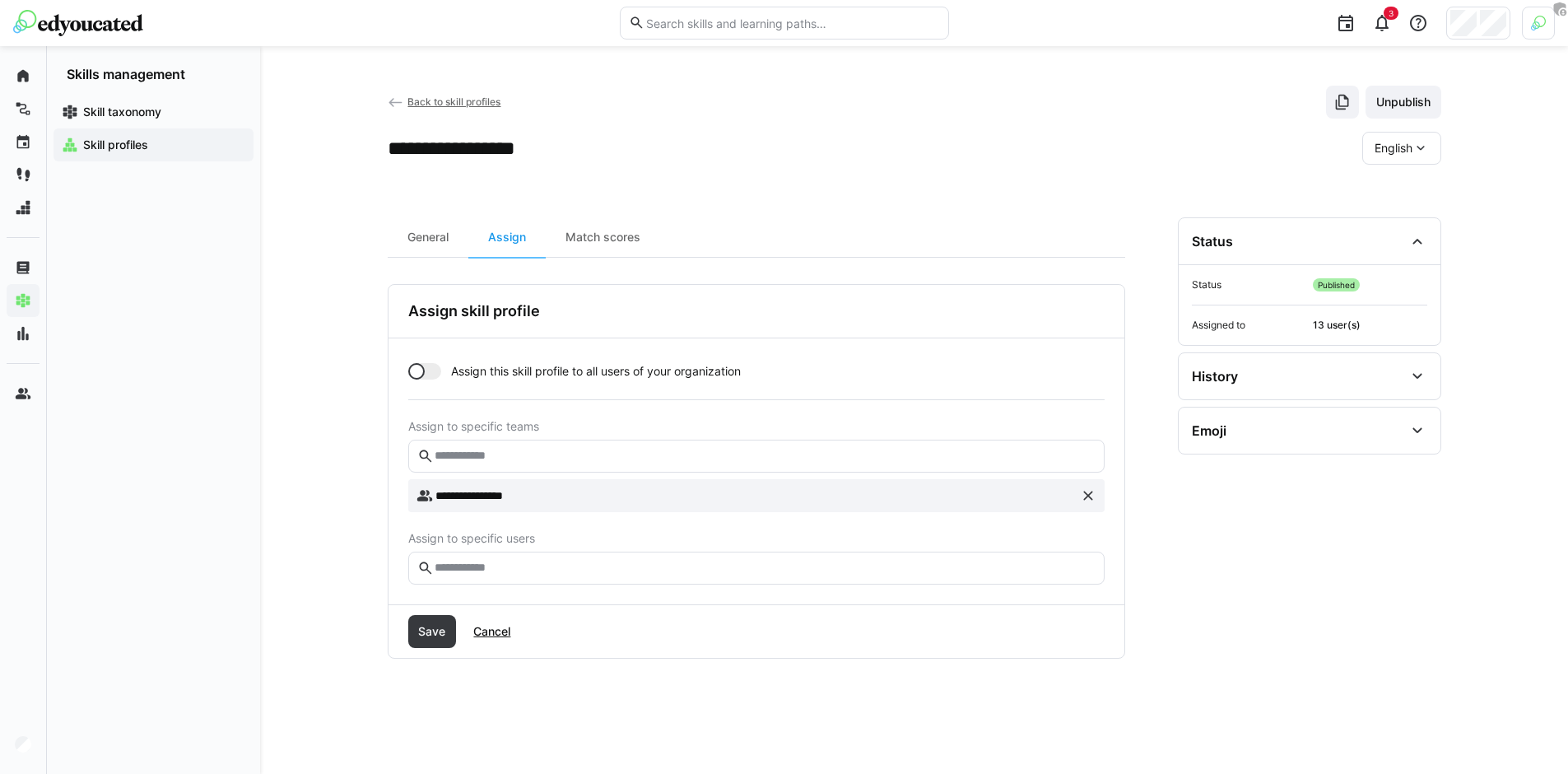
click at [607, 557] on eds-input at bounding box center [757, 567] width 696 height 33
click at [488, 460] on input "text" at bounding box center [763, 457] width 662 height 15
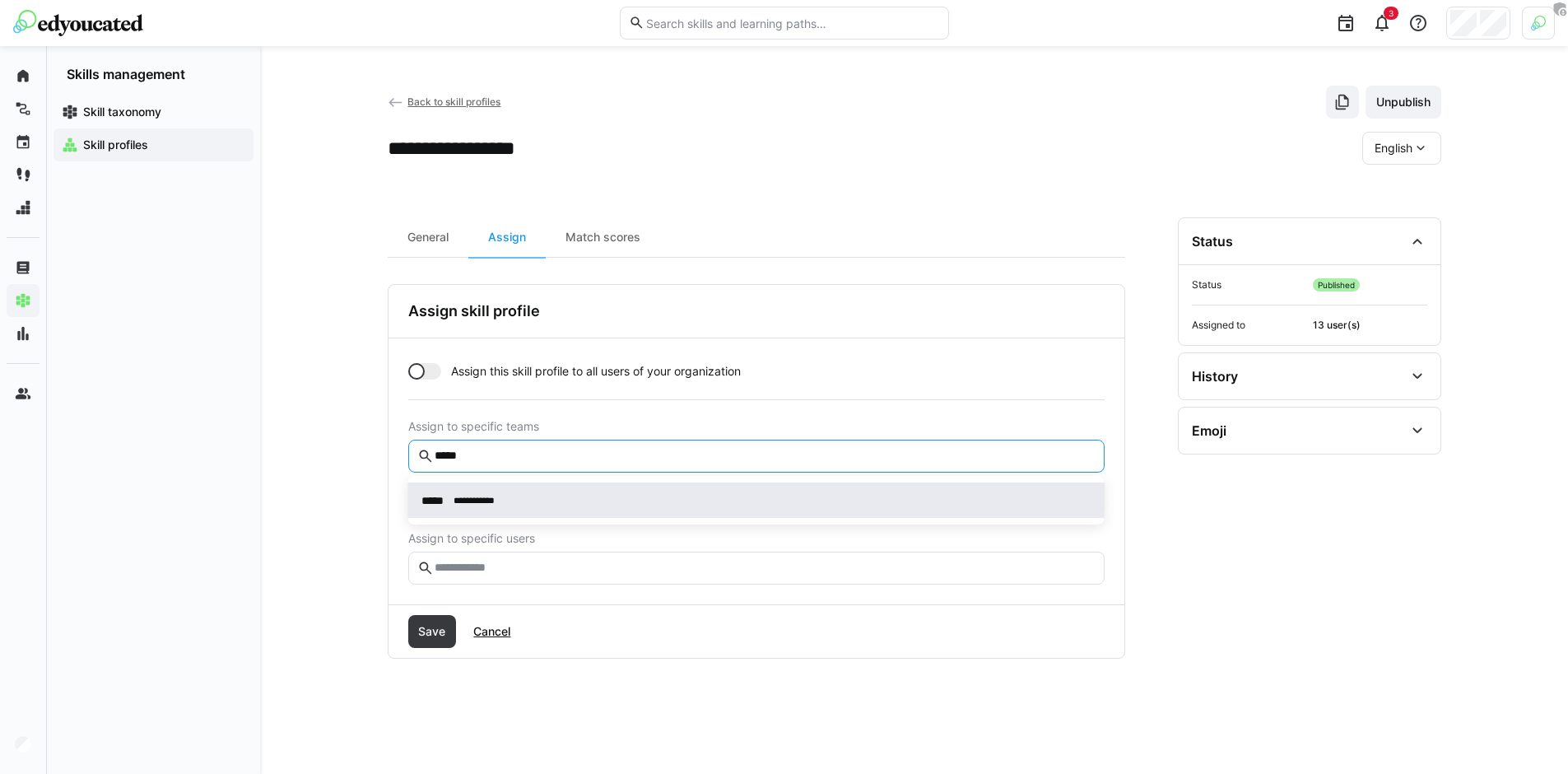
type input "*****"
click at [493, 508] on span "**********" at bounding box center [474, 500] width 41 height 18
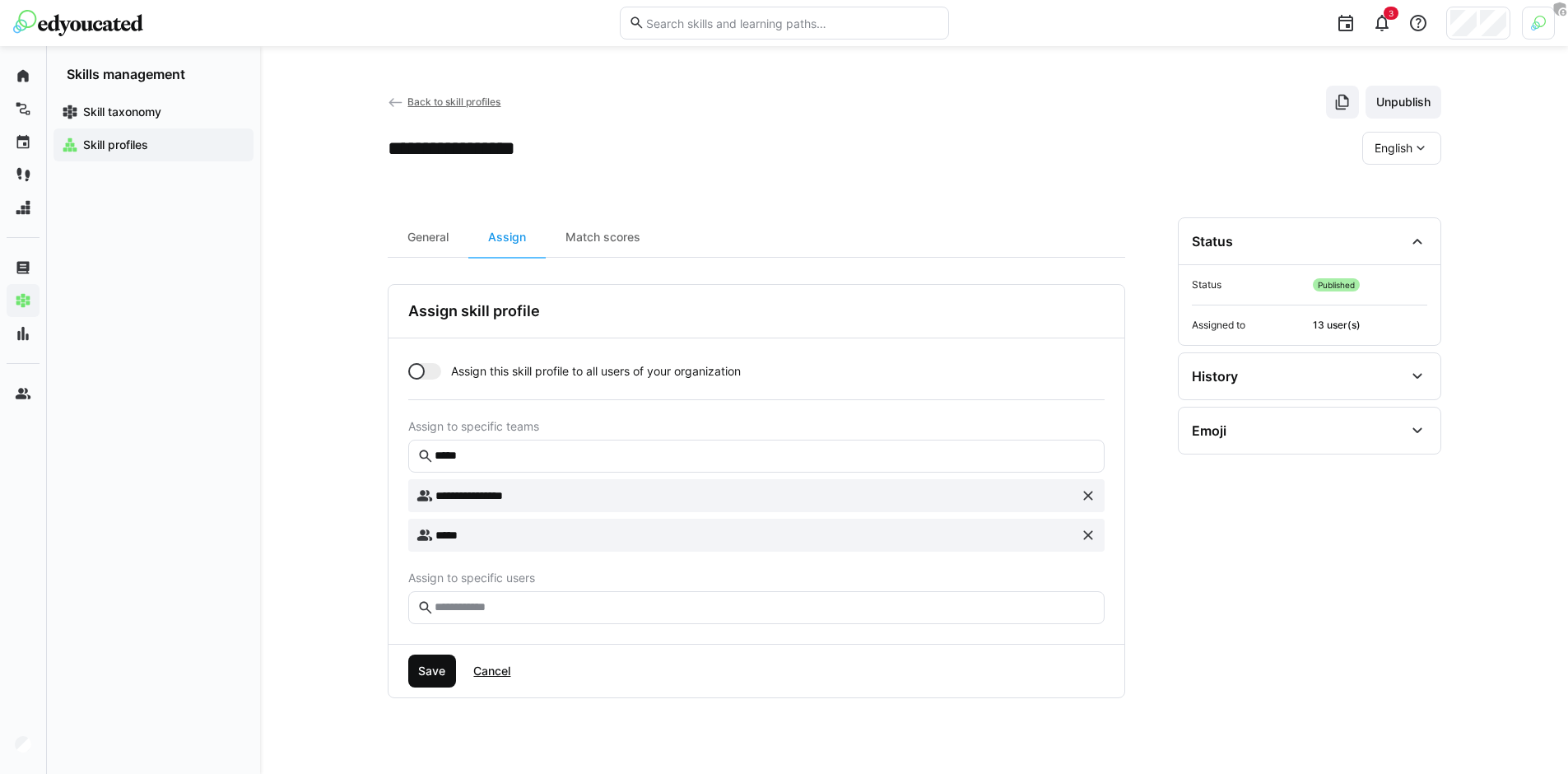
click at [436, 672] on span "Save" at bounding box center [431, 672] width 32 height 17
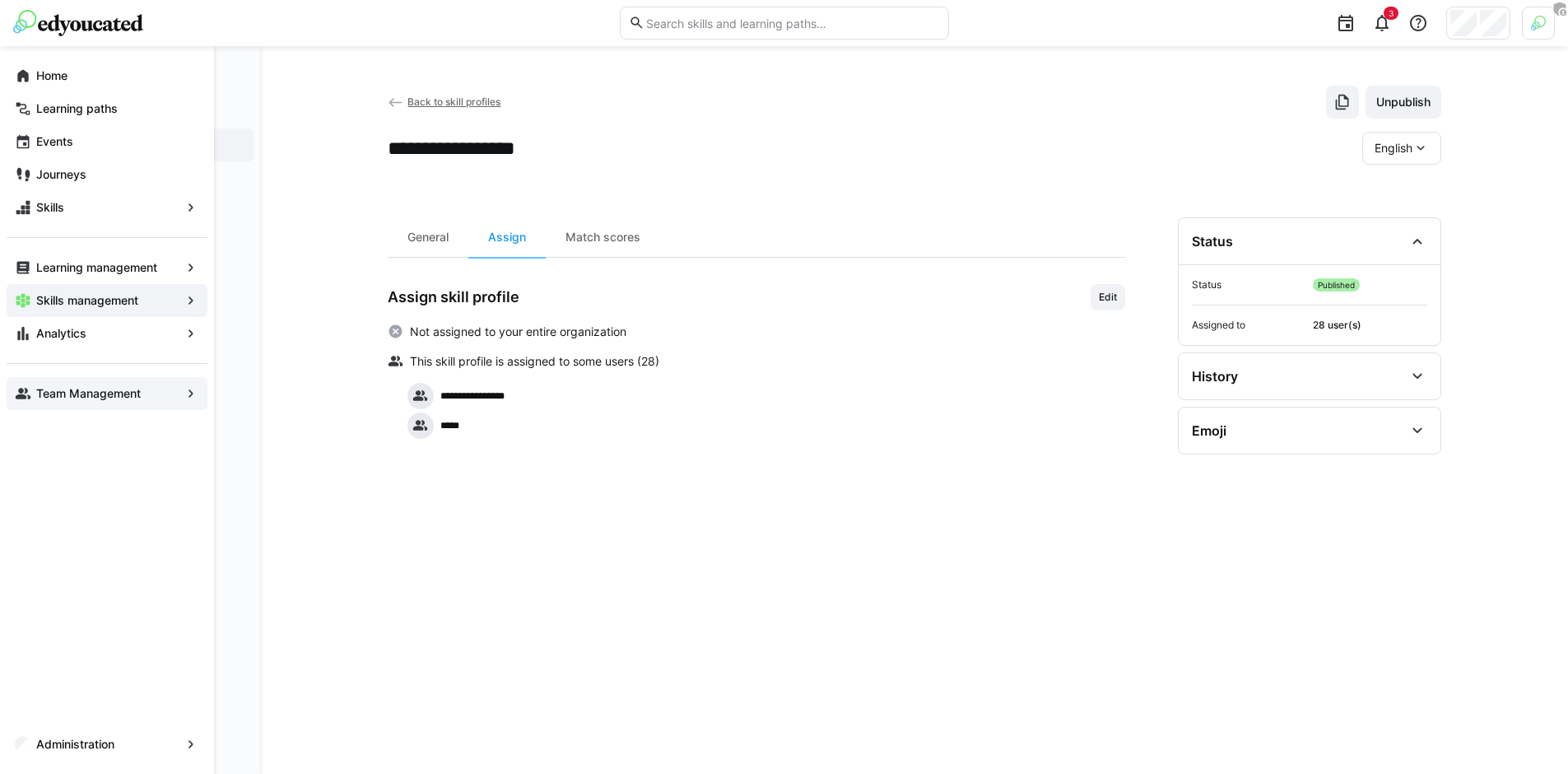
click at [0, 0] on app-navigation-label "Team Management" at bounding box center [0, 0] width 0 height 0
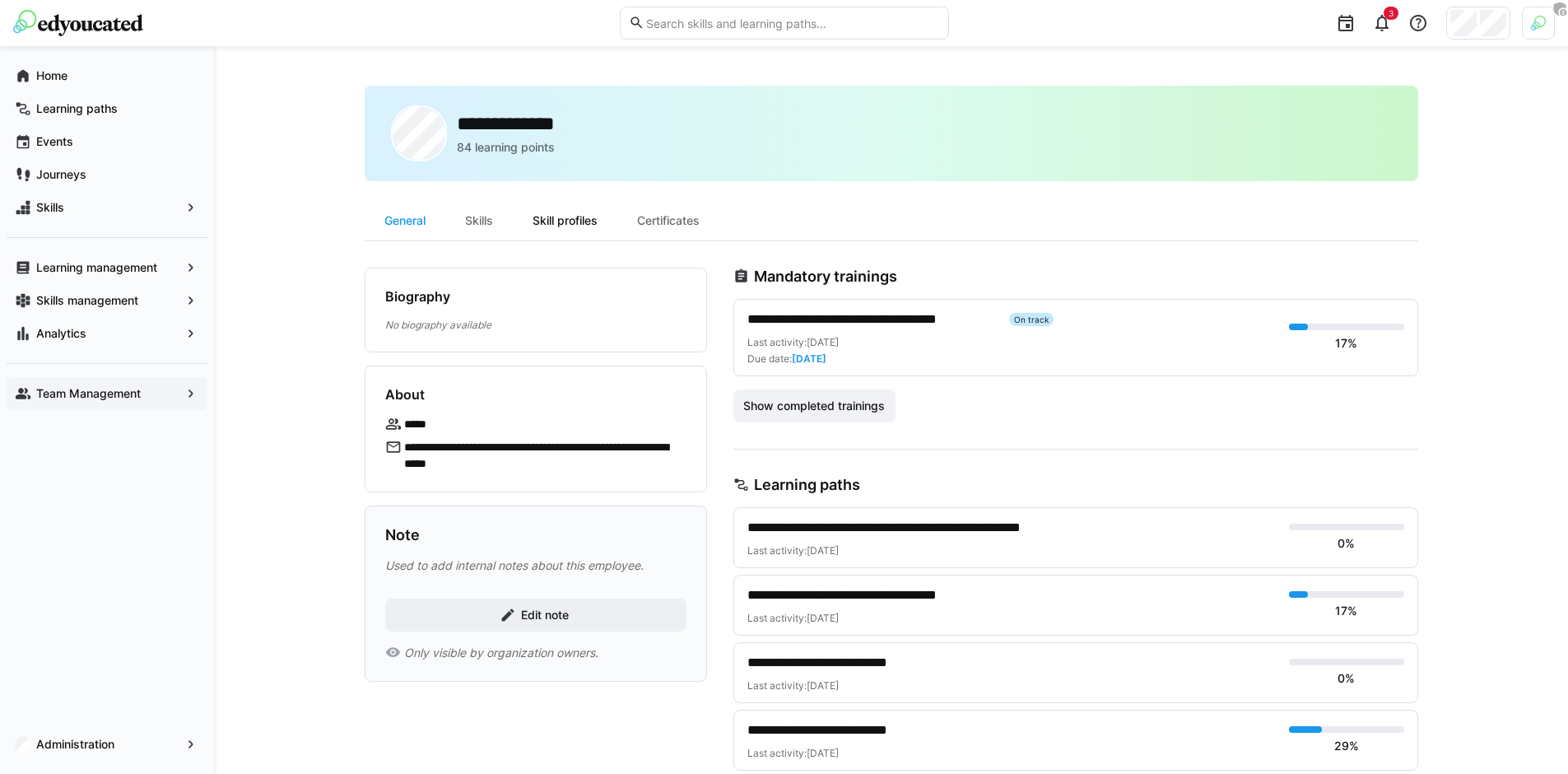
click at [585, 223] on div "Skill profiles" at bounding box center [565, 220] width 105 height 39
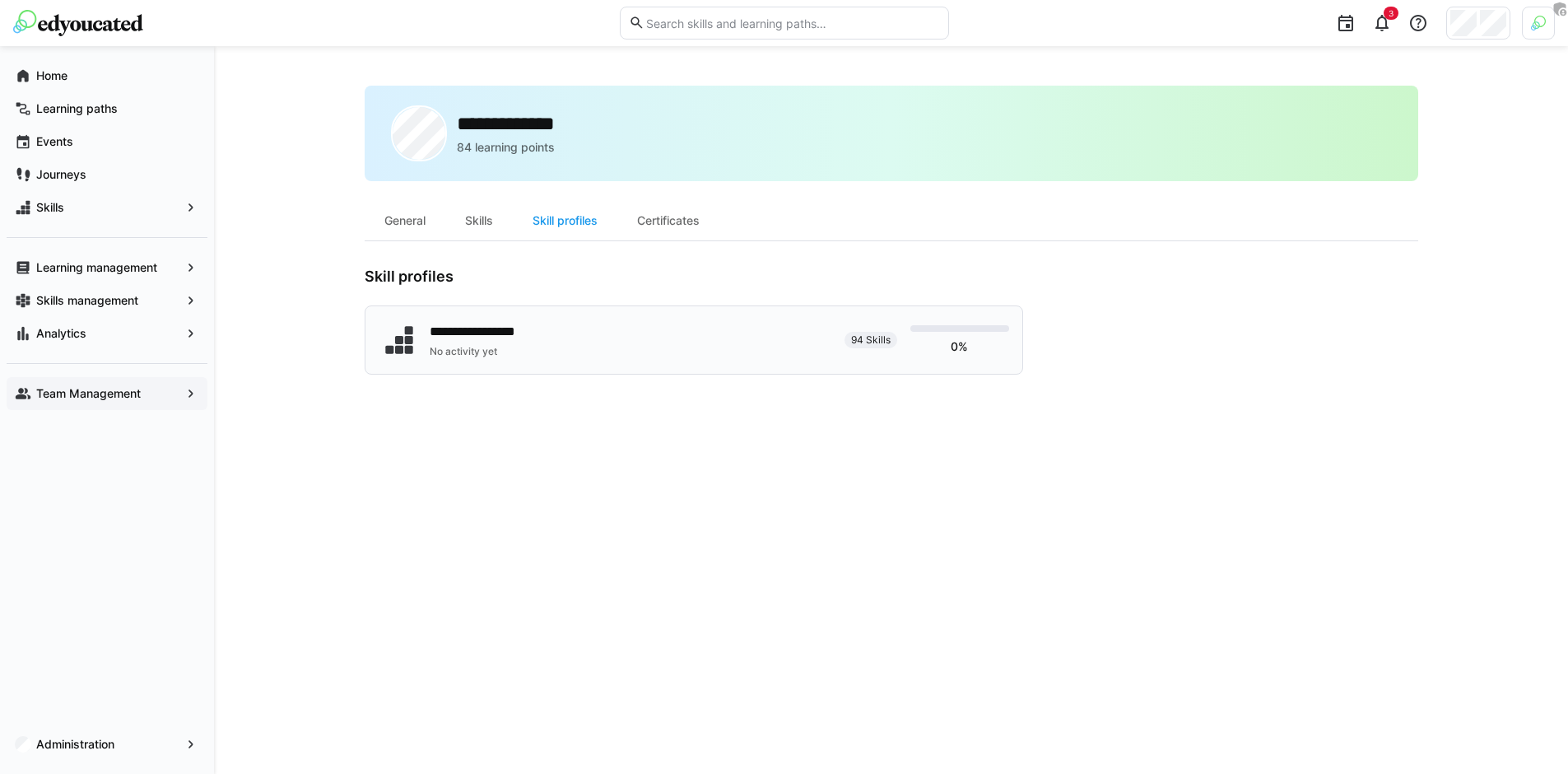
click at [503, 353] on div "No activity yet" at bounding box center [487, 352] width 117 height 13
click at [1111, 636] on div "**********" at bounding box center [892, 410] width 1054 height 649
click at [165, 337] on span "Analytics" at bounding box center [107, 334] width 147 height 17
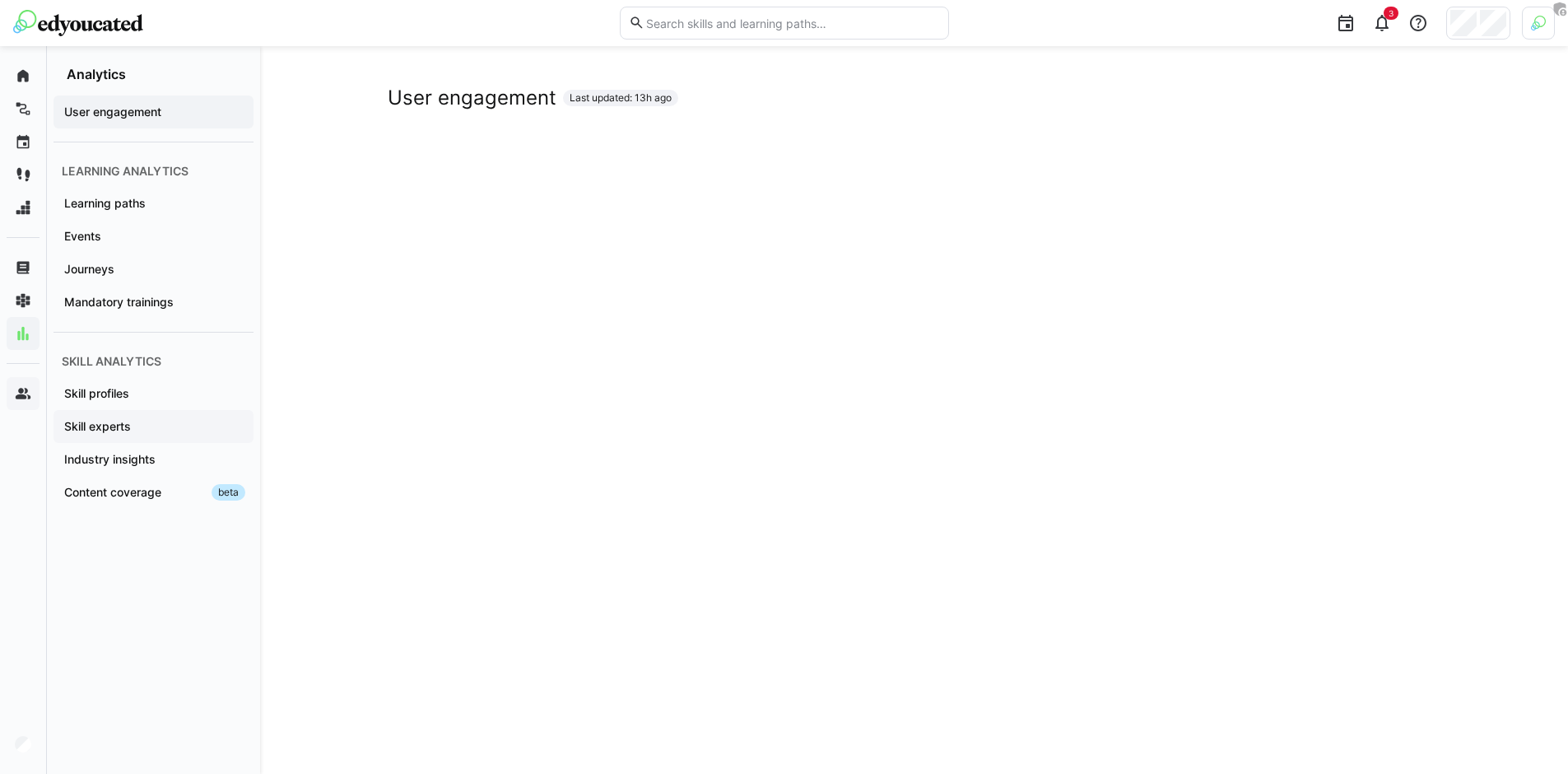
click at [134, 429] on span "Skill experts" at bounding box center [154, 426] width 184 height 17
click at [191, 494] on span "Content coverage" at bounding box center [132, 493] width 139 height 17
